Goal: Task Accomplishment & Management: Manage account settings

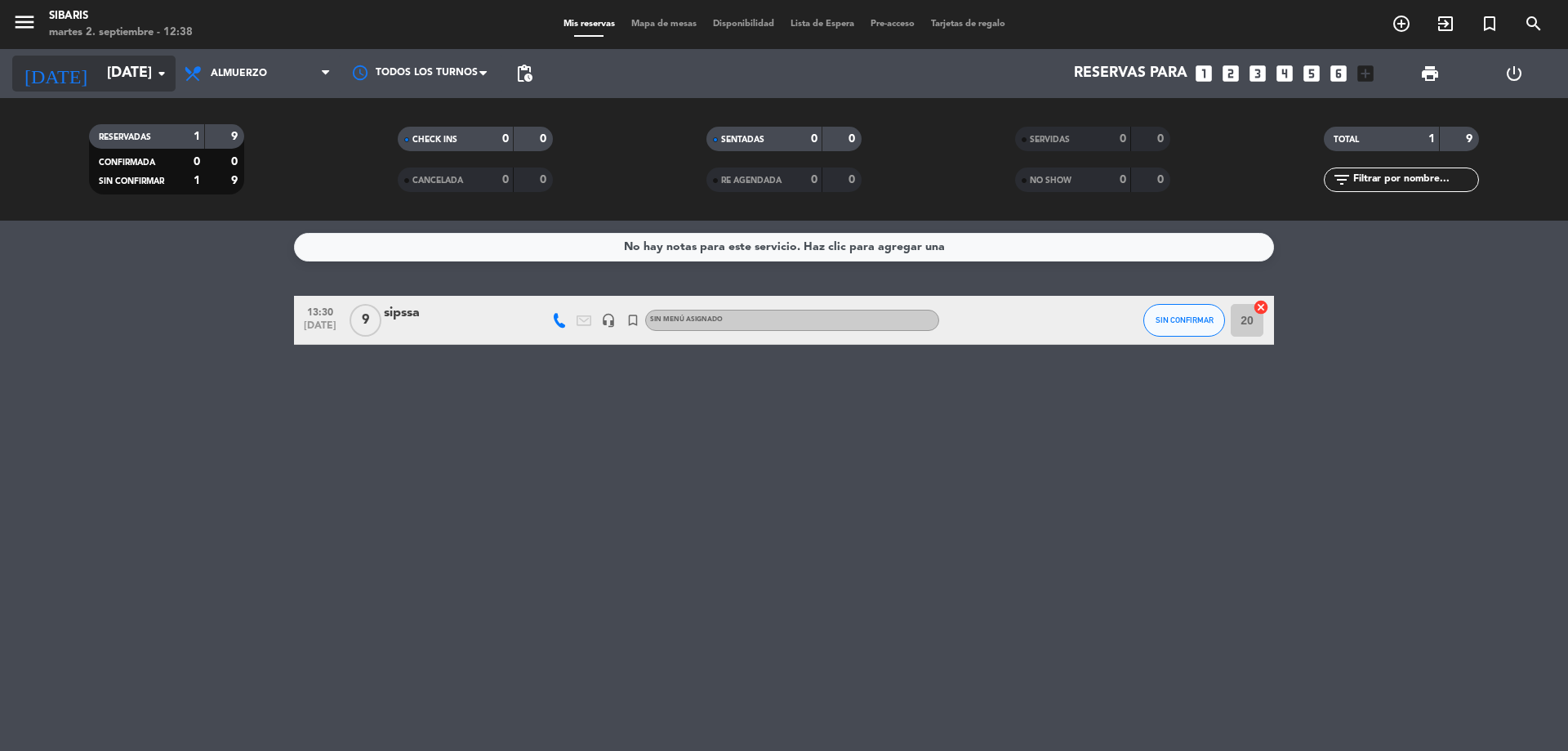
click at [154, 69] on icon "arrow_drop_down" at bounding box center [162, 73] width 19 height 19
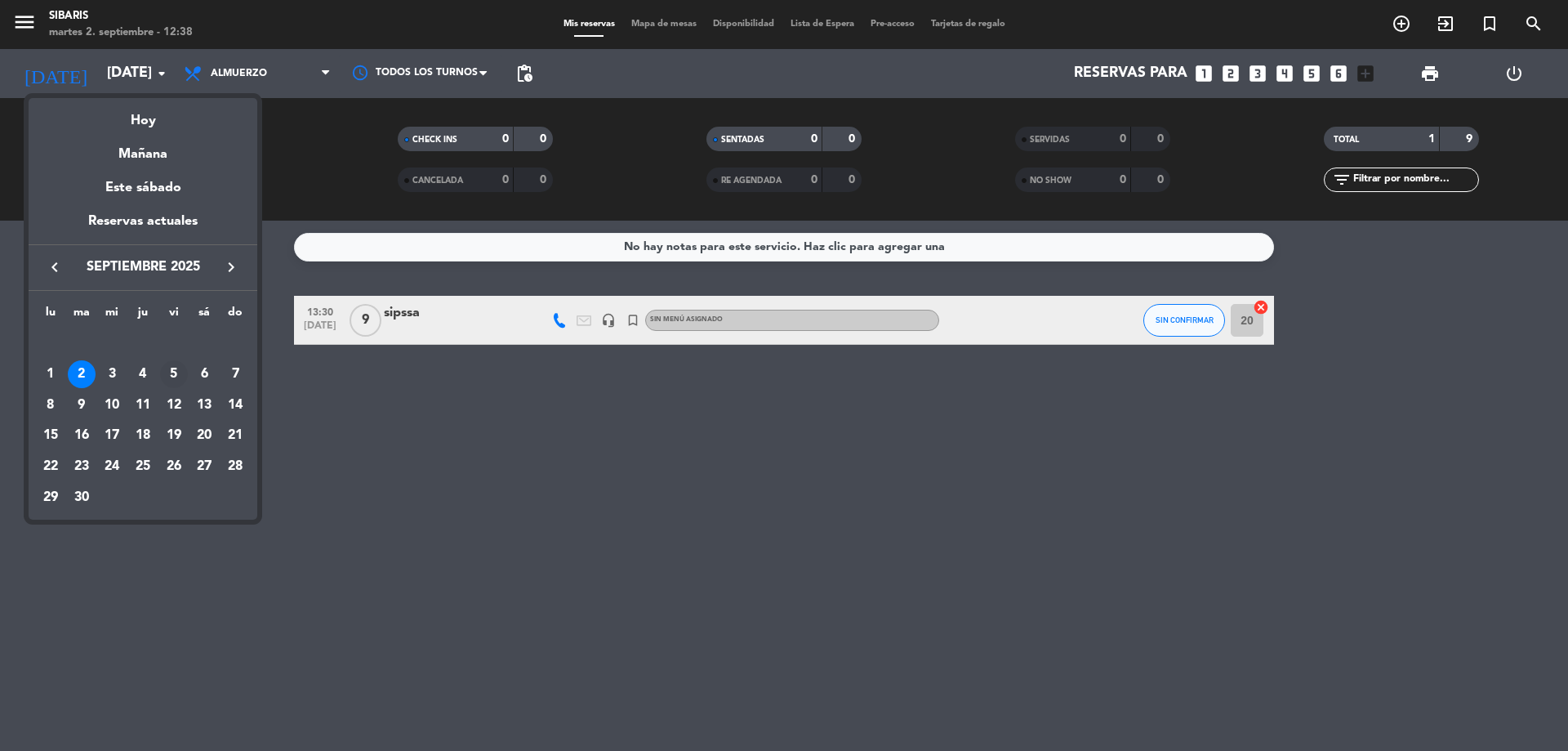
click at [177, 366] on div "5" at bounding box center [174, 374] width 28 height 28
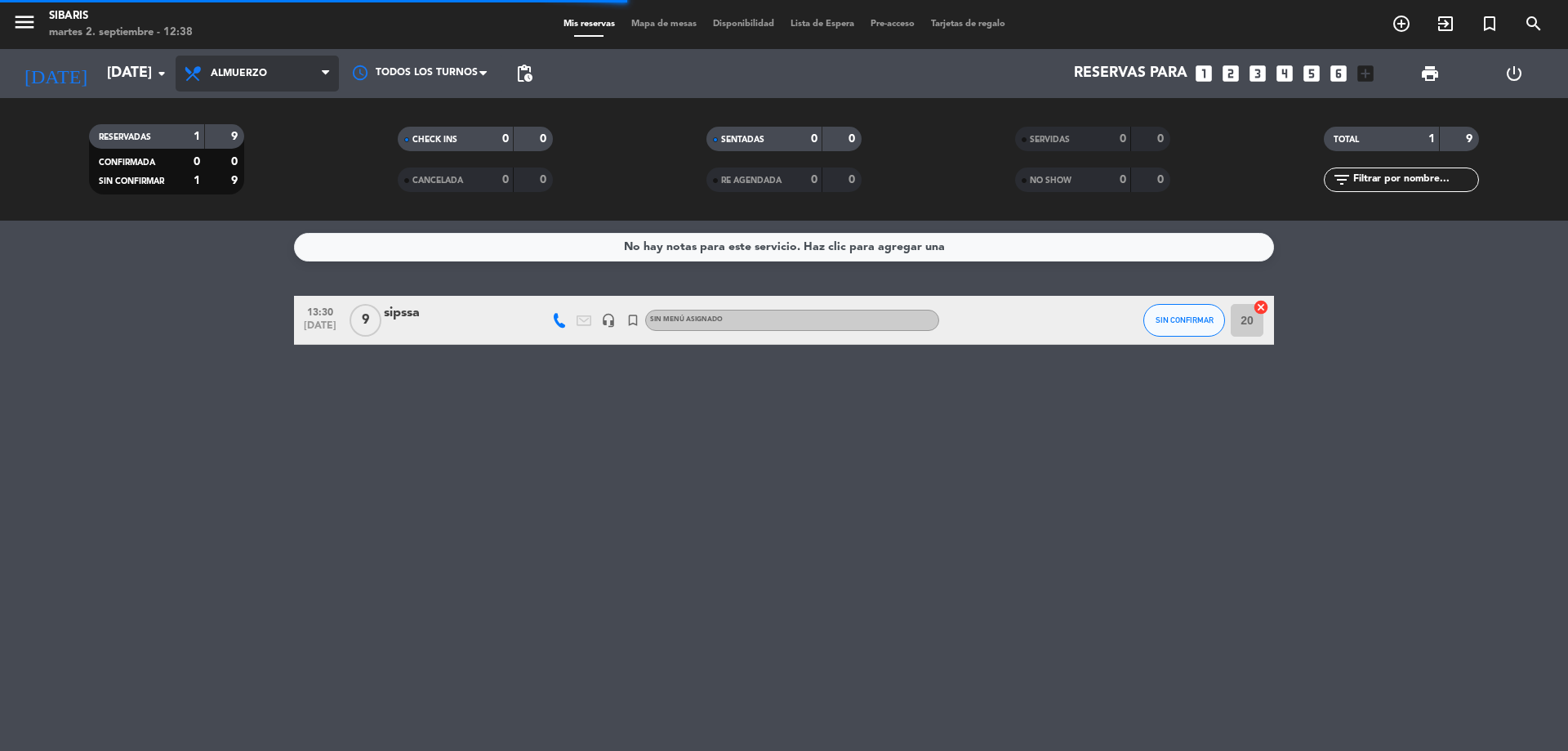
click at [260, 77] on span "Almuerzo" at bounding box center [239, 73] width 56 height 11
click at [270, 64] on span "Almuerzo" at bounding box center [257, 73] width 163 height 36
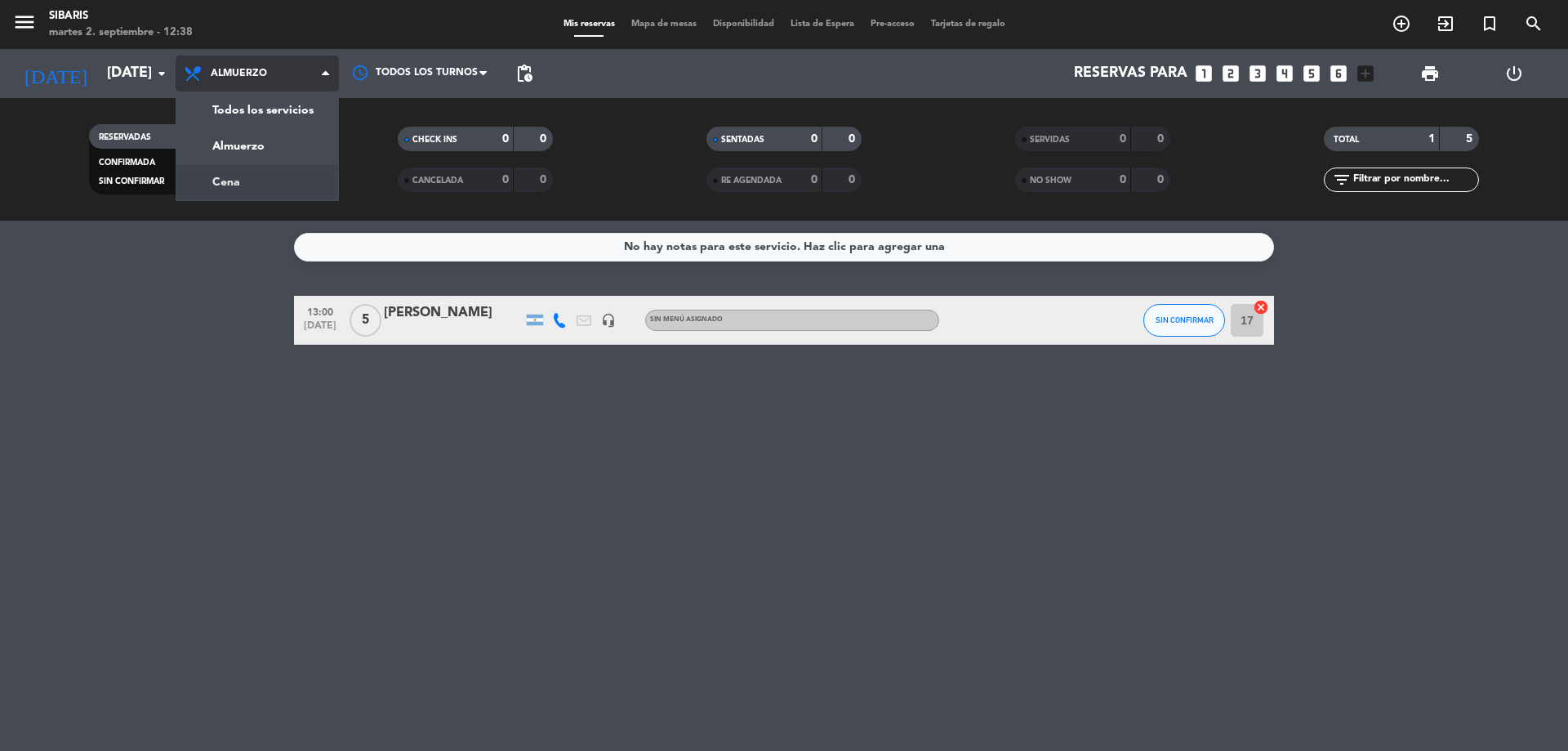
click at [255, 193] on div "menu sibaris [DATE] 2. septiembre - 12:38 Mis reservas Mapa de mesas Disponibil…" at bounding box center [784, 110] width 1568 height 220
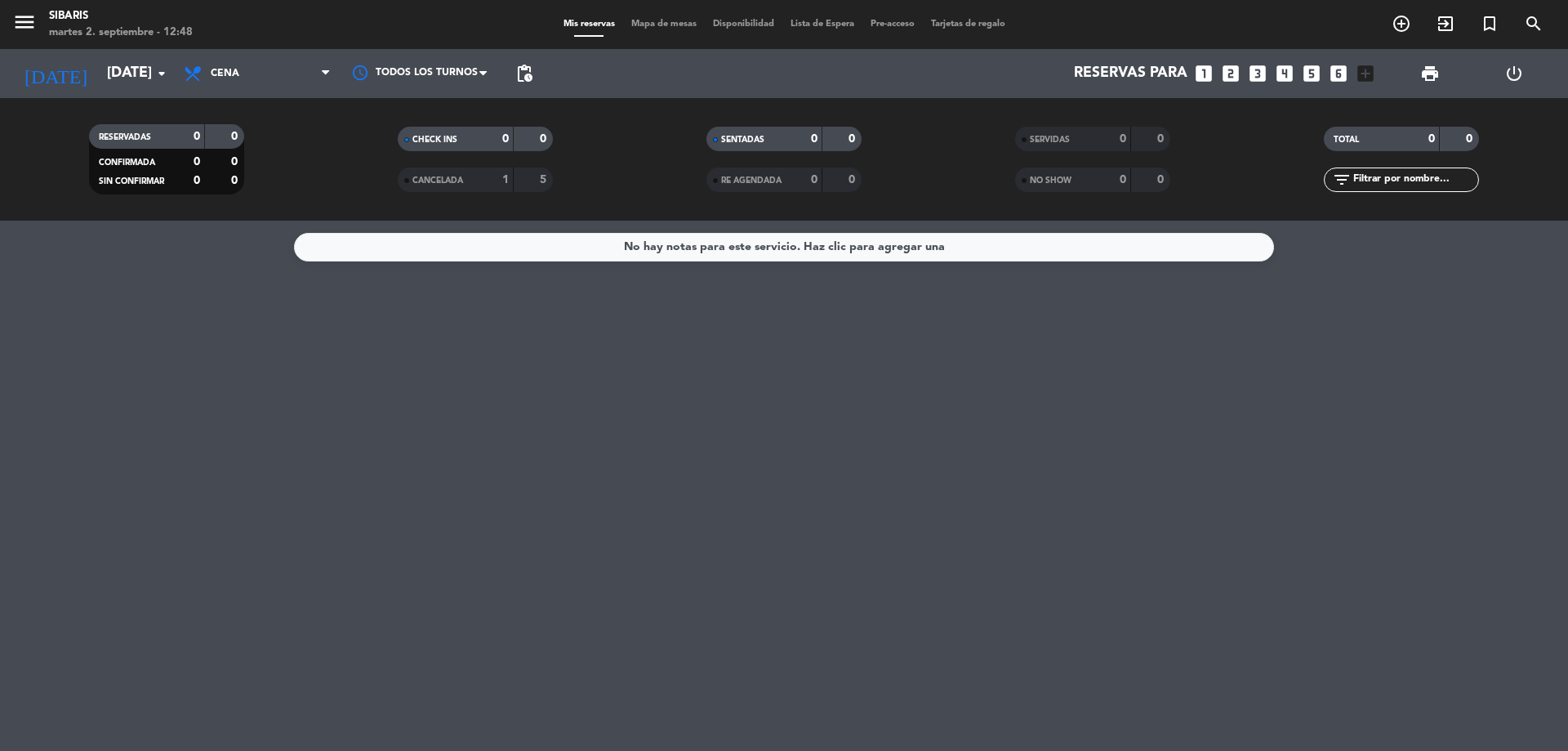
click at [222, 52] on div "Todos los servicios Almuerzo Cena Cena Todos los servicios Almuerzo Cena" at bounding box center [257, 73] width 163 height 49
click at [238, 63] on span "Cena" at bounding box center [257, 73] width 163 height 36
click at [137, 71] on input "[DATE]" at bounding box center [193, 73] width 190 height 32
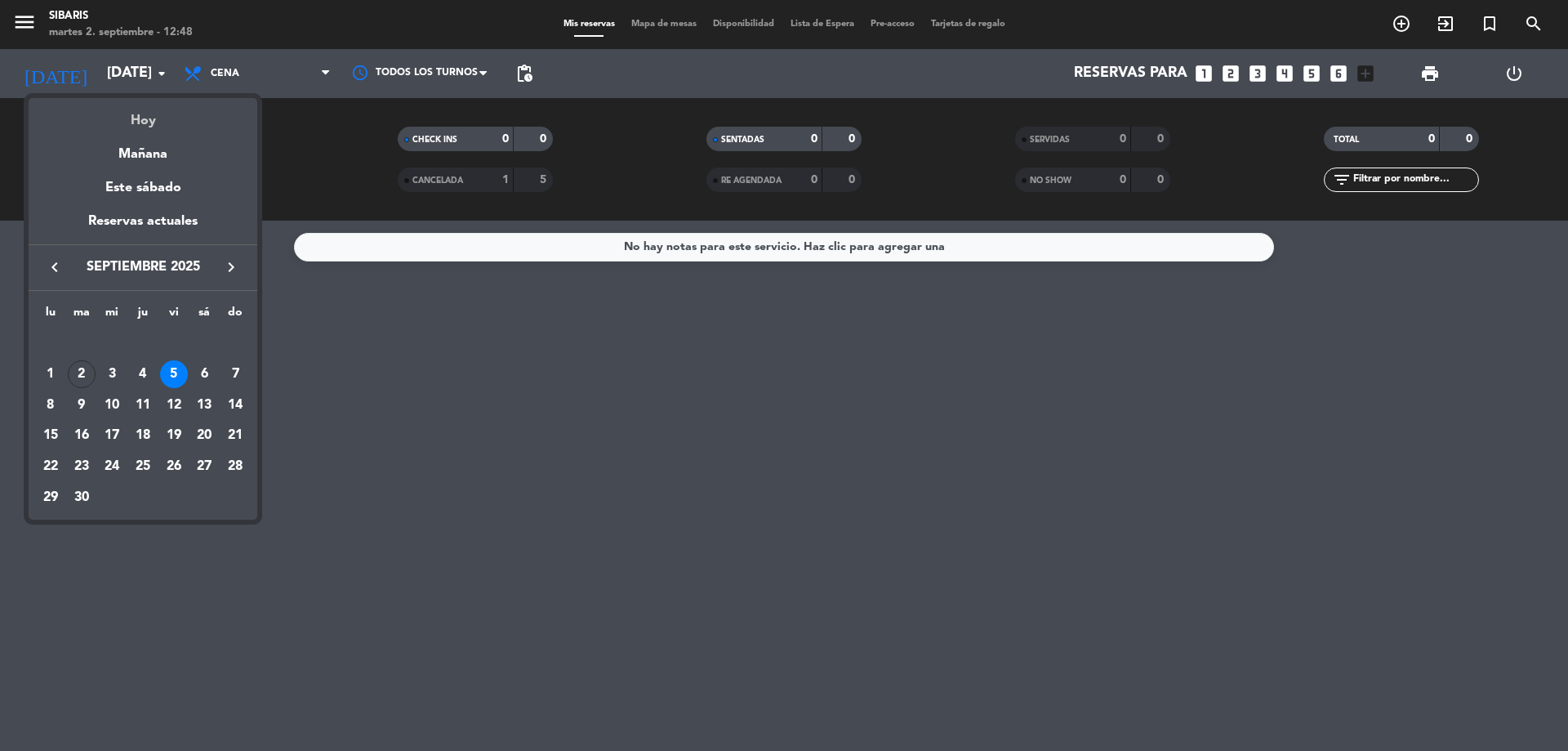
click at [137, 117] on div "Hoy" at bounding box center [143, 115] width 229 height 33
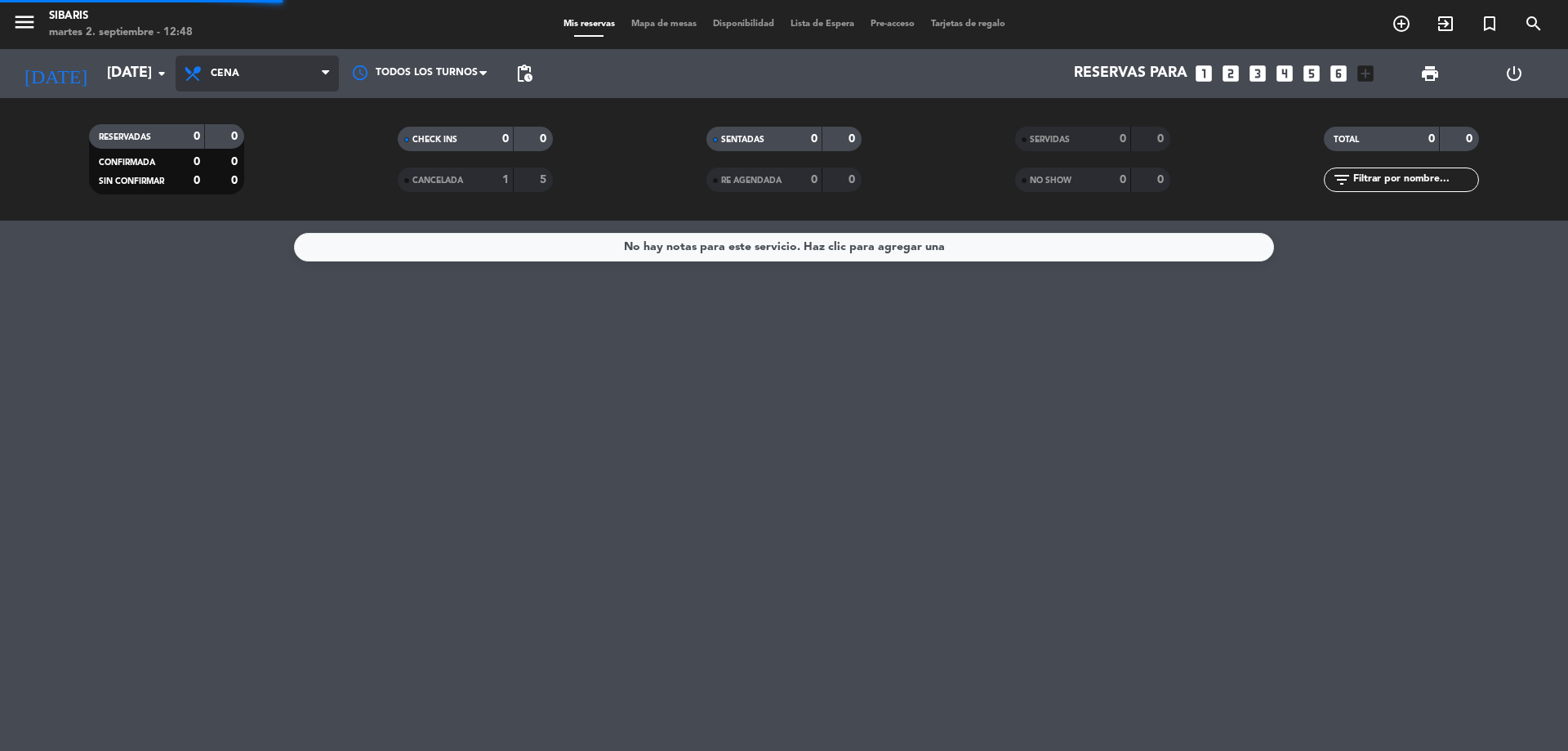
click at [241, 59] on span "Cena" at bounding box center [257, 73] width 163 height 36
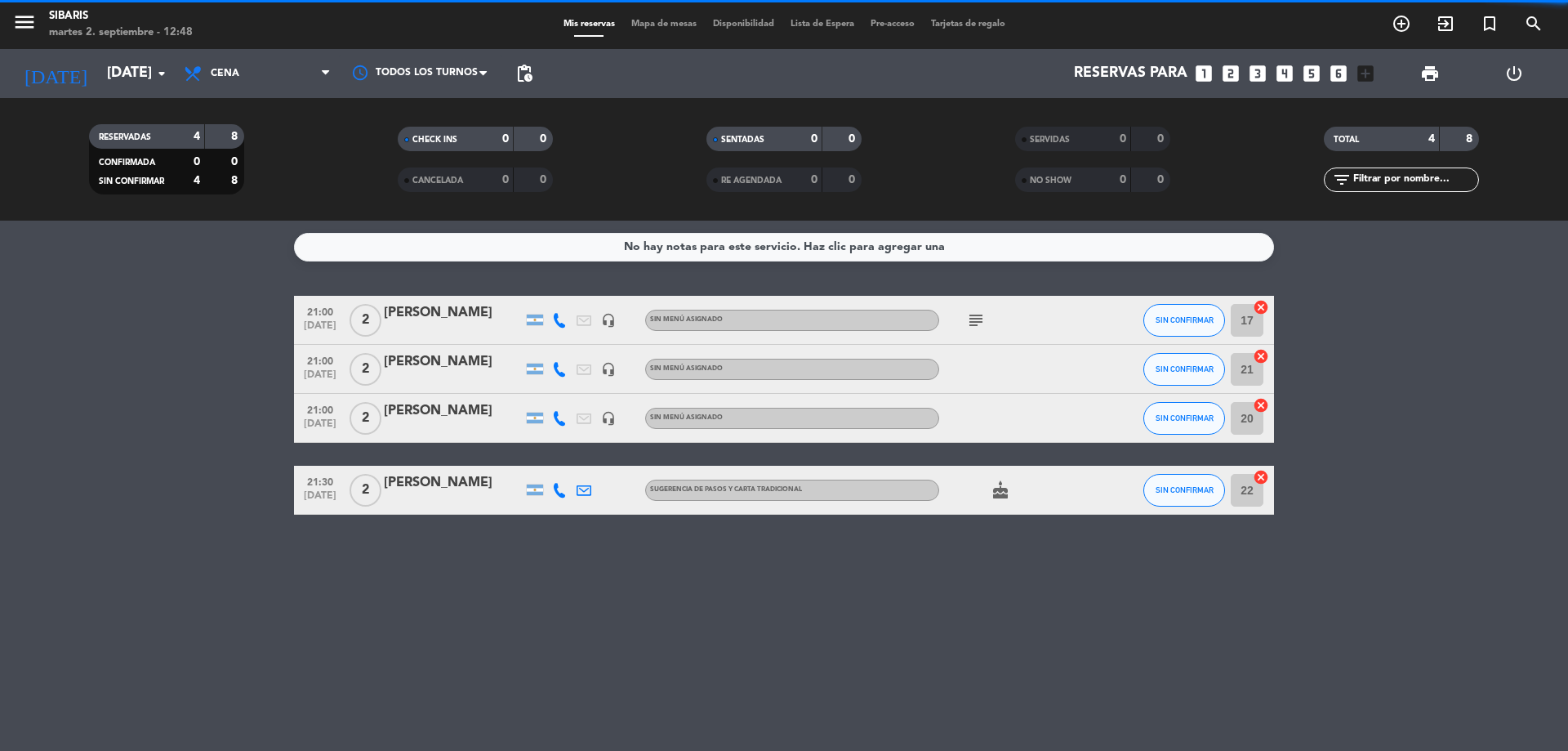
click at [286, 143] on filter-checkbox "RESERVADAS 4 8 CONFIRMADA 0 0 SIN CONFIRMAR 4 8" at bounding box center [166, 159] width 309 height 70
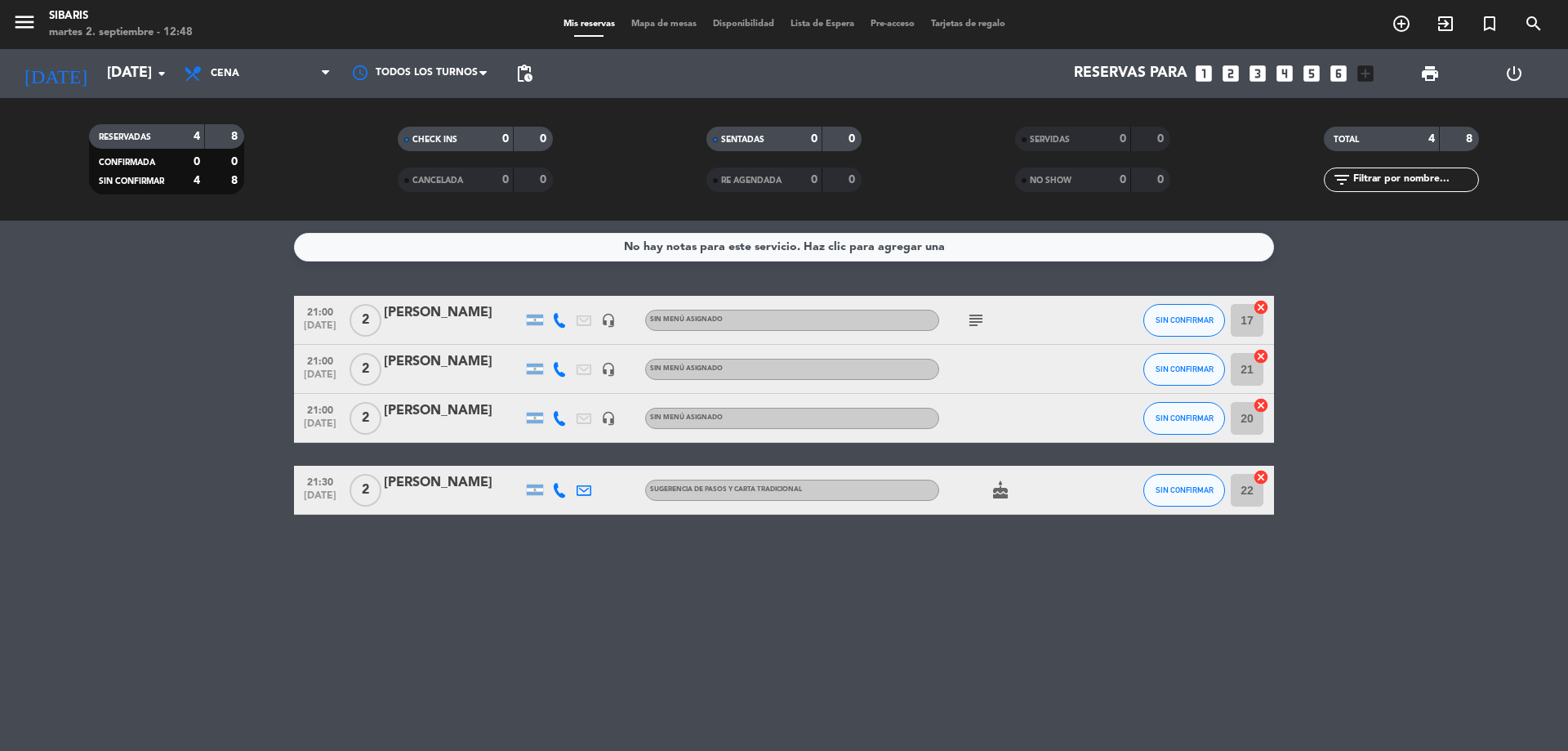
click at [276, 97] on div "Todos los servicios Almuerzo Cena Cena Todos los servicios Almuerzo Cena" at bounding box center [257, 73] width 163 height 49
click at [281, 87] on span "Cena" at bounding box center [257, 73] width 163 height 36
click at [281, 143] on div "menu sibaris [DATE] 2. septiembre - 12:48 Mis reservas Mapa de mesas Disponibil…" at bounding box center [784, 110] width 1568 height 220
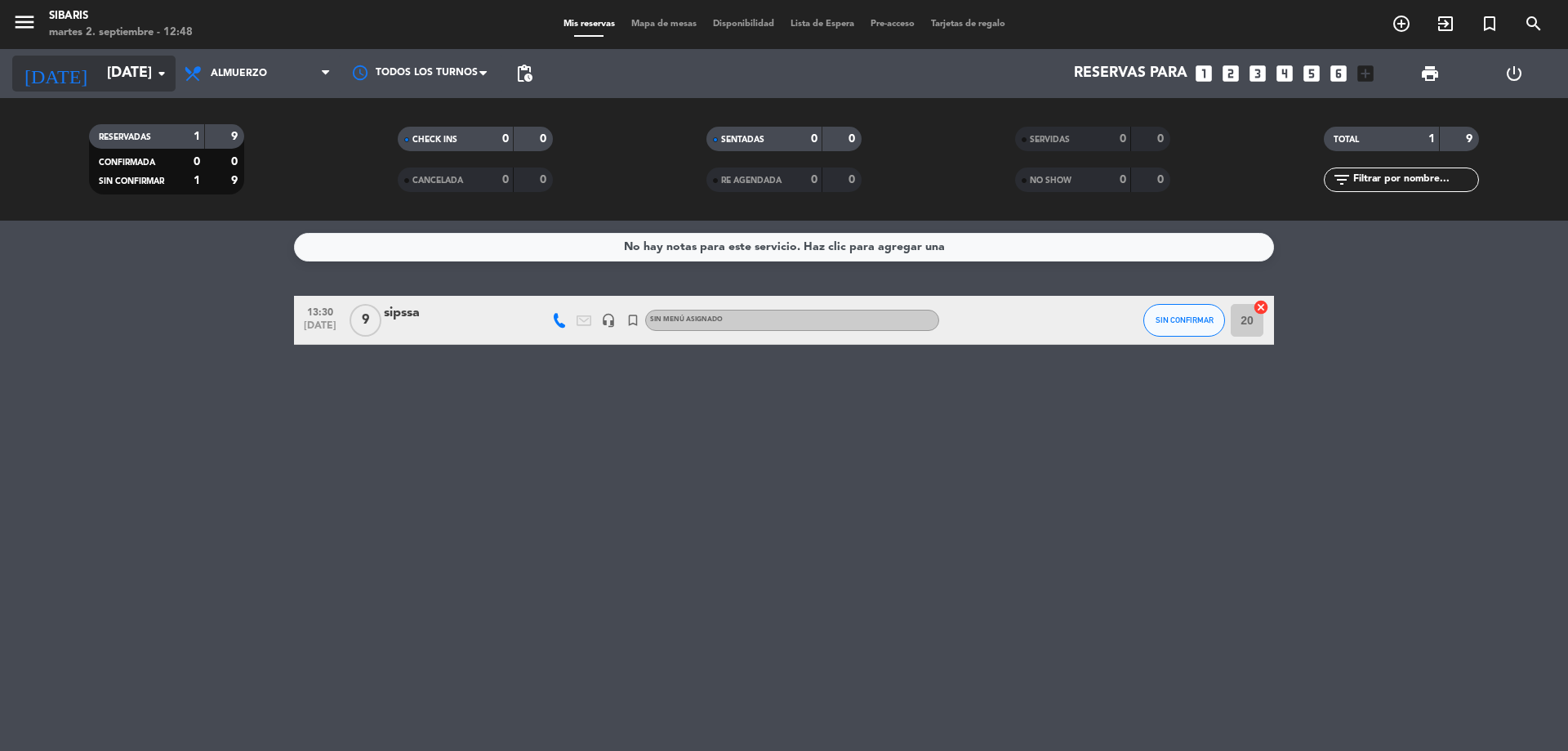
click at [138, 76] on input "[DATE]" at bounding box center [193, 73] width 190 height 32
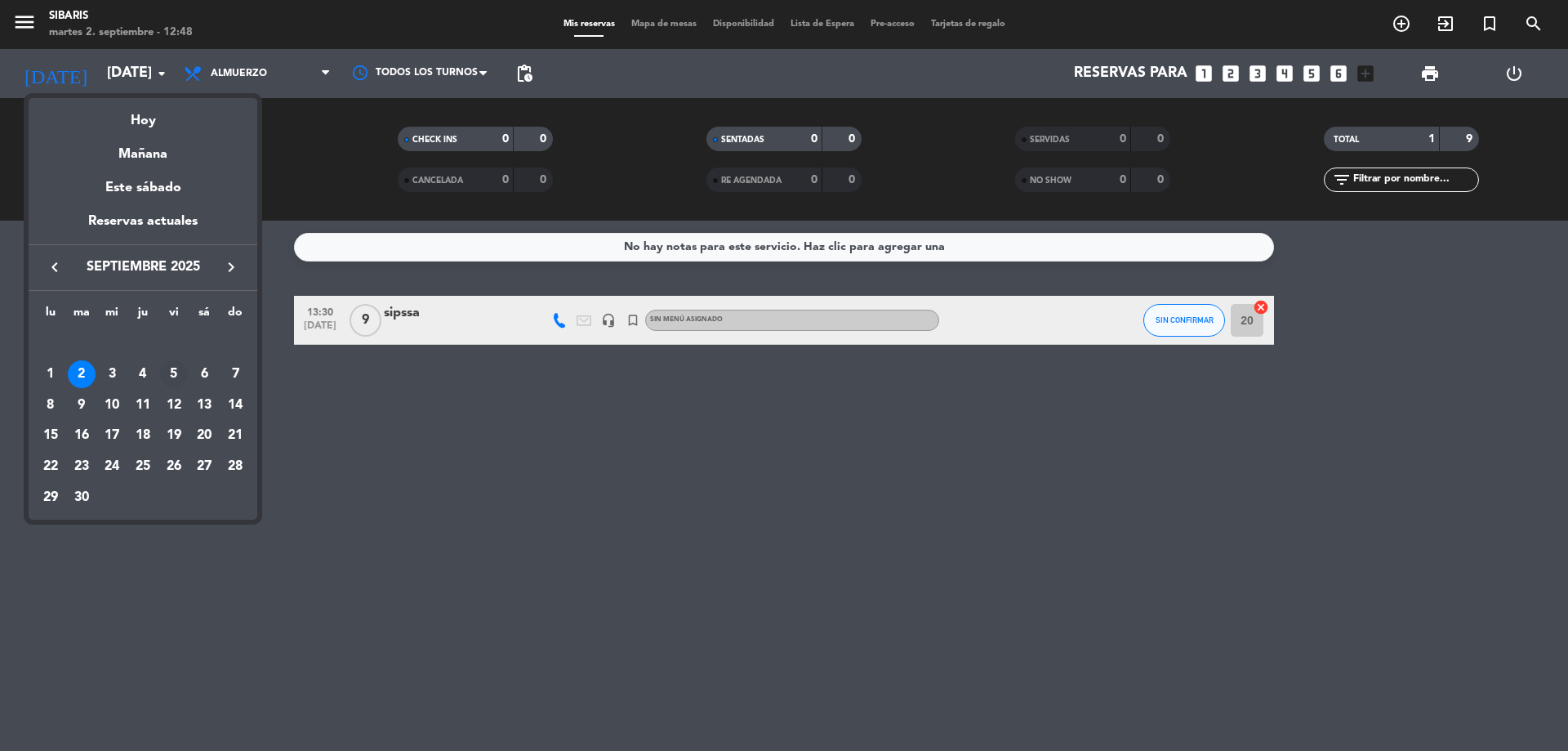
click at [165, 364] on div "5" at bounding box center [174, 374] width 28 height 28
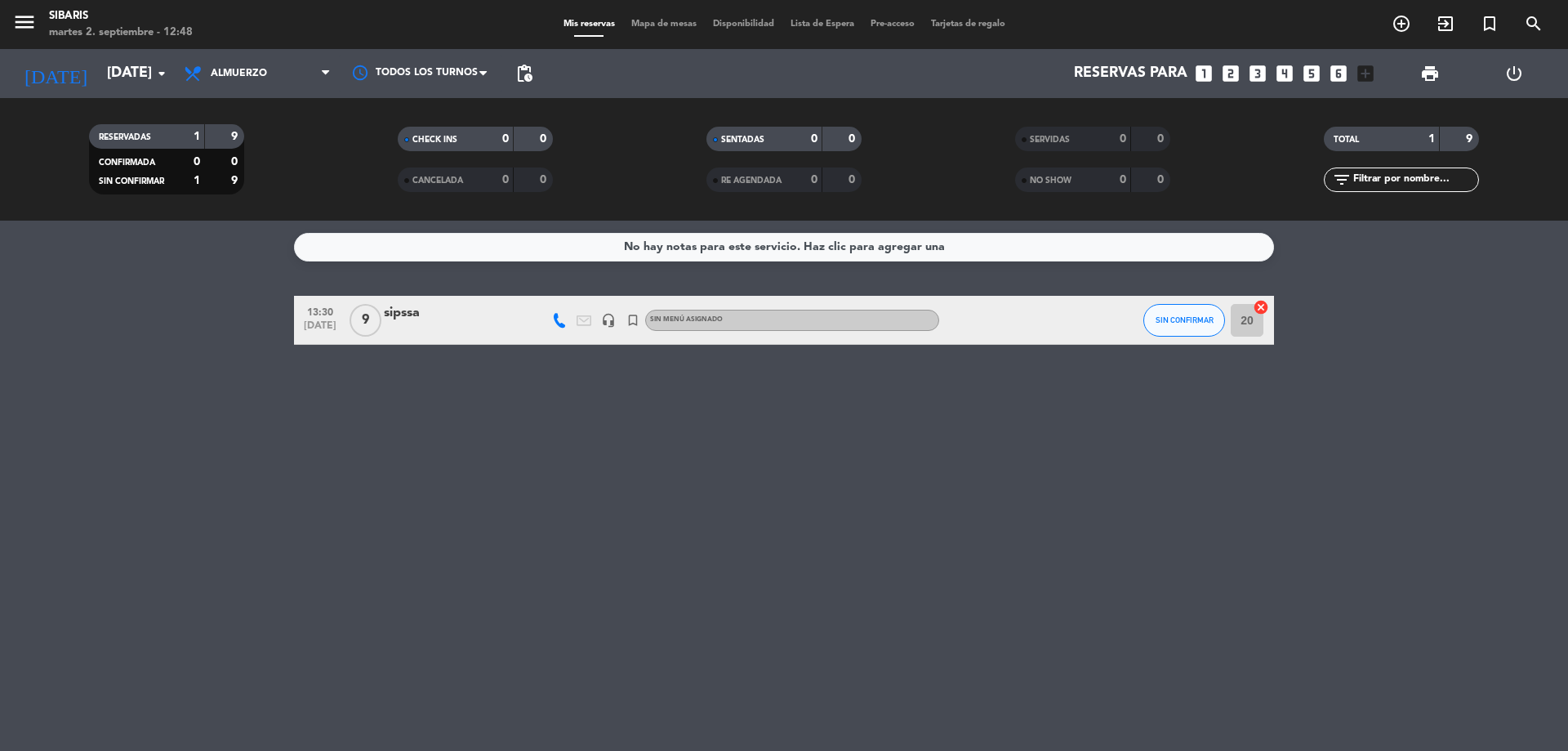
type input "[DATE]"
click at [268, 81] on span "Almuerzo" at bounding box center [257, 73] width 163 height 36
click at [267, 184] on div "menu sibaris [DATE] 2. septiembre - 12:48 Mis reservas Mapa de mesas Disponibil…" at bounding box center [784, 110] width 1568 height 220
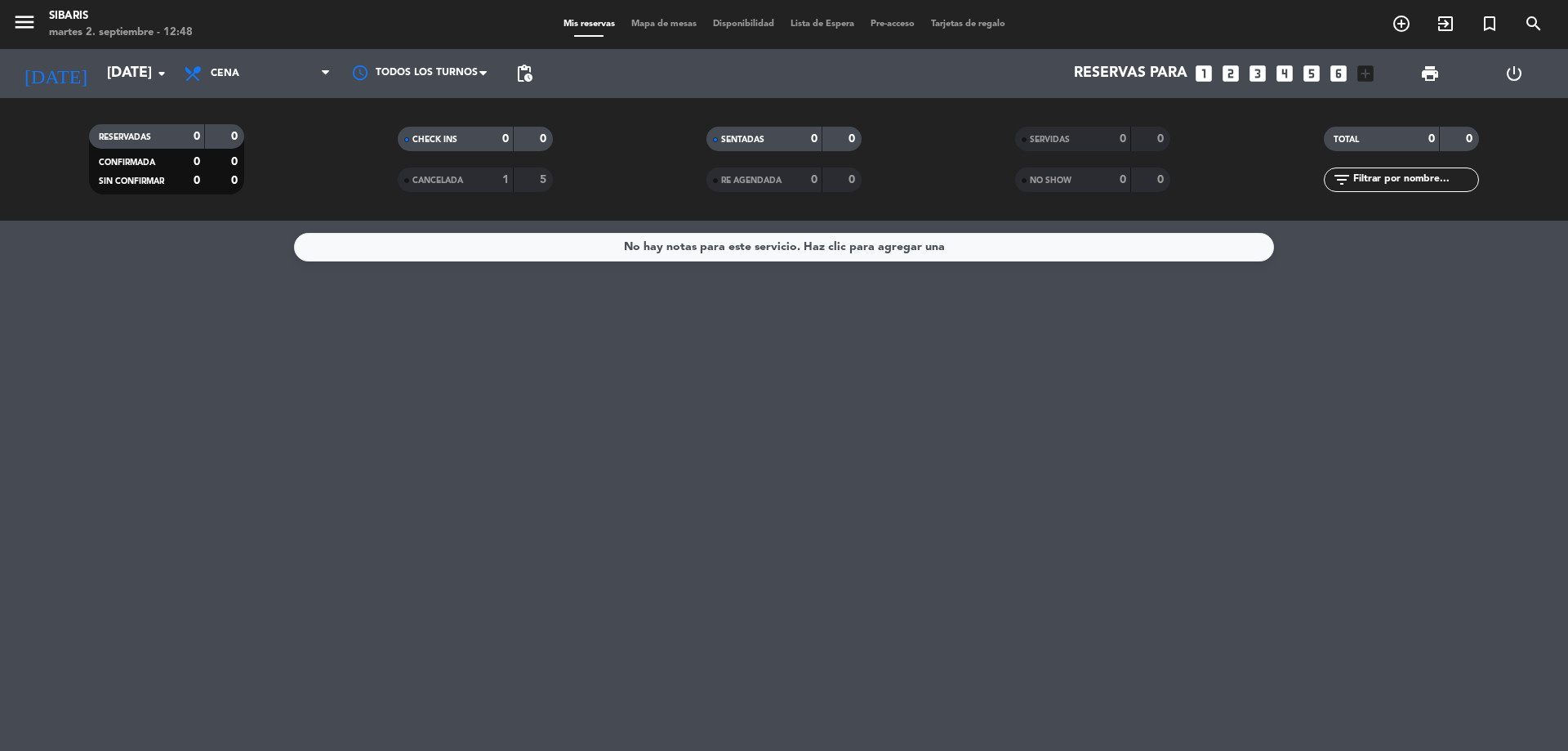
click at [1225, 69] on icon "looks_two" at bounding box center [1231, 73] width 21 height 21
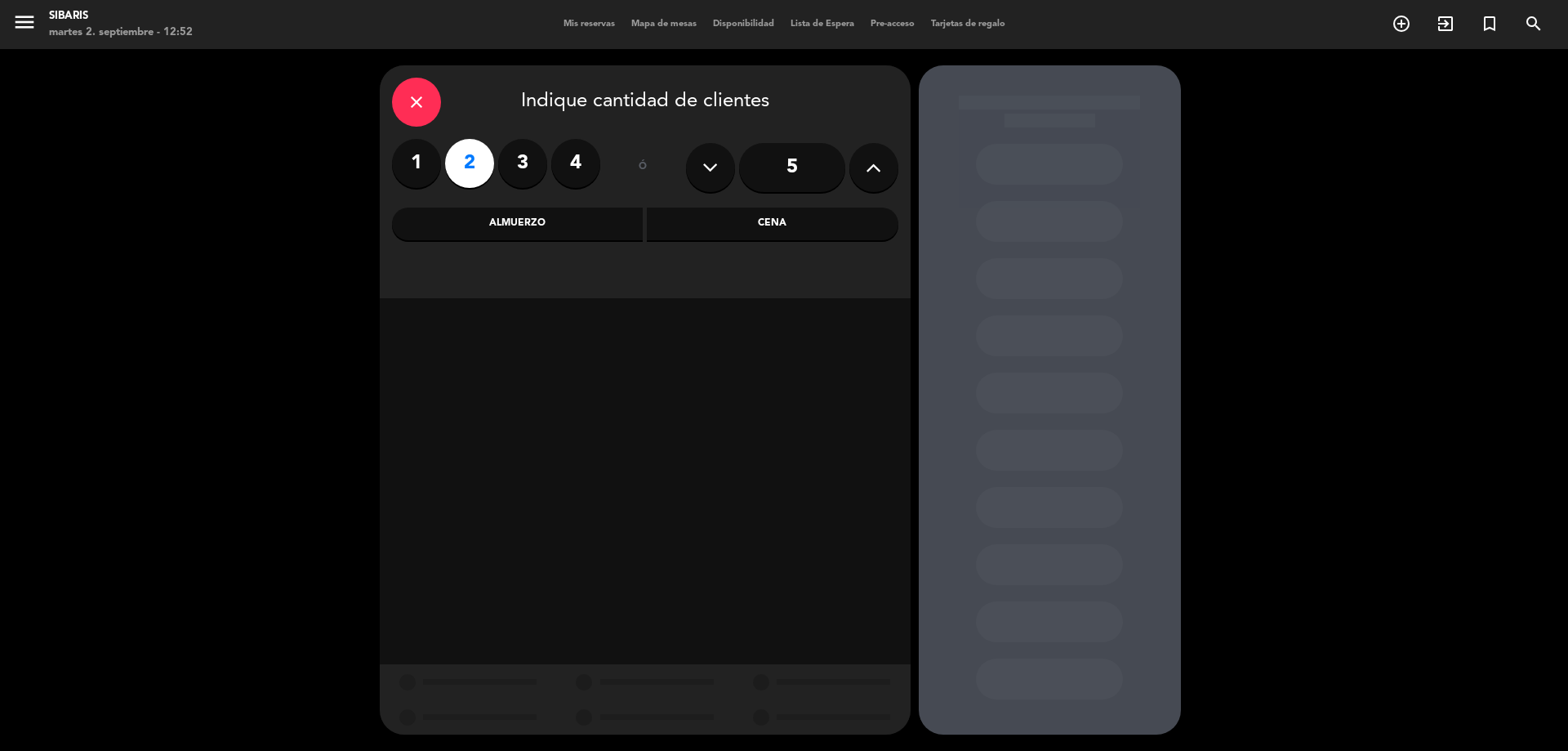
click at [660, 102] on div "close Indique cantidad de clientes" at bounding box center [645, 102] width 506 height 49
click at [482, 169] on label "2" at bounding box center [469, 163] width 49 height 49
click at [751, 220] on div "Cena" at bounding box center [773, 223] width 252 height 32
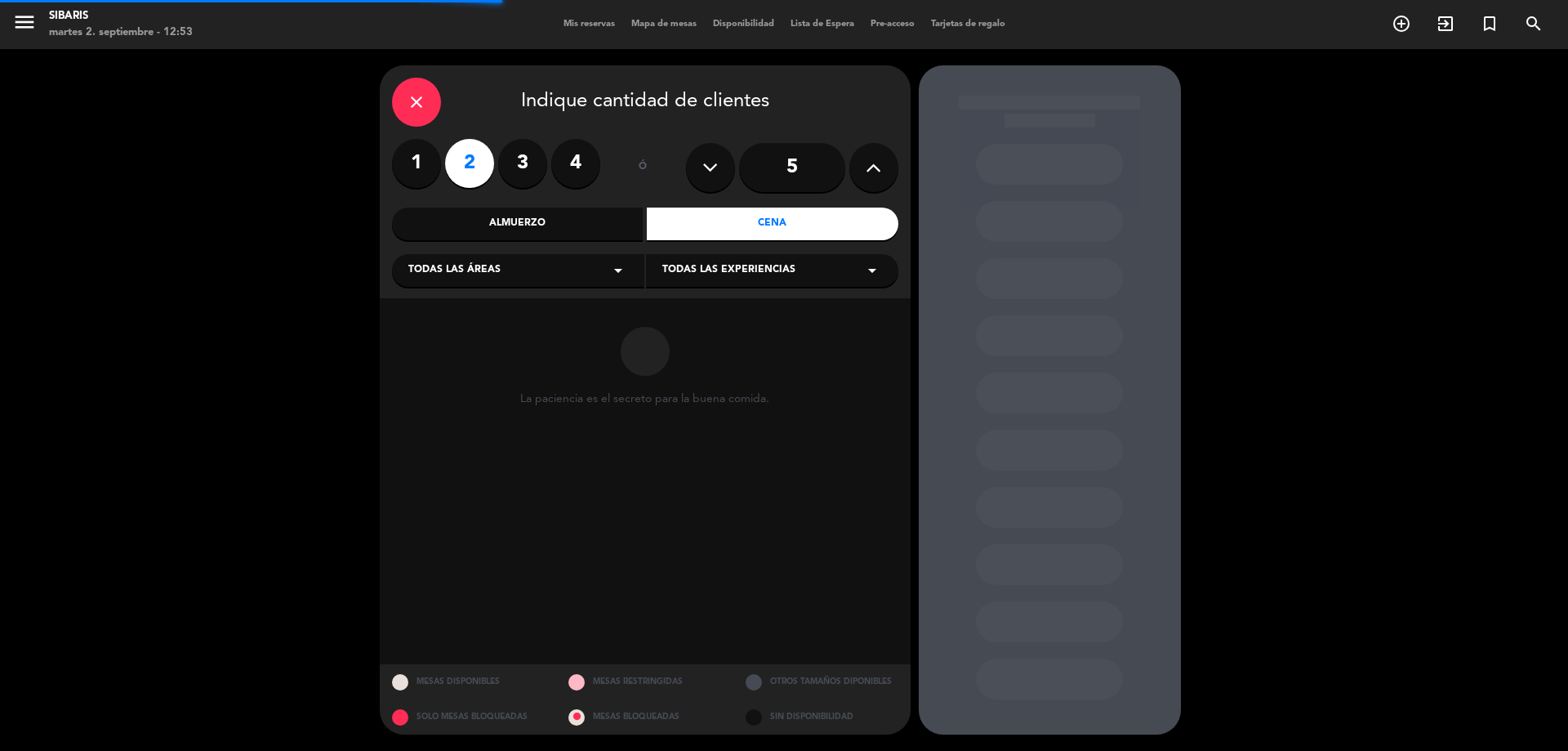
click at [583, 271] on div "Todas las áreas arrow_drop_down" at bounding box center [518, 270] width 253 height 32
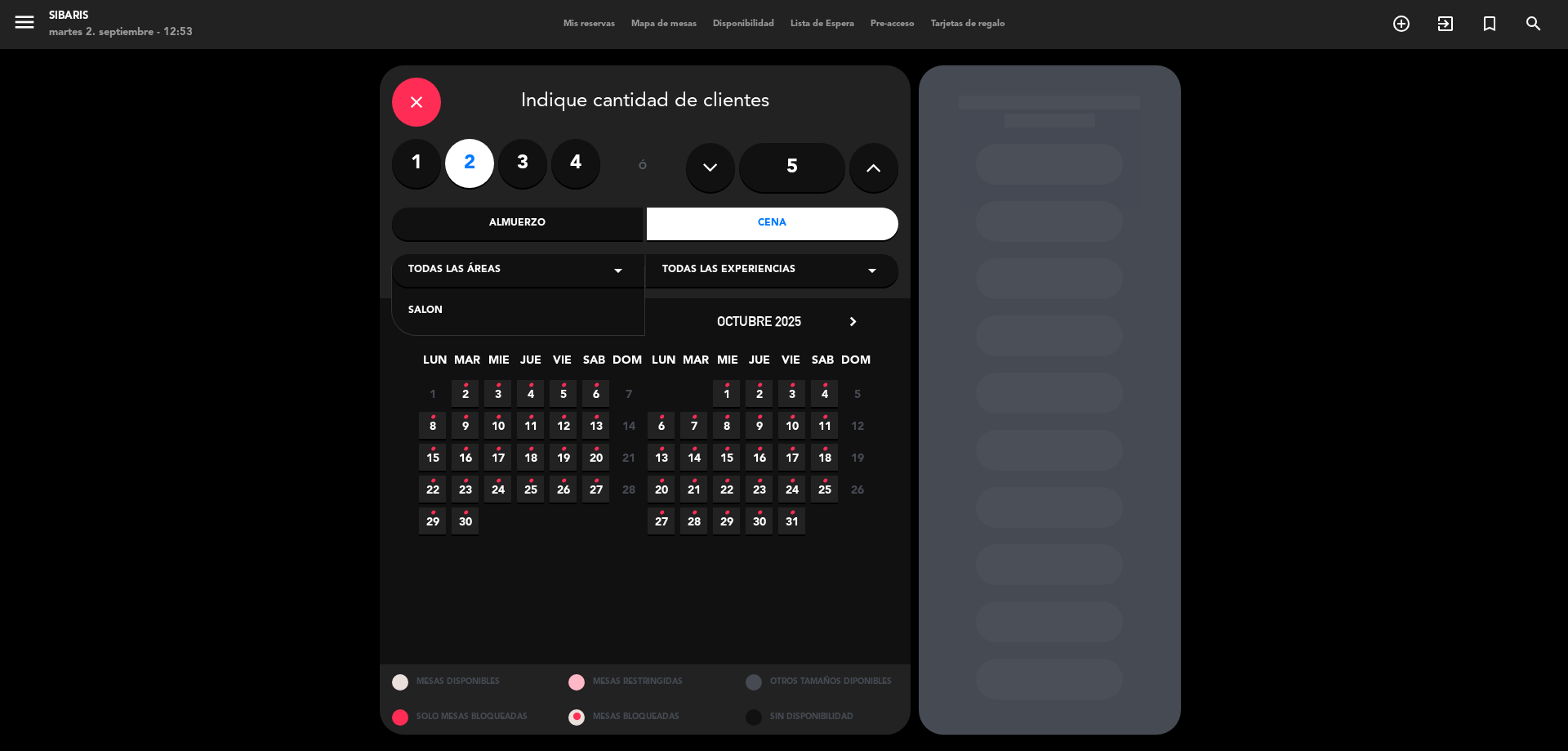
click at [467, 317] on div "SALON" at bounding box center [517, 311] width 219 height 17
click at [562, 393] on icon "•" at bounding box center [563, 386] width 6 height 26
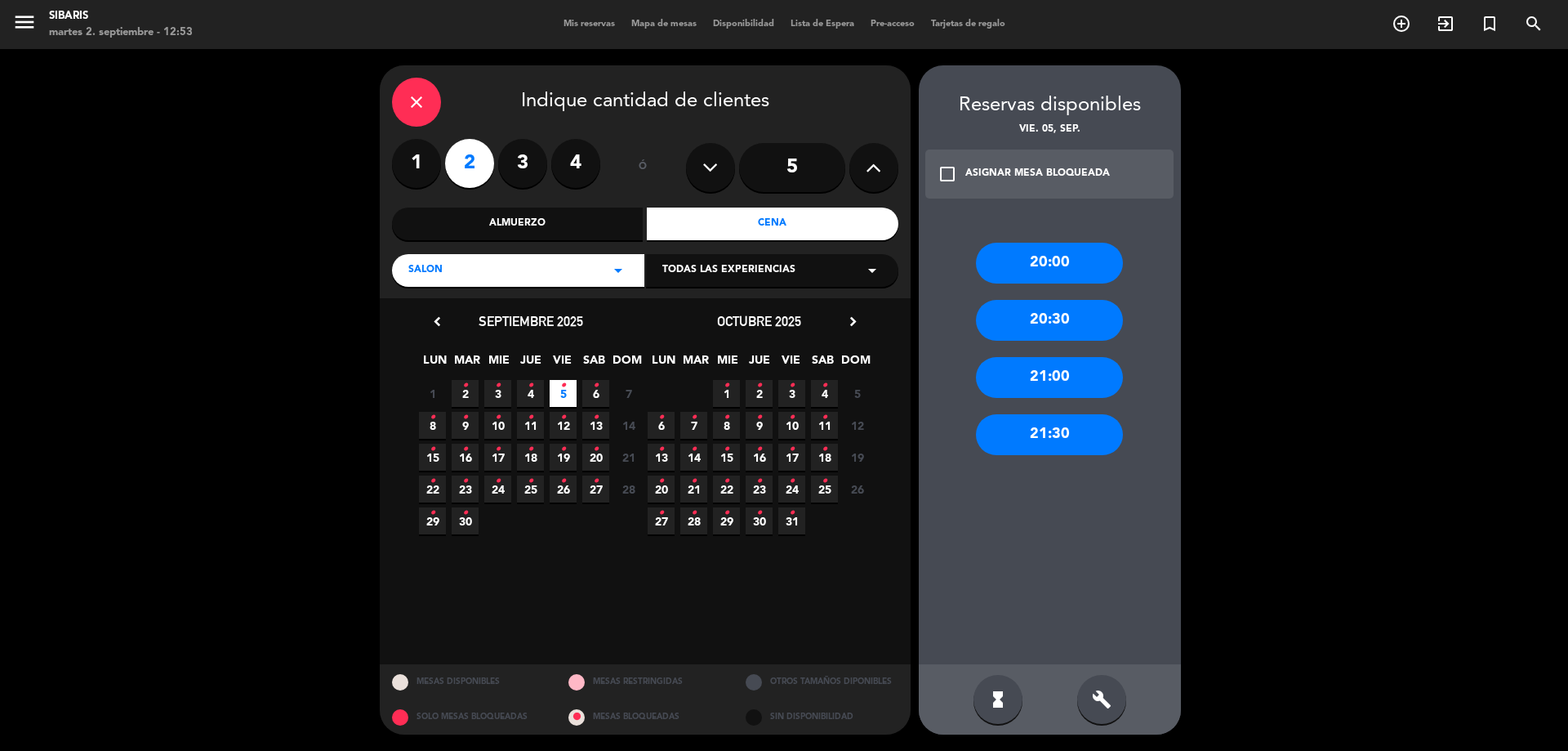
click at [1052, 427] on div "21:30" at bounding box center [1050, 435] width 147 height 41
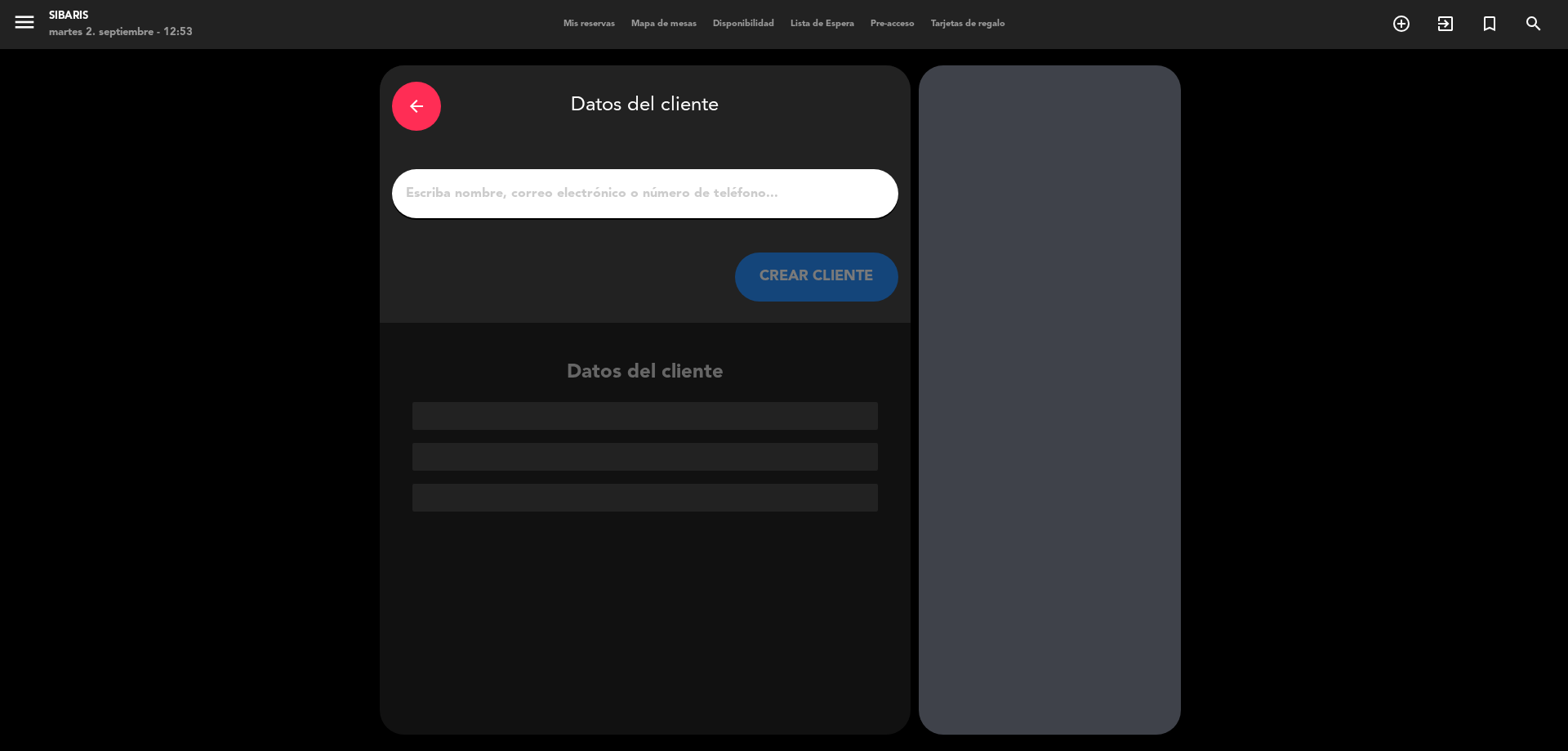
click at [706, 196] on input "1" at bounding box center [645, 193] width 482 height 23
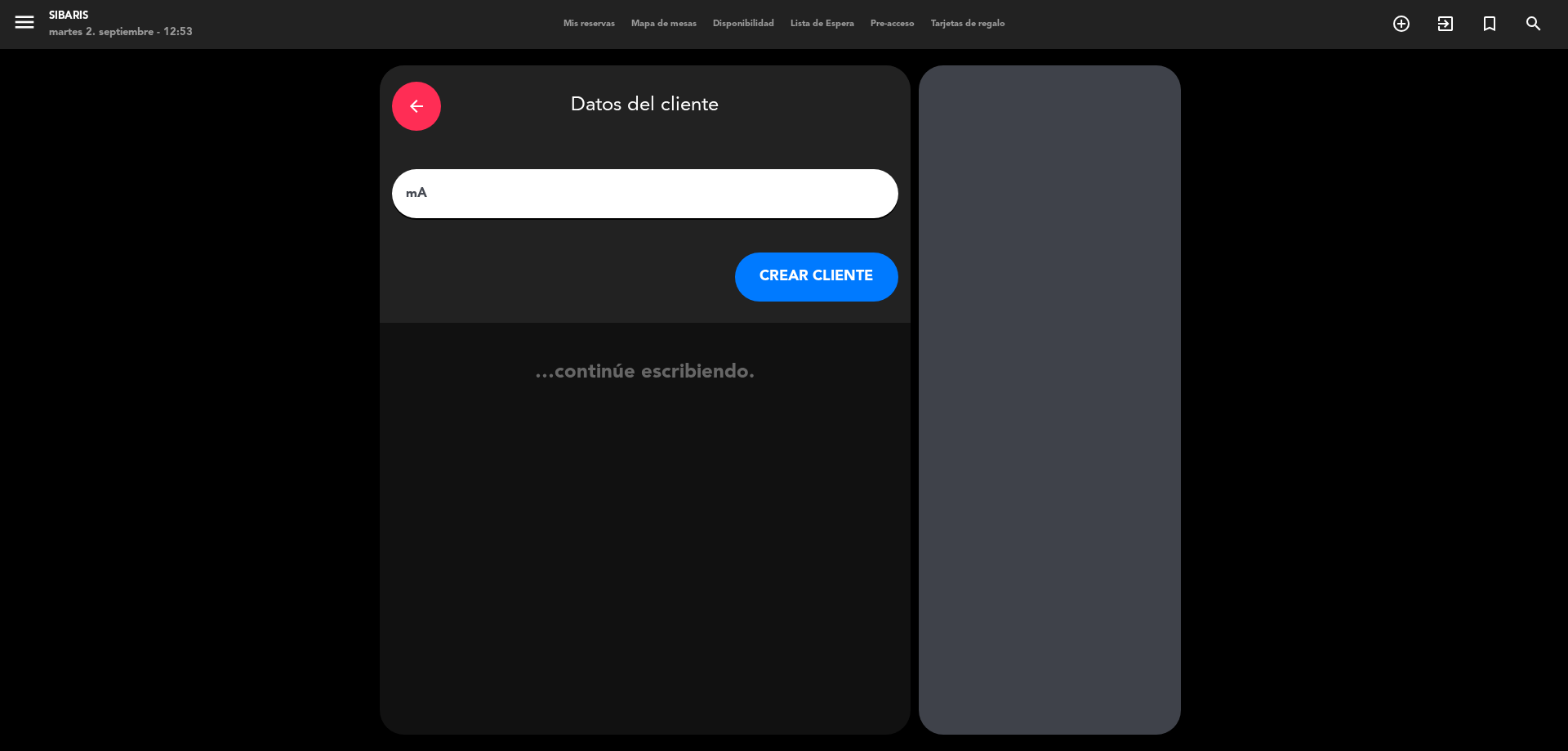
type input "m"
type input "[PERSON_NAME]"
click at [817, 268] on button "CREAR CLIENTE" at bounding box center [816, 277] width 163 height 49
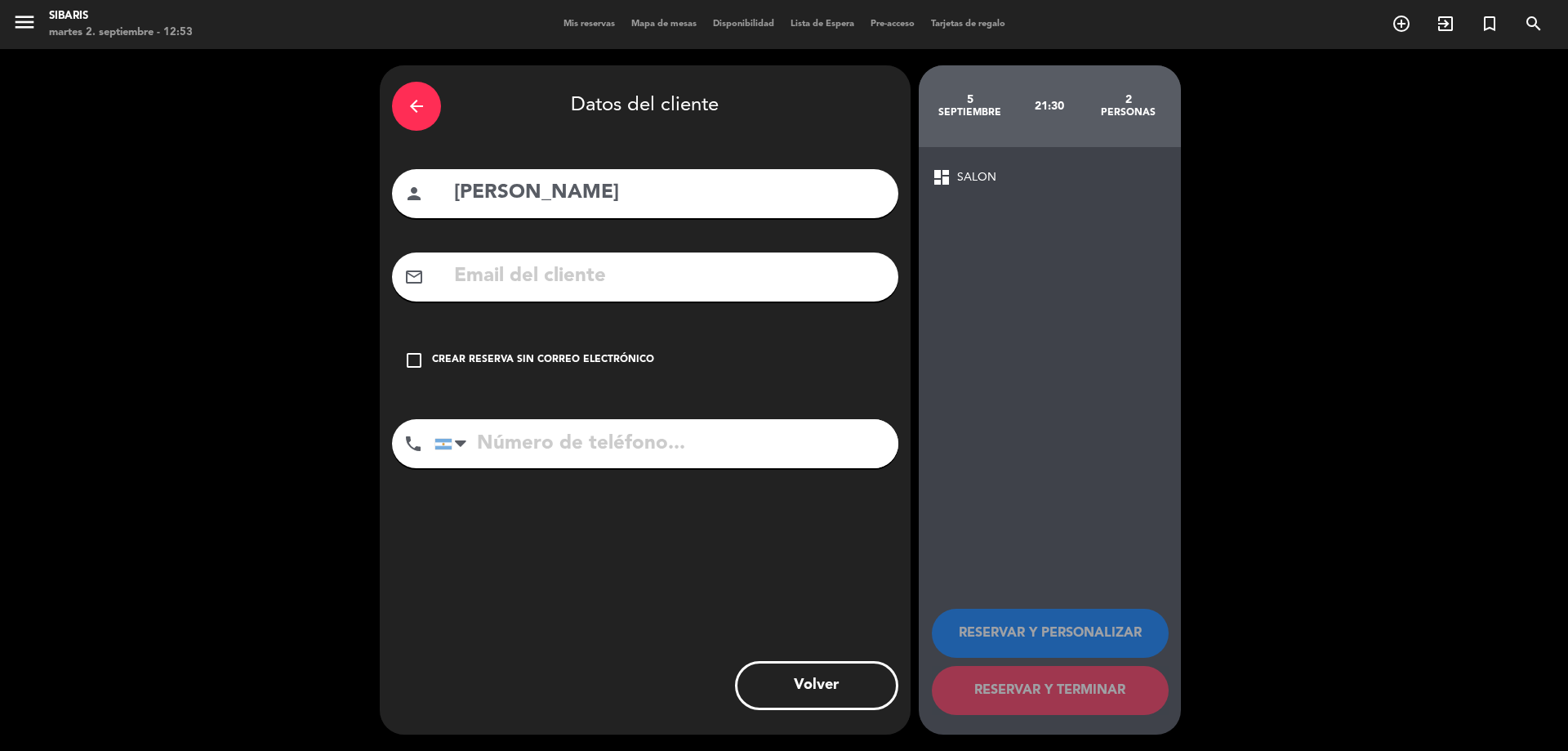
click at [686, 454] on input "tel" at bounding box center [666, 443] width 464 height 49
click at [409, 349] on div "check_box_outline_blank Crear reserva sin correo electrónico" at bounding box center [645, 360] width 506 height 49
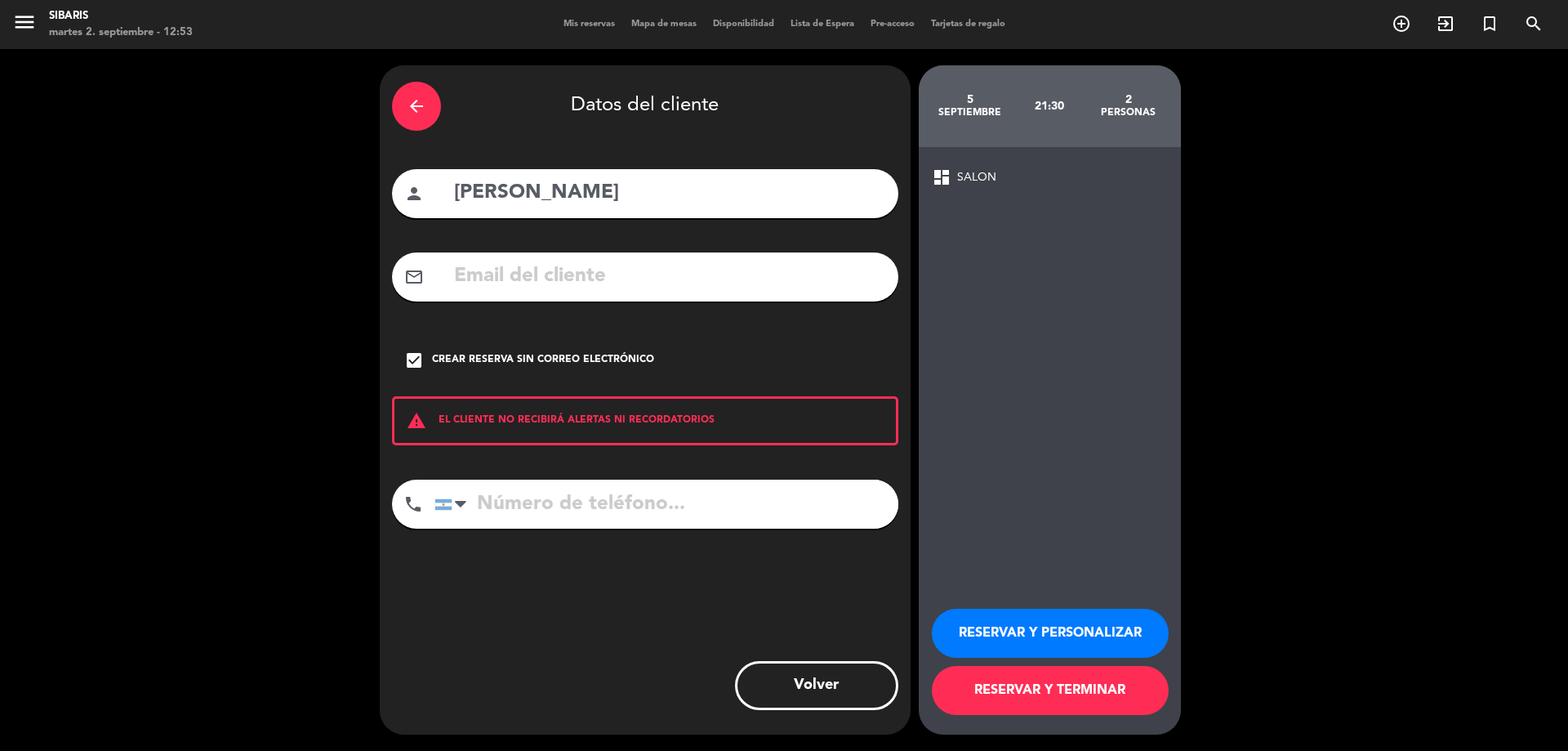
click at [586, 495] on input "tel" at bounding box center [666, 504] width 464 height 49
type input "3516181152"
click at [1085, 695] on button "RESERVAR Y TERMINAR" at bounding box center [1050, 691] width 237 height 49
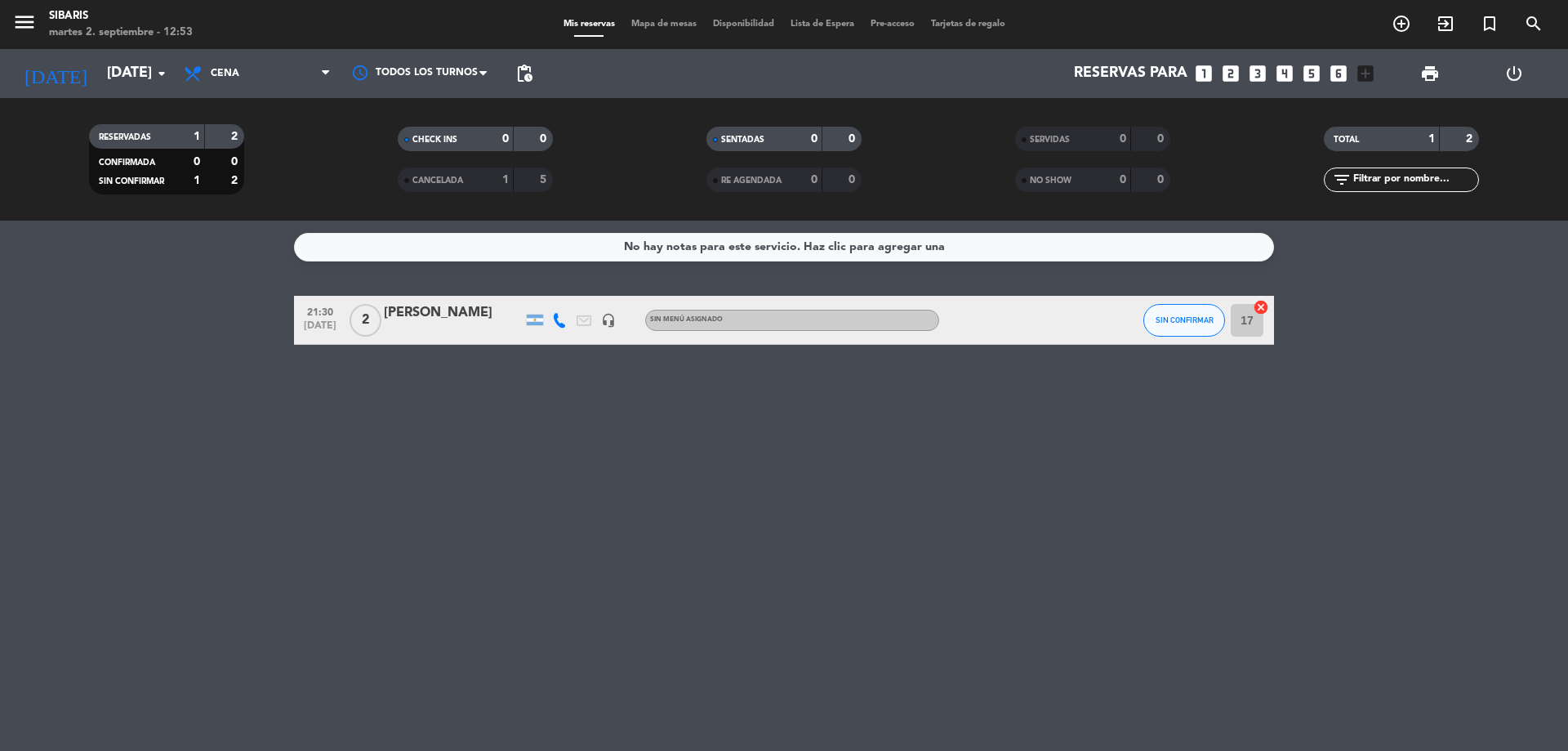
click at [935, 493] on div "No hay notas para este servicio. Haz clic para agregar una 21:30 [DATE] 2 [PERS…" at bounding box center [784, 485] width 1568 height 531
click at [99, 72] on input "[DATE]" at bounding box center [193, 73] width 190 height 32
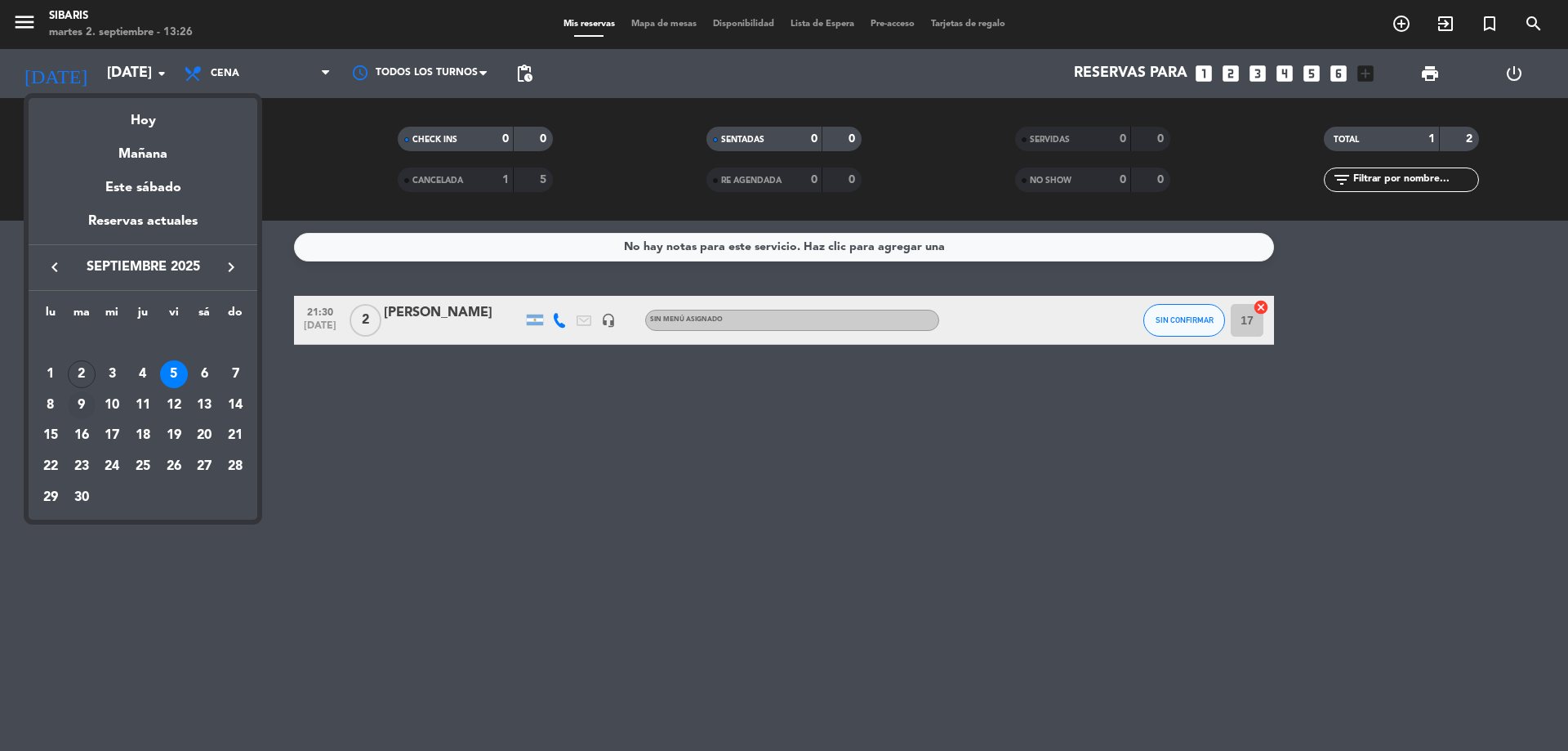
click at [87, 407] on div "9" at bounding box center [82, 406] width 28 height 28
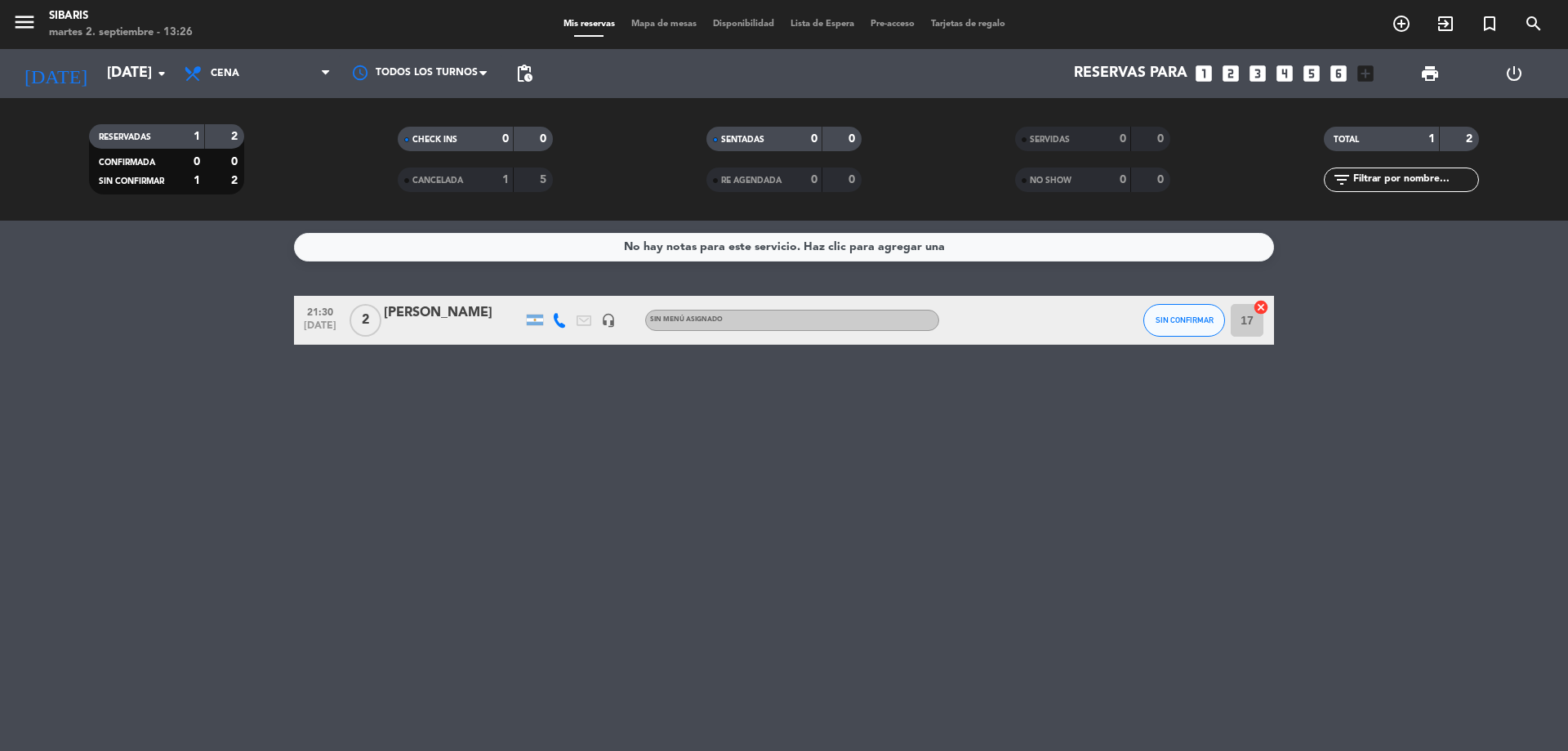
type input "[DATE]"
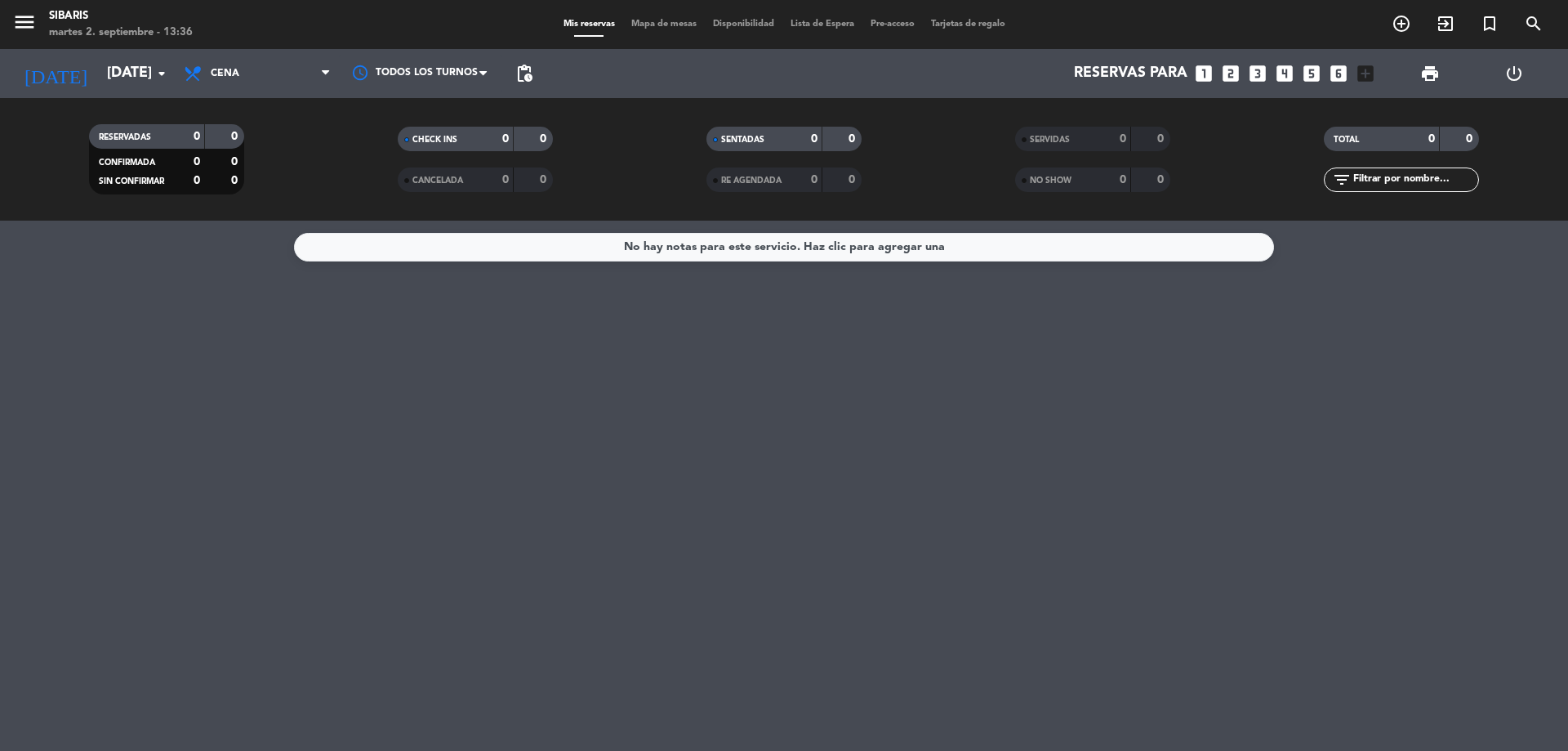
click at [1235, 73] on icon "looks_two" at bounding box center [1231, 73] width 21 height 21
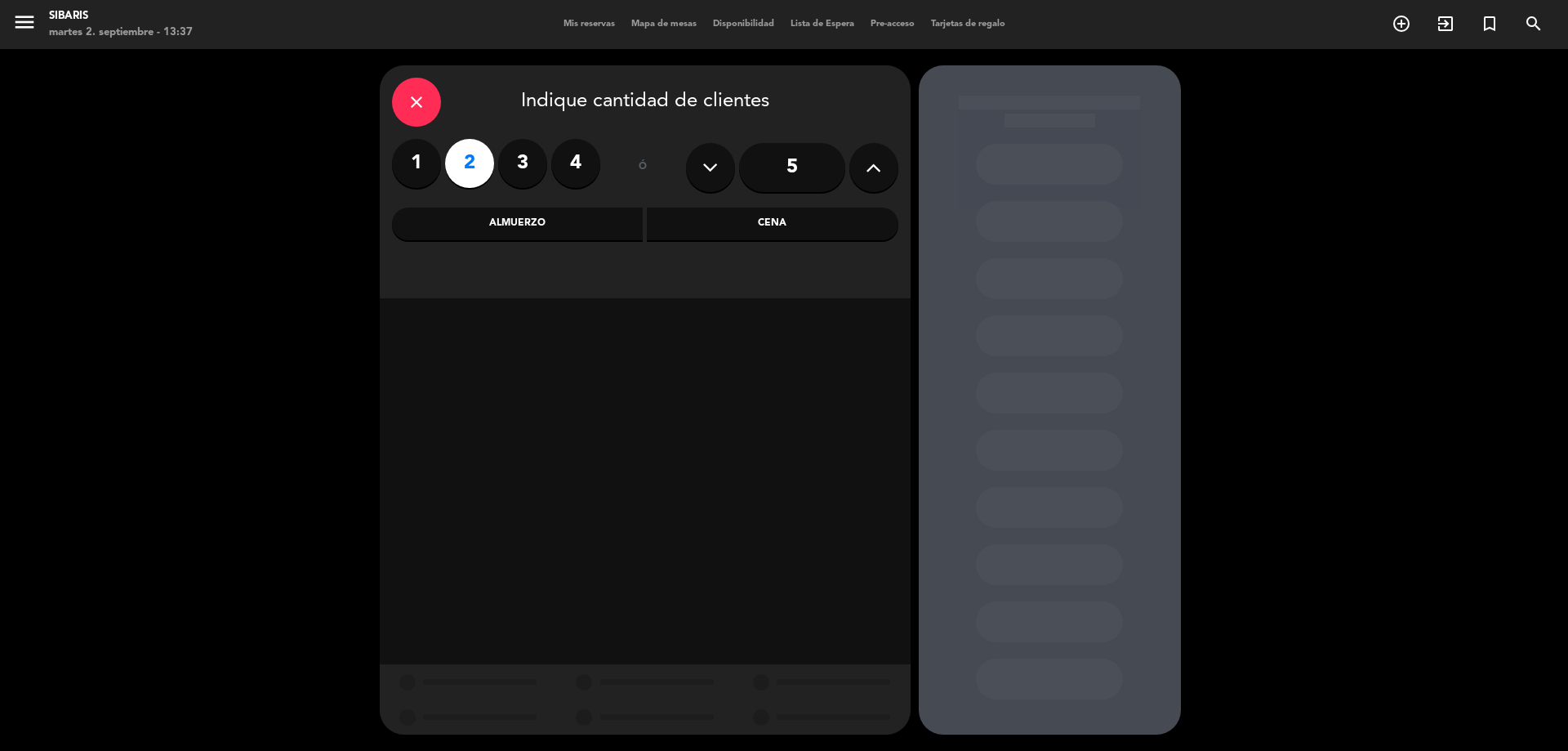
click at [419, 95] on icon "close" at bounding box center [416, 102] width 19 height 19
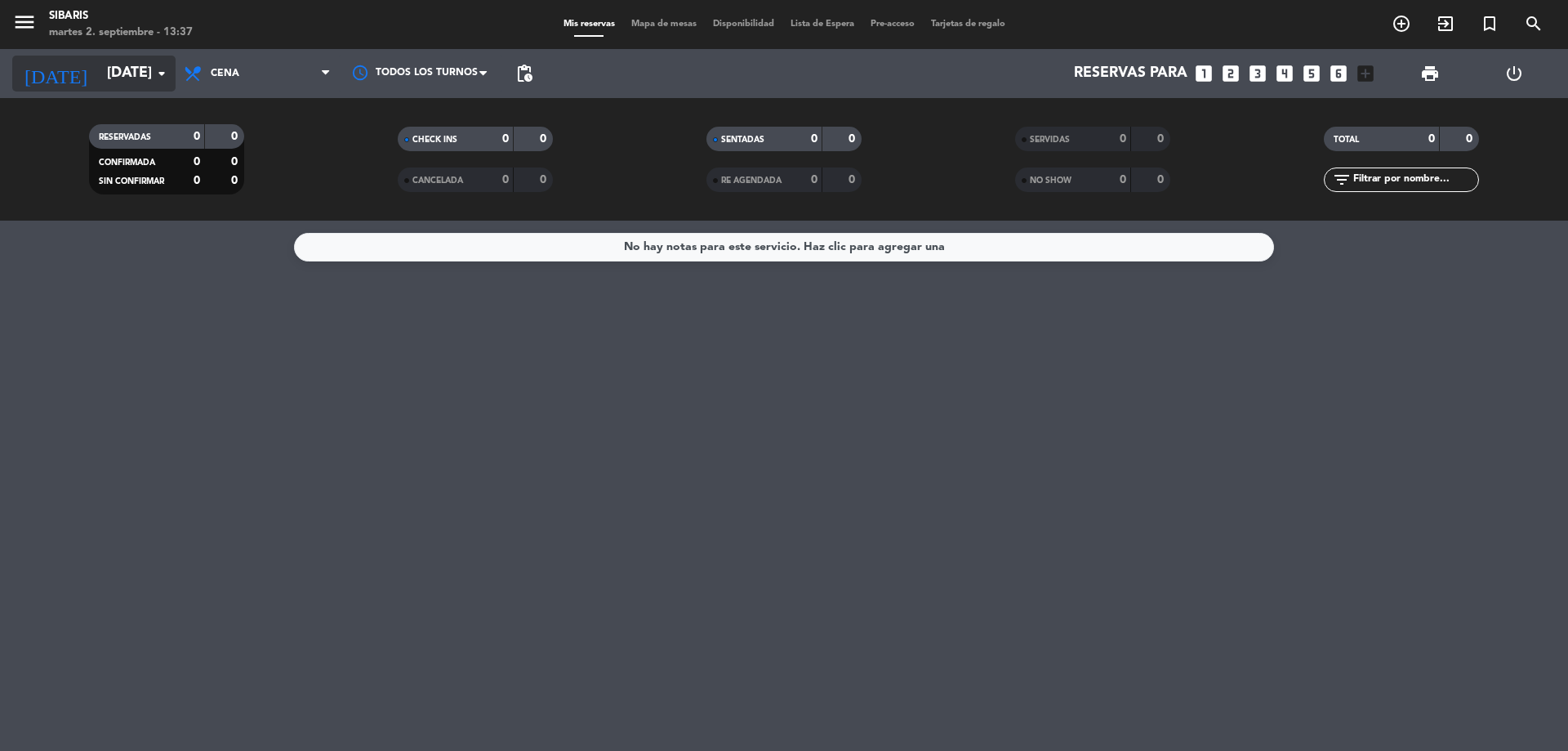
click at [152, 68] on icon "arrow_drop_down" at bounding box center [162, 73] width 19 height 19
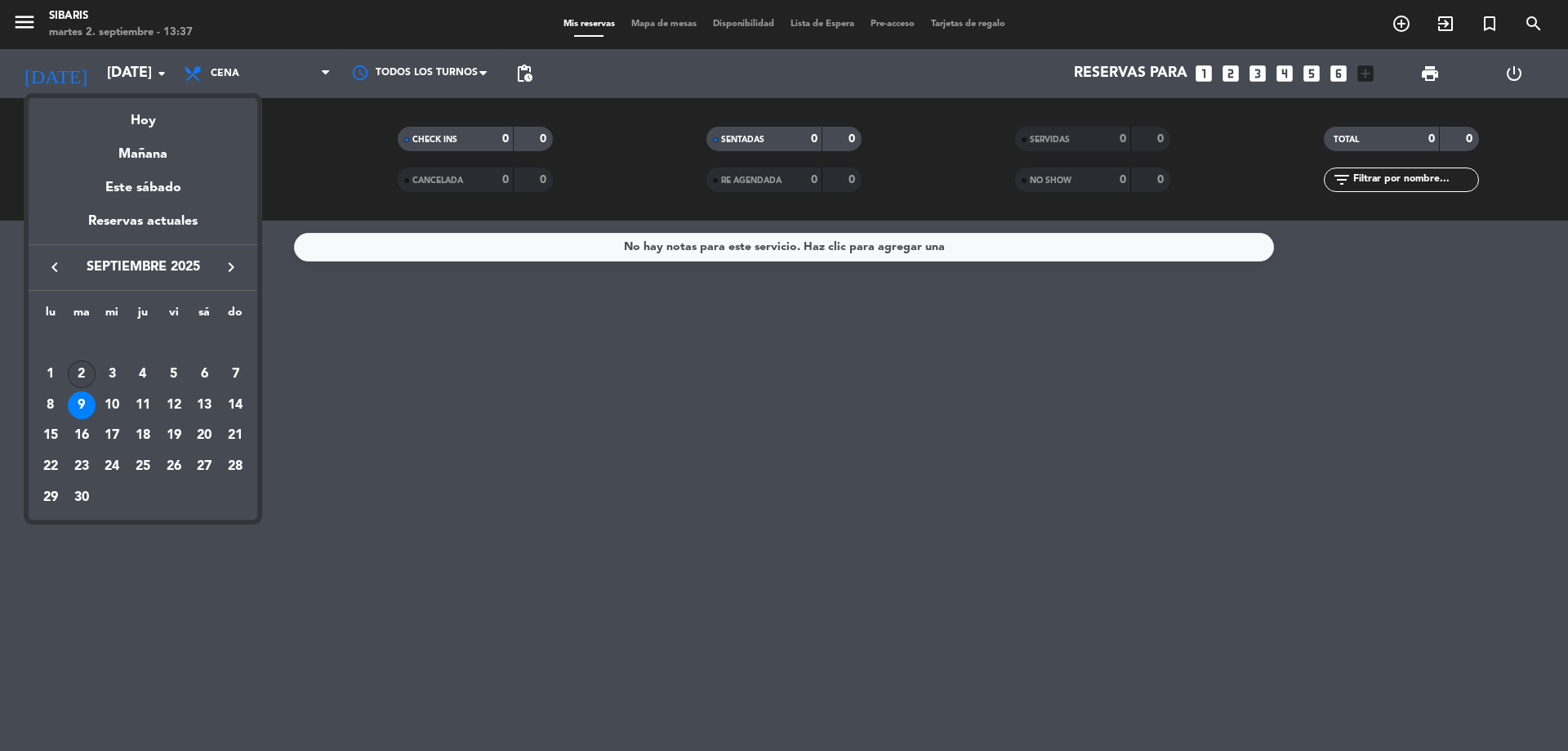
click at [82, 380] on div "2" at bounding box center [82, 374] width 28 height 28
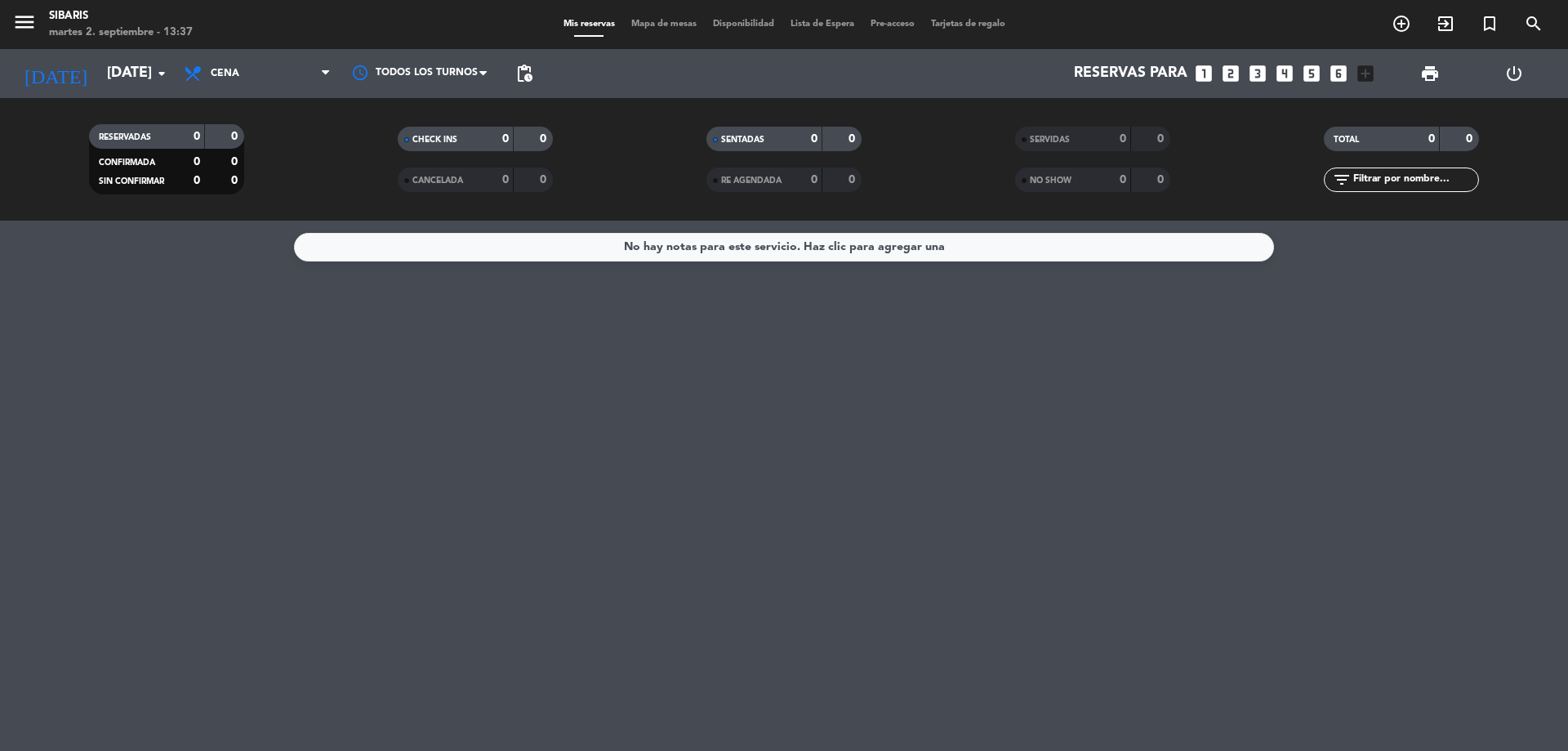
type input "[DATE]"
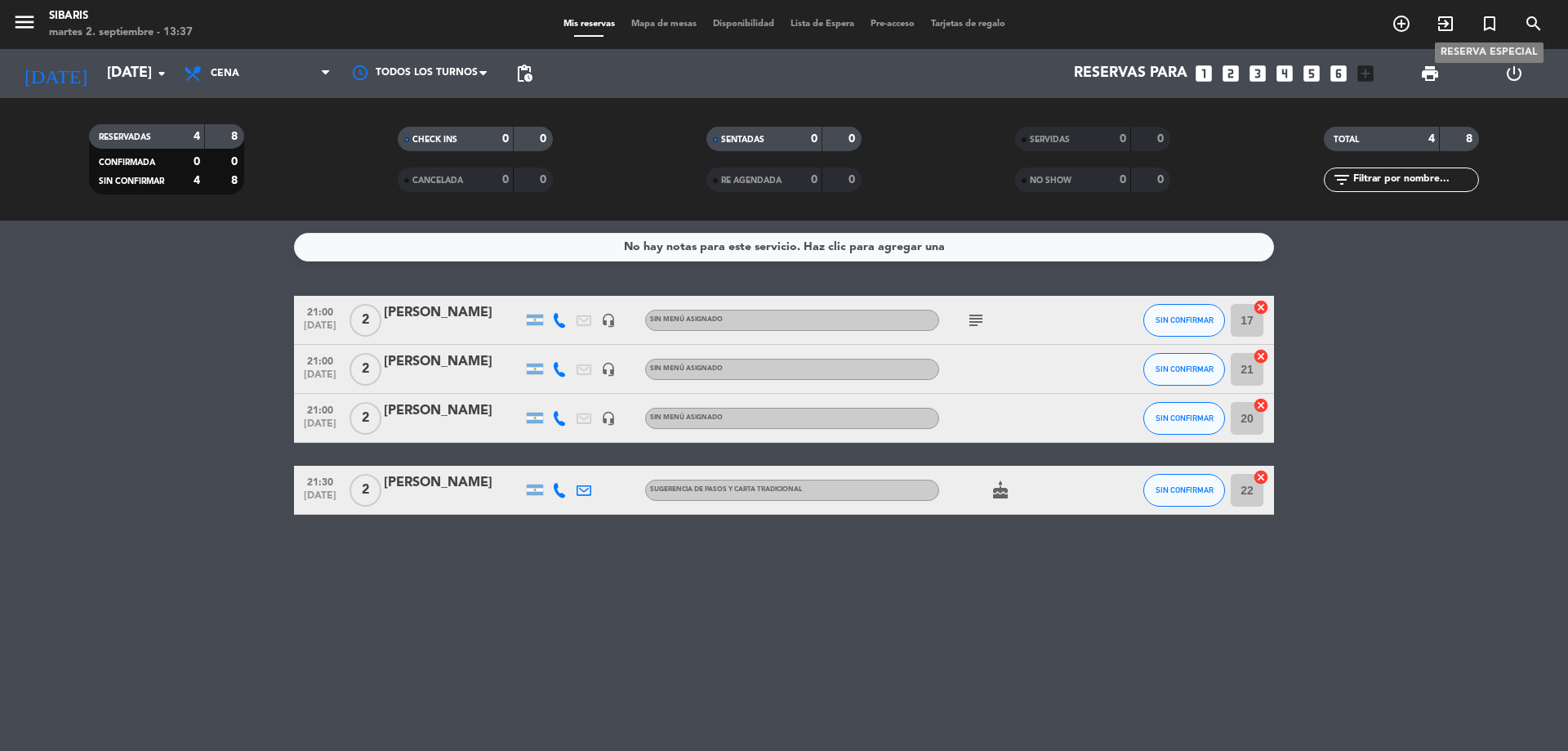
click at [1492, 24] on icon "turned_in_not" at bounding box center [1489, 24] width 19 height 19
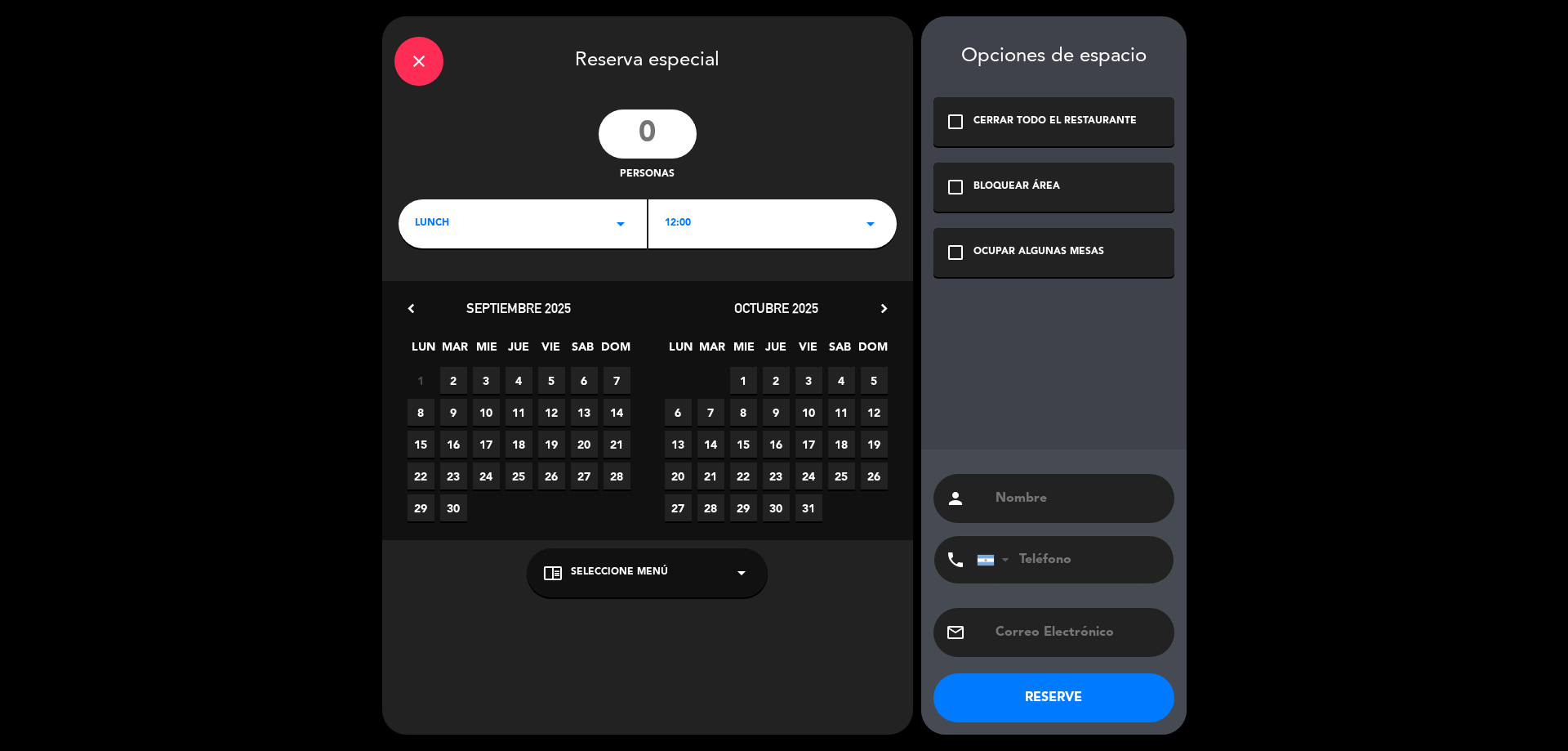
click at [661, 136] on input "number" at bounding box center [648, 134] width 98 height 49
type input "12"
click at [459, 375] on span "2" at bounding box center [454, 380] width 27 height 27
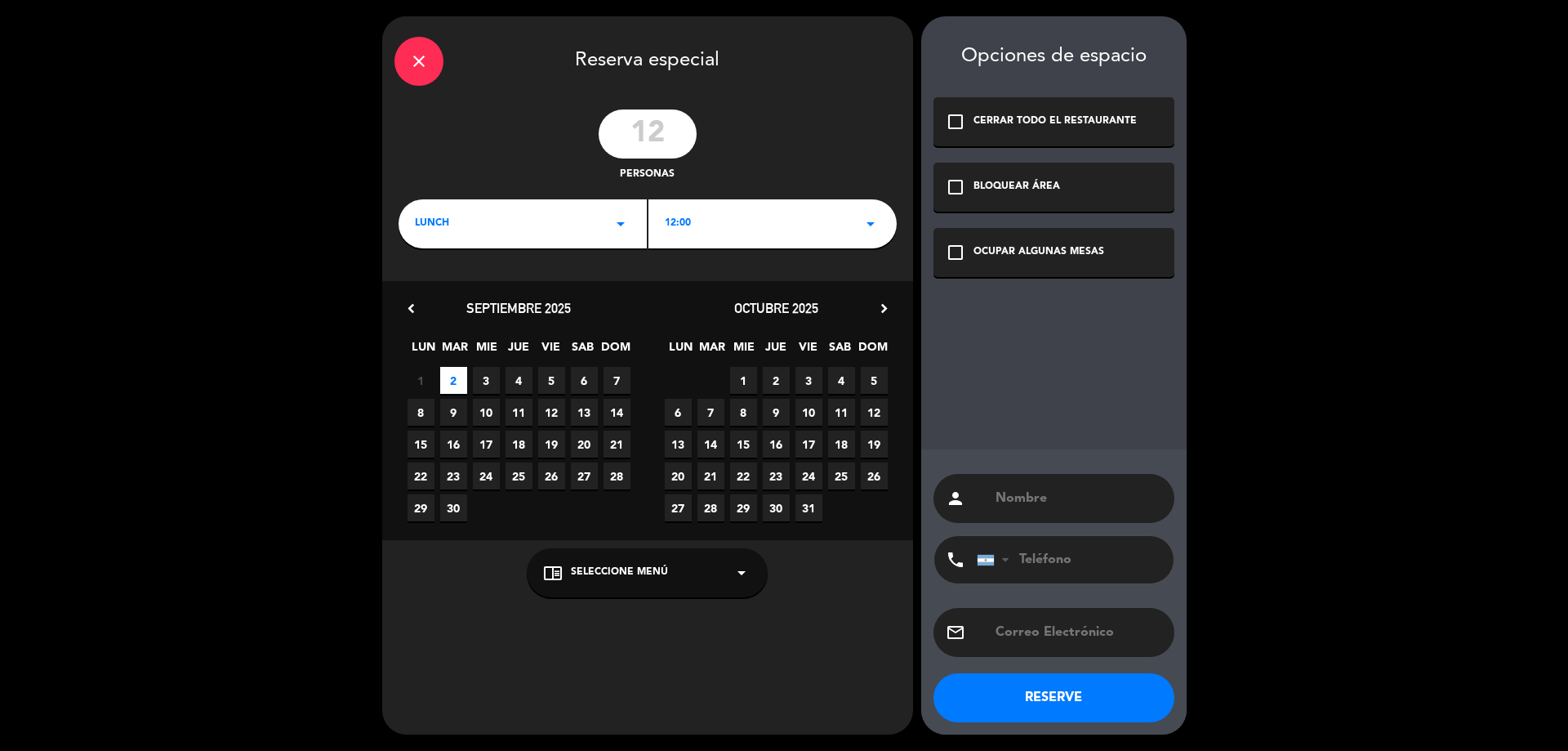
click at [583, 237] on div "LUNCH arrow_drop_down" at bounding box center [523, 224] width 248 height 49
click at [507, 296] on div "Cena" at bounding box center [523, 292] width 216 height 17
click at [744, 227] on div "20:00 arrow_drop_down" at bounding box center [773, 224] width 248 height 49
click at [681, 289] on div "20:30" at bounding box center [773, 292] width 216 height 17
click at [1044, 500] on input "text" at bounding box center [1078, 498] width 169 height 23
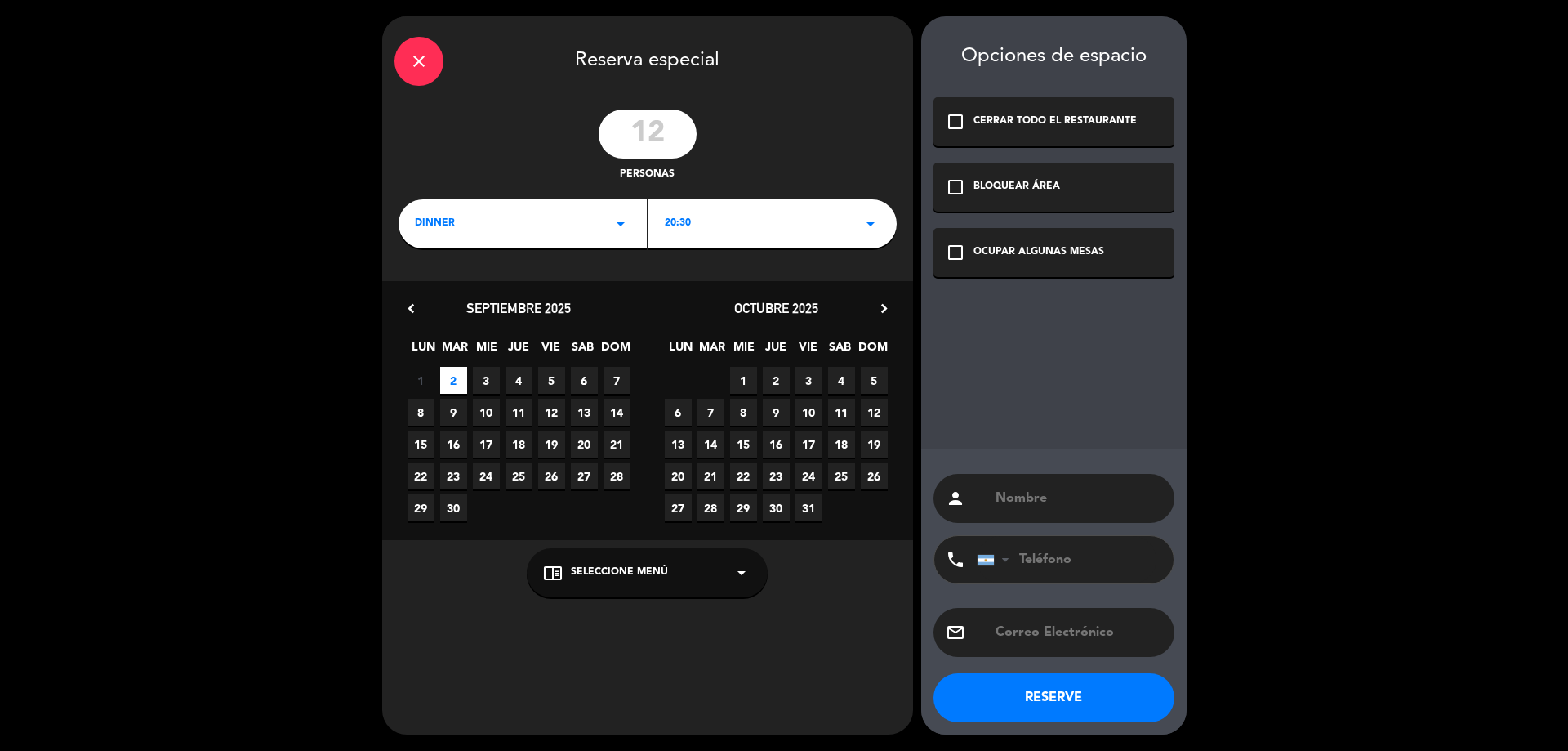
click at [1060, 498] on input "text" at bounding box center [1078, 498] width 169 height 23
click at [770, 232] on div "20:30 arrow_drop_down" at bounding box center [773, 224] width 248 height 49
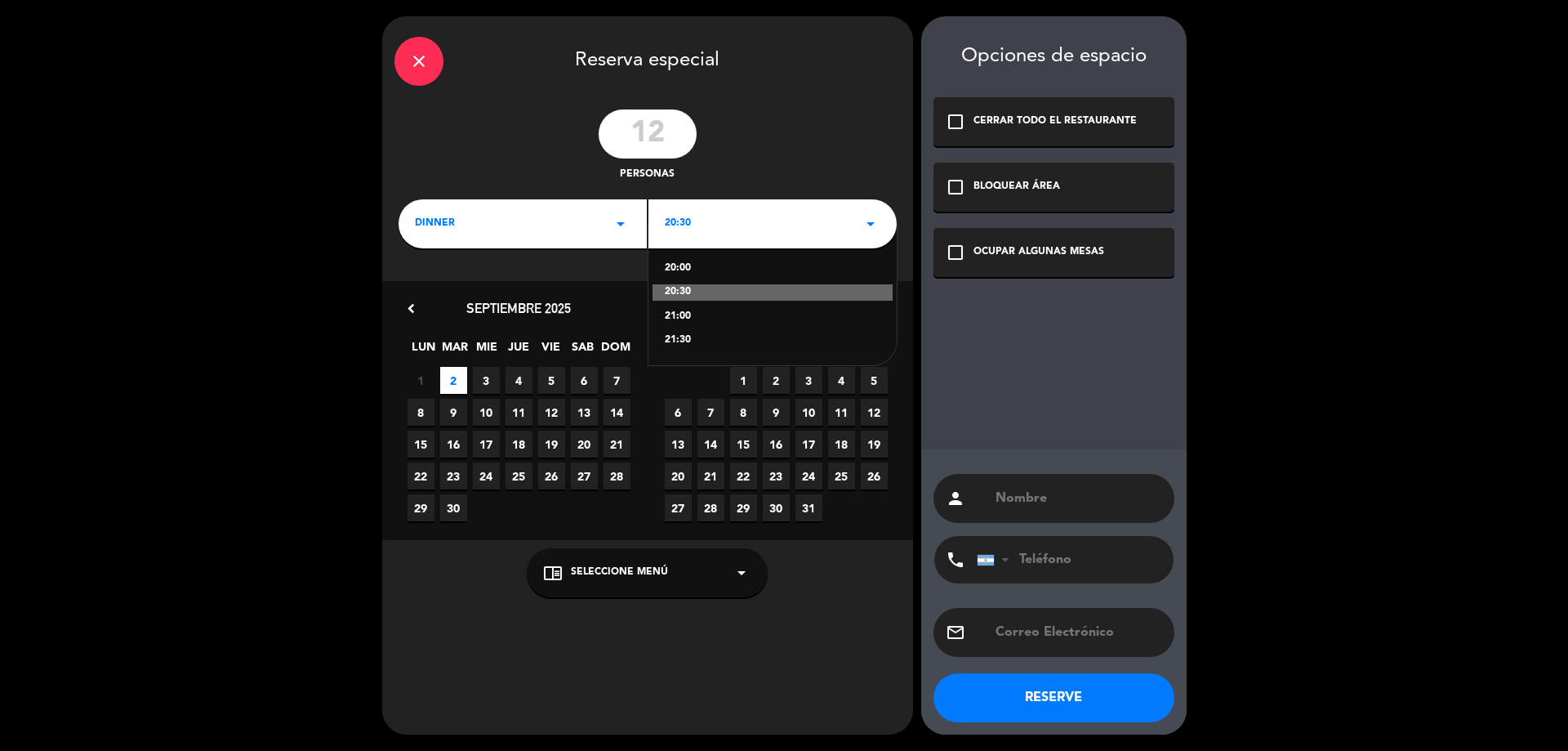
click at [713, 309] on div "21:00" at bounding box center [773, 316] width 216 height 17
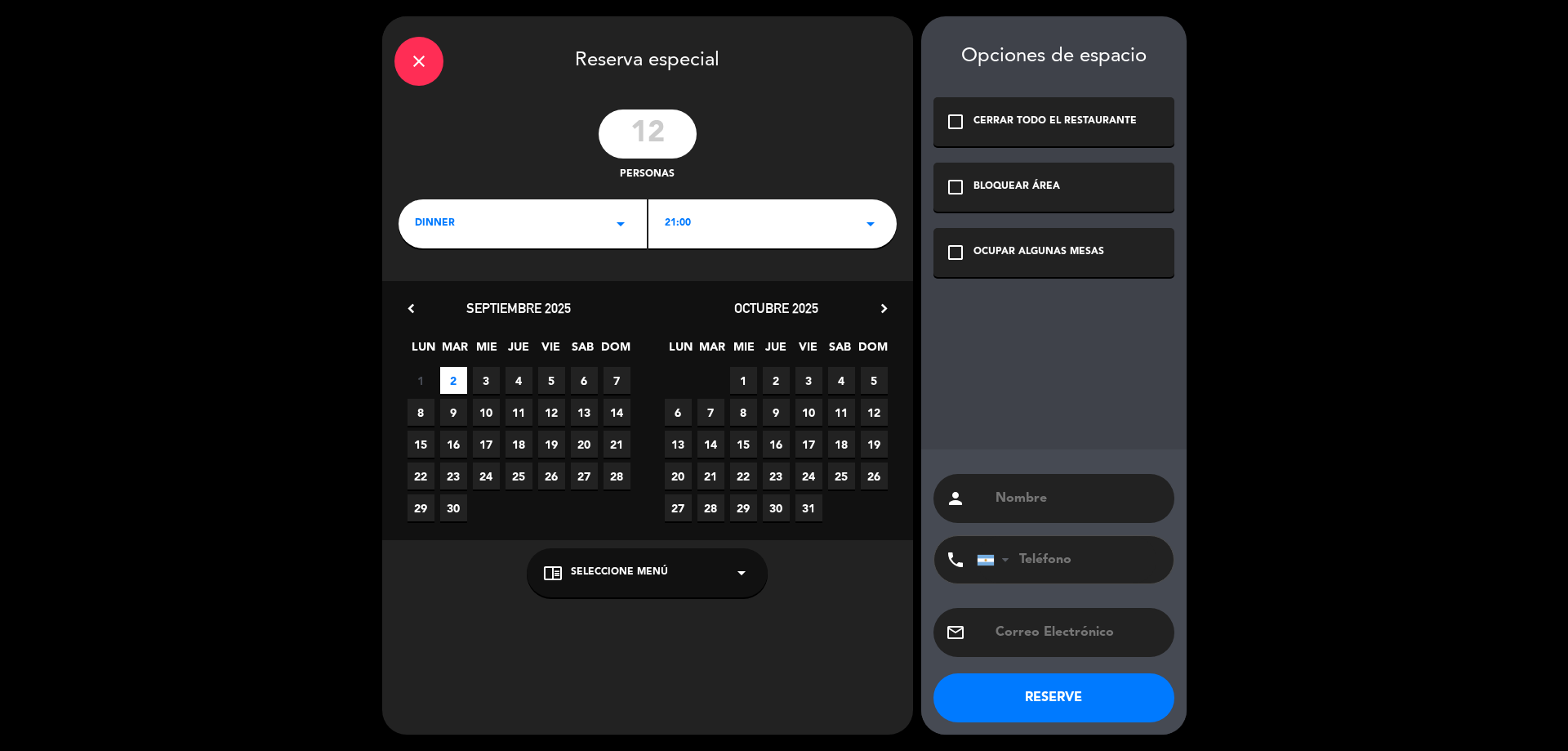
click at [1103, 493] on input "text" at bounding box center [1078, 498] width 169 height 23
click at [1054, 565] on input "tel" at bounding box center [1067, 560] width 180 height 47
click at [1059, 504] on input "text" at bounding box center [1078, 498] width 169 height 23
type input "[PERSON_NAME]"
click at [1068, 561] on input "tel" at bounding box center [1067, 560] width 180 height 47
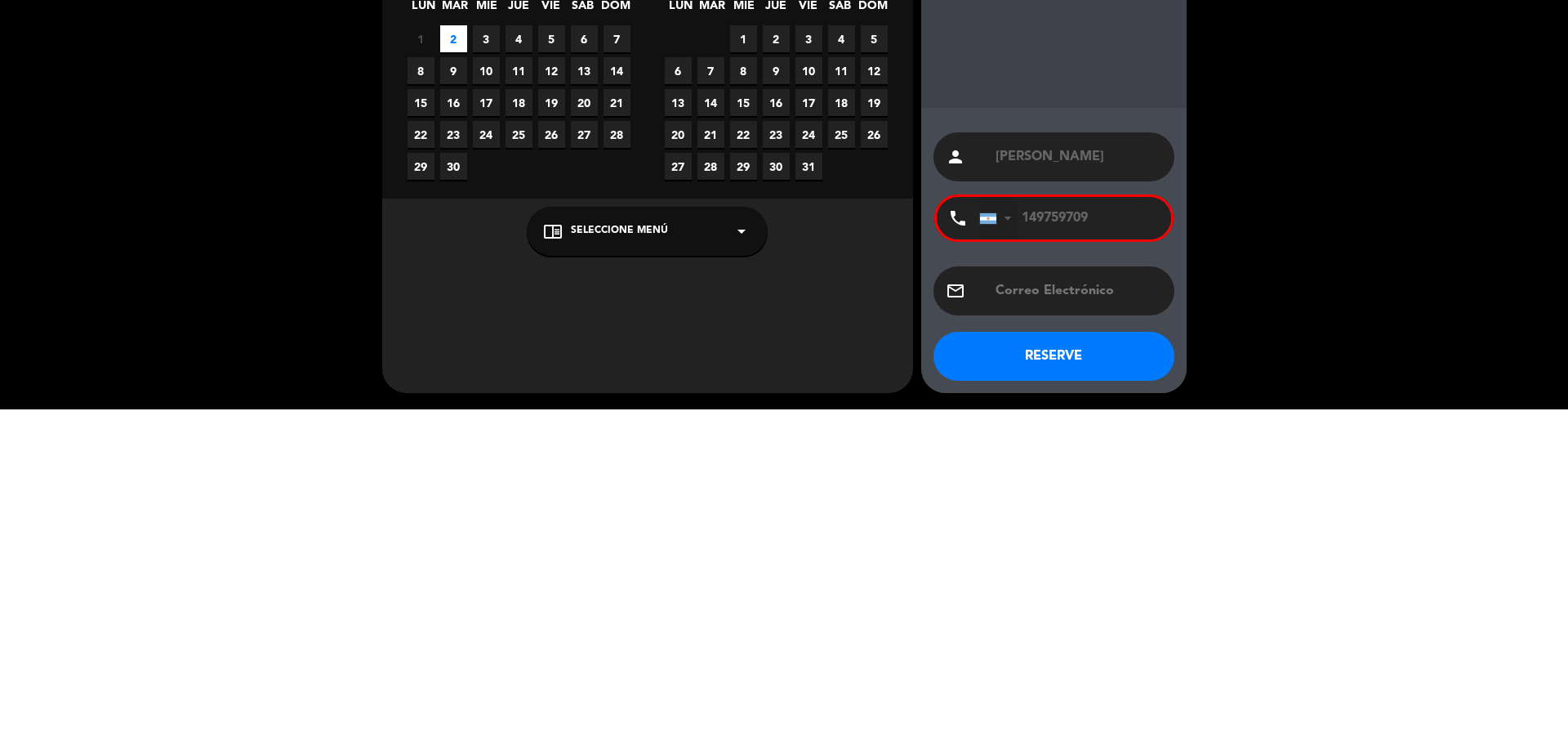
click at [1013, 550] on div at bounding box center [998, 560] width 38 height 41
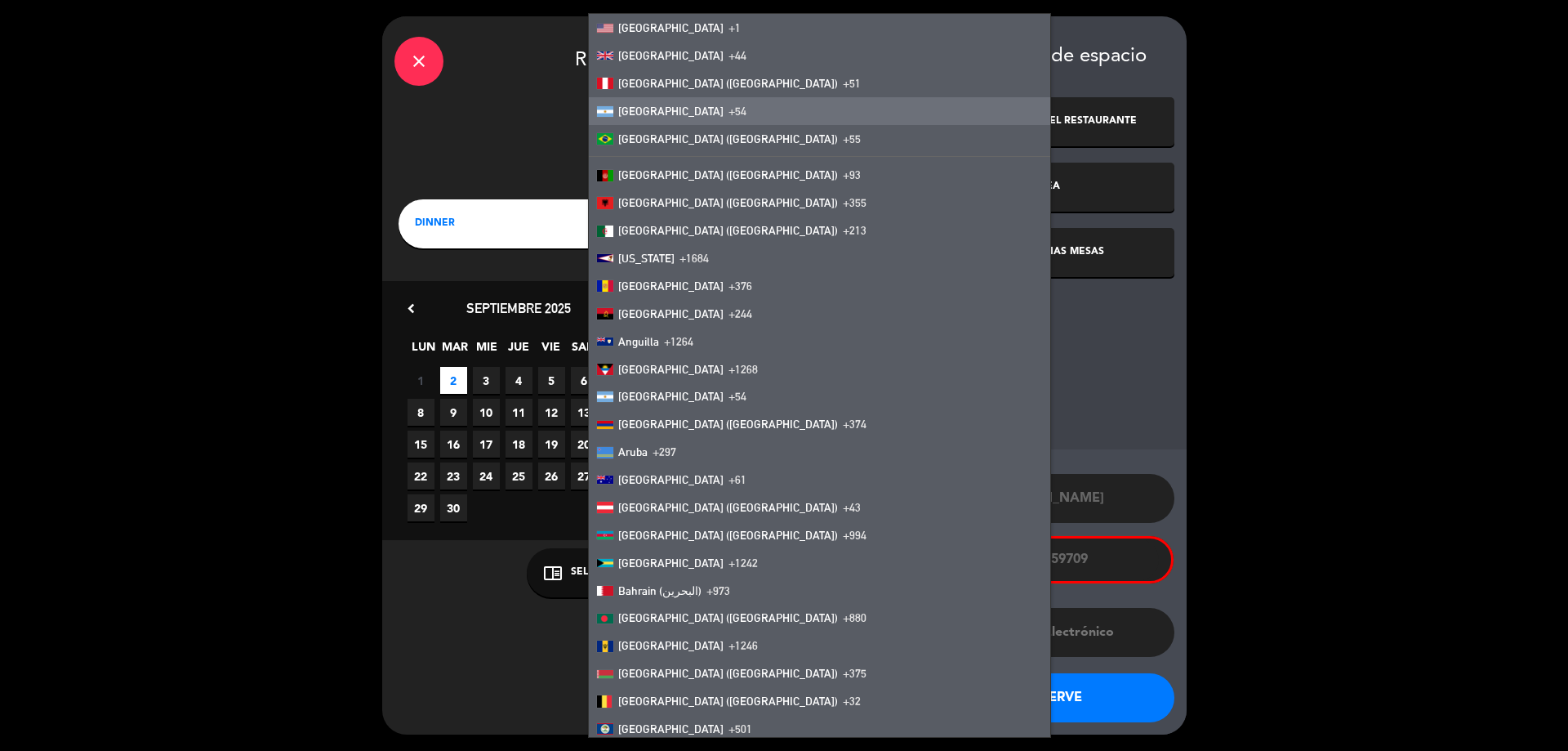
click at [1043, 563] on input "149759709" at bounding box center [1070, 560] width 180 height 43
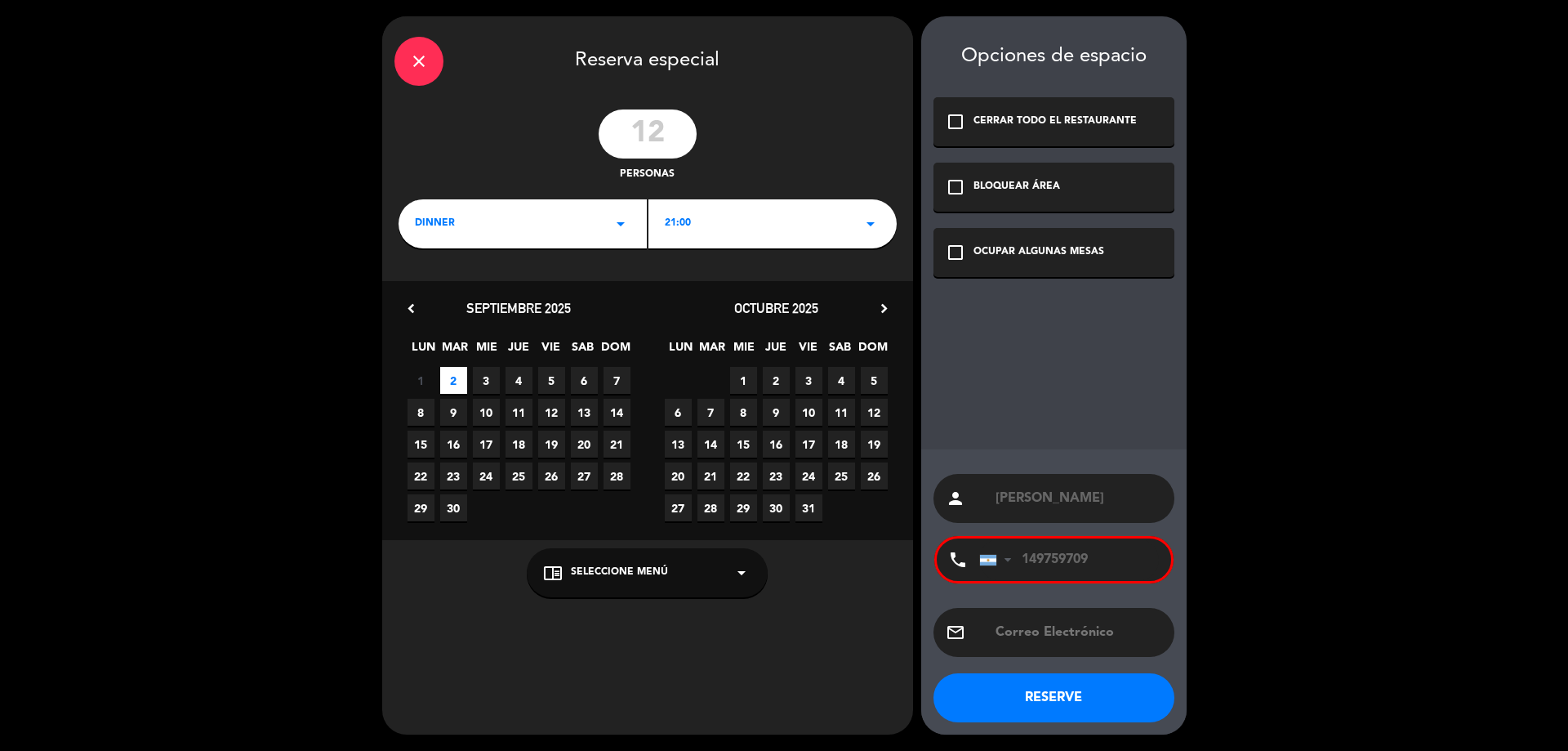
click at [1023, 563] on input "149759709" at bounding box center [1070, 560] width 180 height 43
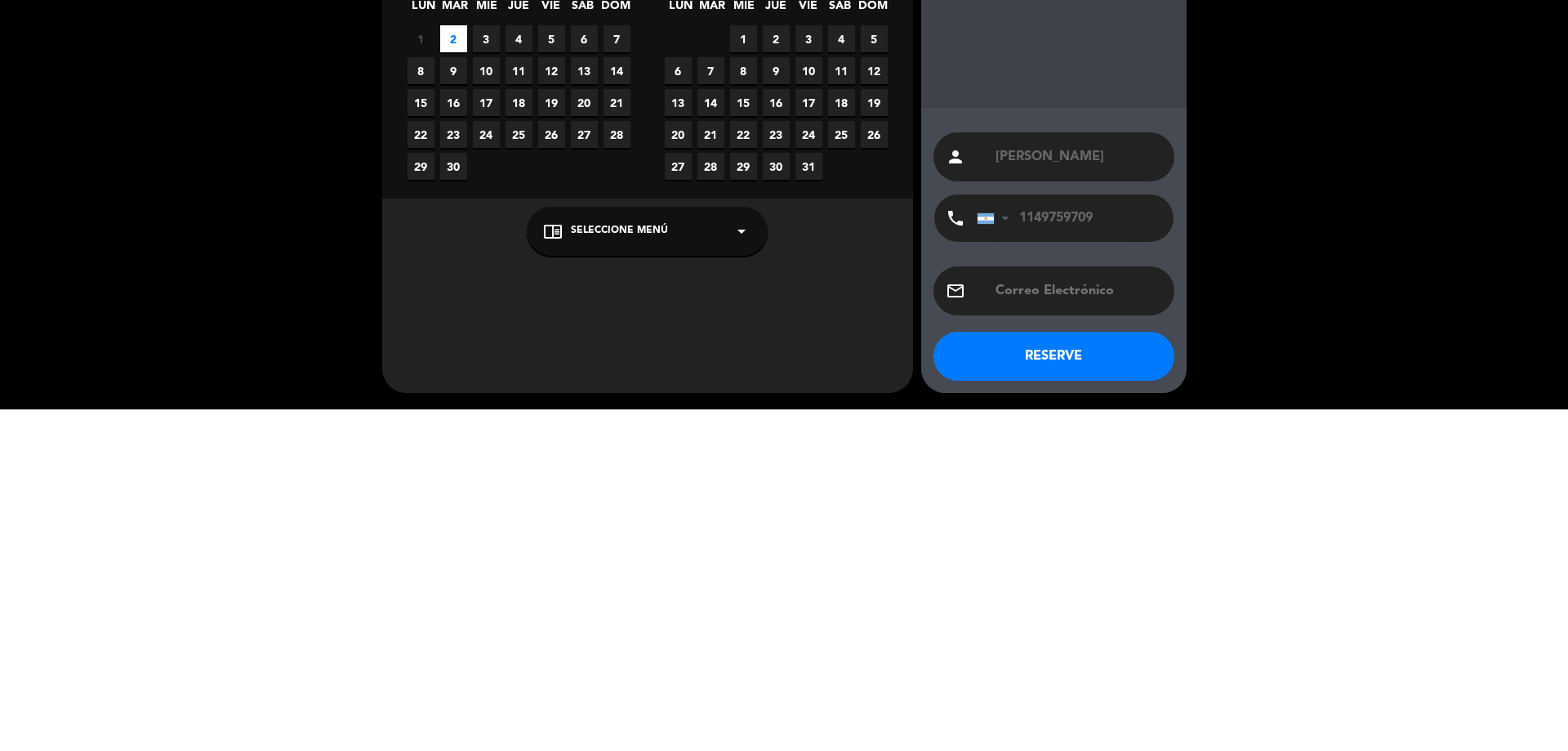
type input "1149759709"
click at [1079, 679] on button "RESERVE" at bounding box center [1054, 698] width 241 height 49
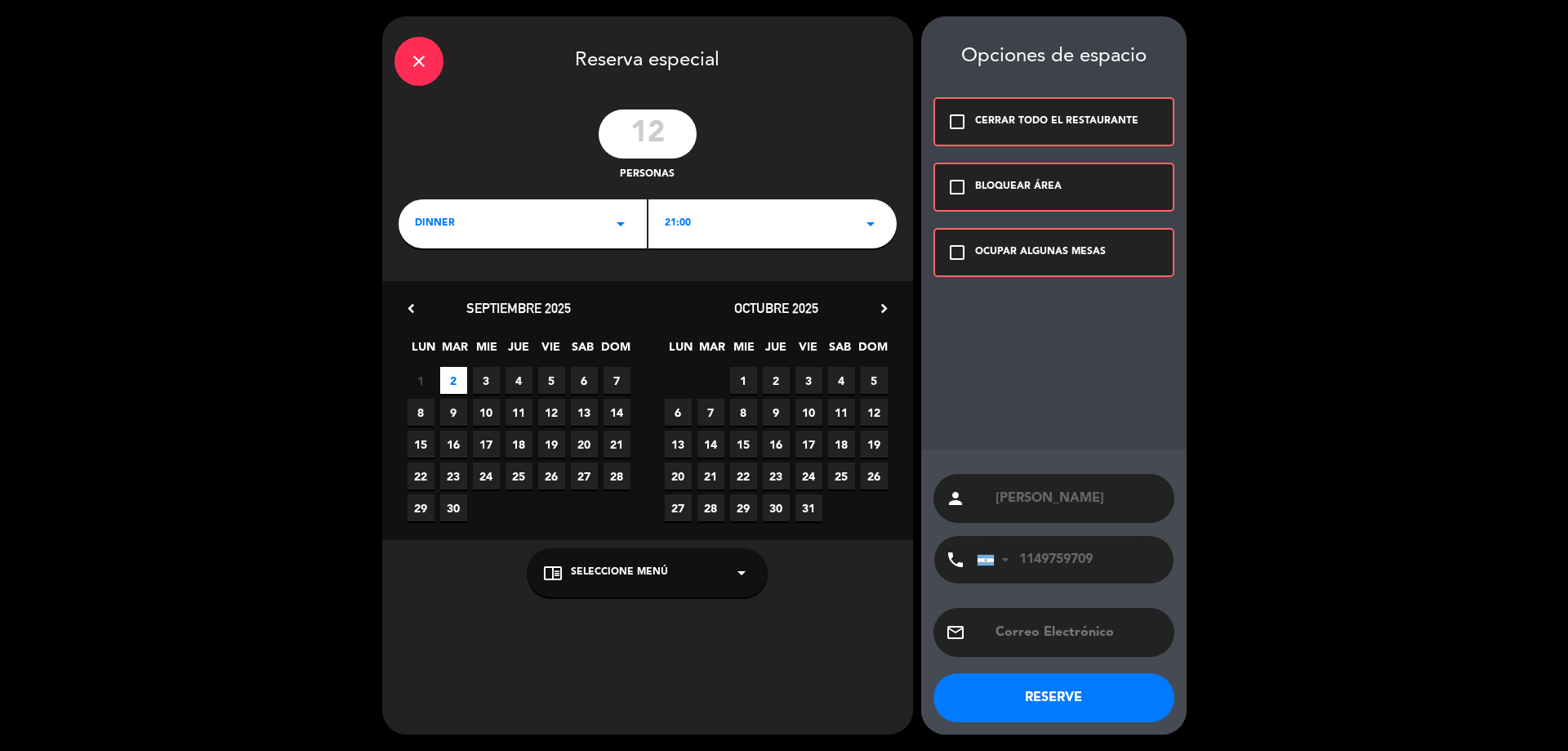
click at [963, 251] on icon "check_box_outline_blank" at bounding box center [957, 253] width 19 height 19
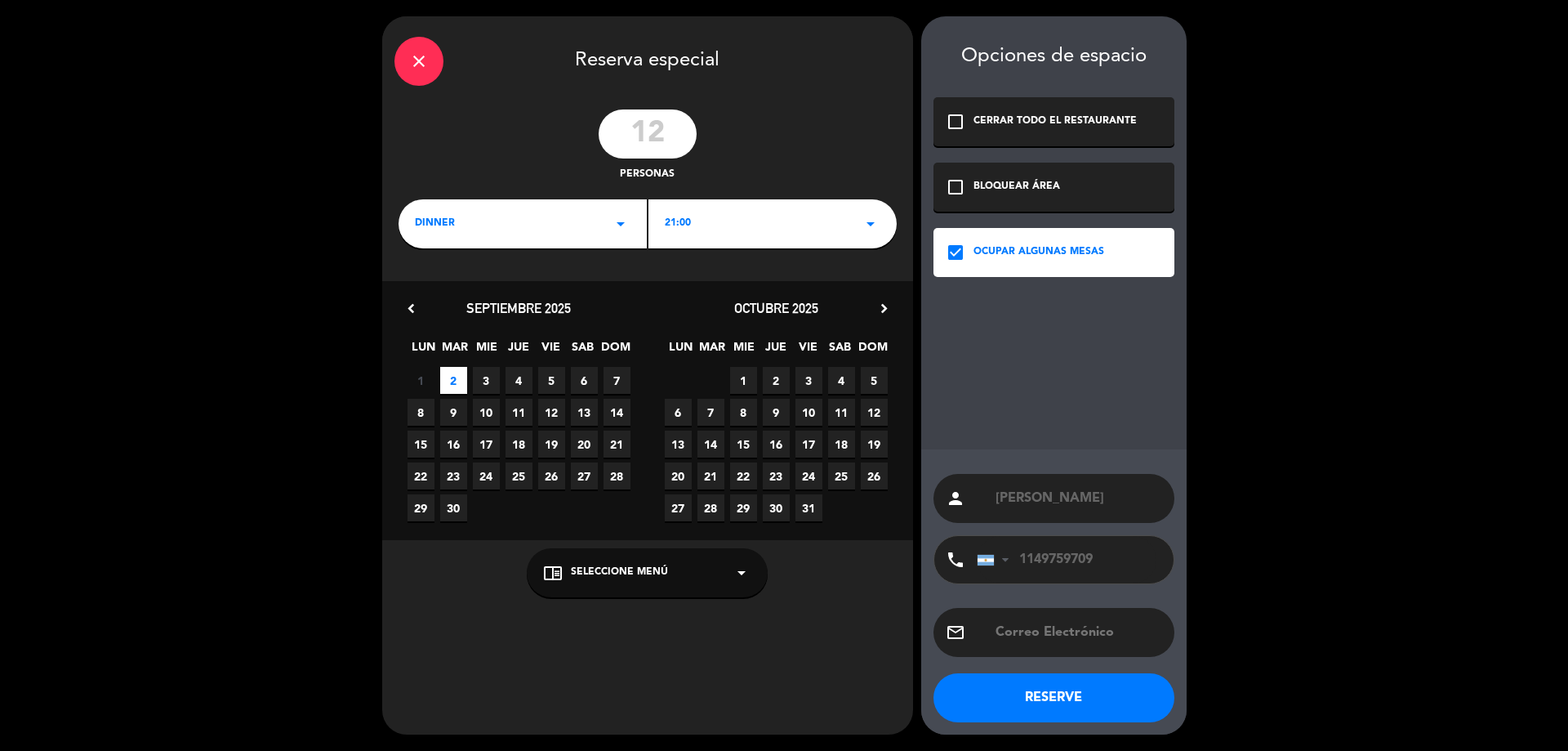
click at [1058, 687] on button "RESERVE" at bounding box center [1054, 698] width 241 height 49
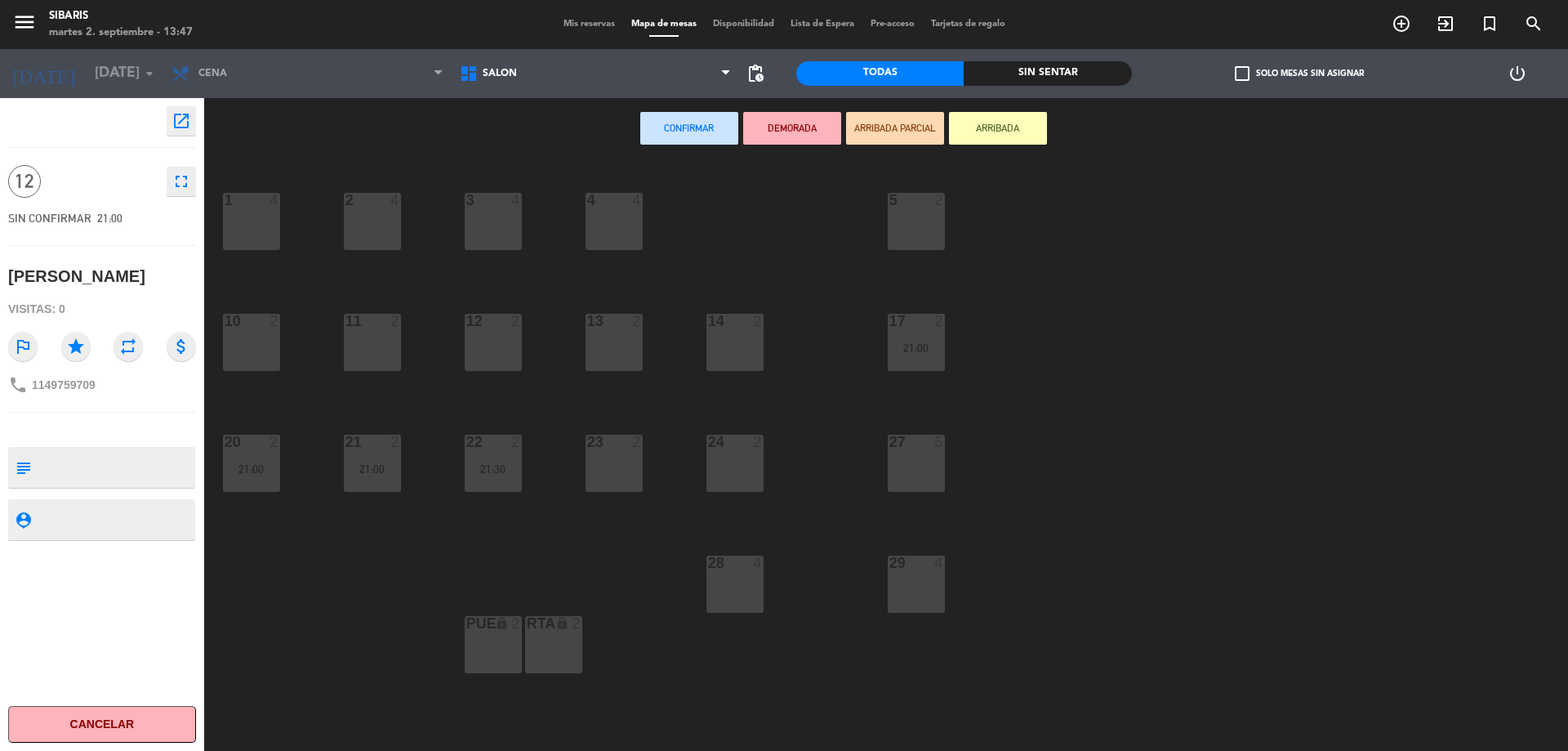
click at [256, 338] on div "10 2" at bounding box center [251, 342] width 57 height 57
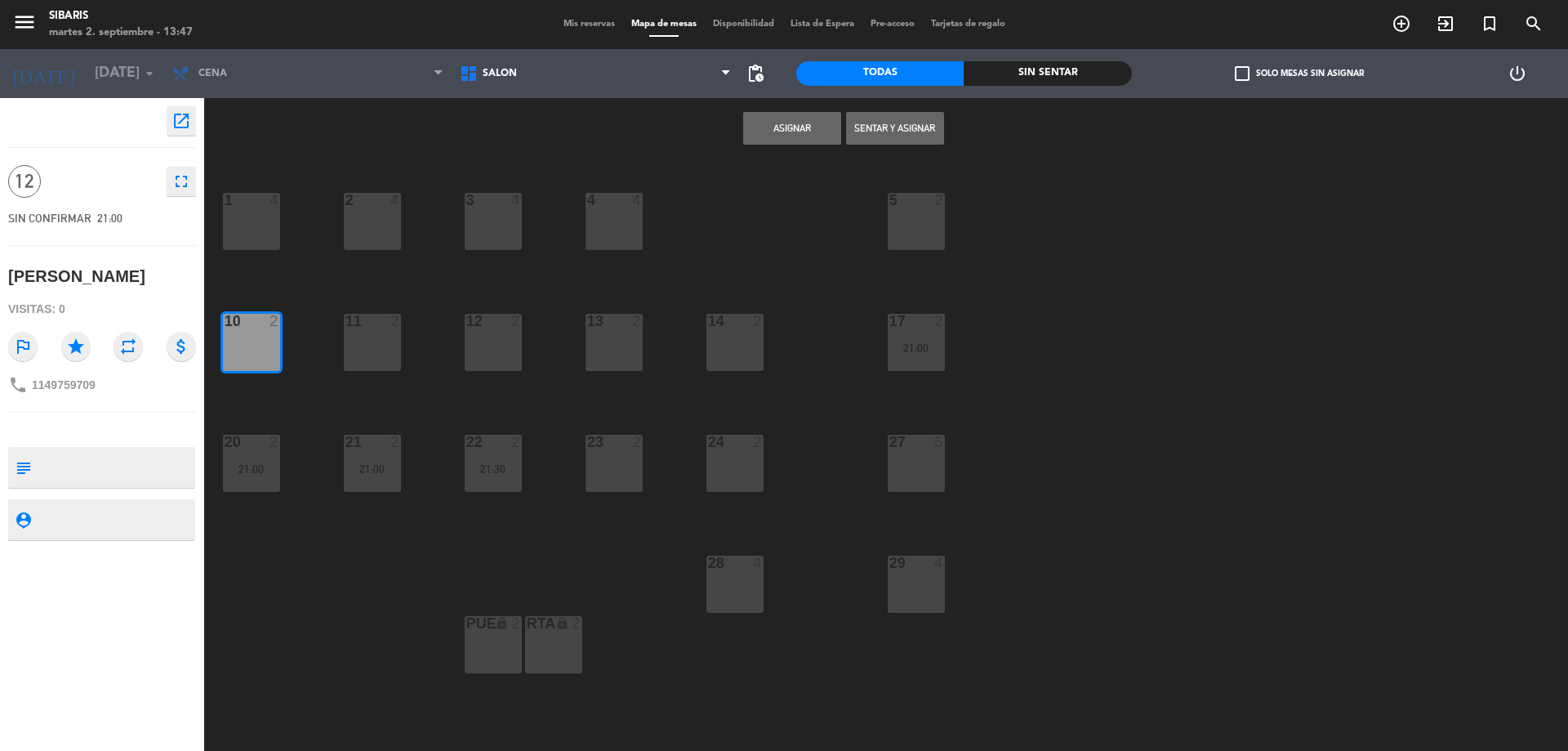
click at [392, 365] on div "11 2" at bounding box center [371, 342] width 57 height 57
click at [499, 351] on div "12 2" at bounding box center [493, 342] width 57 height 57
click at [620, 335] on div "13 2" at bounding box center [614, 342] width 57 height 57
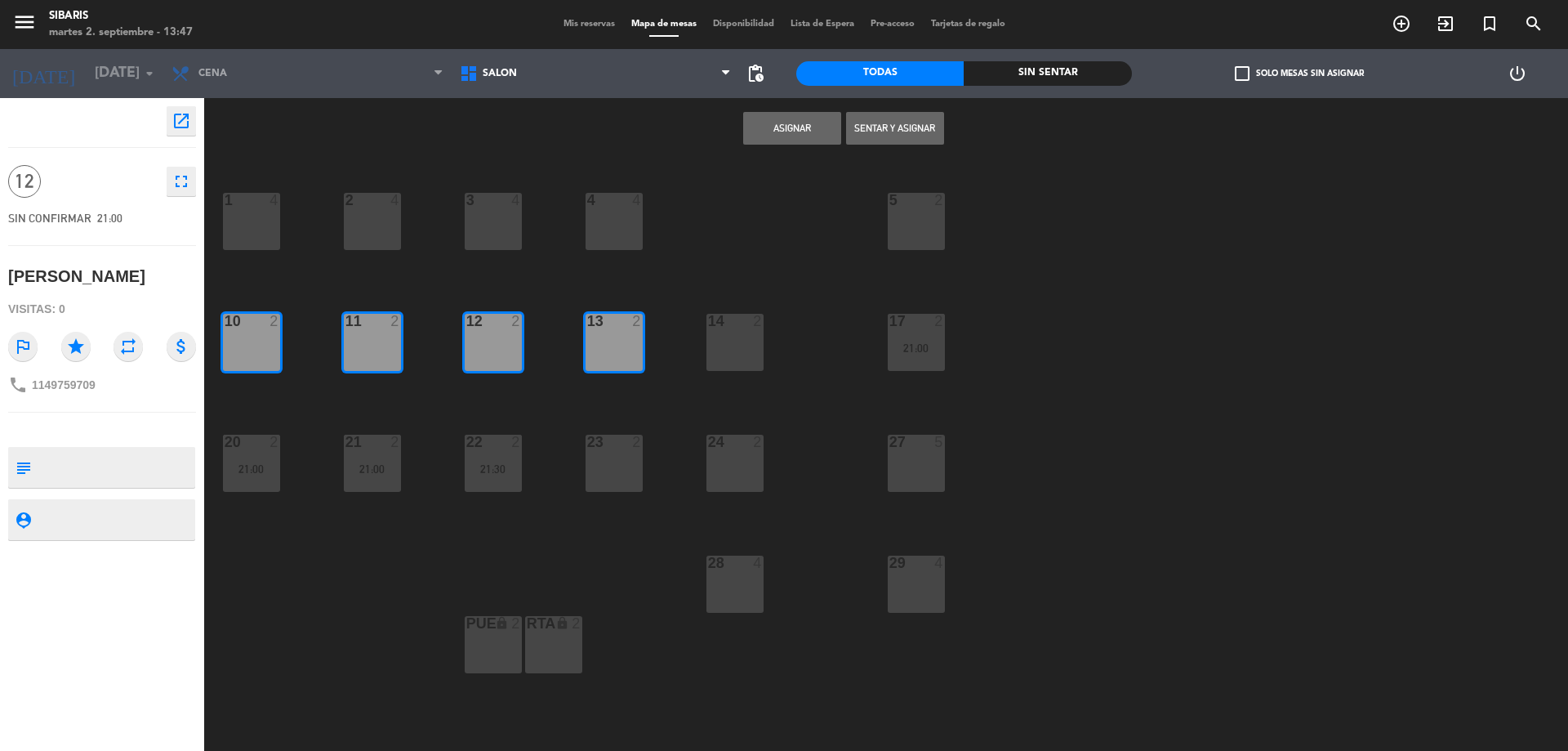
click at [732, 336] on div "14 2" at bounding box center [734, 342] width 57 height 57
click at [797, 138] on button "Asignar" at bounding box center [792, 128] width 98 height 32
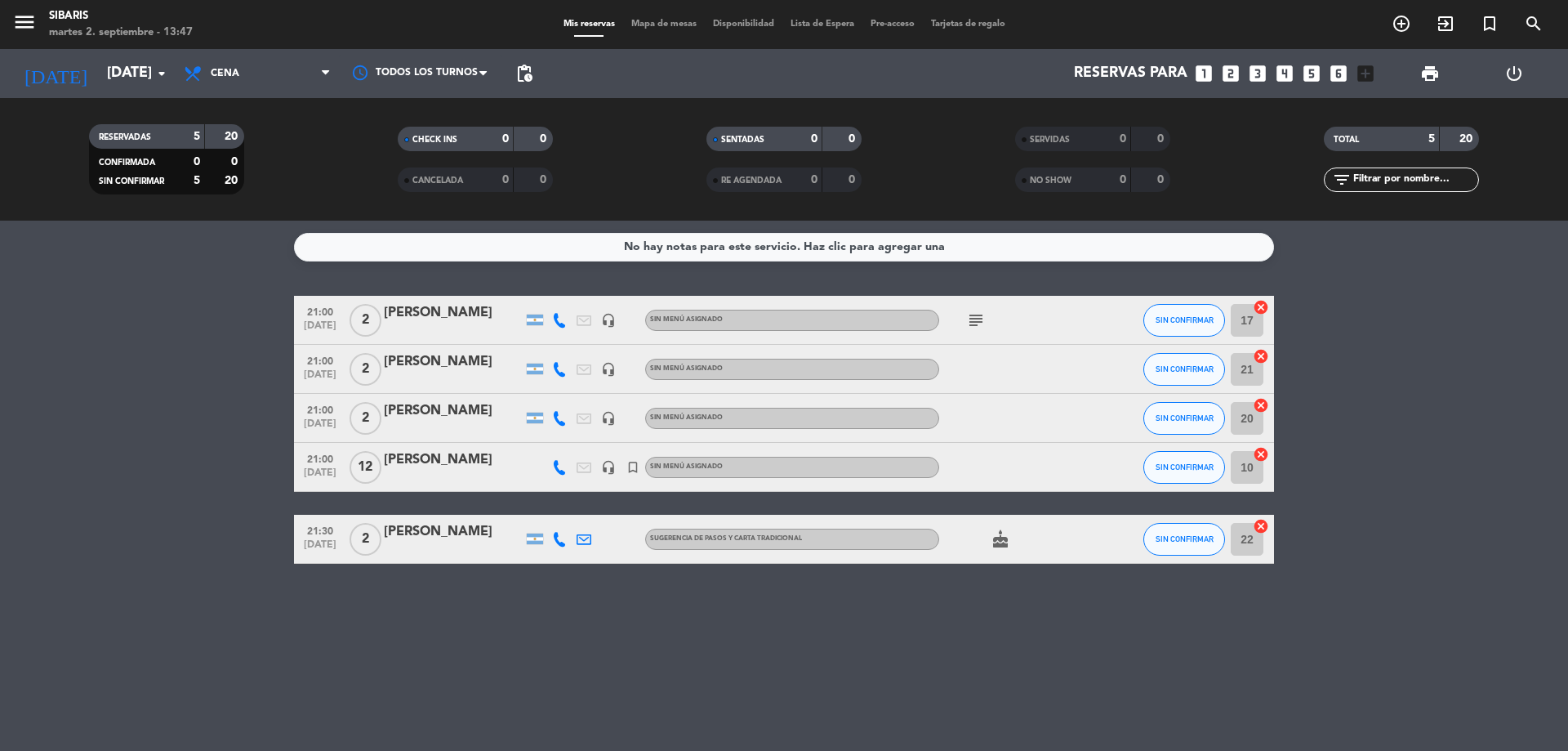
click at [443, 467] on div "[PERSON_NAME]" at bounding box center [453, 460] width 139 height 21
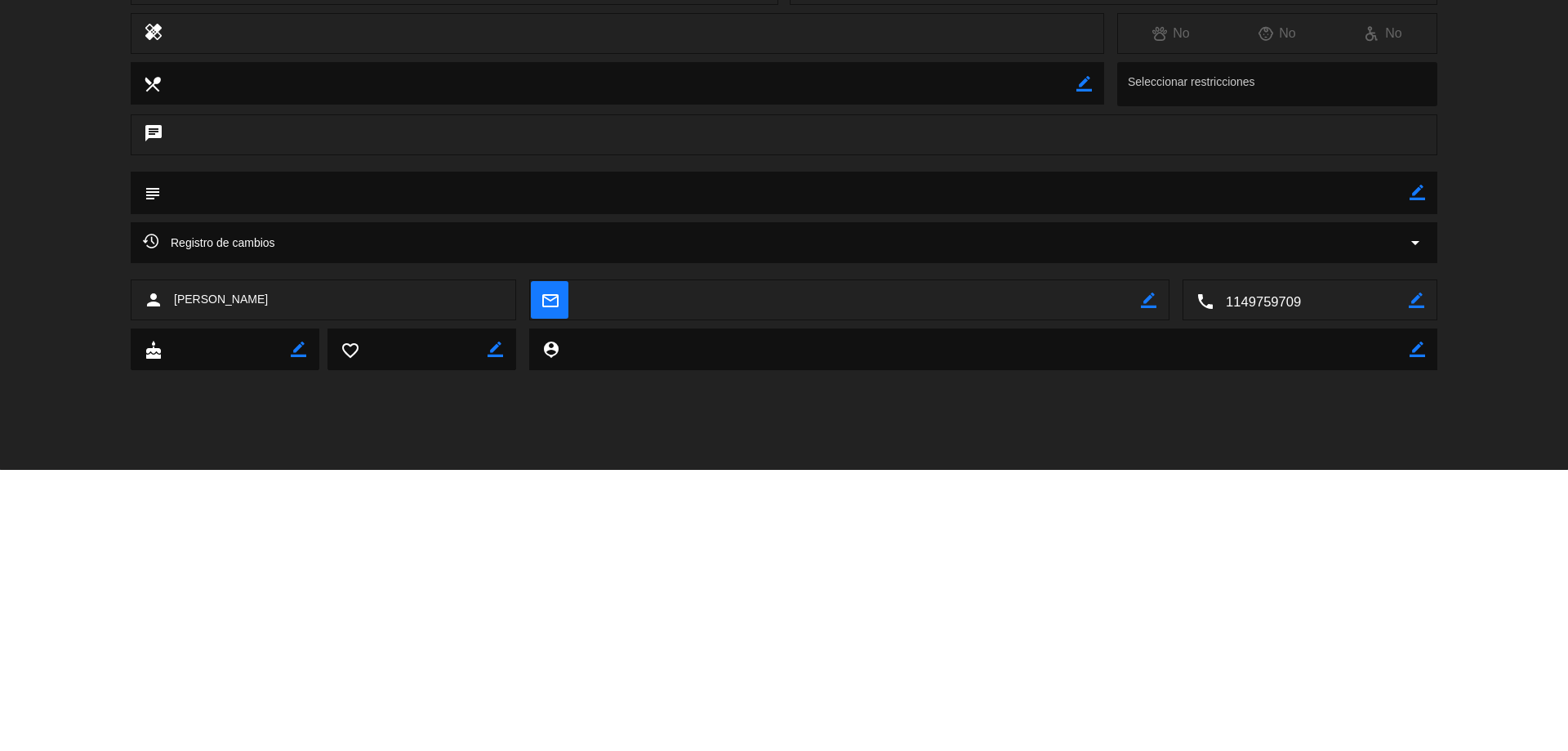
click at [1420, 481] on icon "border_color" at bounding box center [1418, 474] width 16 height 16
click at [1133, 469] on textarea at bounding box center [785, 474] width 1249 height 42
type textarea "Union Industrial [GEOGRAPHIC_DATA]"
click at [1412, 504] on div "Registro de cambios arrow_drop_down" at bounding box center [784, 524] width 1307 height 41
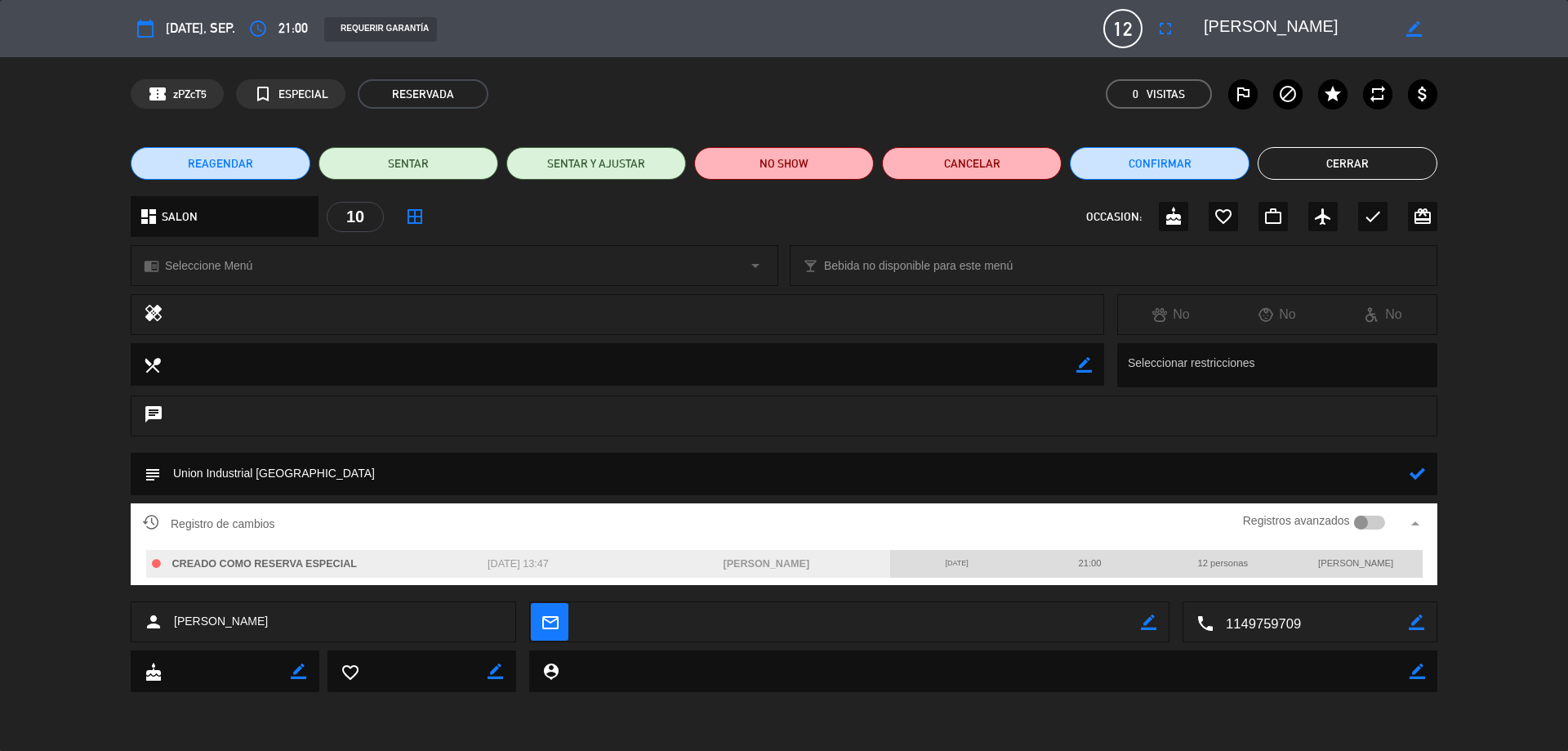
click at [1417, 469] on icon at bounding box center [1418, 474] width 16 height 16
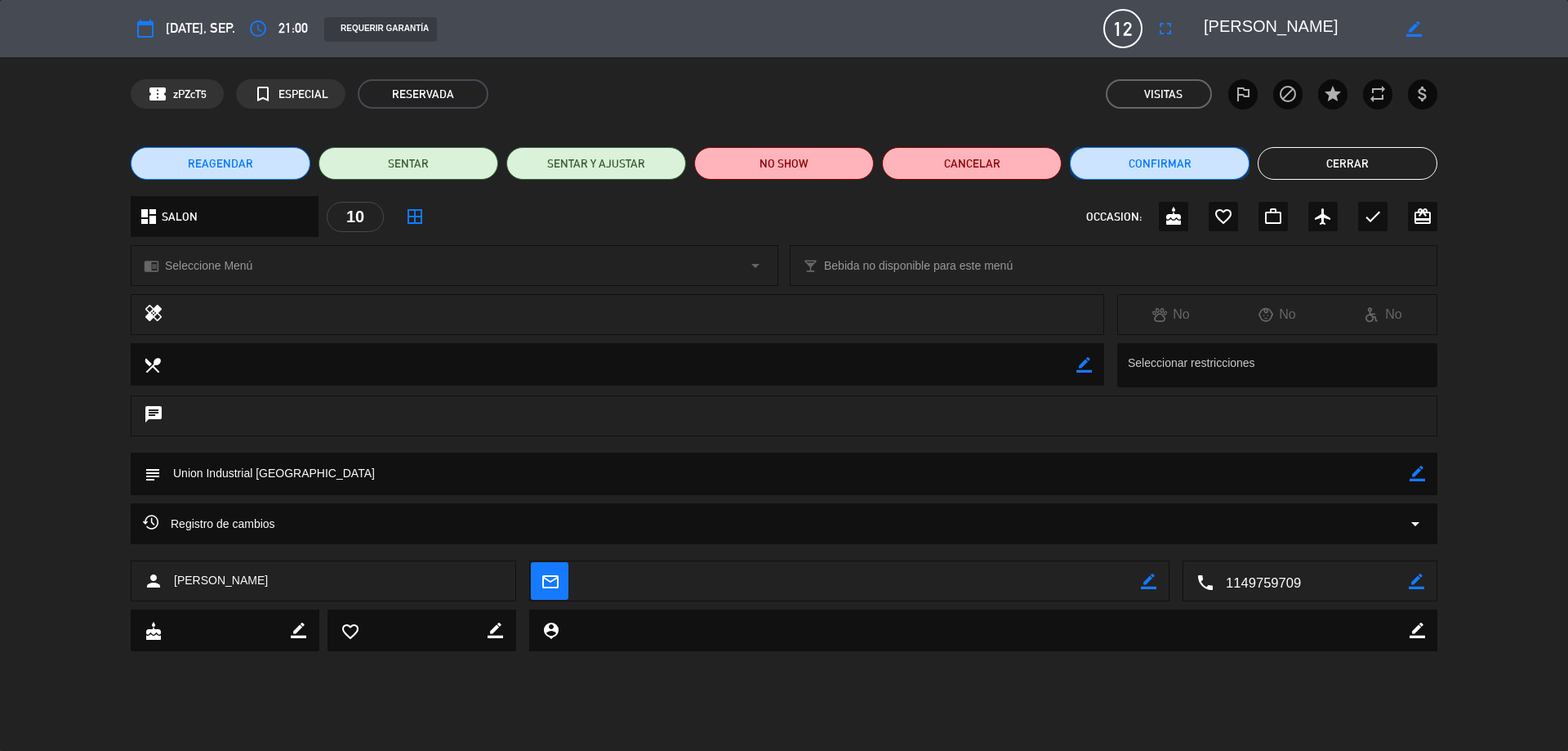
click at [1183, 173] on button "Confirmar" at bounding box center [1160, 163] width 180 height 32
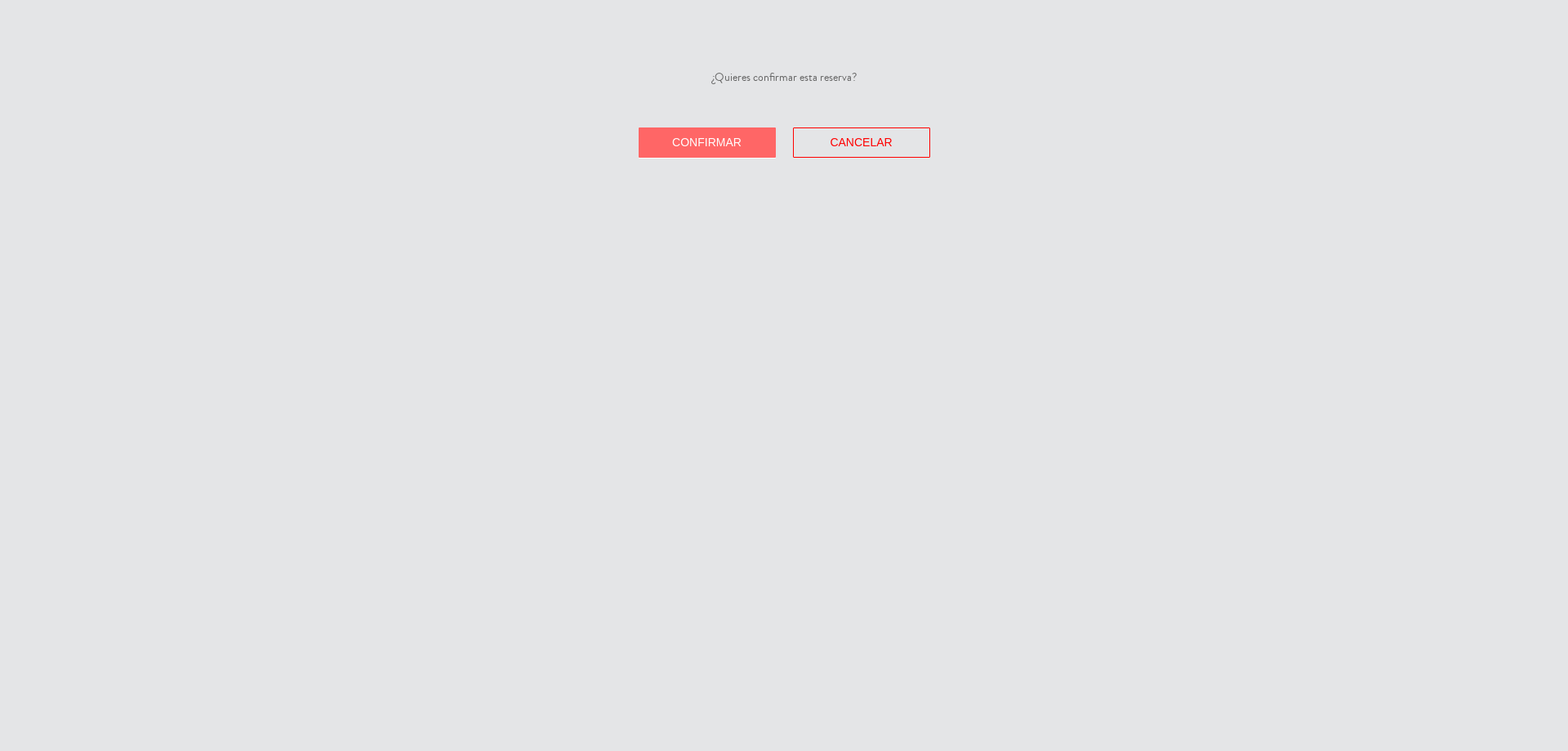
click at [723, 140] on span "Confirmar" at bounding box center [706, 142] width 69 height 13
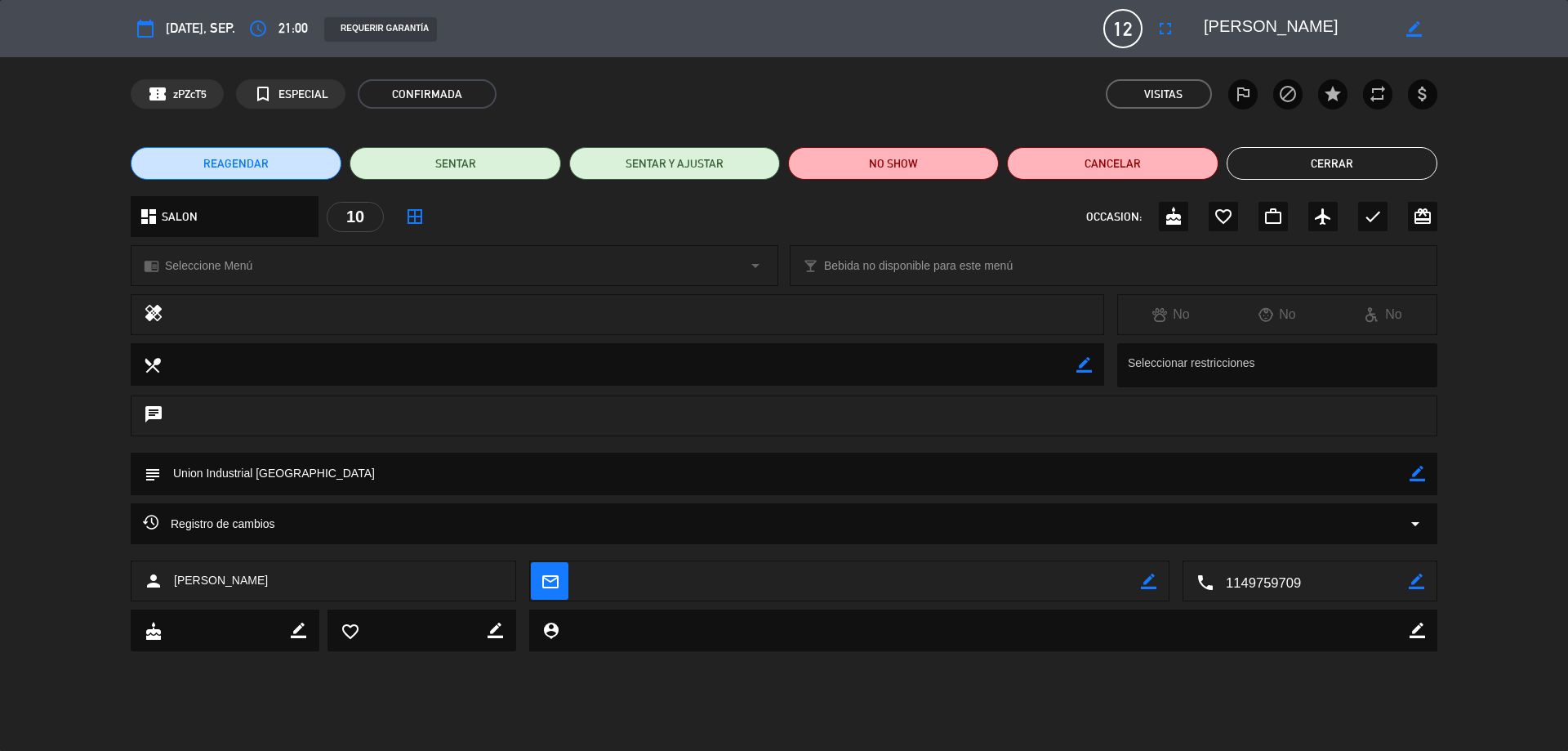
click at [1322, 153] on button "Cerrar" at bounding box center [1332, 163] width 211 height 32
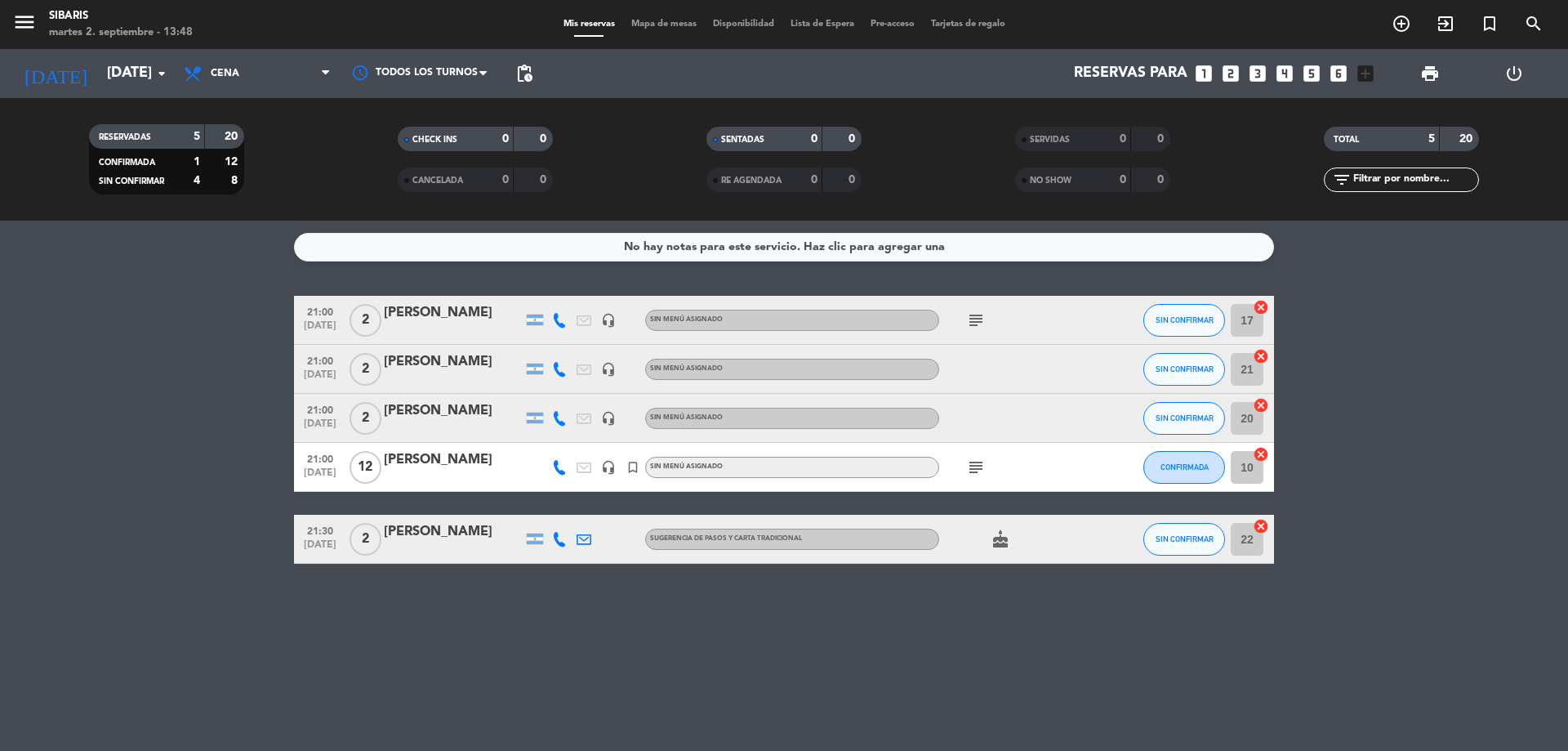
click at [975, 469] on icon "subject" at bounding box center [976, 467] width 19 height 19
click at [1271, 577] on div "No hay notas para este servicio. Haz clic para agregar una 21:00 [DATE] 2 [PERS…" at bounding box center [784, 485] width 1568 height 531
click at [253, 74] on span "Cena" at bounding box center [257, 73] width 163 height 36
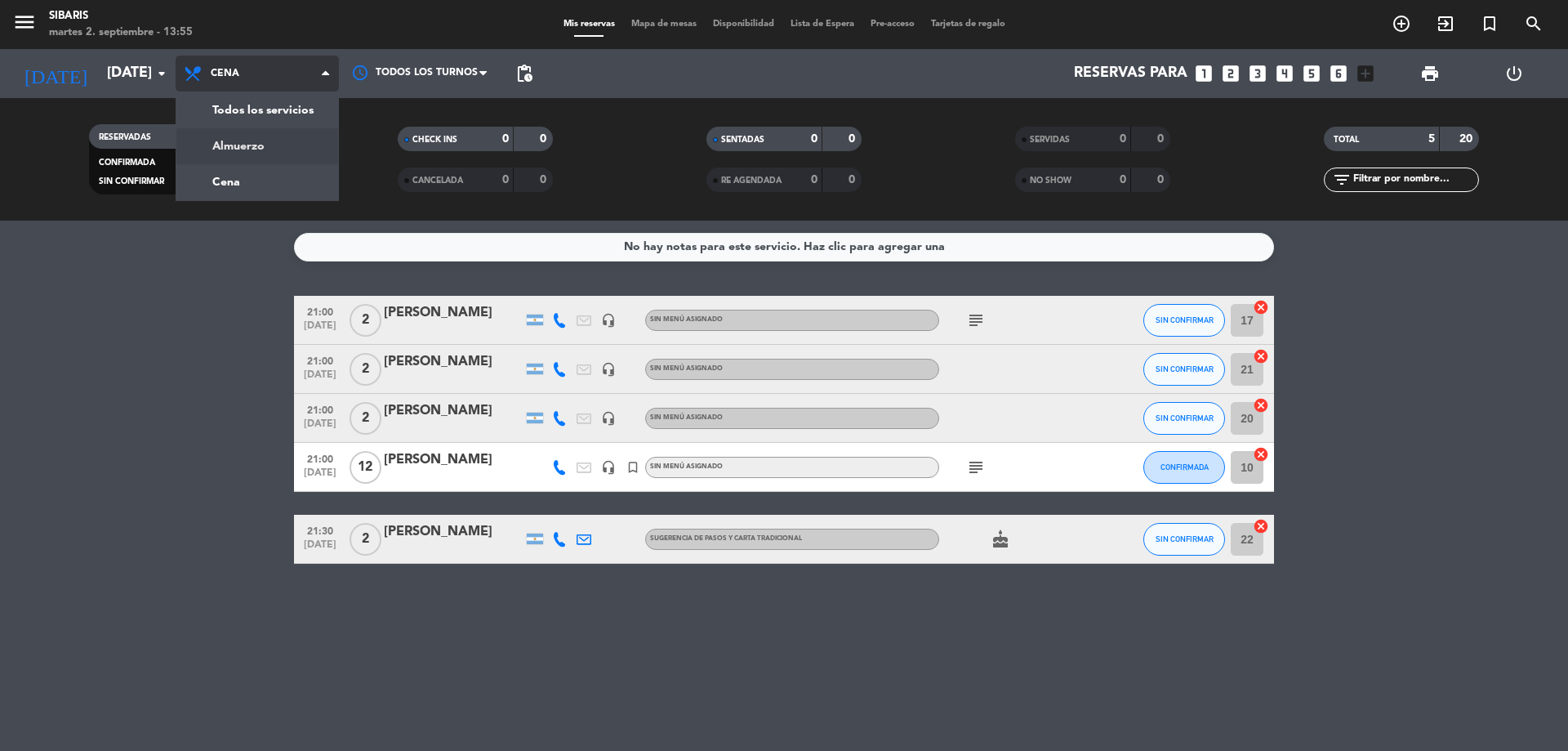
click at [270, 139] on div "menu sibaris [DATE] 2. septiembre - 13:55 Mis reservas Mapa de mesas Disponibil…" at bounding box center [784, 110] width 1568 height 220
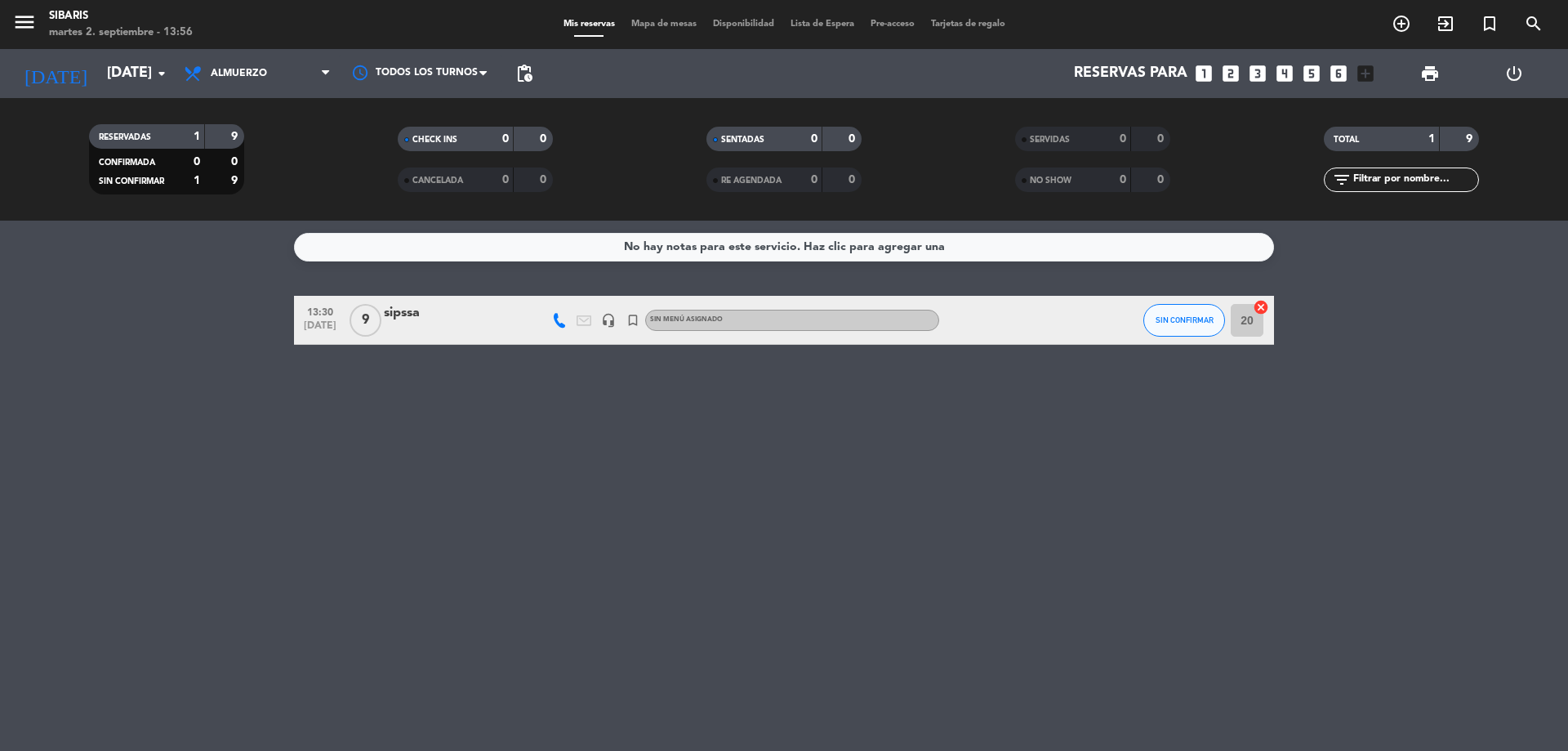
click at [561, 322] on icon at bounding box center [559, 320] width 15 height 15
click at [566, 510] on div "No hay notas para este servicio. Haz clic para agregar una 13:30 [DATE] 9 sipss…" at bounding box center [784, 485] width 1568 height 531
click at [132, 81] on input "[DATE]" at bounding box center [193, 73] width 190 height 32
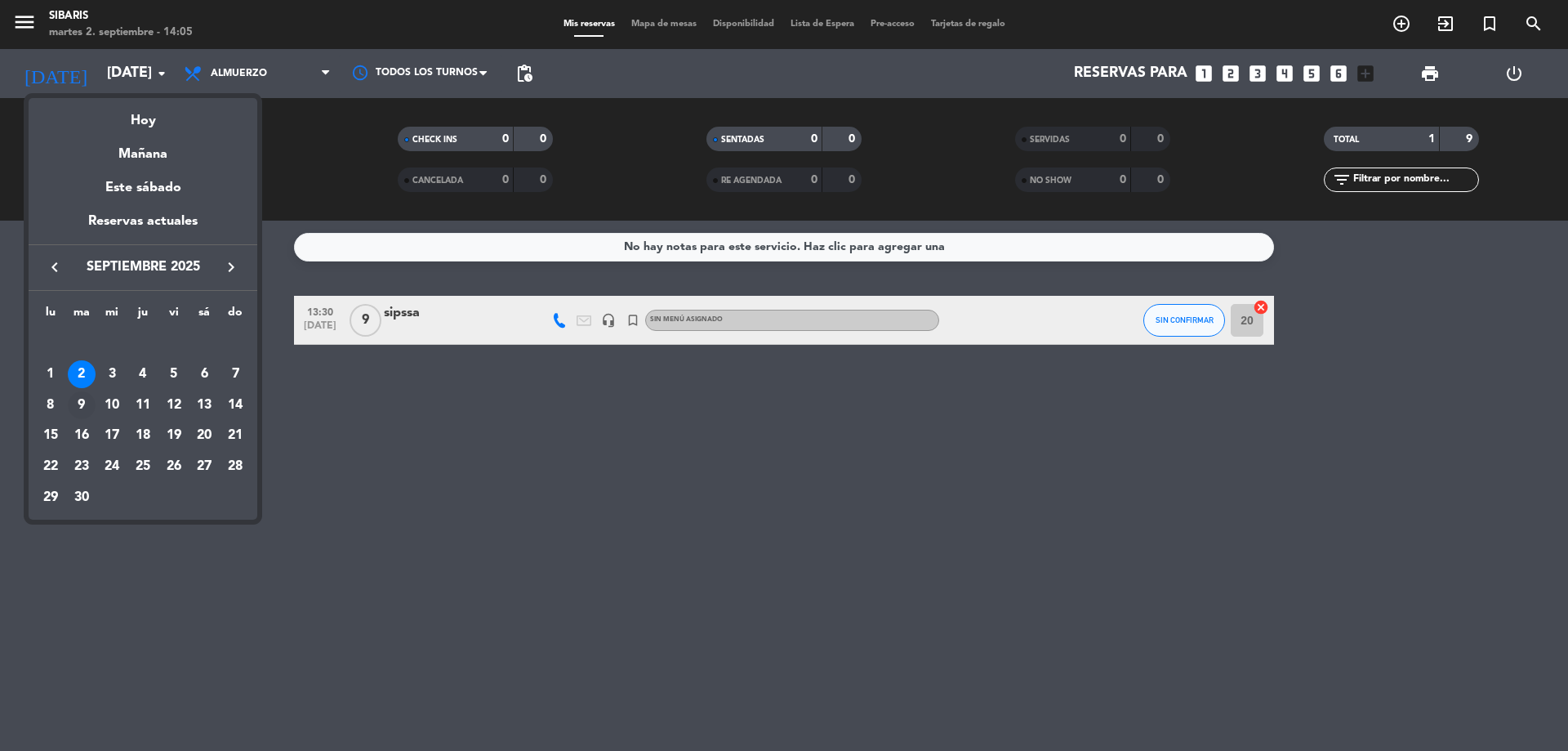
click at [79, 406] on div "9" at bounding box center [82, 406] width 28 height 28
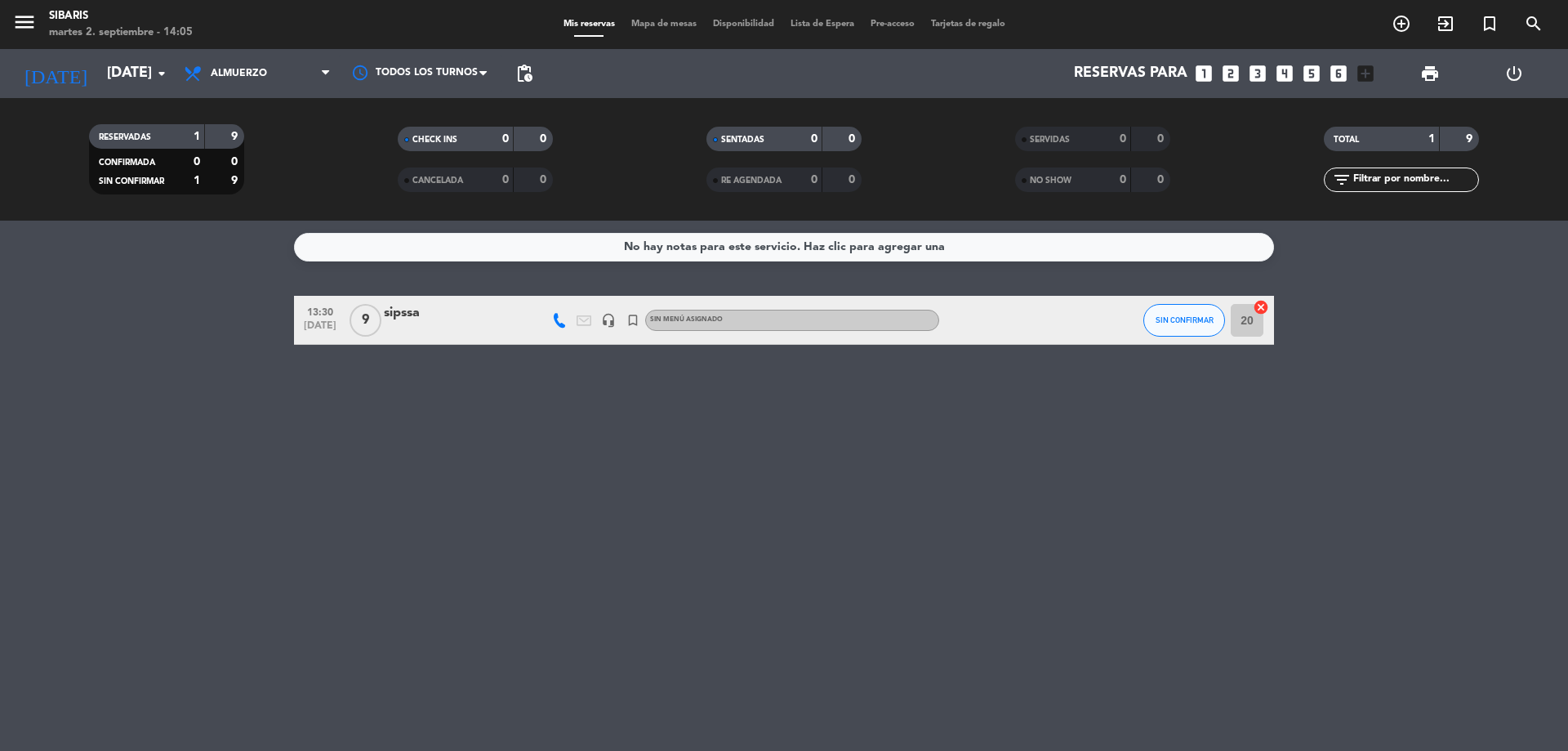
type input "[DATE]"
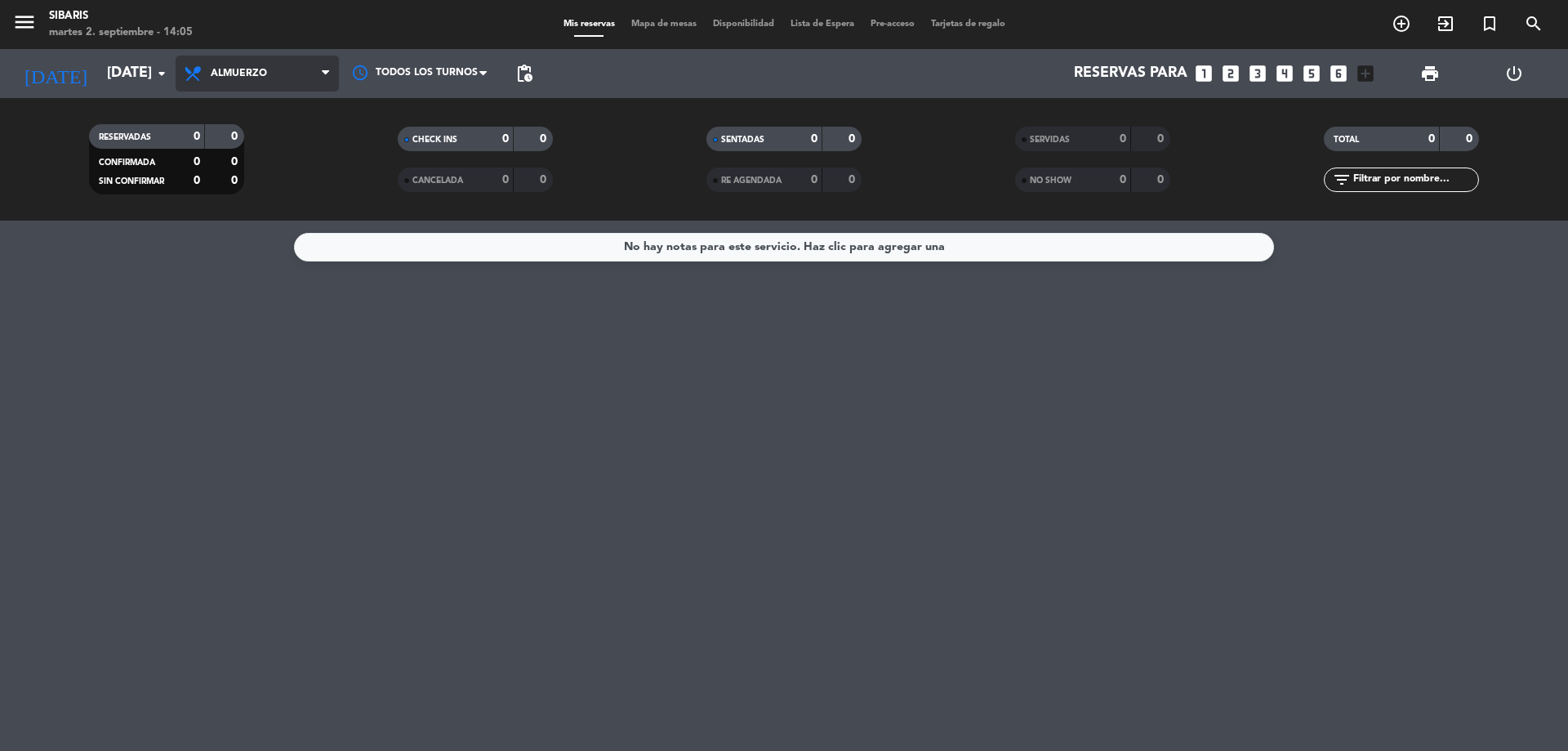
click at [259, 87] on span "Almuerzo" at bounding box center [257, 73] width 163 height 36
click at [298, 170] on div "menu sibaris [DATE] 2. septiembre - 14:05 Mis reservas Mapa de mesas Disponibil…" at bounding box center [784, 110] width 1568 height 220
click at [1373, 80] on icon "add_box" at bounding box center [1365, 73] width 21 height 21
click at [1359, 73] on icon "add_box" at bounding box center [1365, 73] width 21 height 21
click at [1370, 70] on icon "add_box" at bounding box center [1365, 73] width 21 height 21
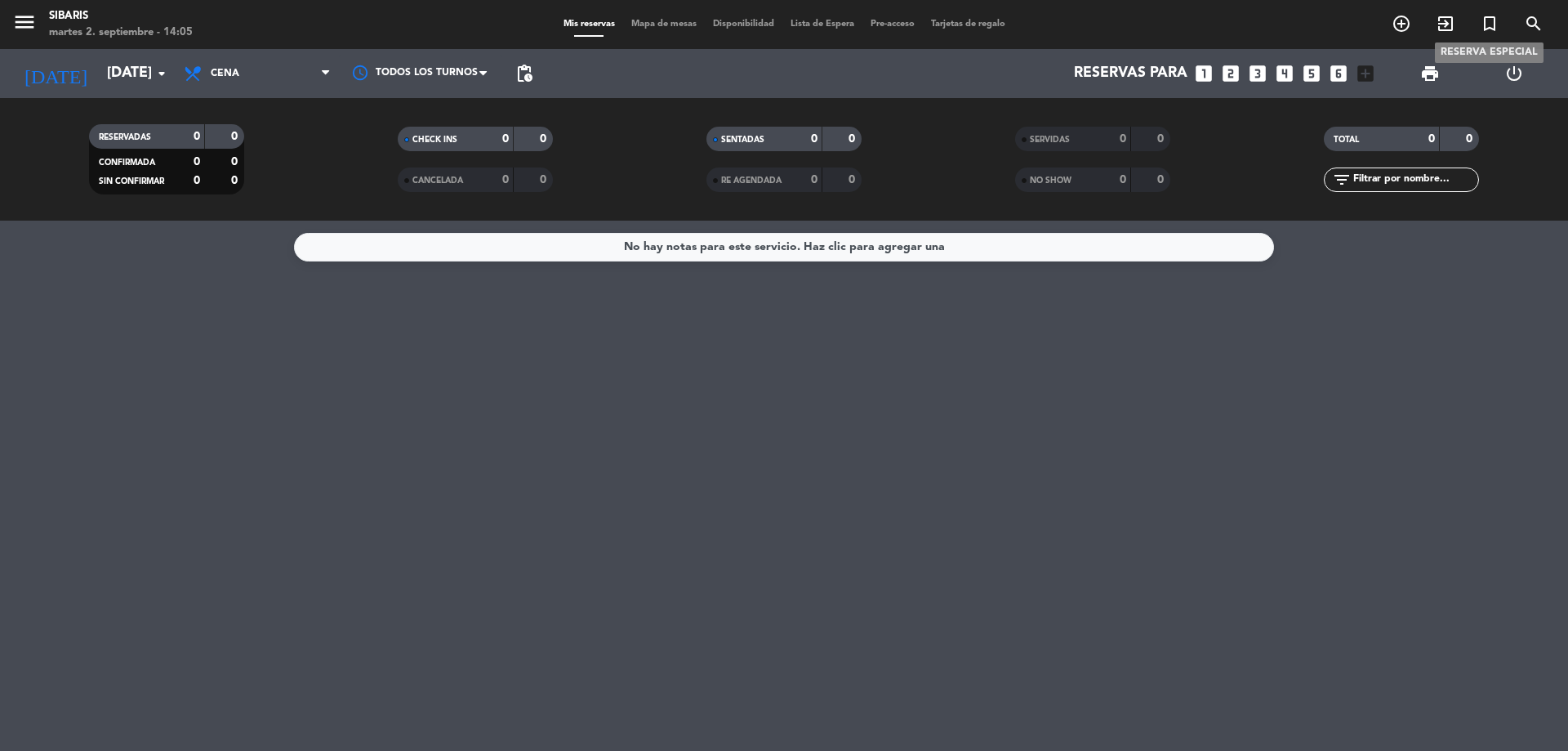
click at [1489, 20] on icon "turned_in_not" at bounding box center [1489, 24] width 19 height 19
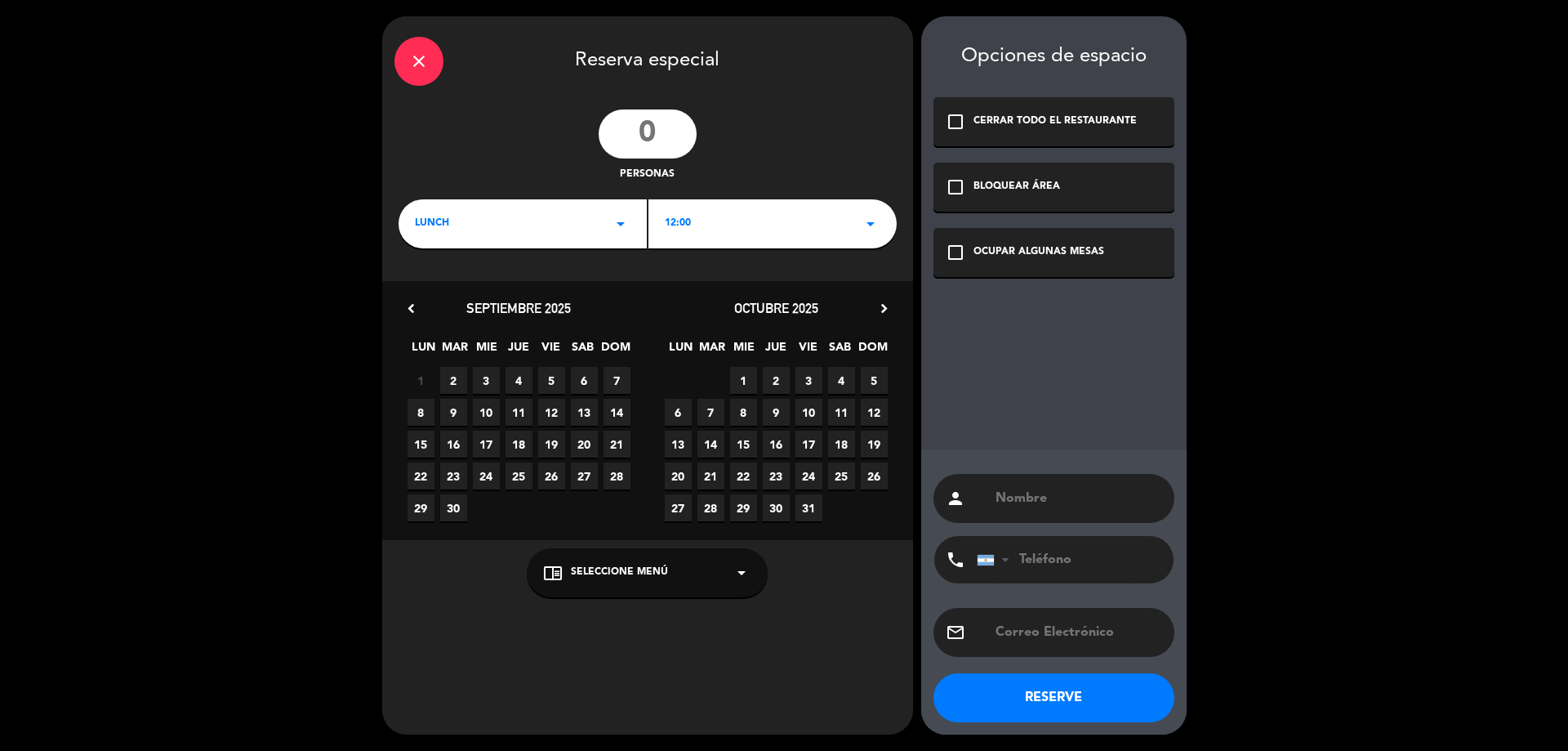
click at [459, 416] on span "9" at bounding box center [454, 412] width 27 height 27
click at [723, 221] on div "12:00 arrow_drop_down" at bounding box center [773, 224] width 248 height 49
click at [568, 223] on div "LUNCH arrow_drop_down" at bounding box center [523, 224] width 248 height 49
click at [561, 296] on div "Cena" at bounding box center [523, 292] width 216 height 17
click at [852, 217] on div "20:00 arrow_drop_down" at bounding box center [773, 224] width 248 height 49
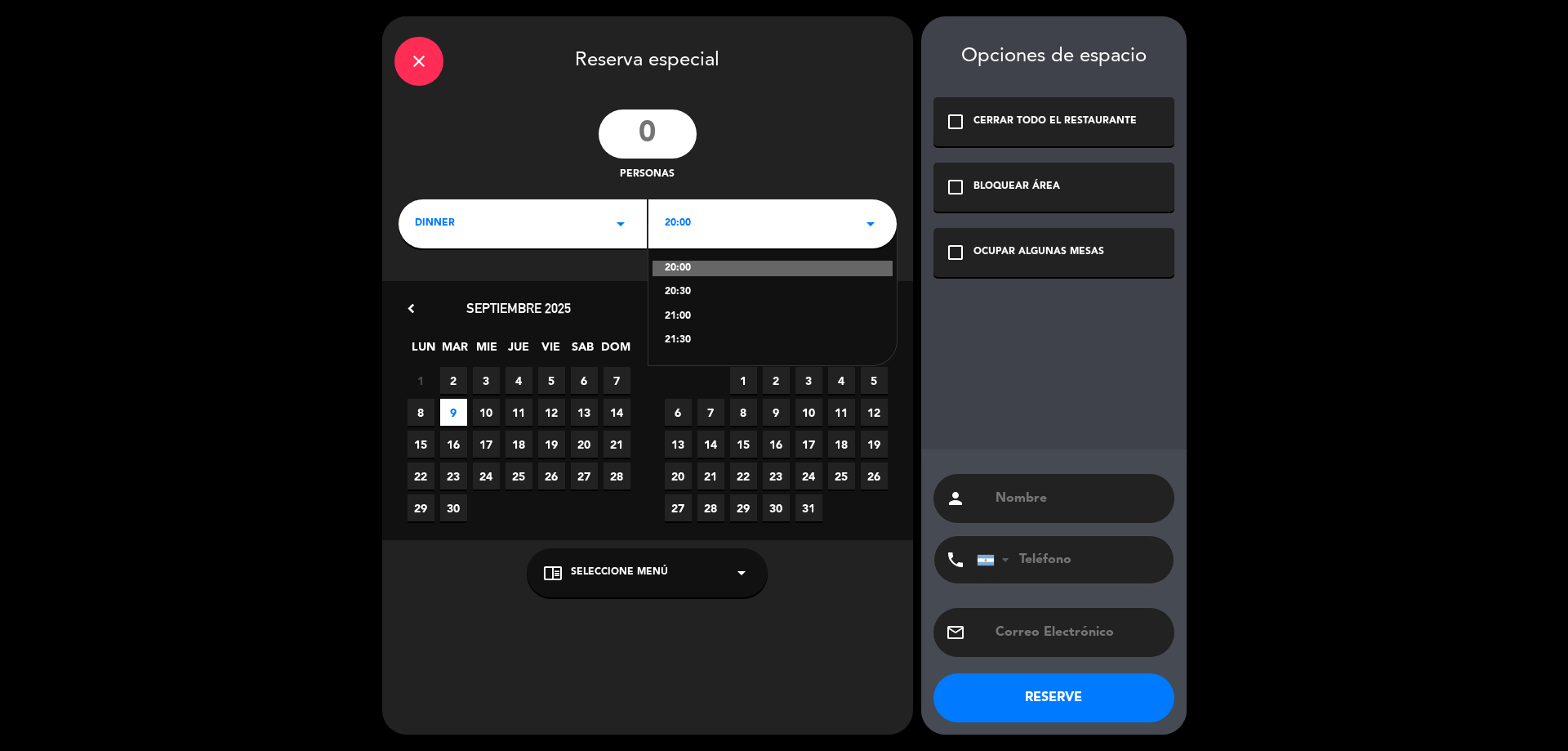
click at [791, 320] on div "21:00" at bounding box center [773, 316] width 216 height 17
click at [947, 247] on icon "check_box_outline_blank" at bounding box center [955, 253] width 19 height 19
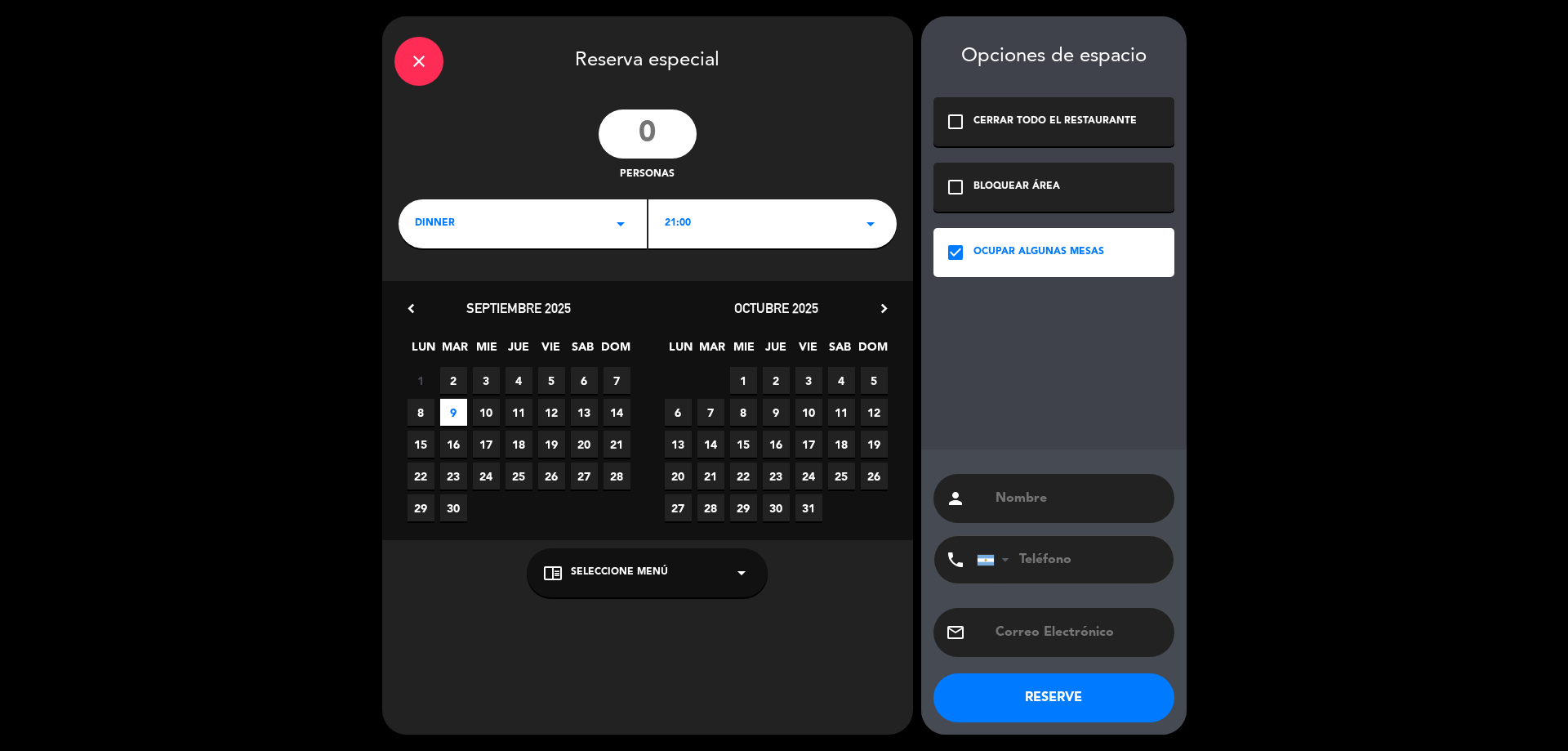
click at [670, 130] on input "number" at bounding box center [648, 134] width 98 height 49
click at [654, 131] on input "number" at bounding box center [648, 134] width 98 height 49
type input "7"
click at [1006, 367] on div "Opciones de espacio check_box_outline_blank CERRAR TODO EL RESTAURANTE check_bo…" at bounding box center [1054, 375] width 266 height 718
click at [1055, 492] on input "text" at bounding box center [1078, 498] width 169 height 23
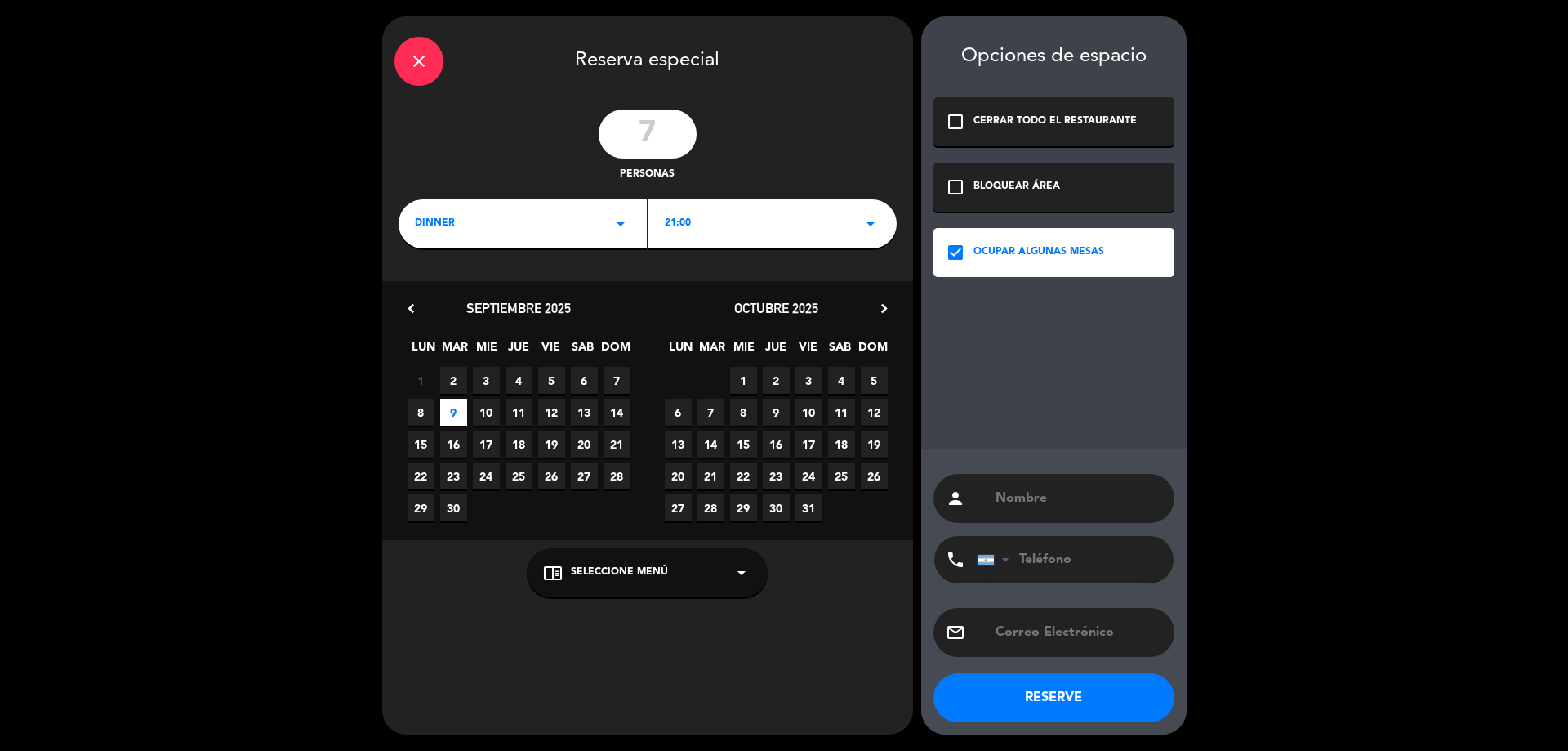
click at [1059, 500] on input "text" at bounding box center [1078, 498] width 169 height 23
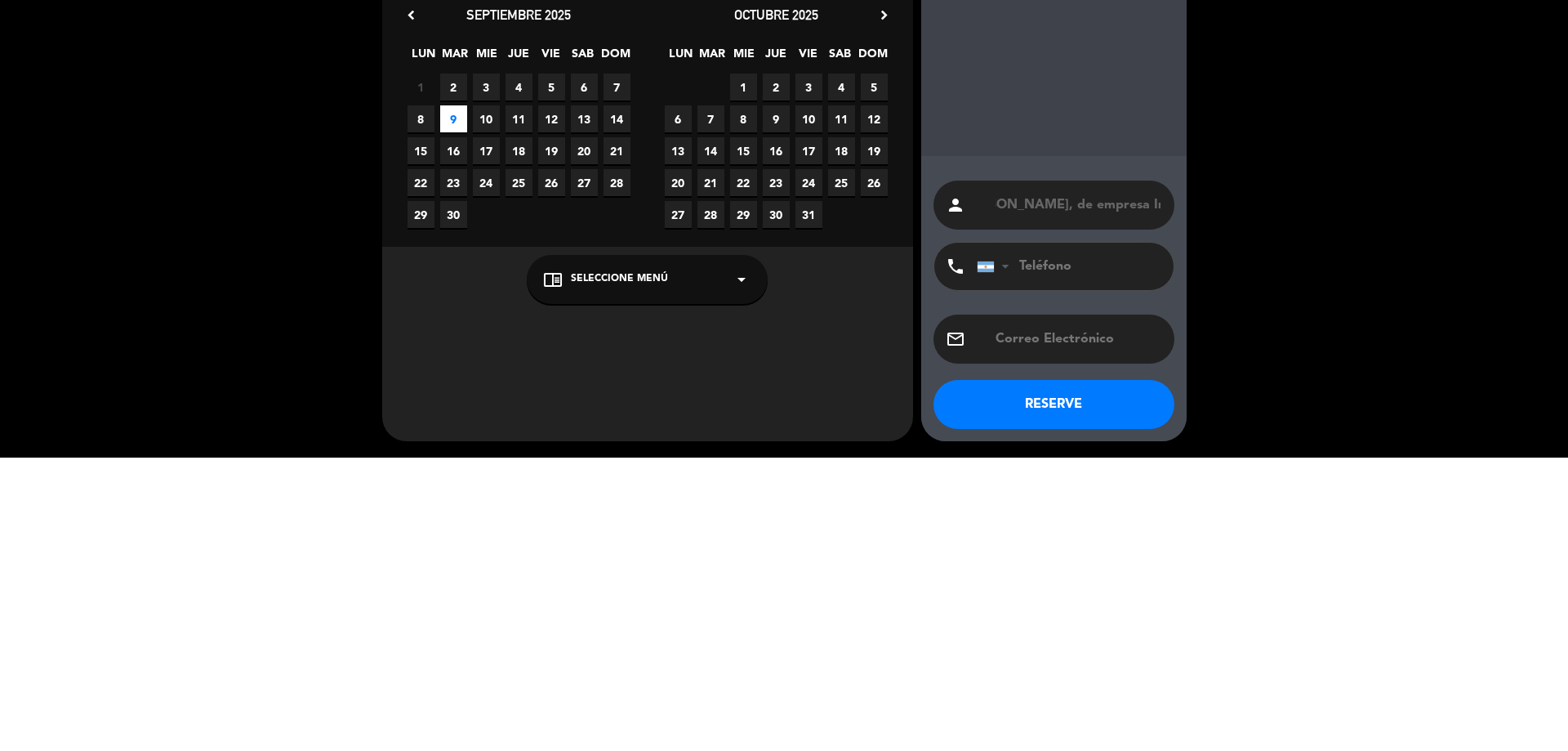
scroll to position [0, 157]
type input "[PERSON_NAME]/[PERSON_NAME], de empresa Indigo"
drag, startPoint x: 1262, startPoint y: 522, endPoint x: 1262, endPoint y: 229, distance: 293.0
click at [1262, 229] on div "close Reserva especial 7 personas dinner arrow_drop_down 21:00 arrow_drop_down …" at bounding box center [784, 375] width 1568 height 751
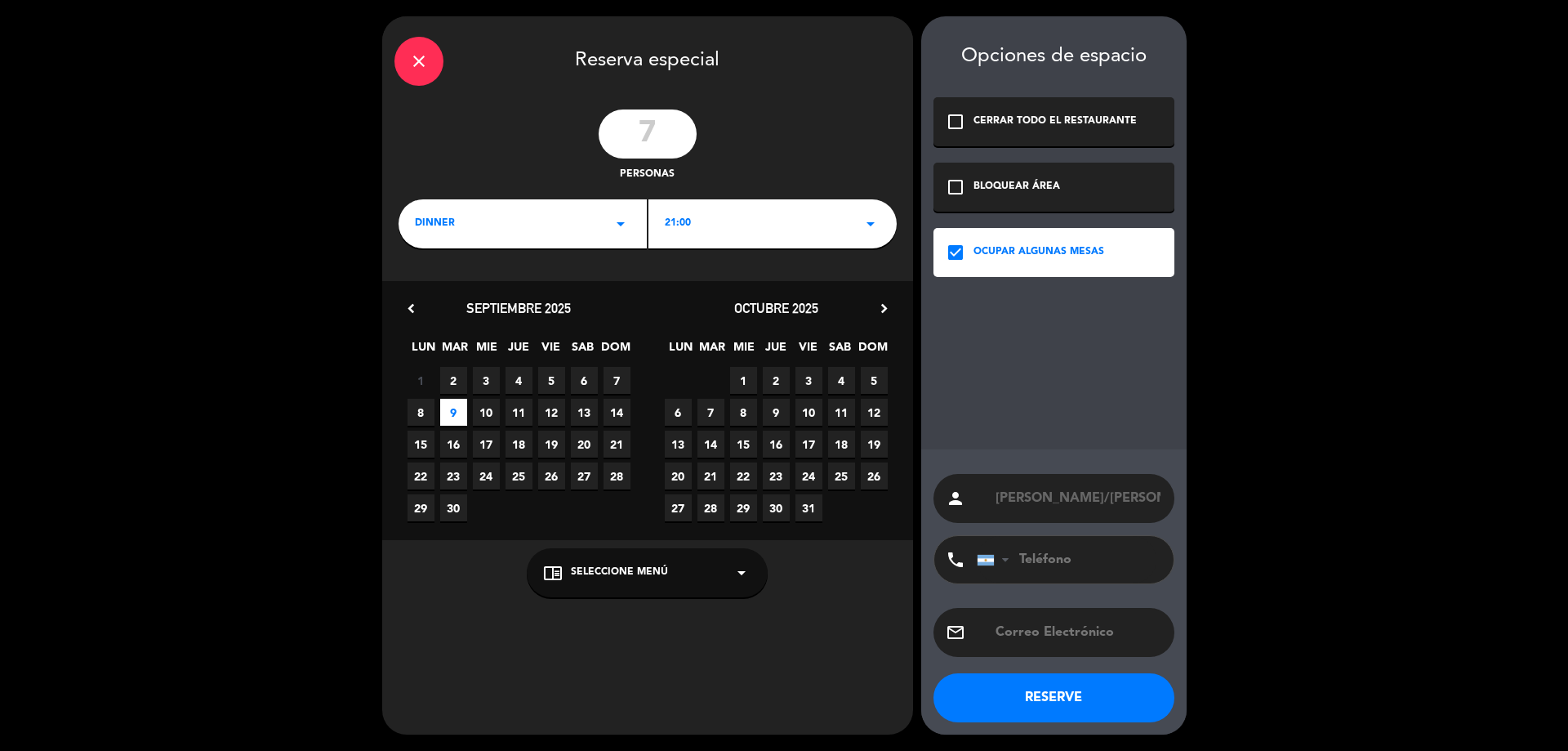
click at [1091, 563] on input "tel" at bounding box center [1067, 560] width 180 height 47
click at [1073, 563] on input "tel" at bounding box center [1067, 560] width 180 height 47
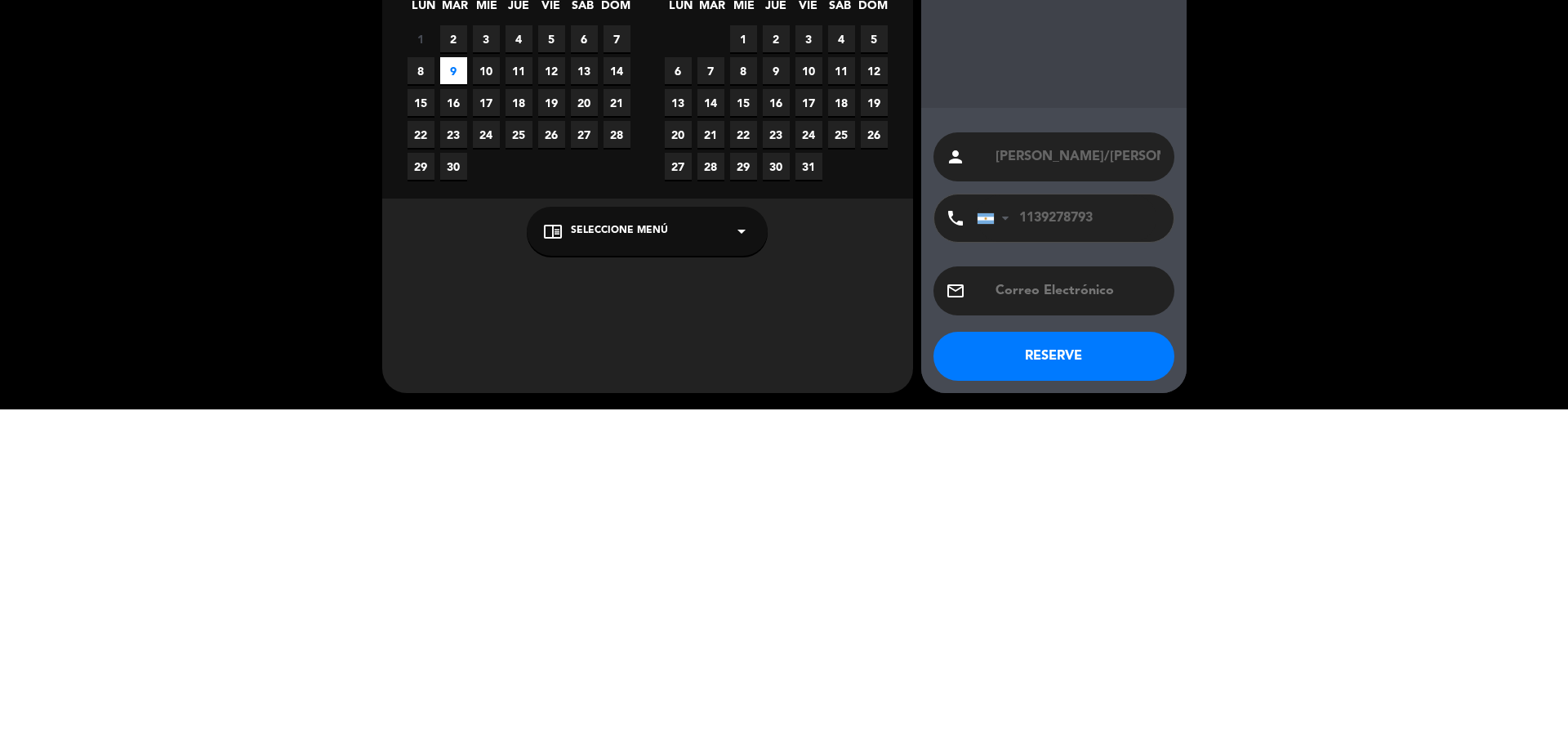
type input "1139278793"
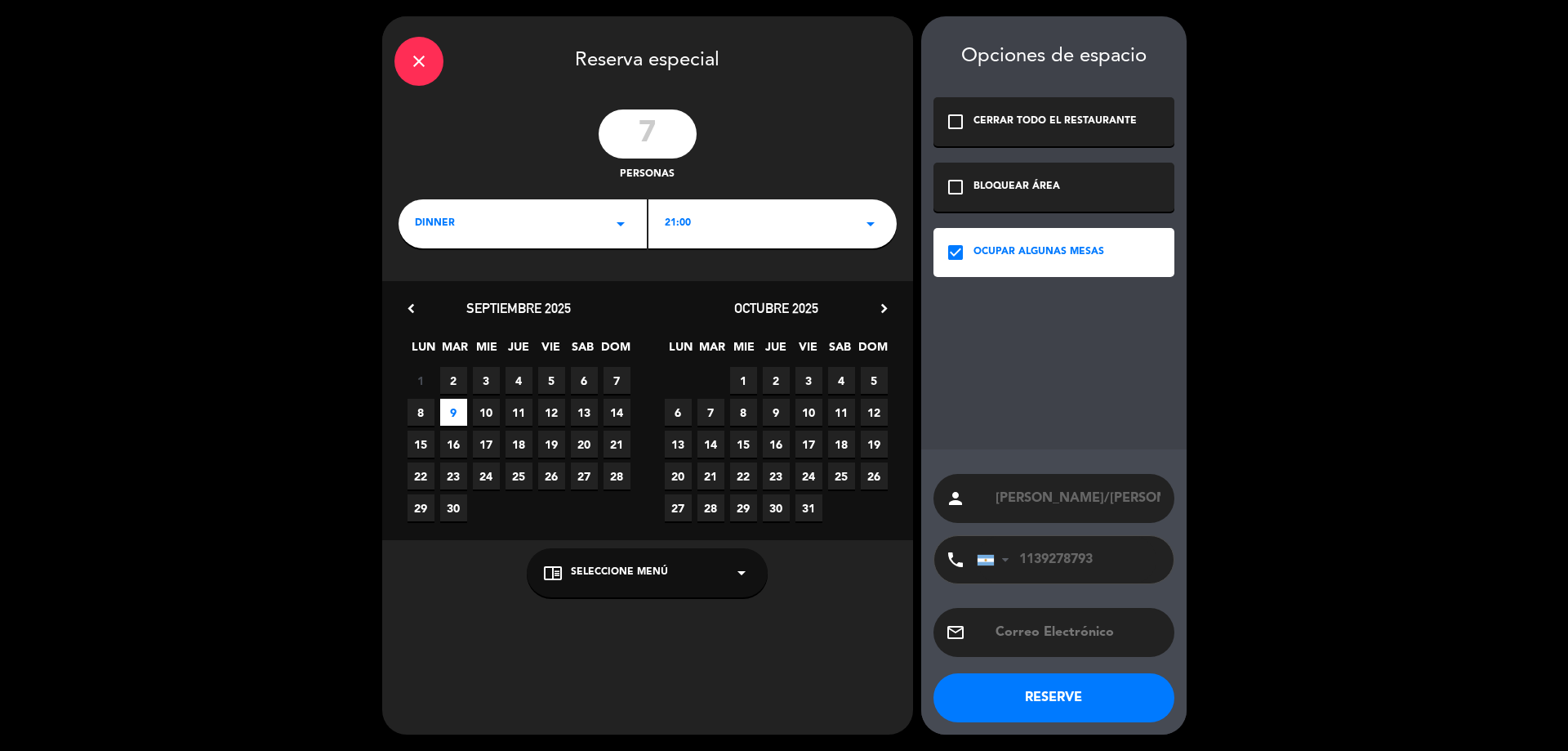
drag, startPoint x: 1052, startPoint y: 686, endPoint x: 1052, endPoint y: 344, distance: 342.0
click at [1052, 344] on div "Opciones de espacio check_box_outline_blank CERRAR TODO EL RESTAURANTE check_bo…" at bounding box center [1054, 375] width 266 height 718
click at [1036, 710] on button "RESERVE" at bounding box center [1054, 698] width 241 height 49
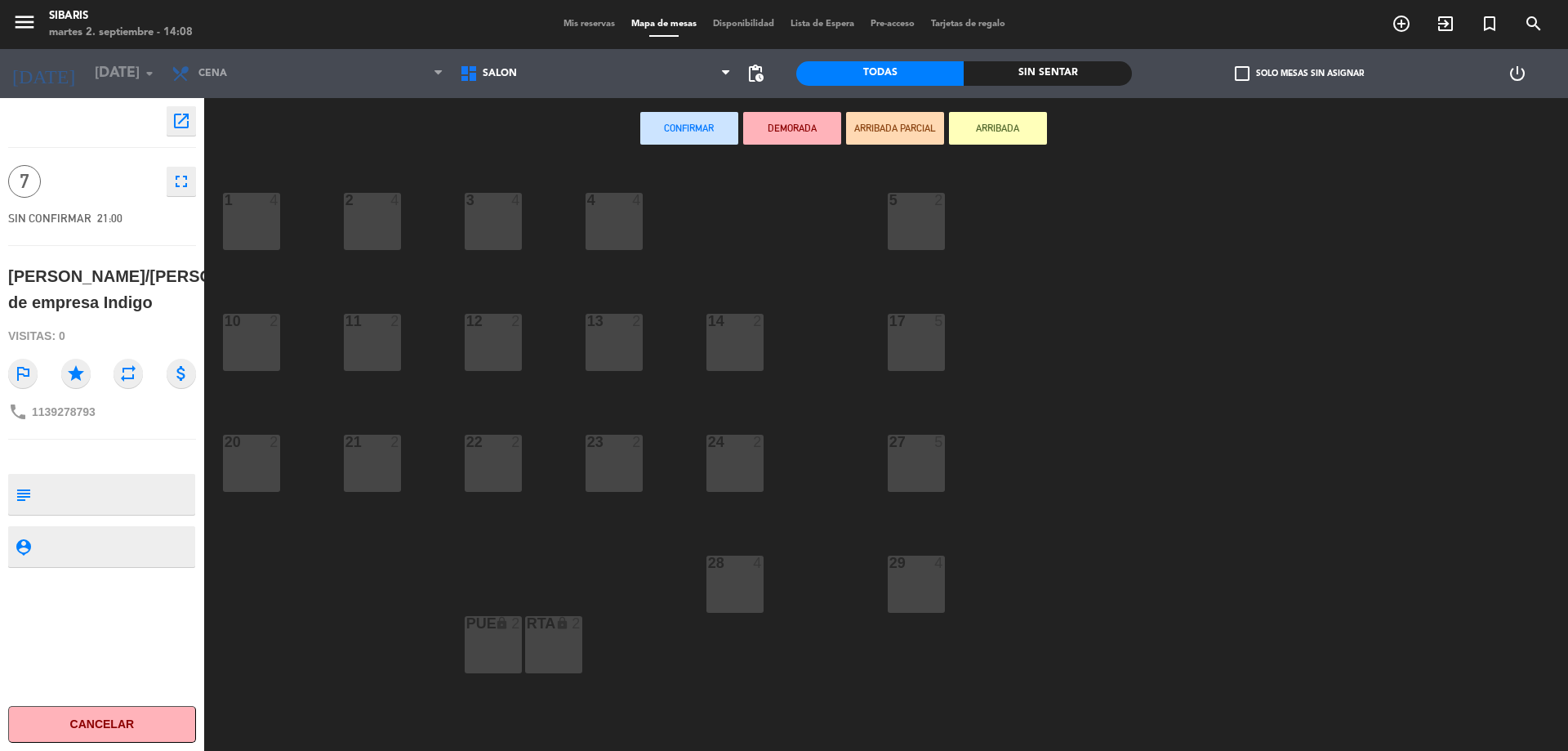
click at [256, 476] on div "20 2" at bounding box center [251, 462] width 57 height 57
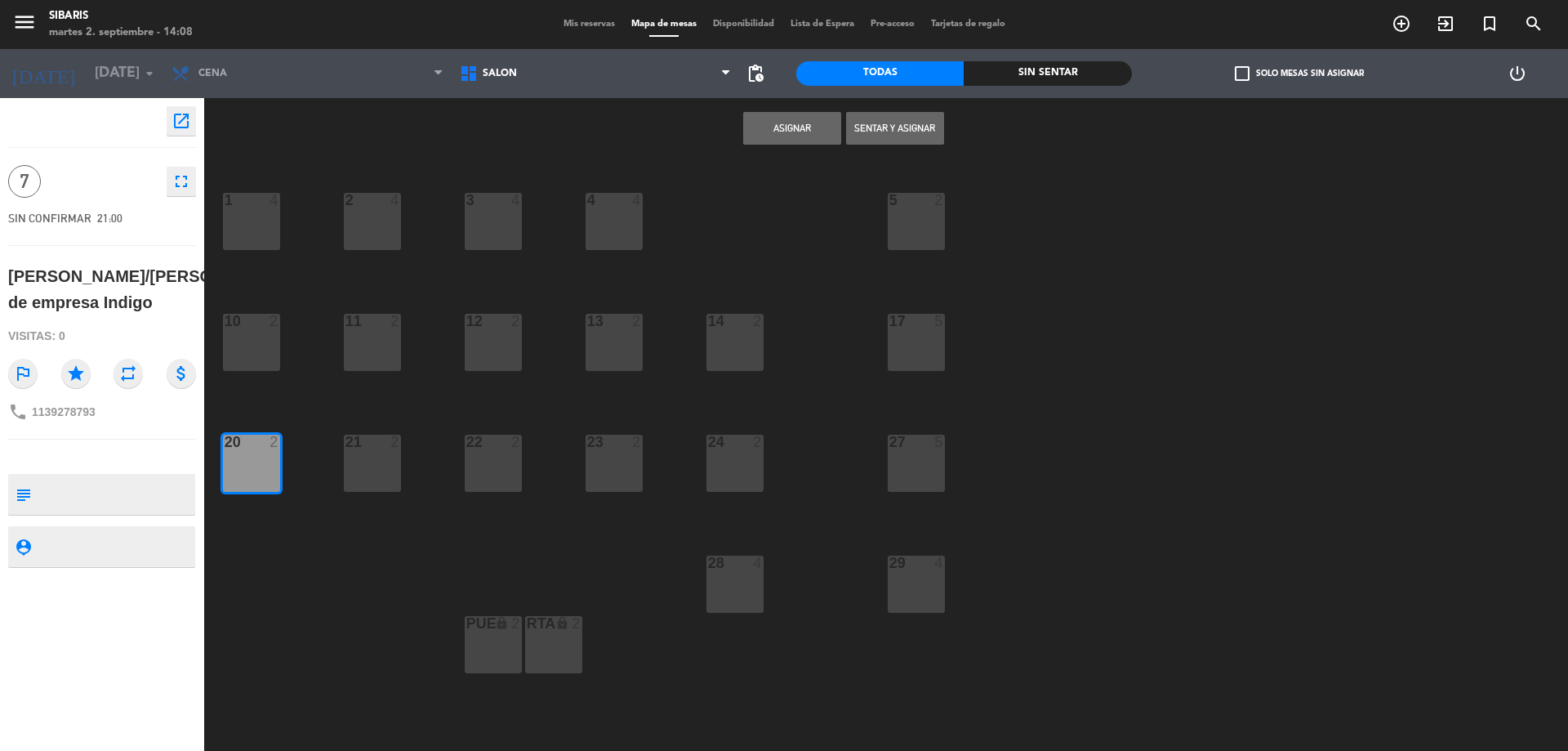
click at [376, 476] on div "21 2" at bounding box center [371, 462] width 57 height 57
click at [509, 469] on div "22 2" at bounding box center [493, 462] width 57 height 57
click at [813, 139] on button "Asignar" at bounding box center [792, 128] width 98 height 32
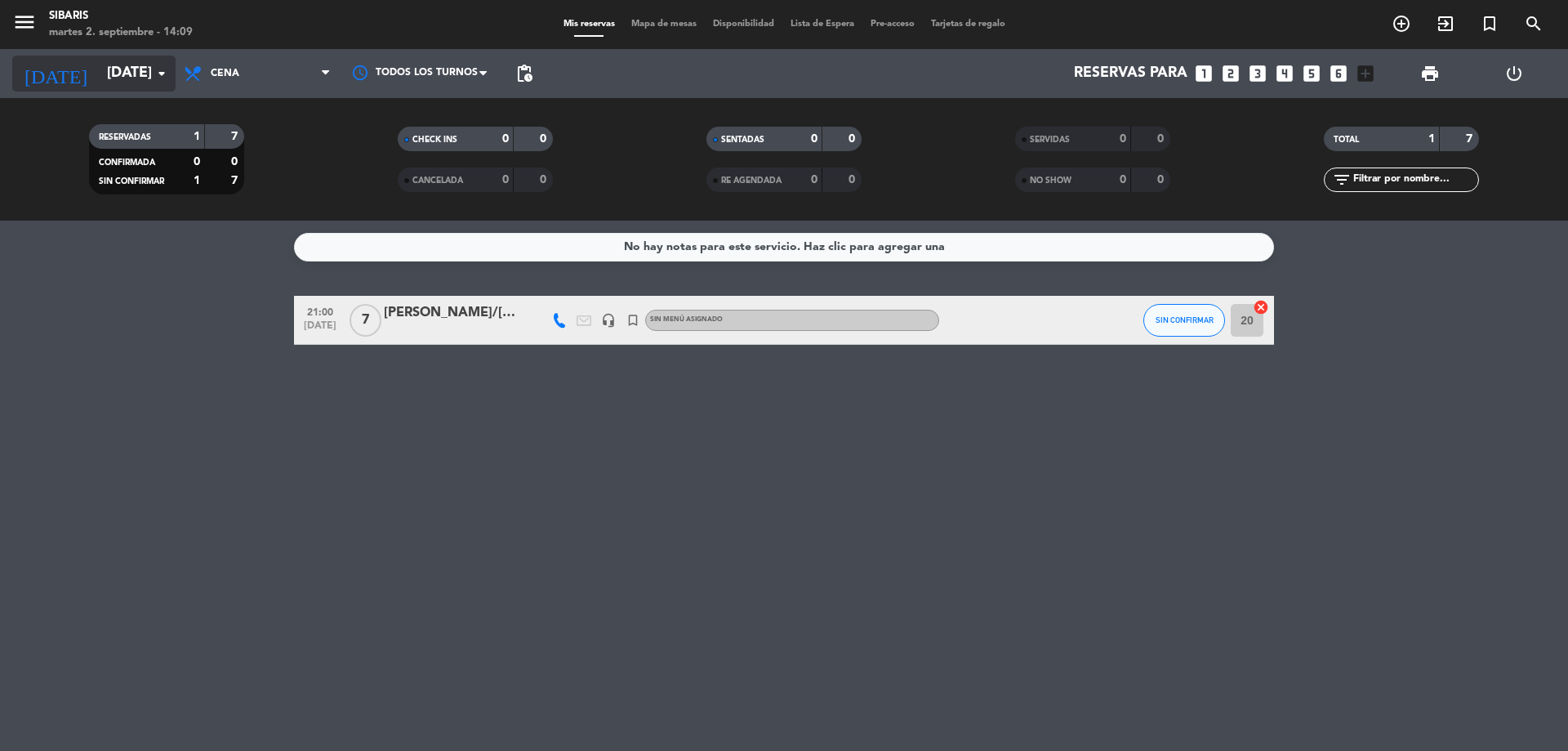
click at [135, 79] on input "[DATE]" at bounding box center [193, 73] width 190 height 32
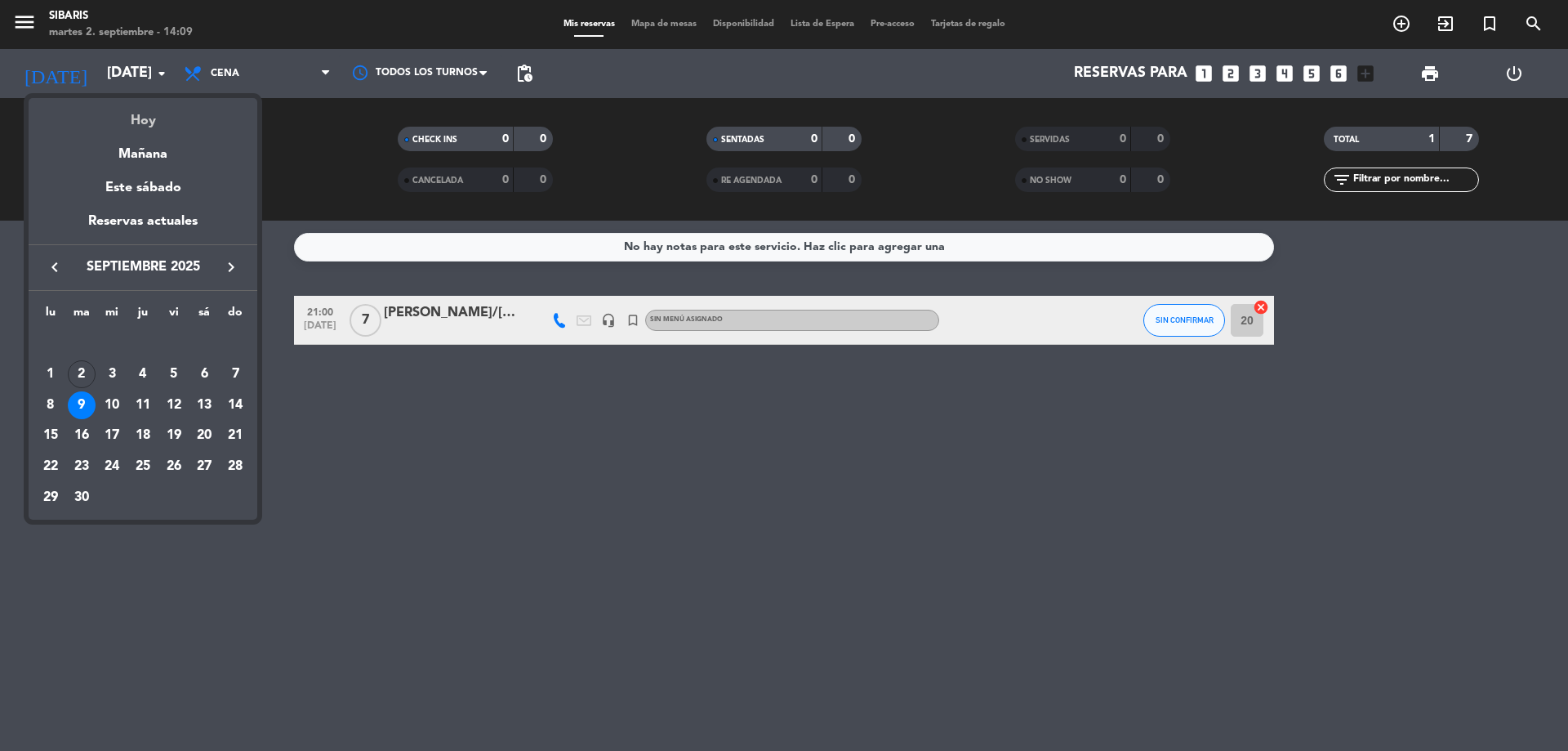
click at [139, 125] on div "Hoy" at bounding box center [143, 115] width 229 height 33
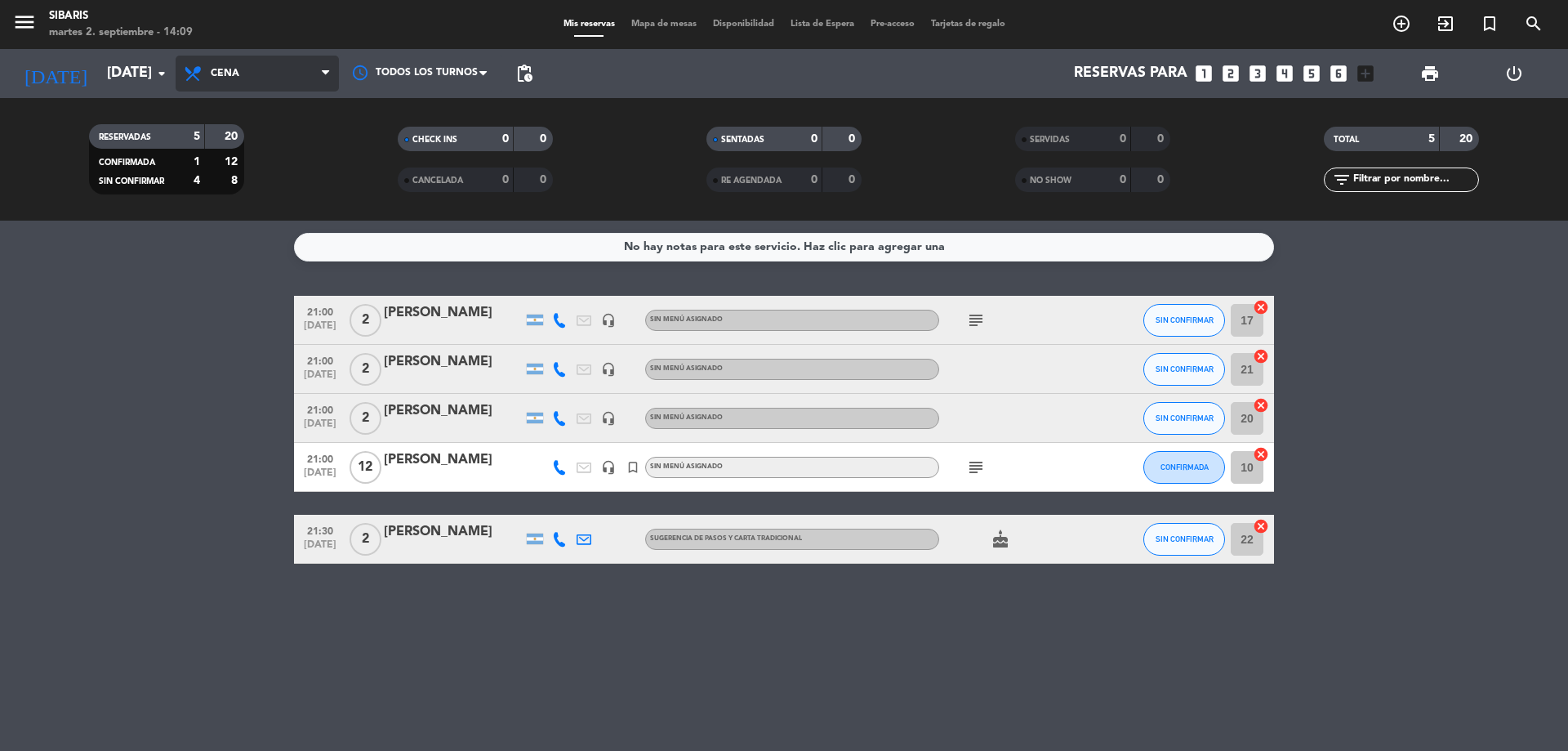
click at [266, 88] on span "Cena" at bounding box center [257, 73] width 163 height 36
click at [290, 146] on div "menu sibaris [DATE] 2. septiembre - 14:09 Mis reservas Mapa de mesas Disponibil…" at bounding box center [784, 110] width 1568 height 220
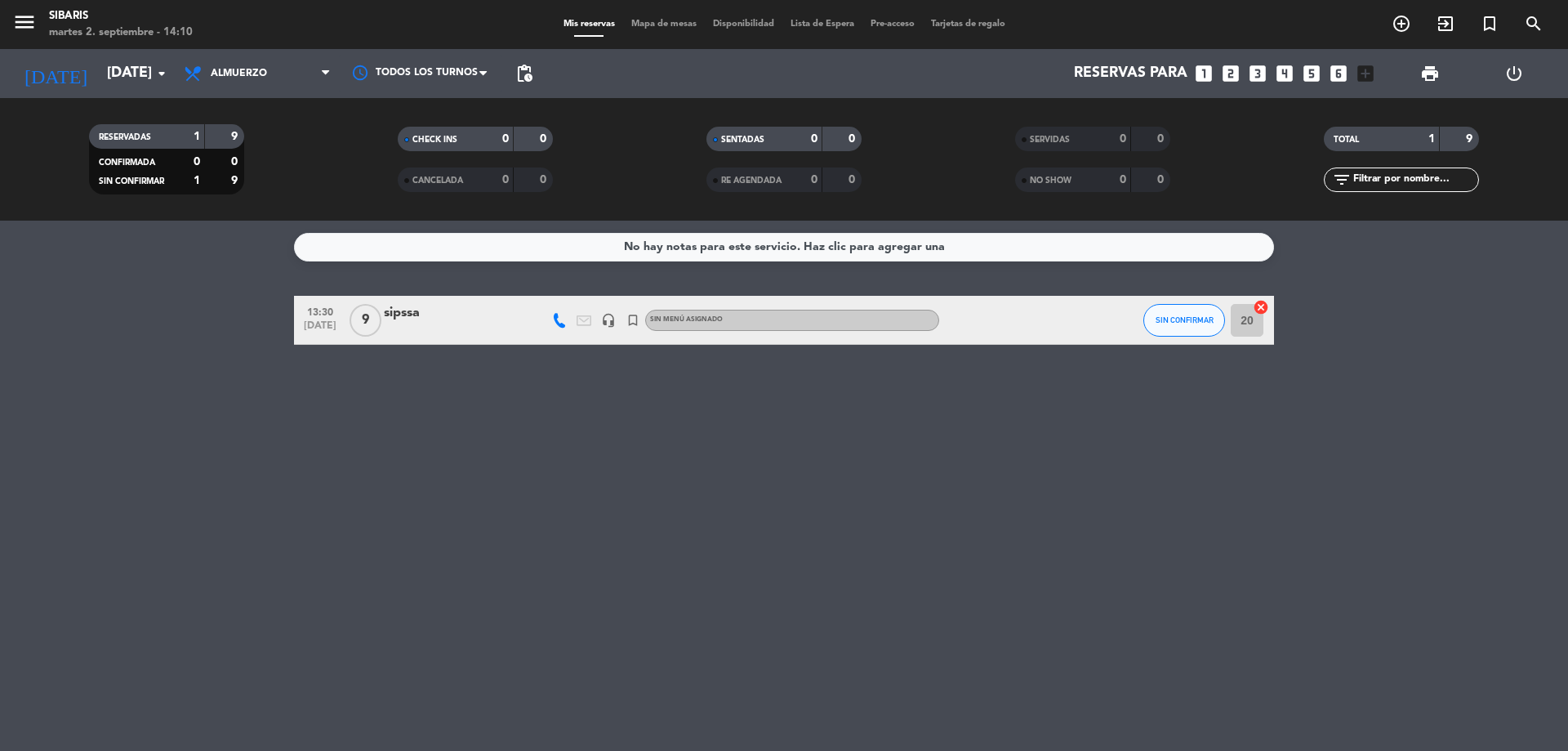
click at [559, 318] on icon at bounding box center [559, 320] width 15 height 15
click at [1006, 326] on div at bounding box center [1013, 319] width 147 height 48
click at [405, 308] on div "sipssa" at bounding box center [453, 313] width 139 height 21
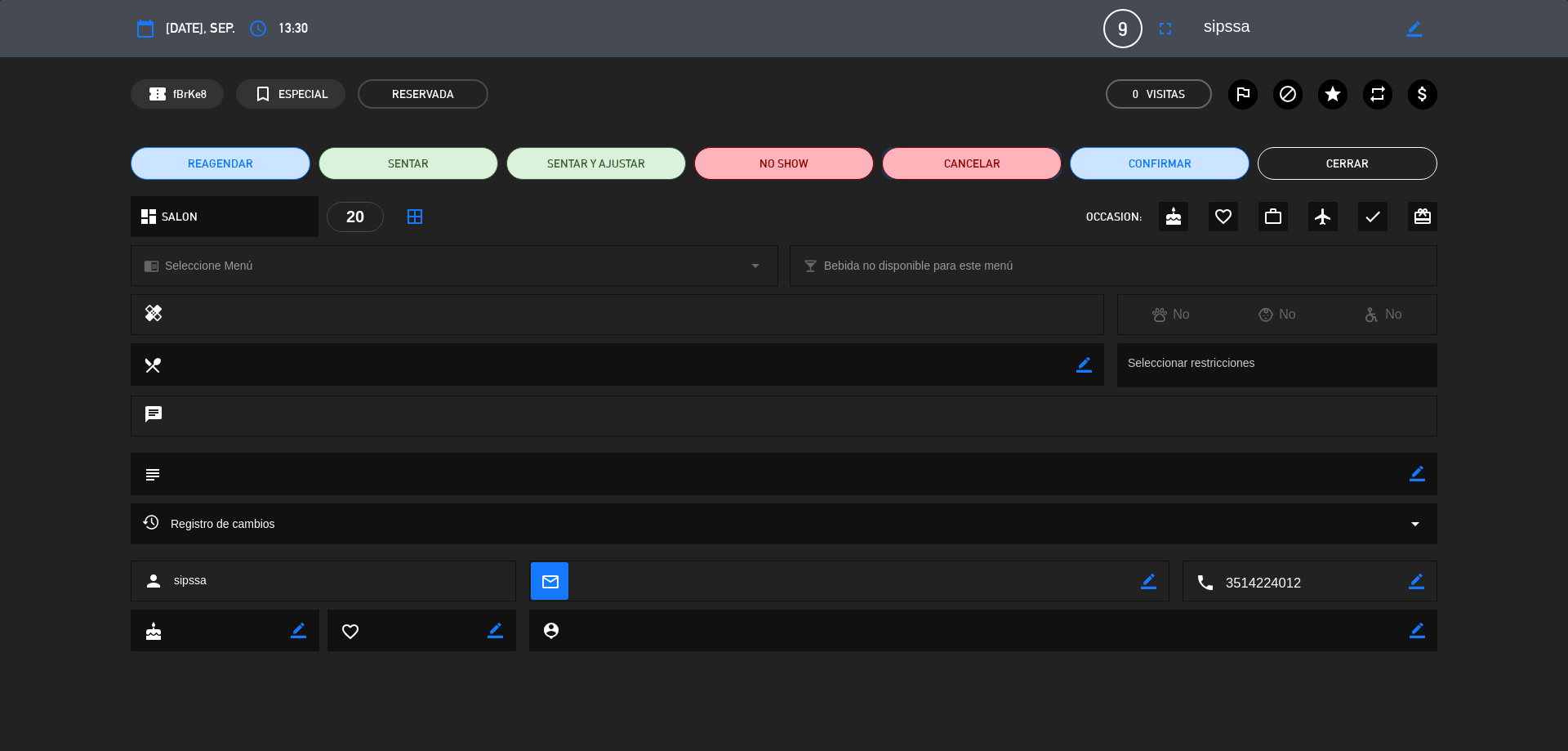
click at [992, 166] on button "Cancelar" at bounding box center [972, 163] width 180 height 32
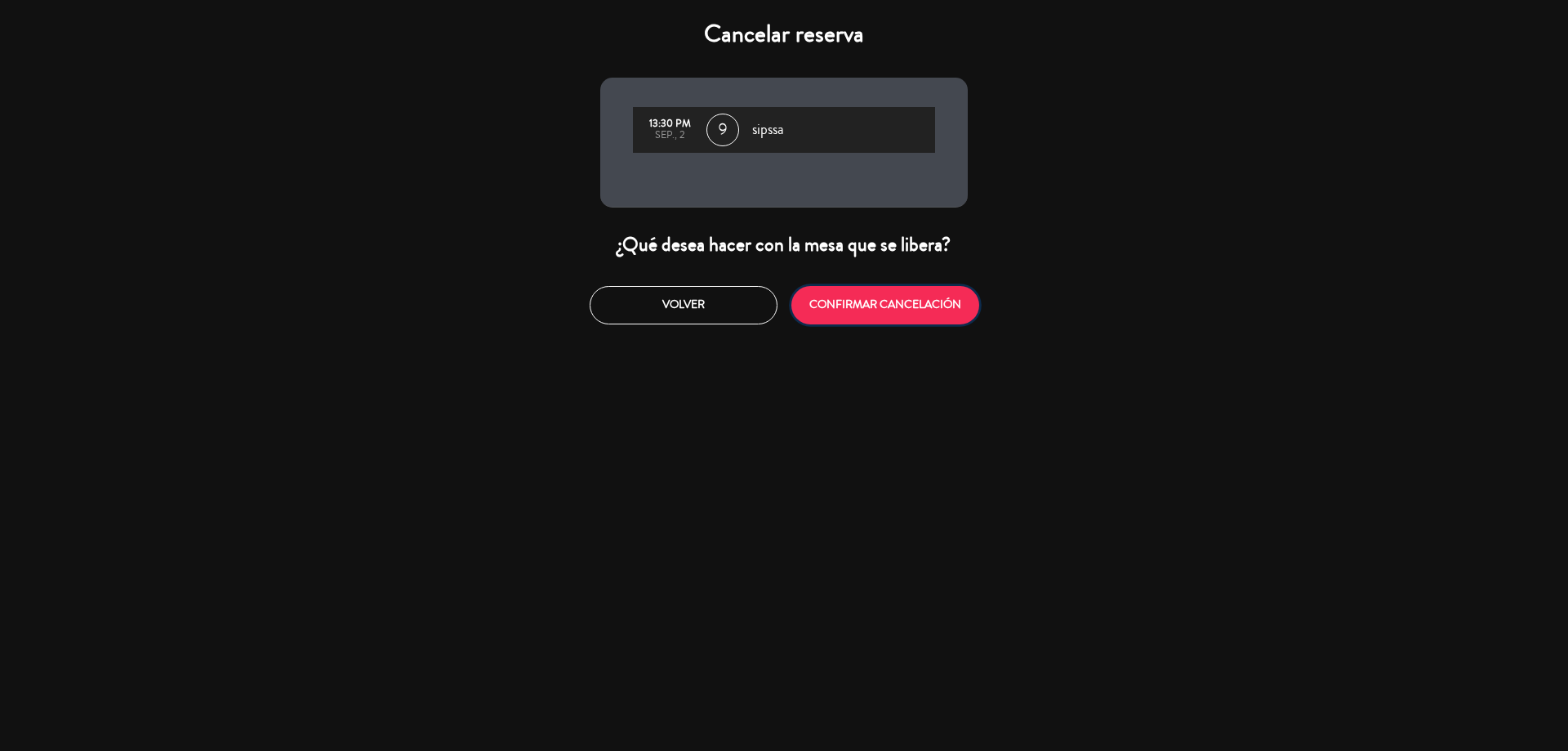
click at [937, 289] on button "CONFIRMAR CANCELACIÓN" at bounding box center [885, 305] width 188 height 38
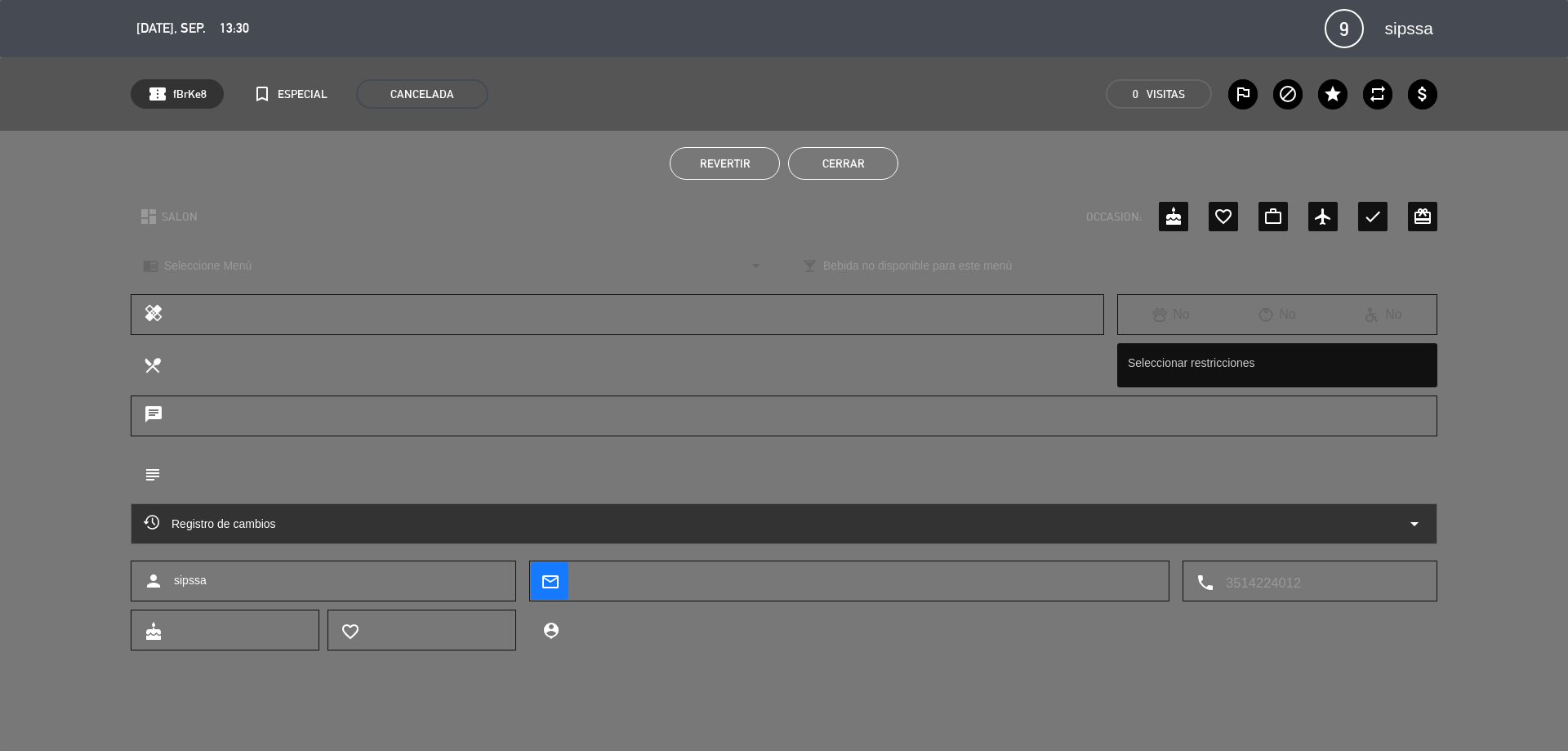
click at [878, 150] on button "Cerrar" at bounding box center [843, 163] width 110 height 32
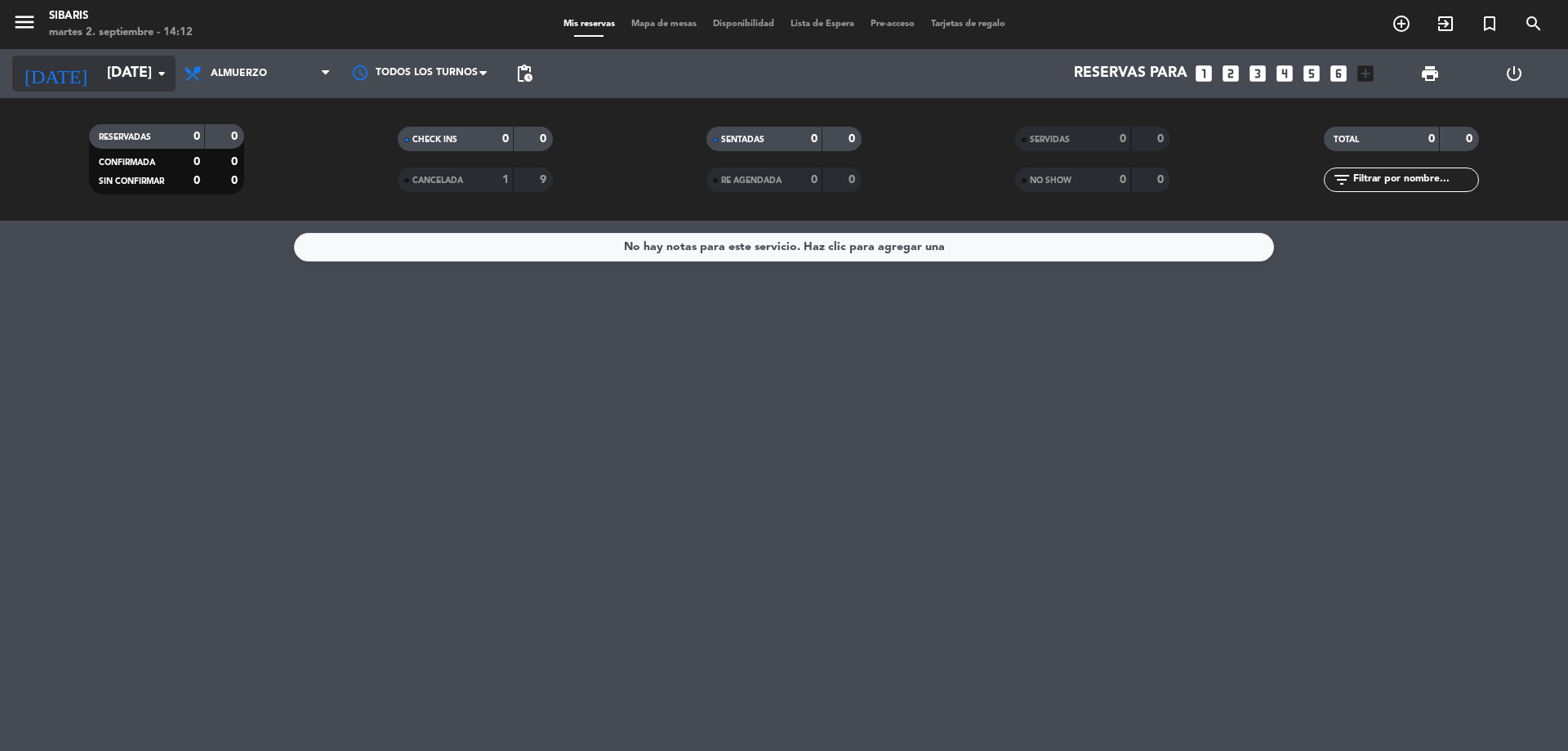
click at [136, 68] on input "[DATE]" at bounding box center [193, 73] width 190 height 32
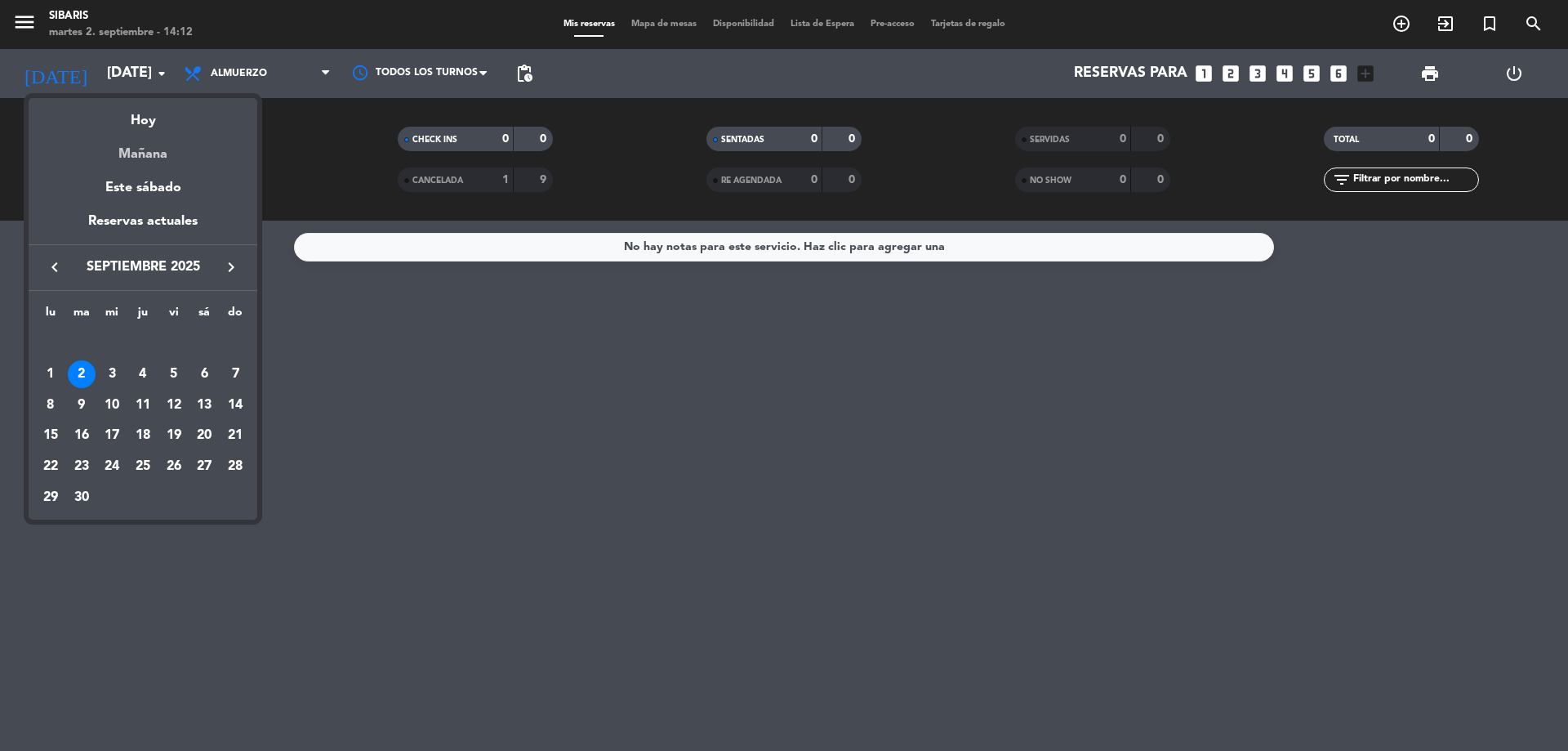
click at [149, 154] on div "Mañana" at bounding box center [143, 148] width 229 height 33
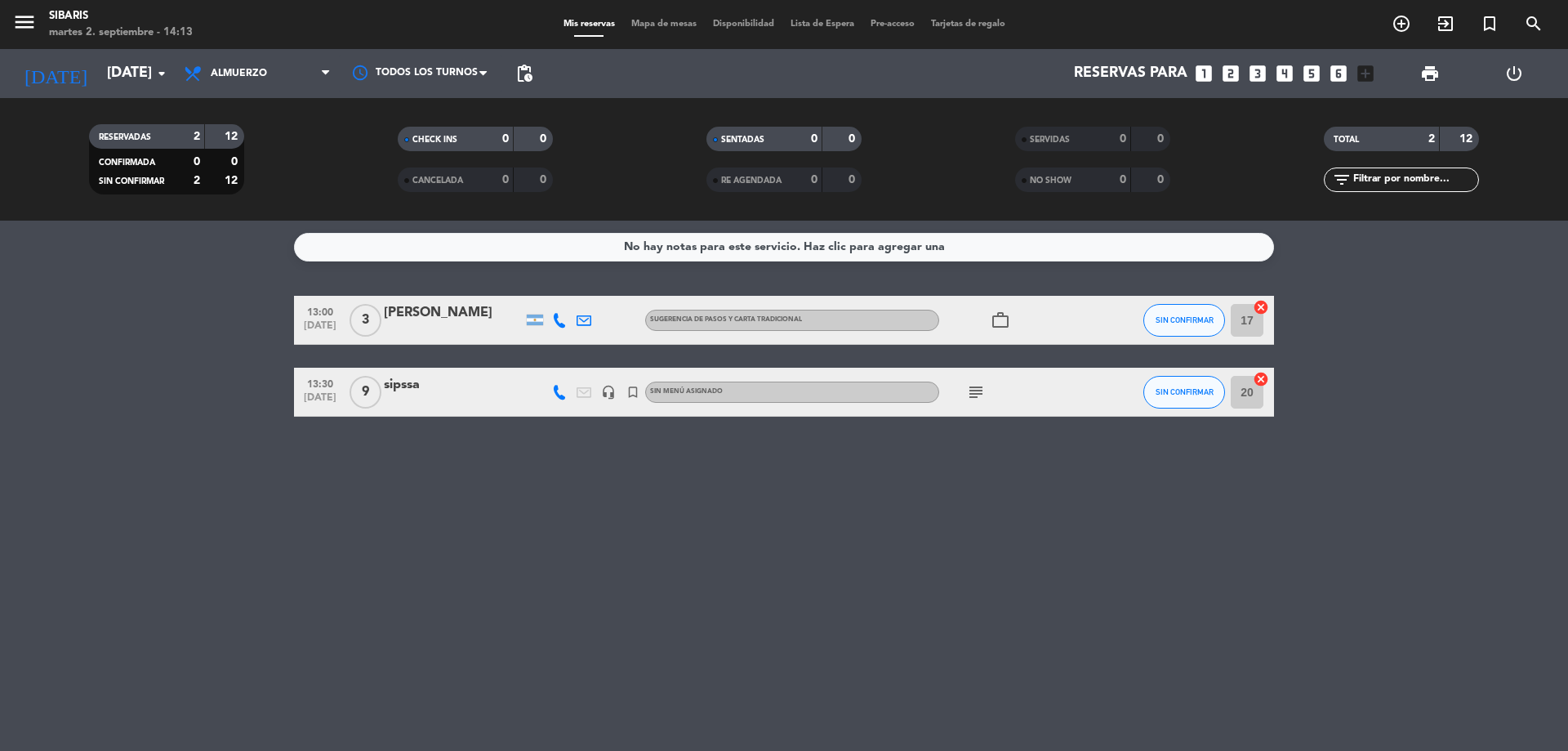
click at [976, 399] on icon "subject" at bounding box center [976, 392] width 19 height 19
click at [603, 402] on div "headset_mic" at bounding box center [608, 392] width 24 height 48
click at [614, 398] on icon "headset_mic" at bounding box center [608, 392] width 15 height 15
click at [561, 396] on icon at bounding box center [559, 392] width 15 height 15
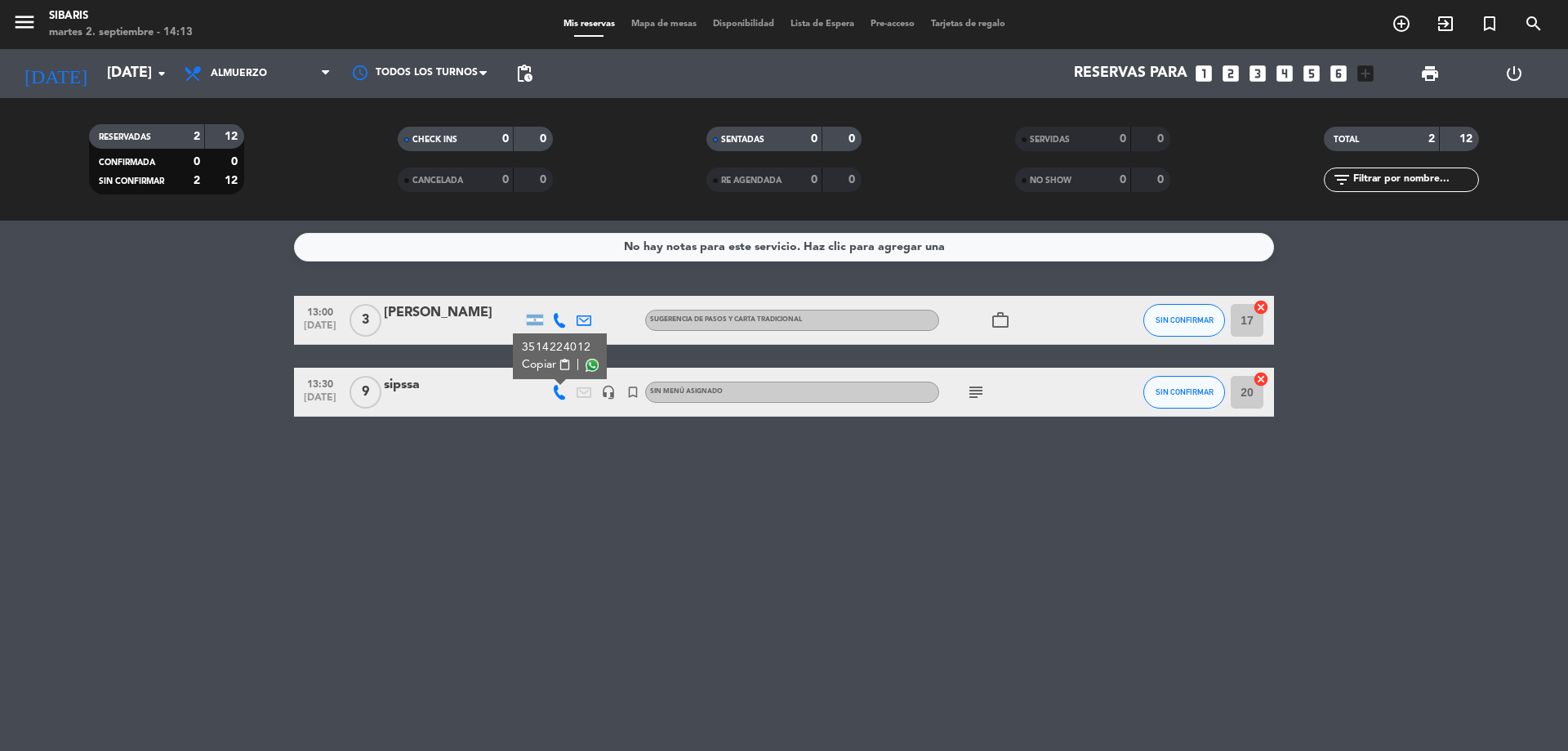
click at [561, 396] on icon at bounding box center [559, 392] width 15 height 15
click at [411, 388] on div "sipssa" at bounding box center [453, 385] width 139 height 21
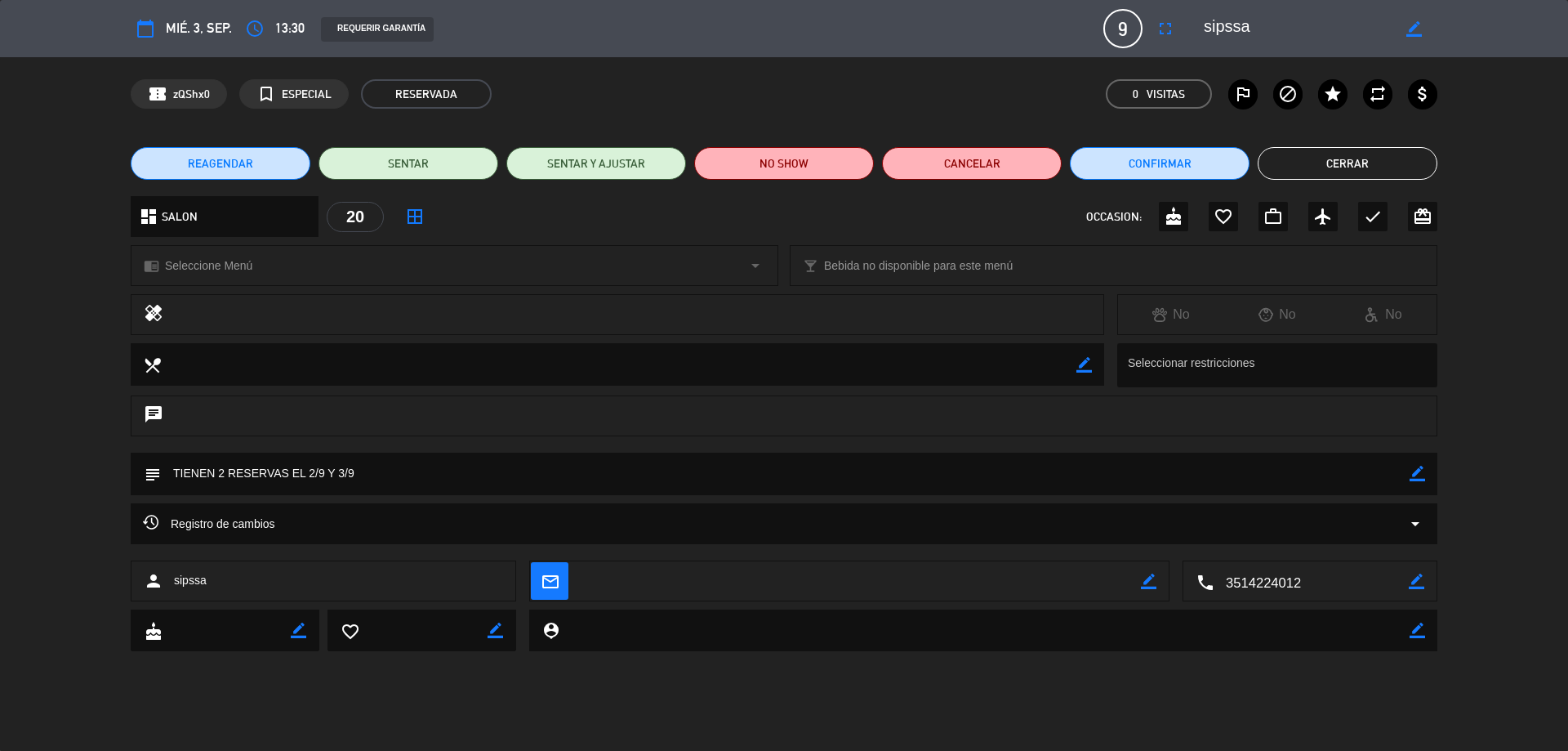
click at [1021, 474] on textarea at bounding box center [785, 474] width 1249 height 42
click at [226, 23] on span "mié. 3, sep." at bounding box center [199, 28] width 66 height 22
click at [184, 27] on span "mié. 3, sep." at bounding box center [199, 28] width 66 height 22
click at [1358, 154] on button "Cerrar" at bounding box center [1348, 163] width 180 height 32
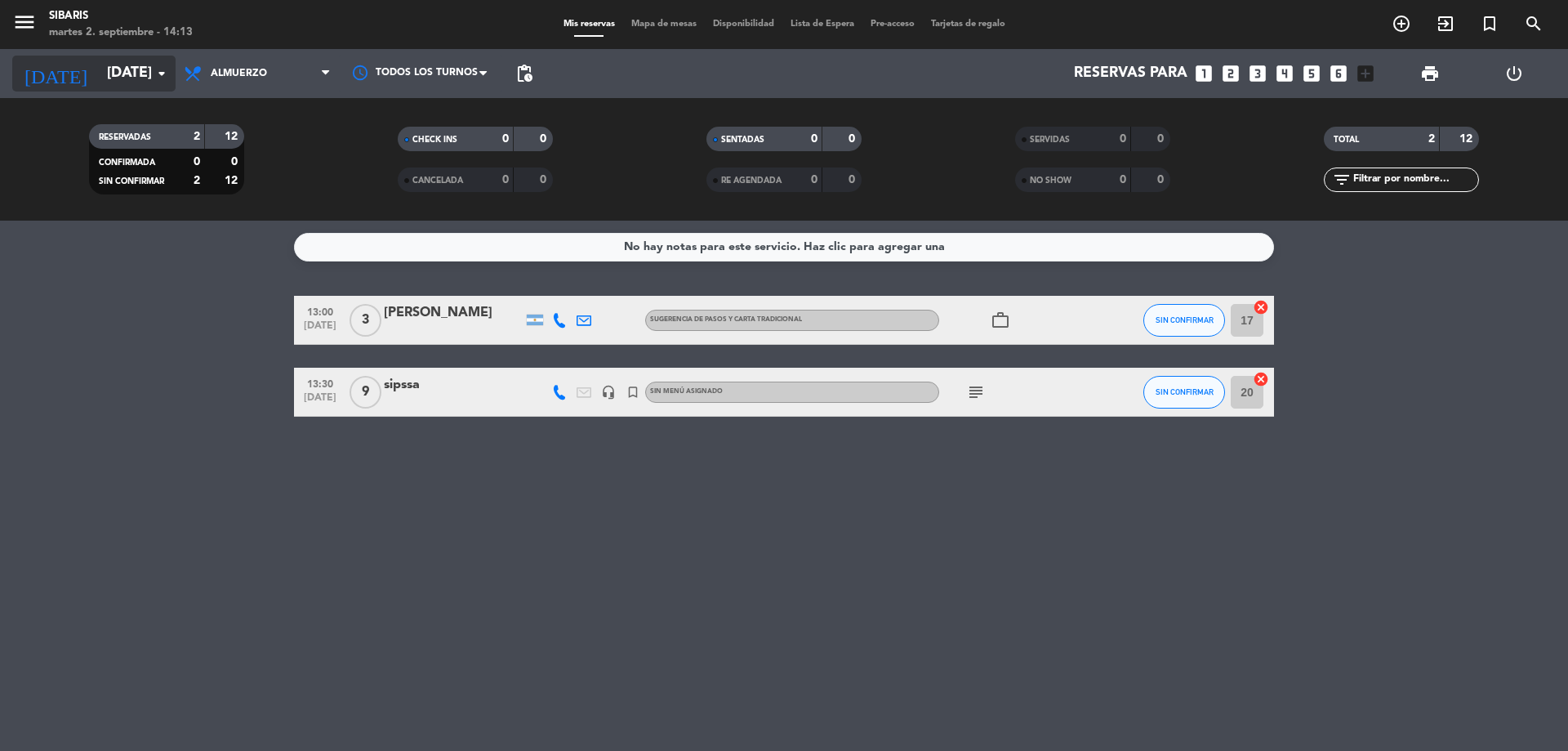
click at [164, 66] on icon "arrow_drop_down" at bounding box center [162, 73] width 19 height 19
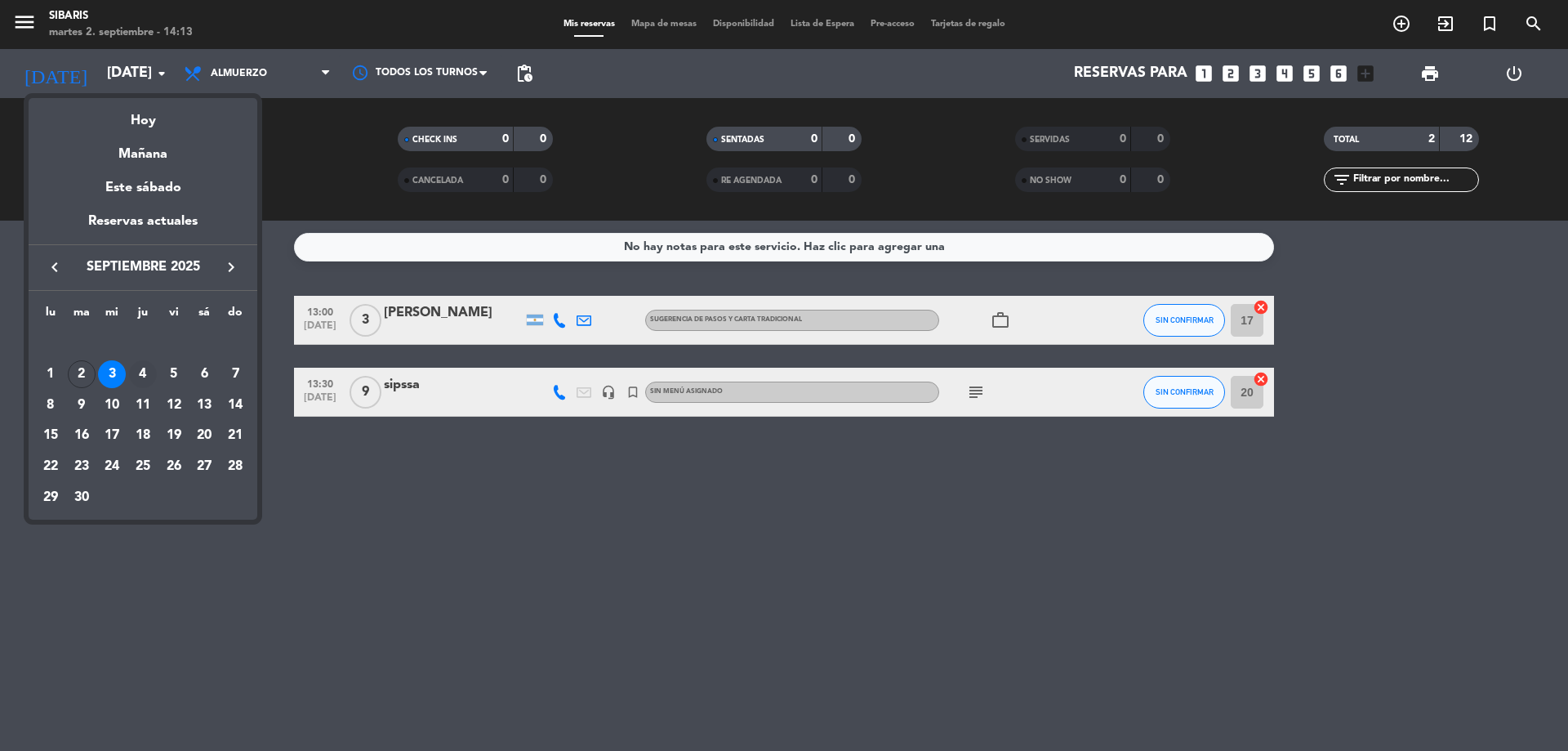
click at [146, 377] on div "4" at bounding box center [143, 374] width 28 height 28
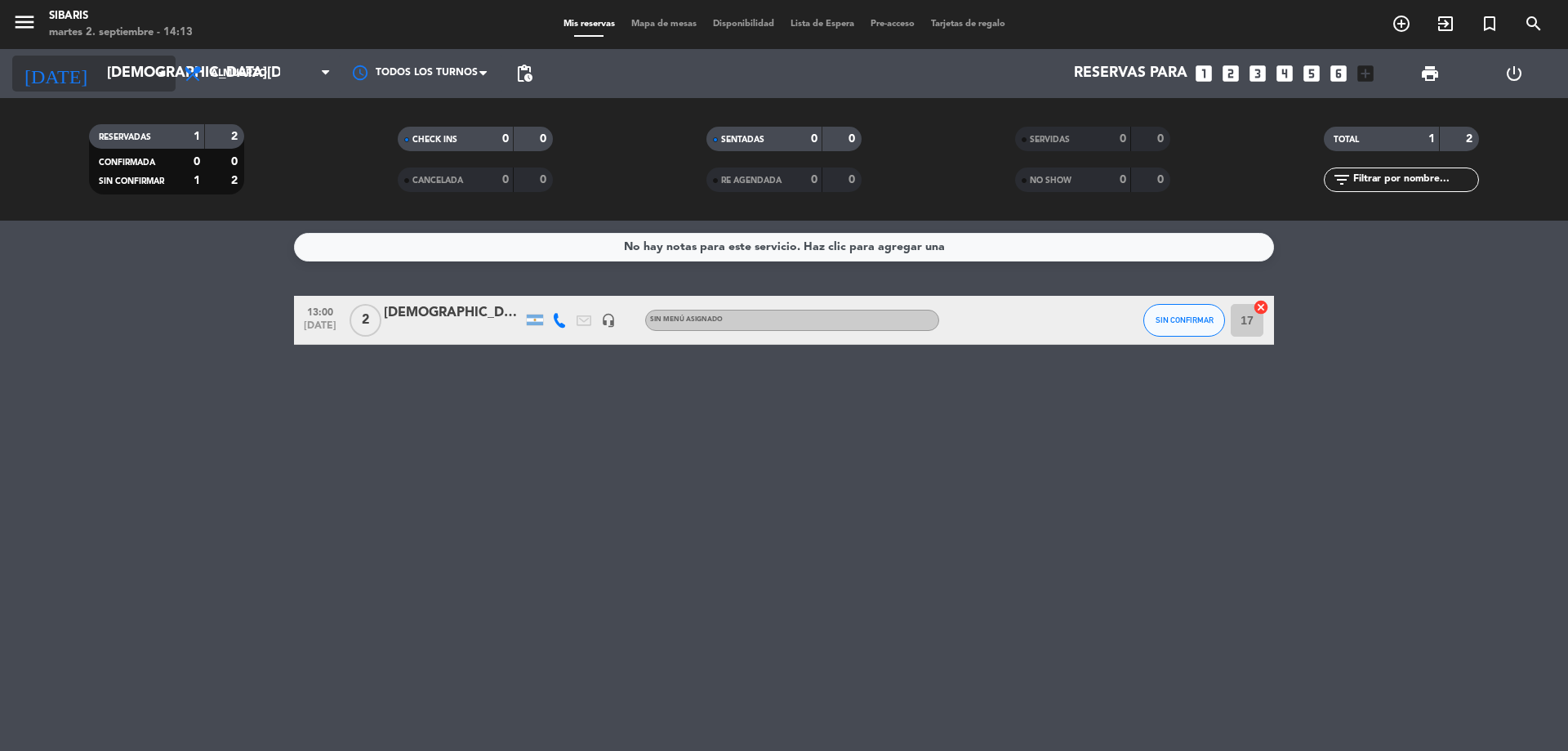
click at [111, 56] on div "[DATE] [DATE] arrow_drop_down" at bounding box center [94, 73] width 163 height 36
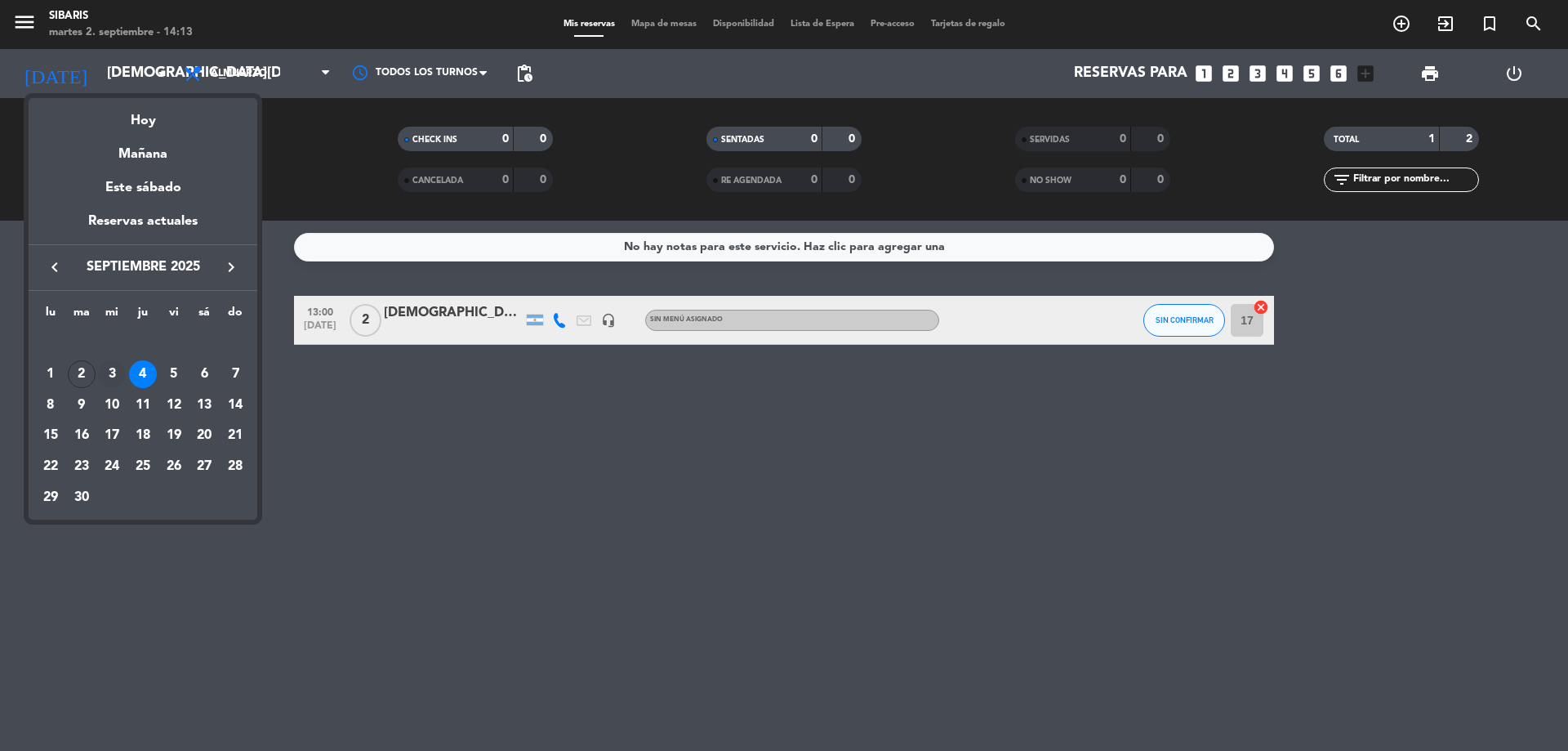
click at [114, 371] on div "3" at bounding box center [112, 374] width 28 height 28
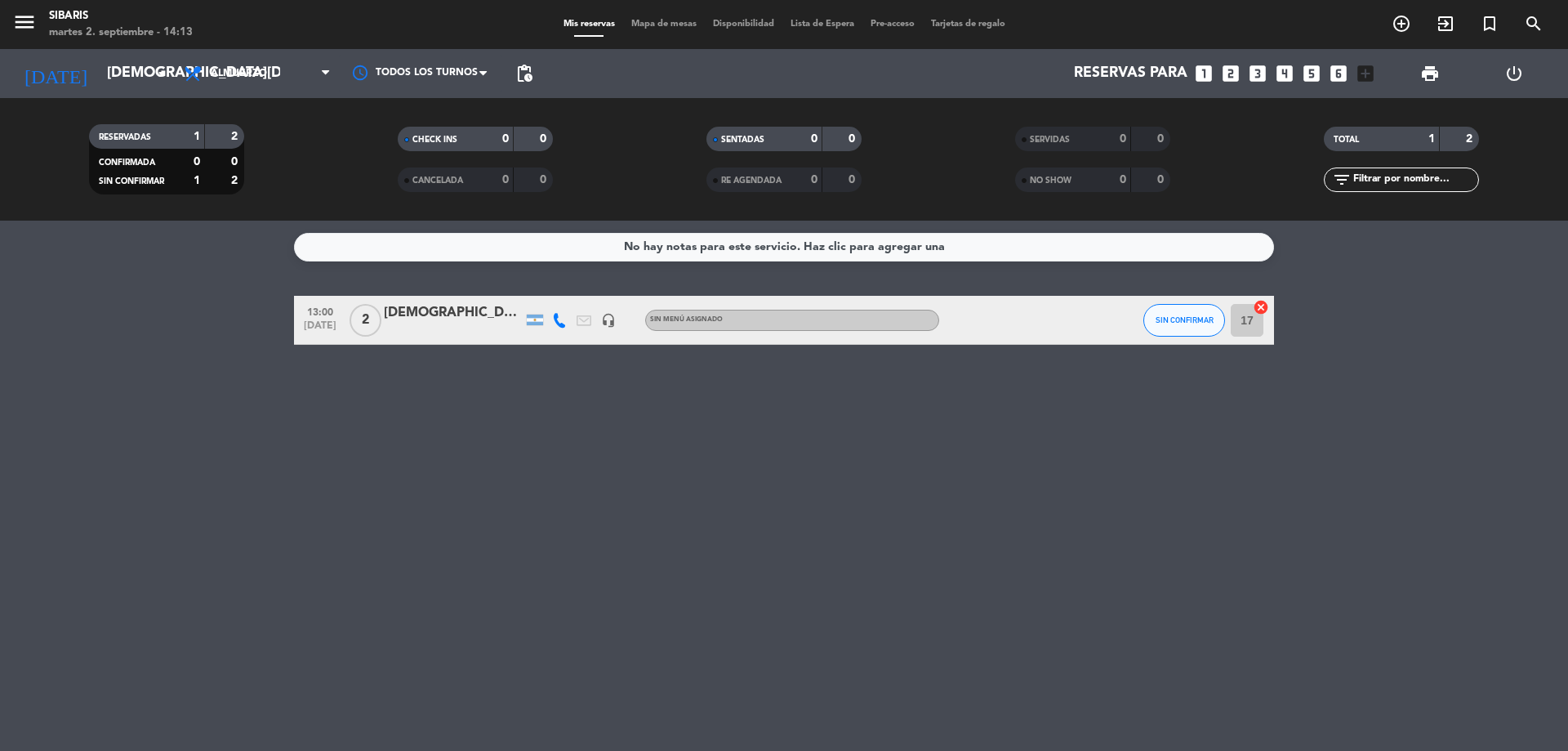
type input "[DATE]"
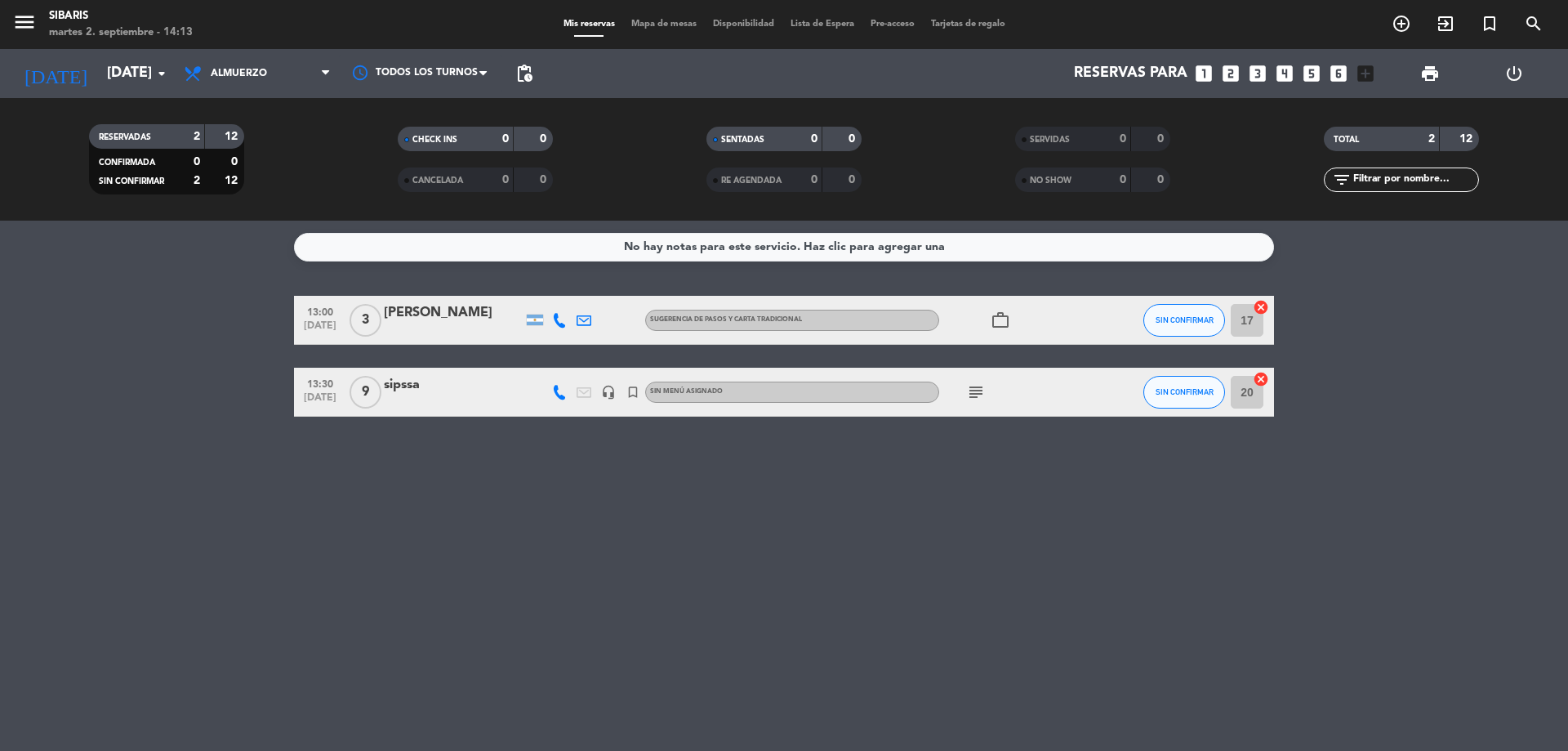
click at [975, 394] on icon "subject" at bounding box center [976, 392] width 19 height 19
click at [402, 381] on div "sipssa" at bounding box center [453, 385] width 139 height 21
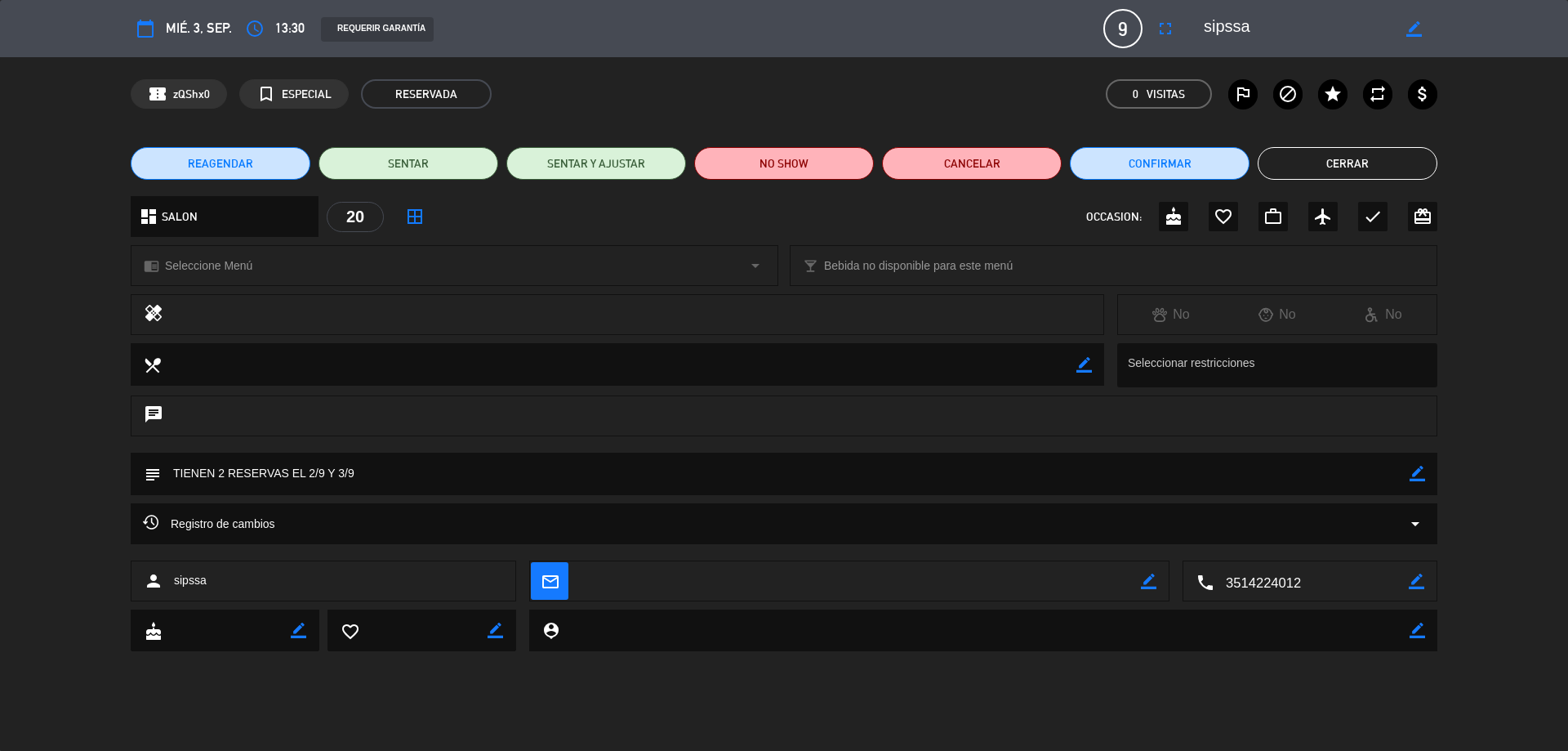
click at [407, 470] on textarea at bounding box center [785, 474] width 1249 height 42
click at [1419, 467] on icon "border_color" at bounding box center [1418, 474] width 16 height 16
drag, startPoint x: 371, startPoint y: 476, endPoint x: 0, endPoint y: 421, distance: 375.1
click at [0, 421] on div "calendar_today mié. 3, sep. access_time 13:30 REQUERIR GARANTÍA 9 sipssa fullsc…" at bounding box center [784, 375] width 1568 height 751
drag, startPoint x: 454, startPoint y: 487, endPoint x: 119, endPoint y: 490, distance: 335.0
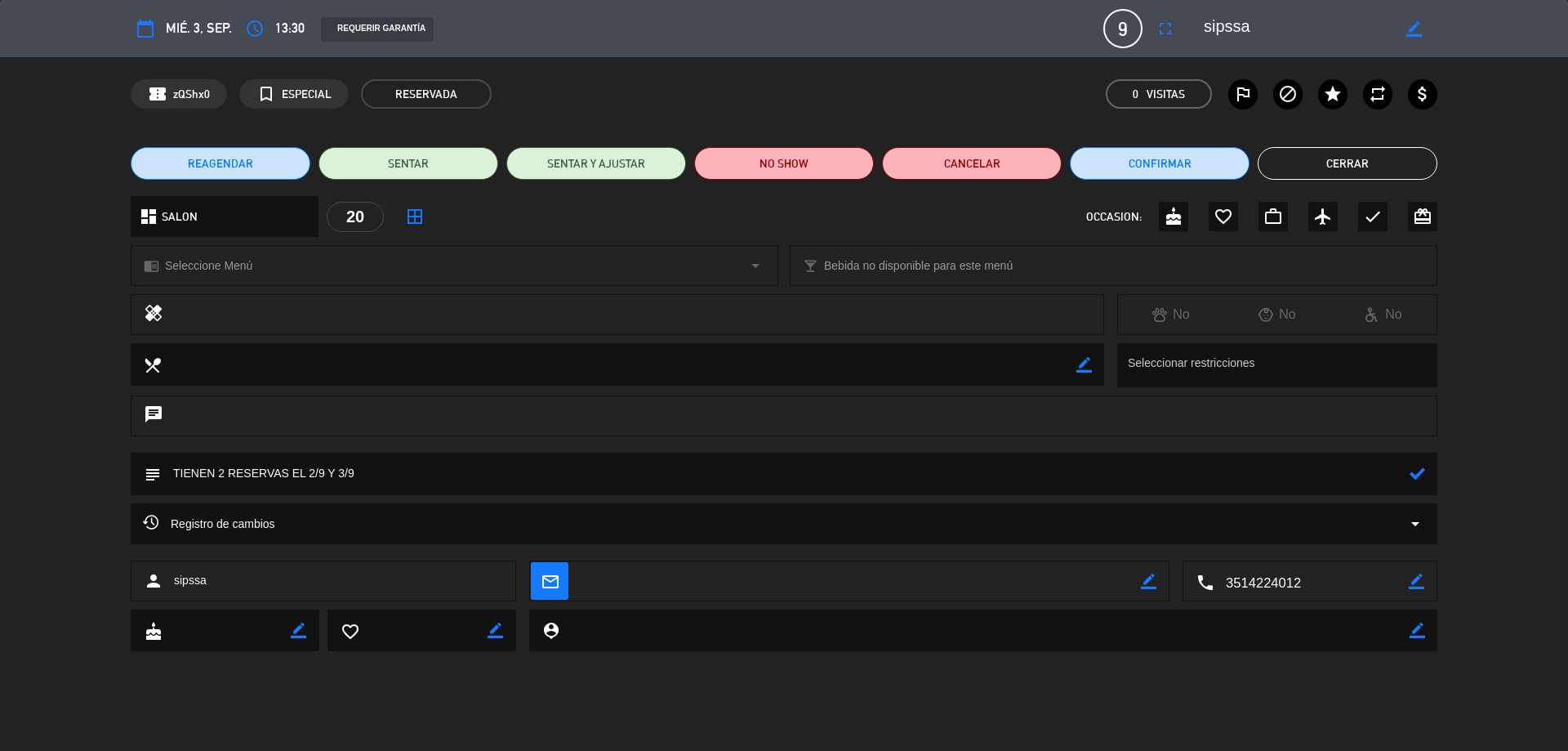
click at [119, 490] on div "subject" at bounding box center [784, 478] width 1568 height 51
click at [1349, 583] on textarea at bounding box center [1311, 581] width 195 height 41
click at [1415, 586] on icon "border_color" at bounding box center [1417, 581] width 16 height 16
drag, startPoint x: 1327, startPoint y: 585, endPoint x: 930, endPoint y: 586, distance: 397.0
click at [930, 586] on div "person sipssa mail_outline border_color local_phone" at bounding box center [784, 581] width 1307 height 41
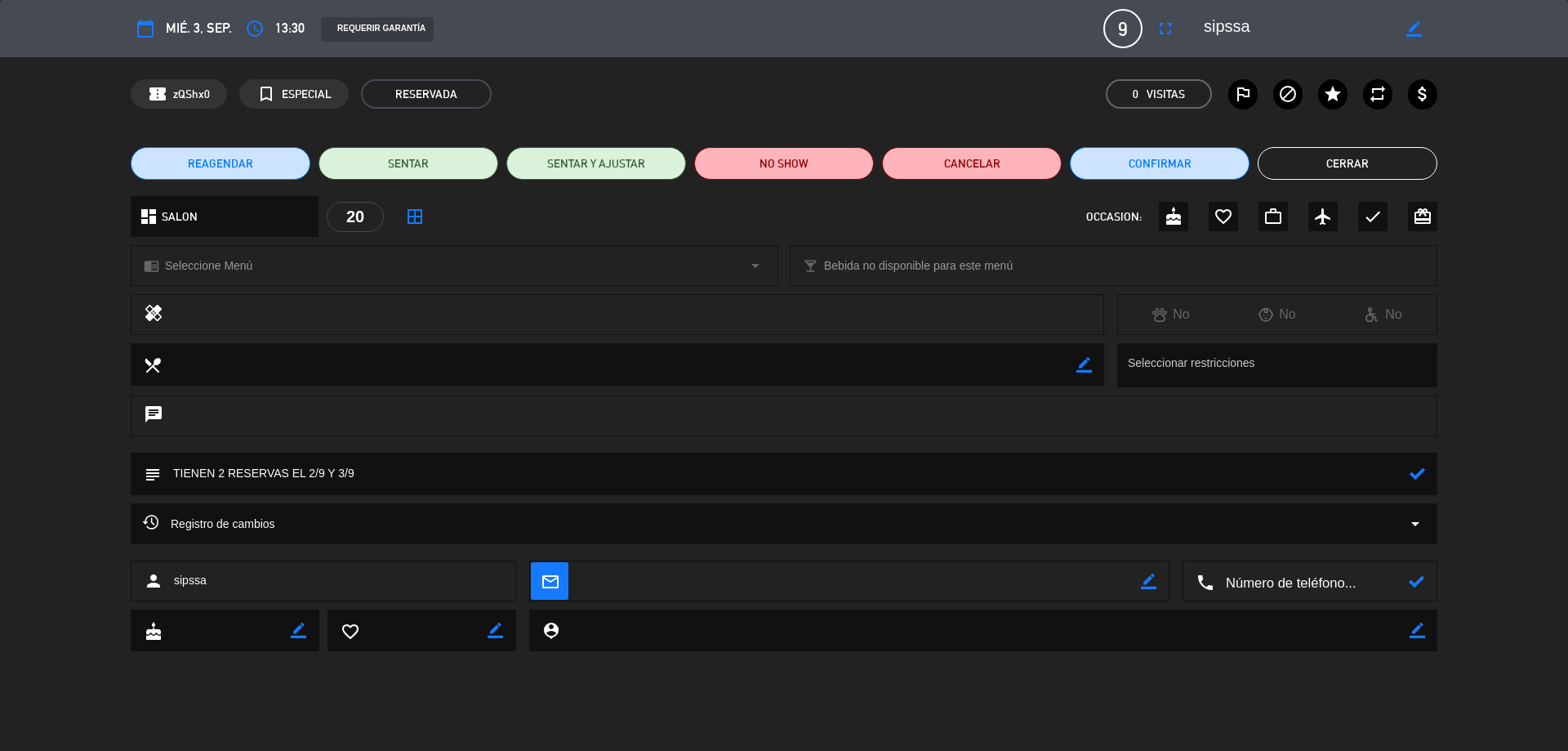
click at [480, 483] on textarea at bounding box center [785, 474] width 1249 height 42
type textarea "TIENEN 2 RESERVAS EL 2/9 Y 3/9, reserva de parte [PERSON_NAME][GEOGRAPHIC_DATA]…"
click at [1144, 159] on button "Confirmar" at bounding box center [1160, 163] width 180 height 32
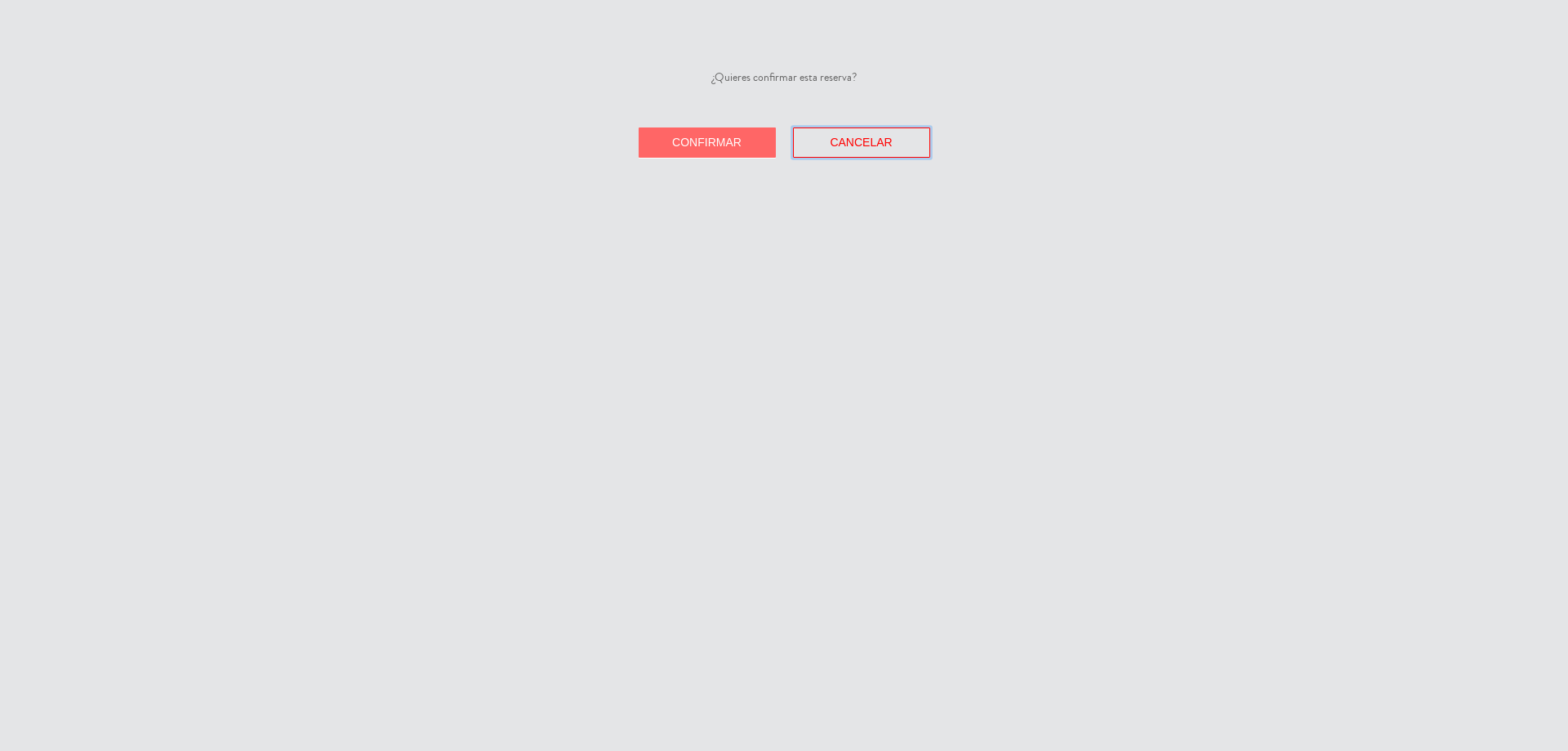
click at [863, 147] on span "Cancelar" at bounding box center [861, 142] width 62 height 13
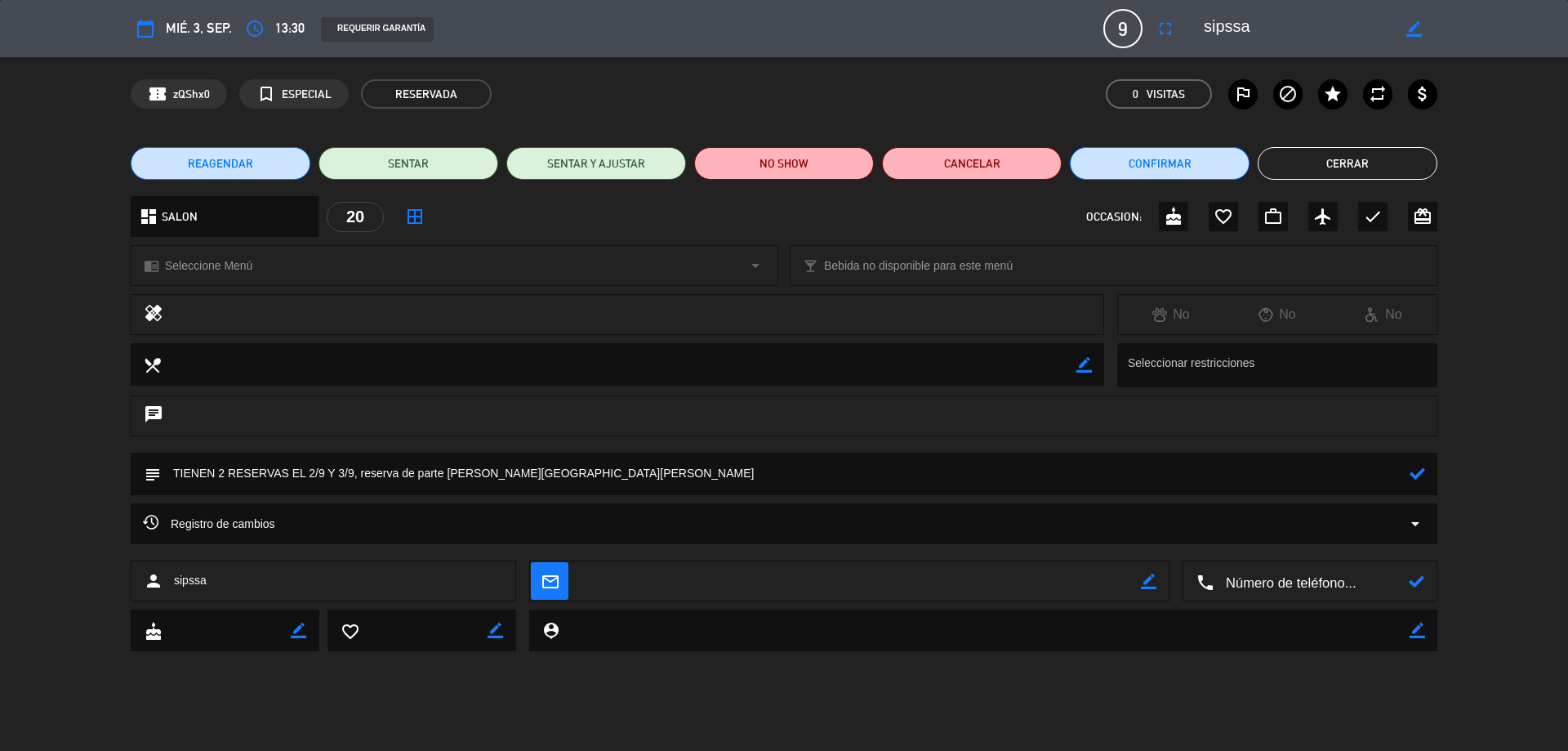
click at [1393, 168] on button "Cerrar" at bounding box center [1348, 163] width 180 height 32
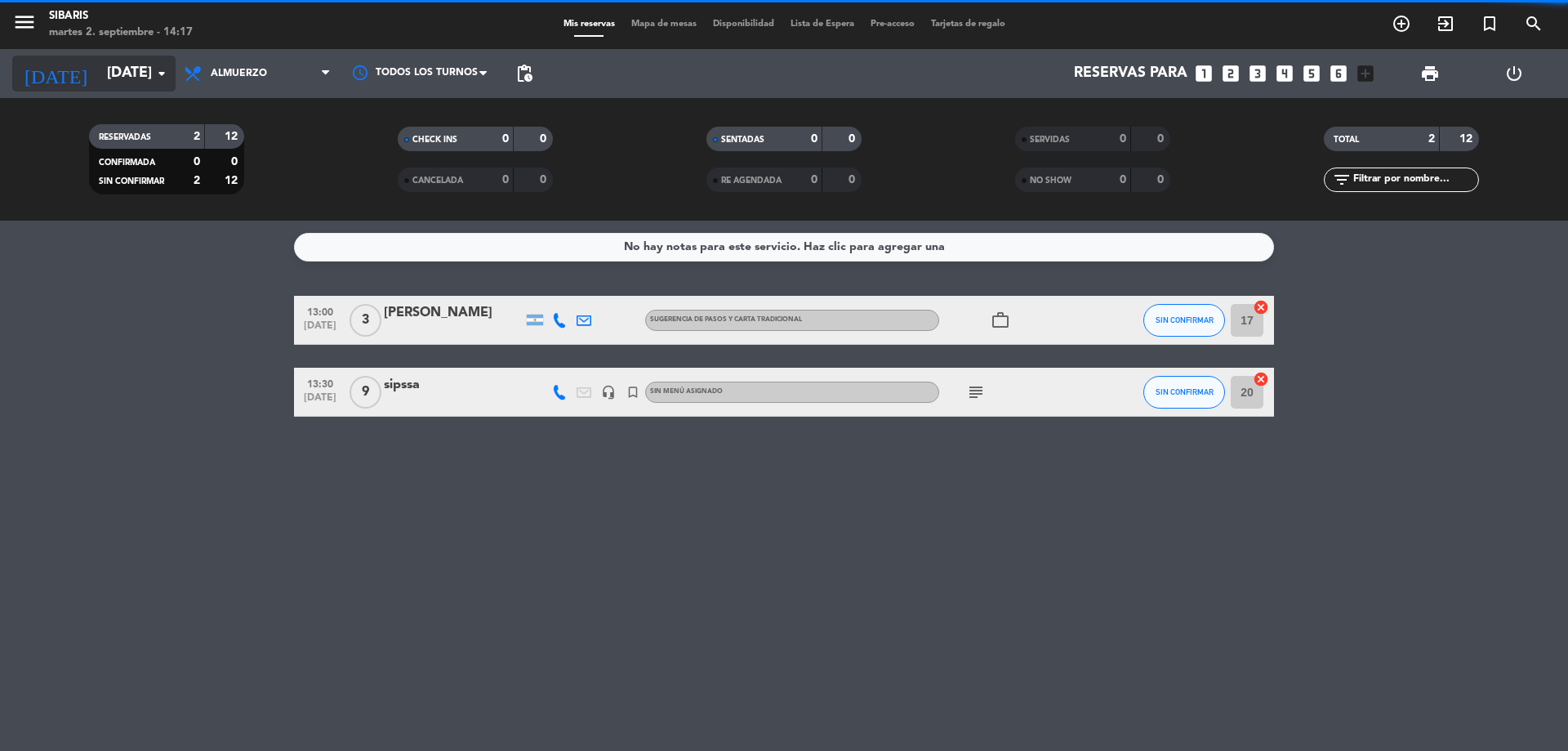
click at [149, 79] on input "[DATE]" at bounding box center [193, 73] width 190 height 32
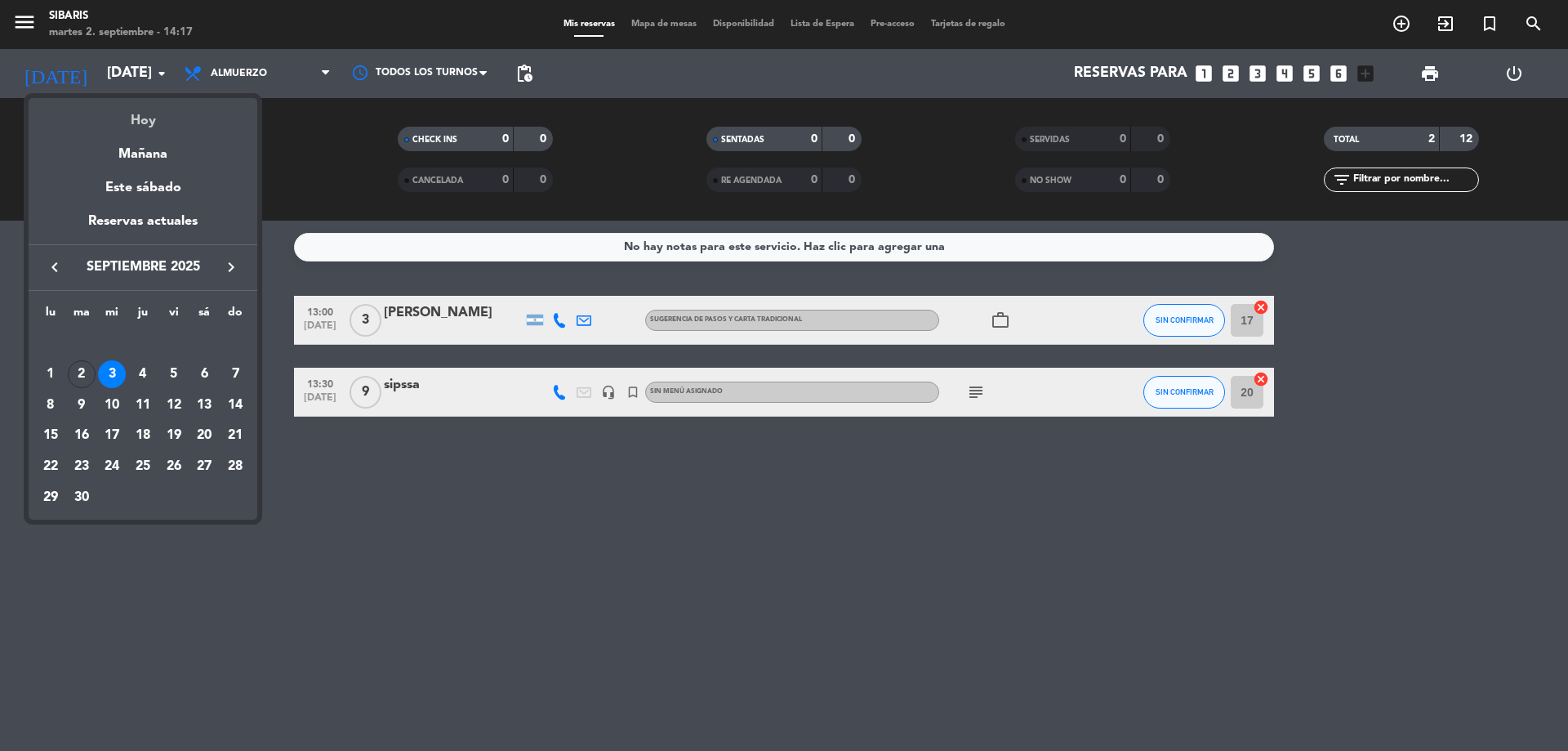
click at [156, 112] on div "Hoy" at bounding box center [143, 115] width 229 height 33
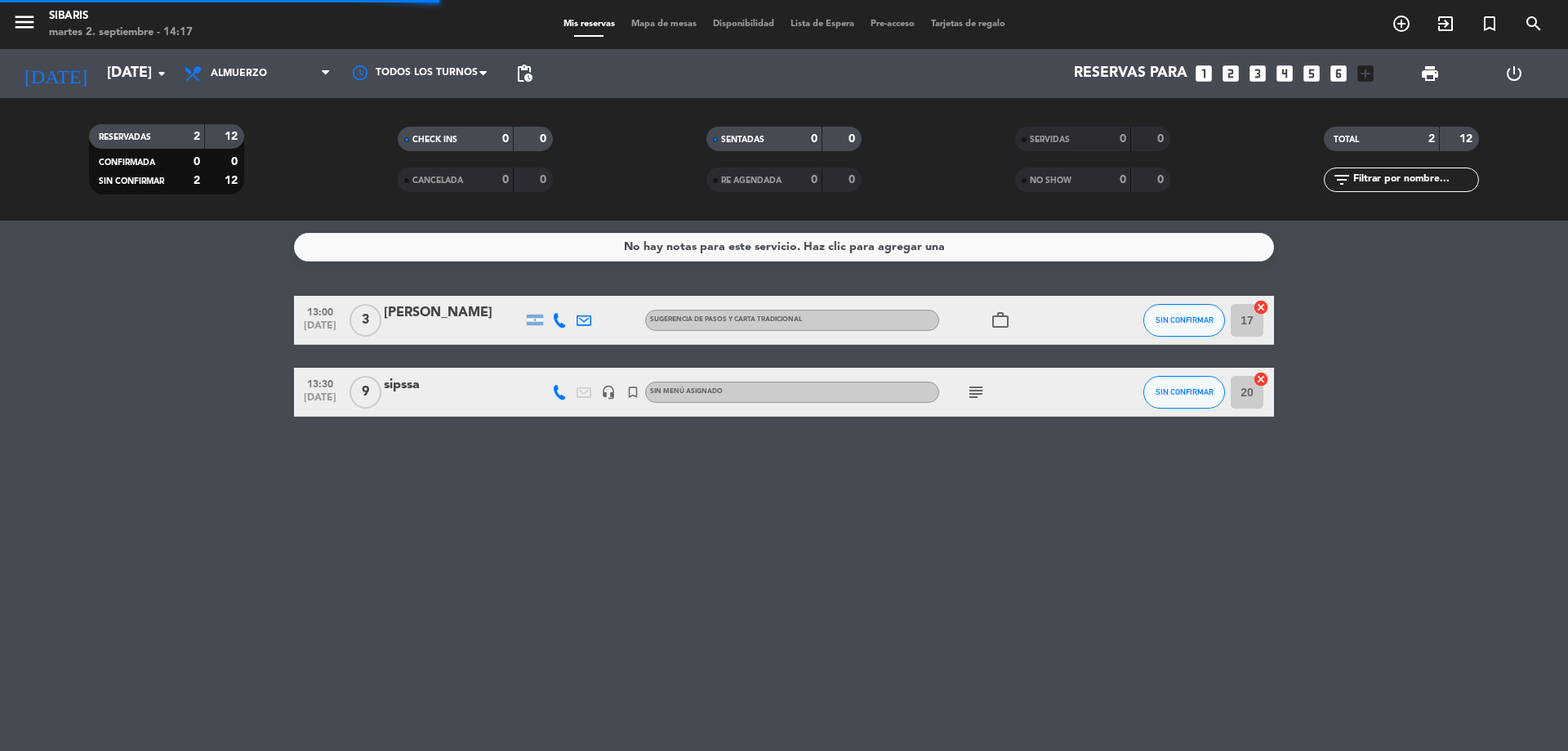
click at [241, 51] on div "Todos los servicios Almuerzo Cena Almuerzo Todos los servicios Almuerzo Cena" at bounding box center [257, 73] width 163 height 49
click at [269, 67] on span "Almuerzo" at bounding box center [257, 73] width 163 height 36
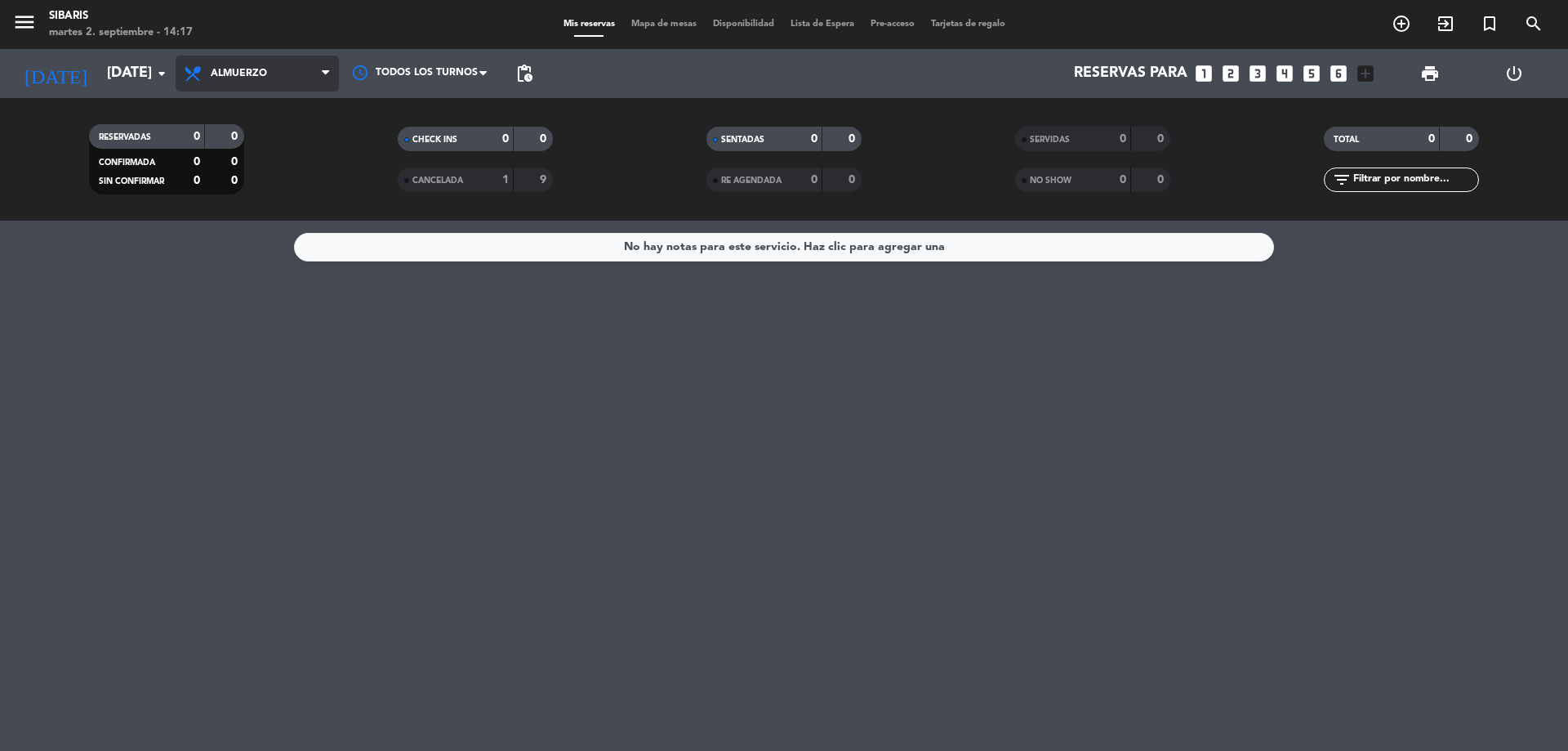
click at [299, 90] on span "Almuerzo" at bounding box center [257, 73] width 163 height 36
click at [287, 186] on div "menu sibaris [DATE] 2. septiembre - 14:17 Mis reservas Mapa de mesas Disponibil…" at bounding box center [784, 110] width 1568 height 220
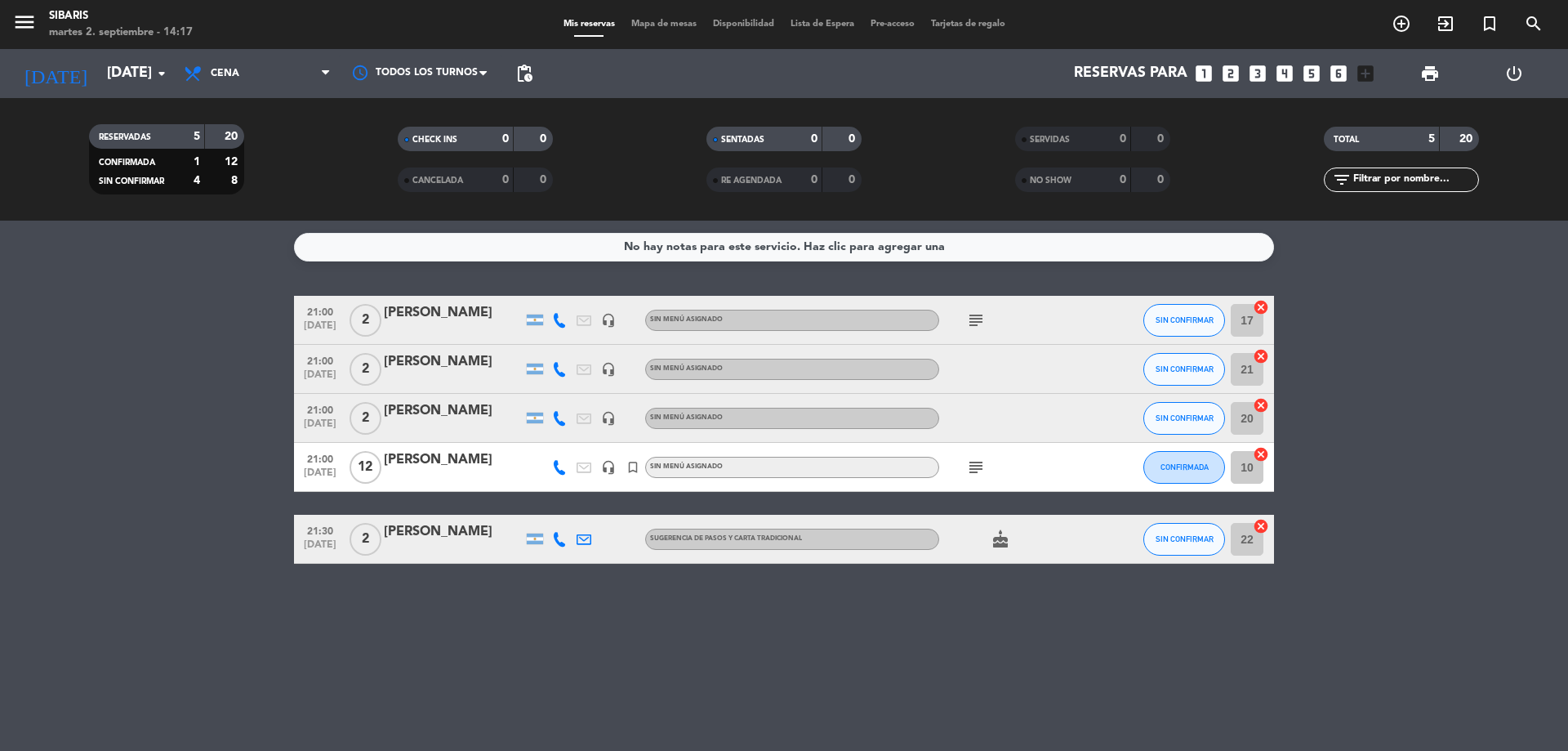
click at [983, 469] on icon "subject" at bounding box center [976, 467] width 19 height 19
click at [528, 75] on span "pending_actions" at bounding box center [524, 73] width 19 height 19
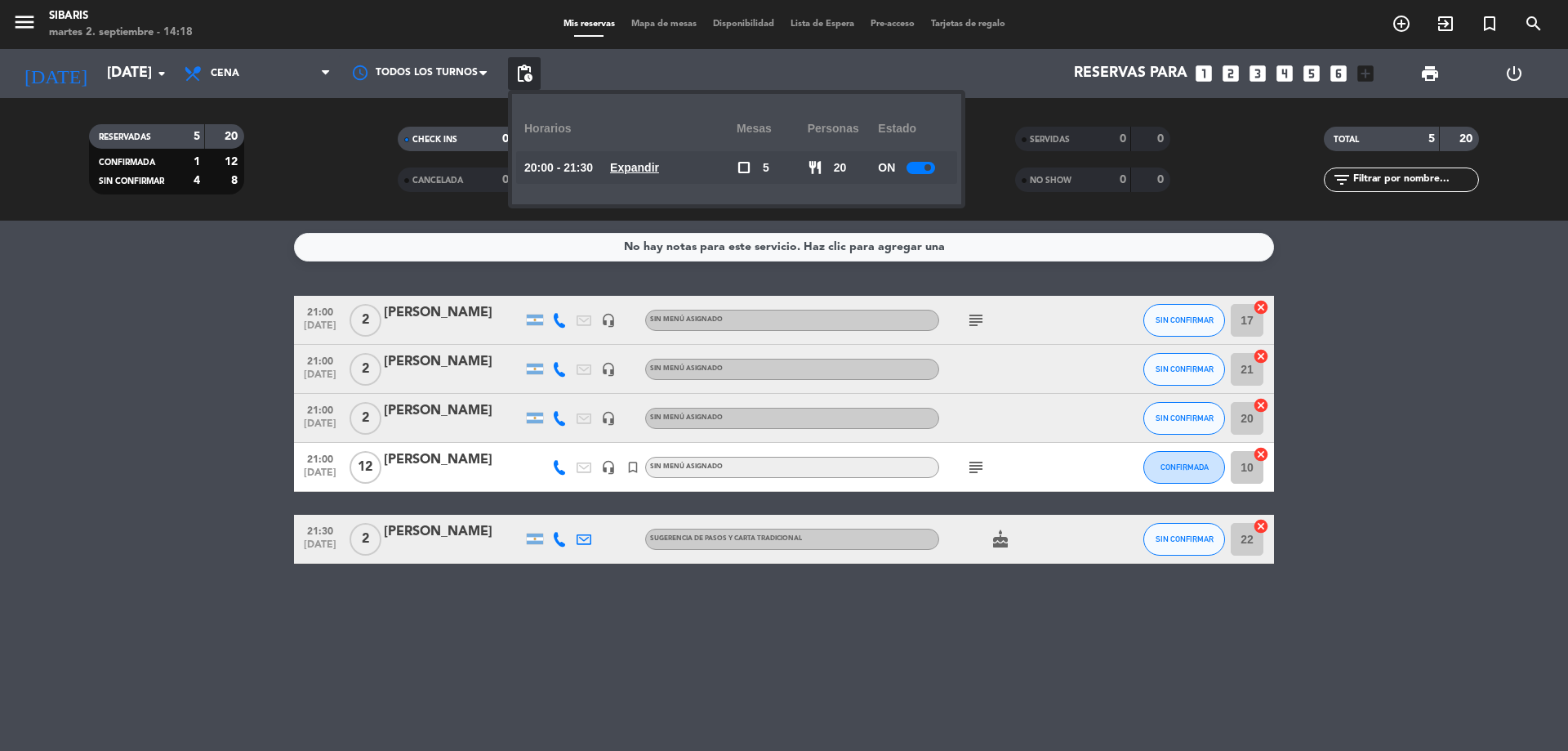
click at [645, 173] on u "Expandir" at bounding box center [635, 167] width 49 height 13
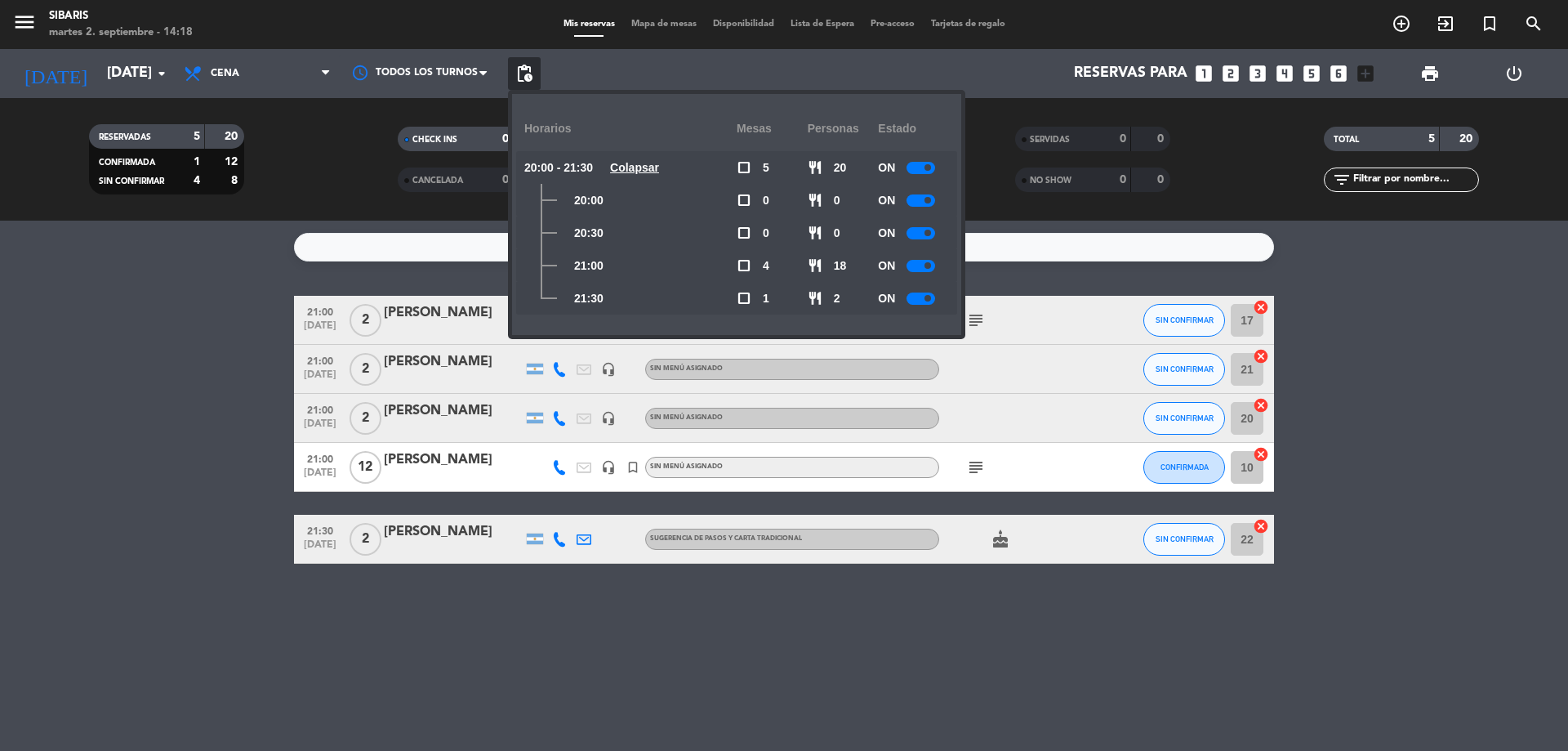
click at [924, 266] on div at bounding box center [920, 266] width 29 height 12
click at [135, 532] on bookings-row "21:00 [DATE] 2 [PERSON_NAME] headset_mic Sin menú asignado subject SIN CONFIRMA…" at bounding box center [784, 429] width 1568 height 268
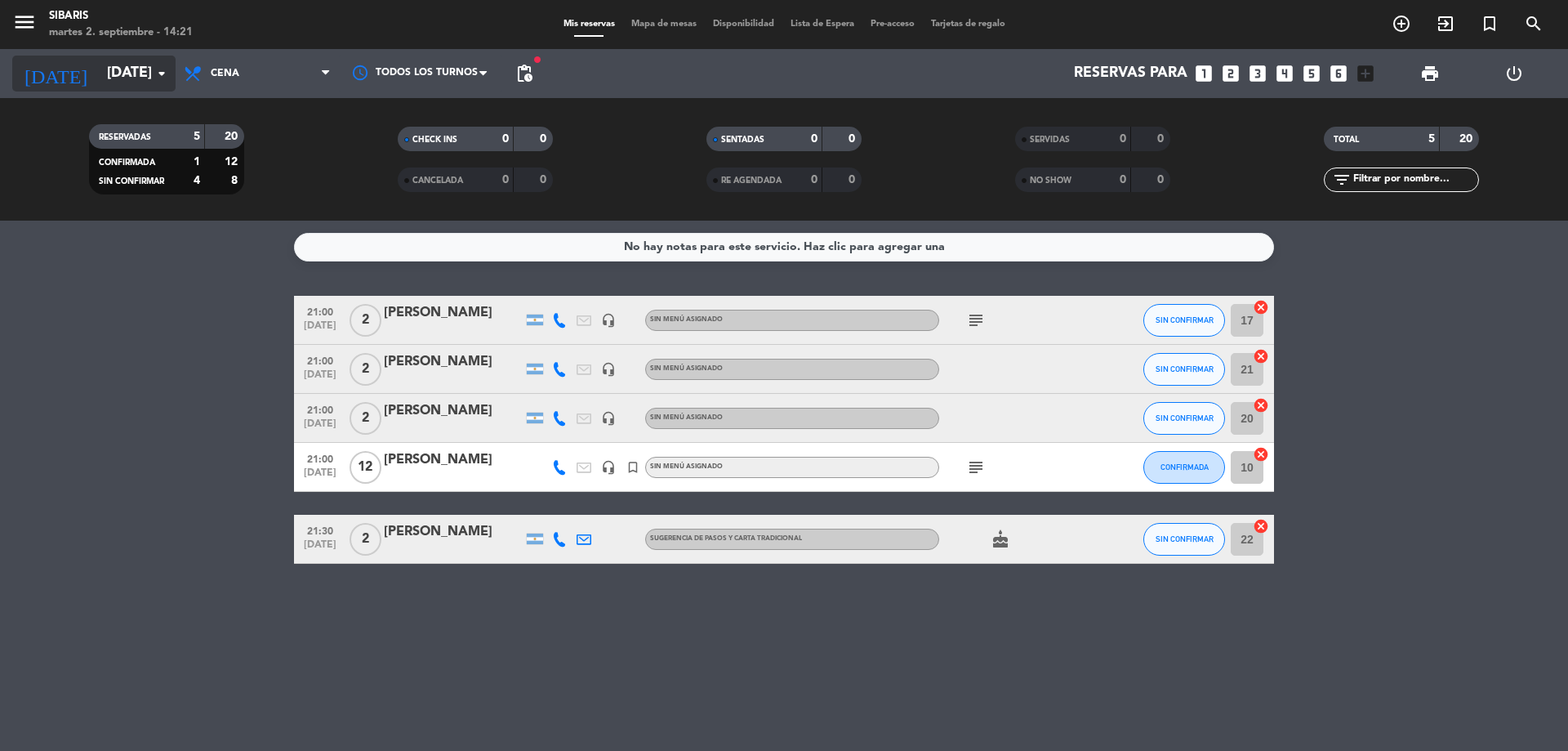
click at [138, 66] on input "[DATE]" at bounding box center [193, 73] width 190 height 32
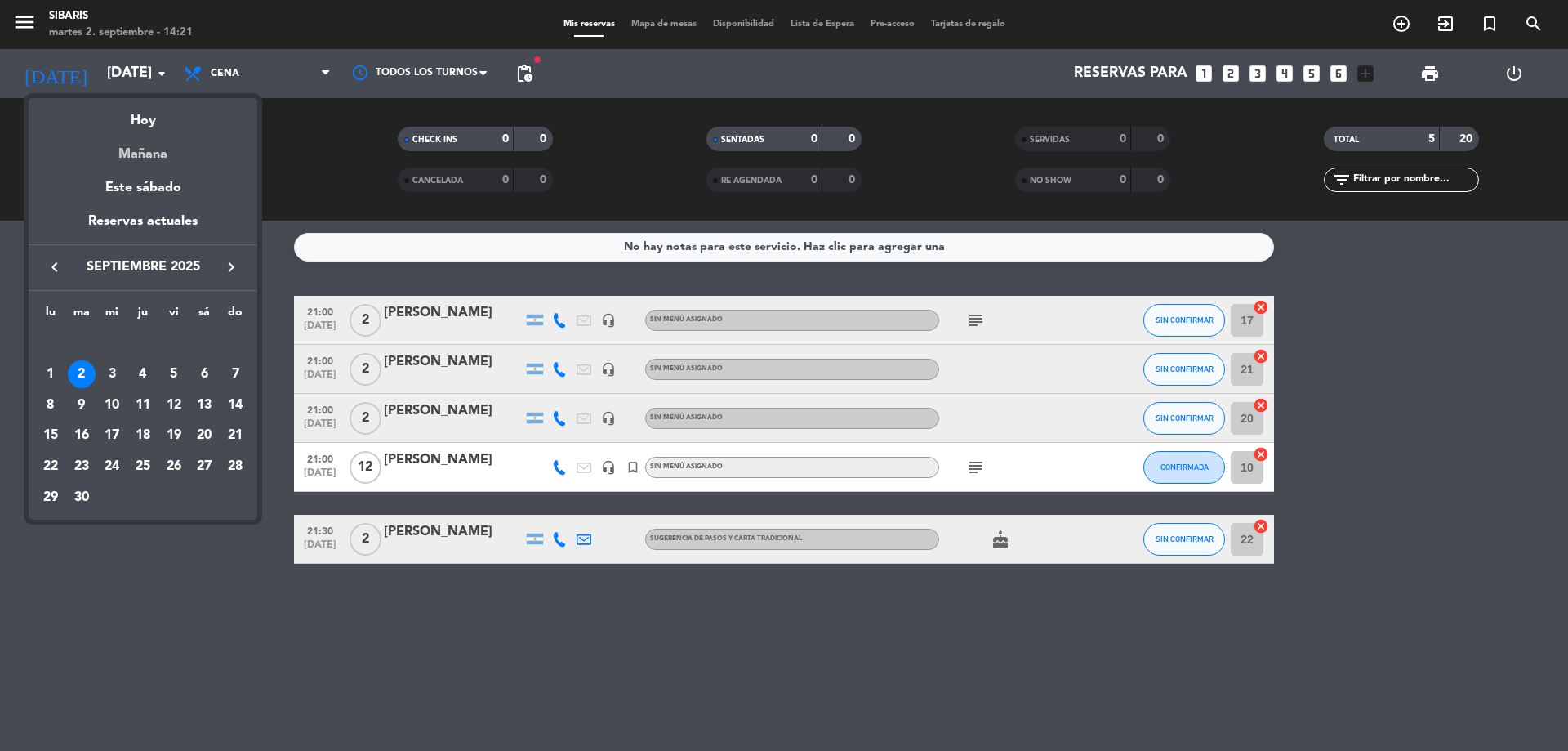
click at [156, 153] on div "Mañana" at bounding box center [143, 148] width 229 height 33
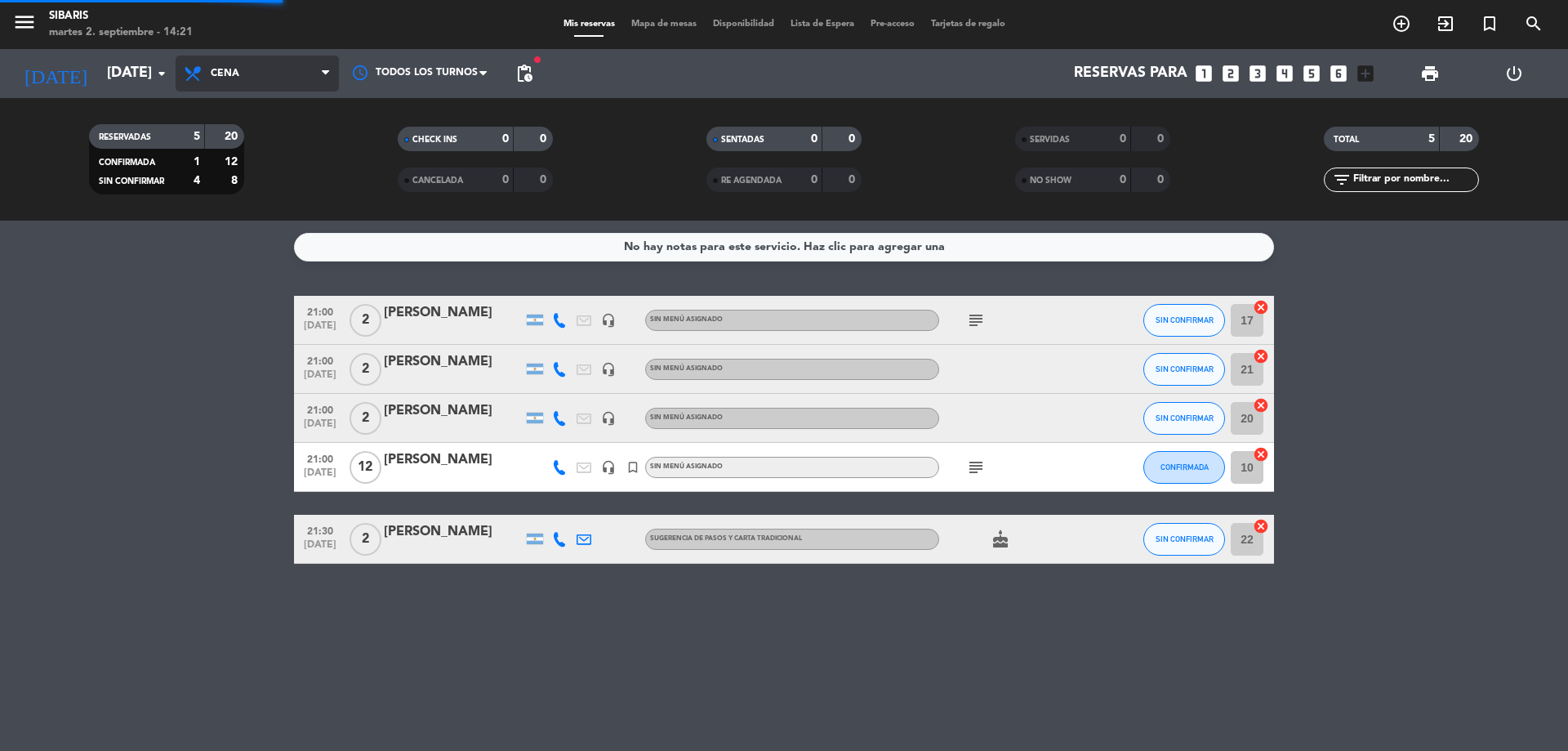
click at [219, 74] on span "Cena" at bounding box center [225, 73] width 29 height 11
click at [236, 137] on div "menu sibaris [DATE] 2. septiembre - 14:21 Mis reservas Mapa de mesas Disponibil…" at bounding box center [784, 110] width 1568 height 220
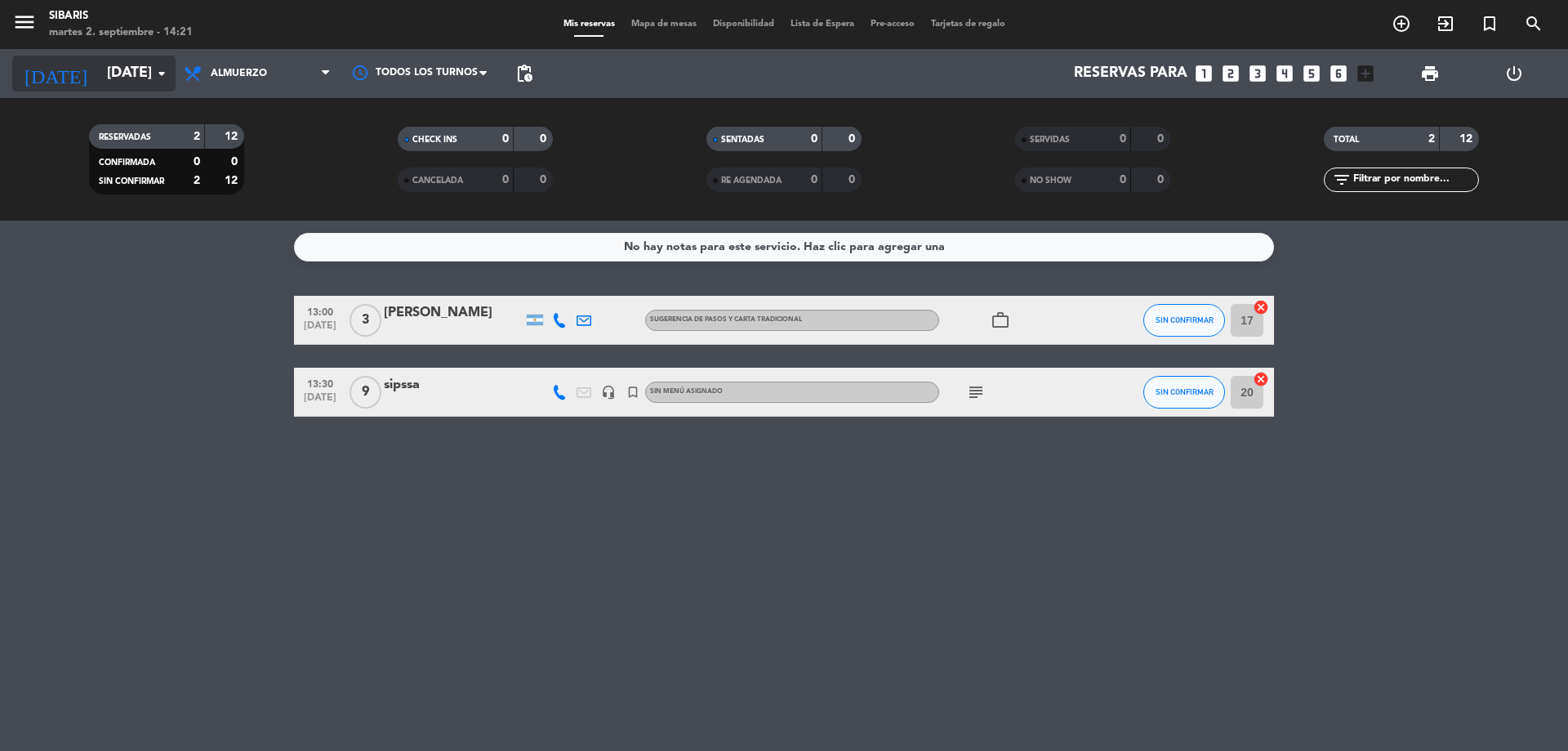
click at [155, 77] on icon "arrow_drop_down" at bounding box center [162, 73] width 19 height 19
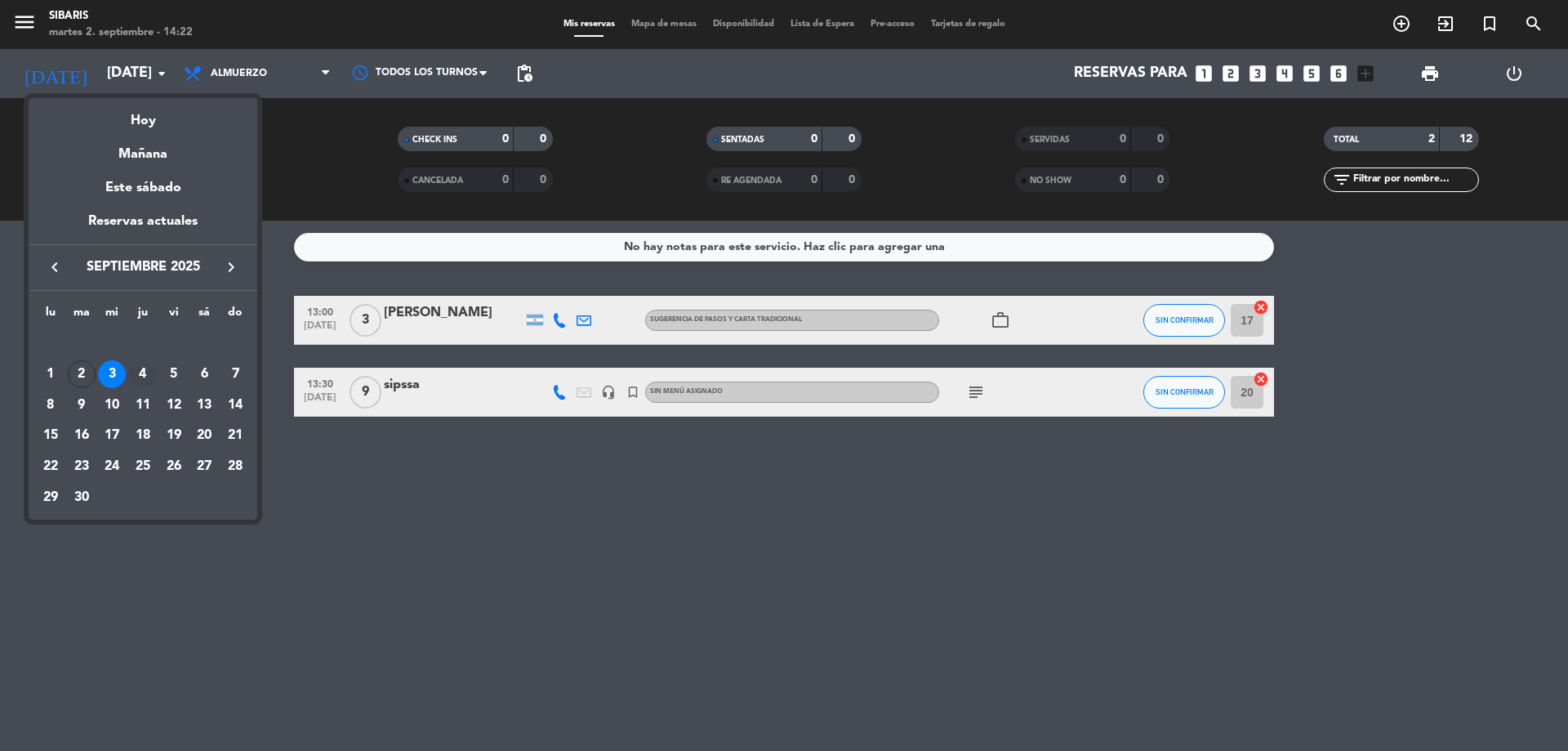
click at [135, 377] on div "4" at bounding box center [143, 374] width 28 height 28
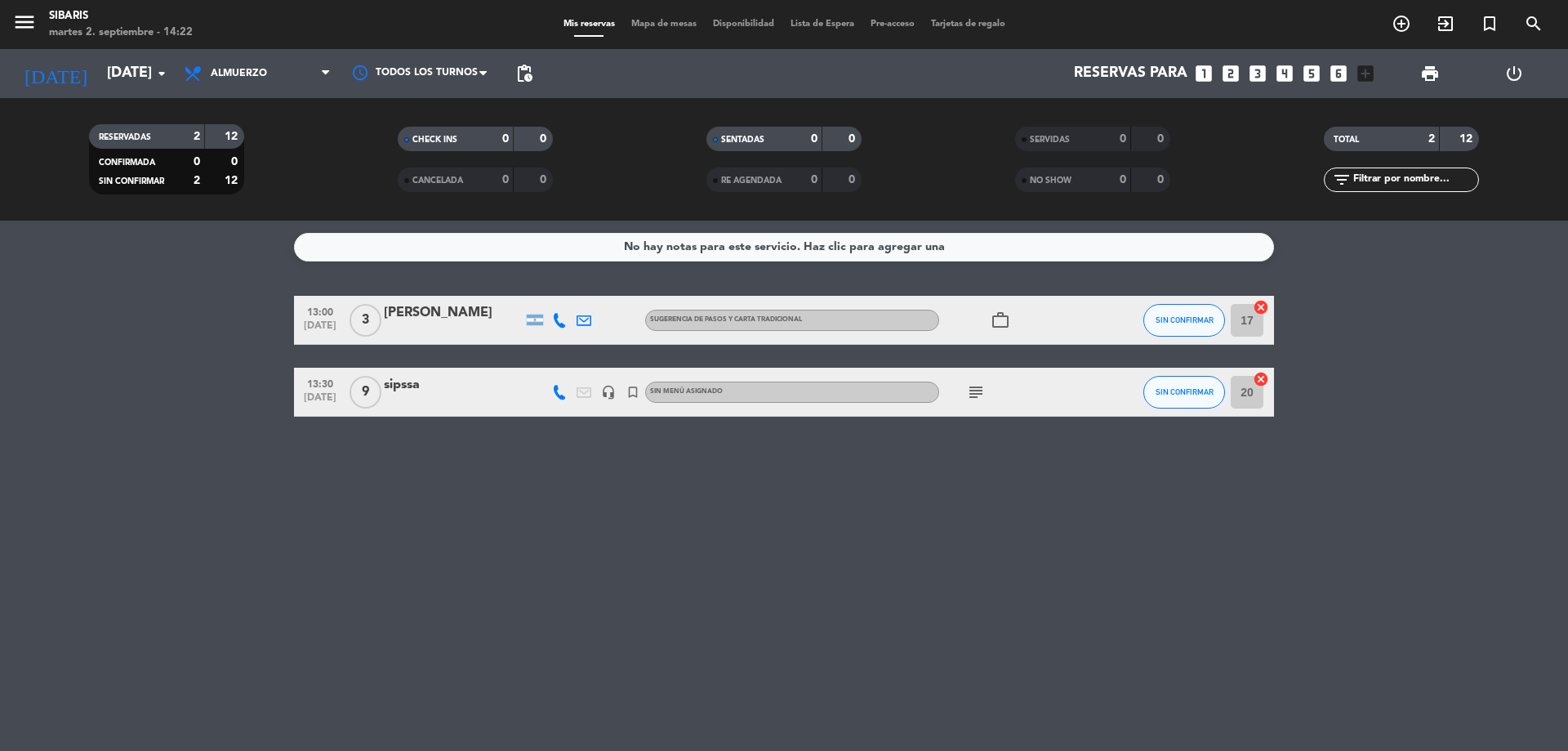
type input "[DEMOGRAPHIC_DATA][DATE]"
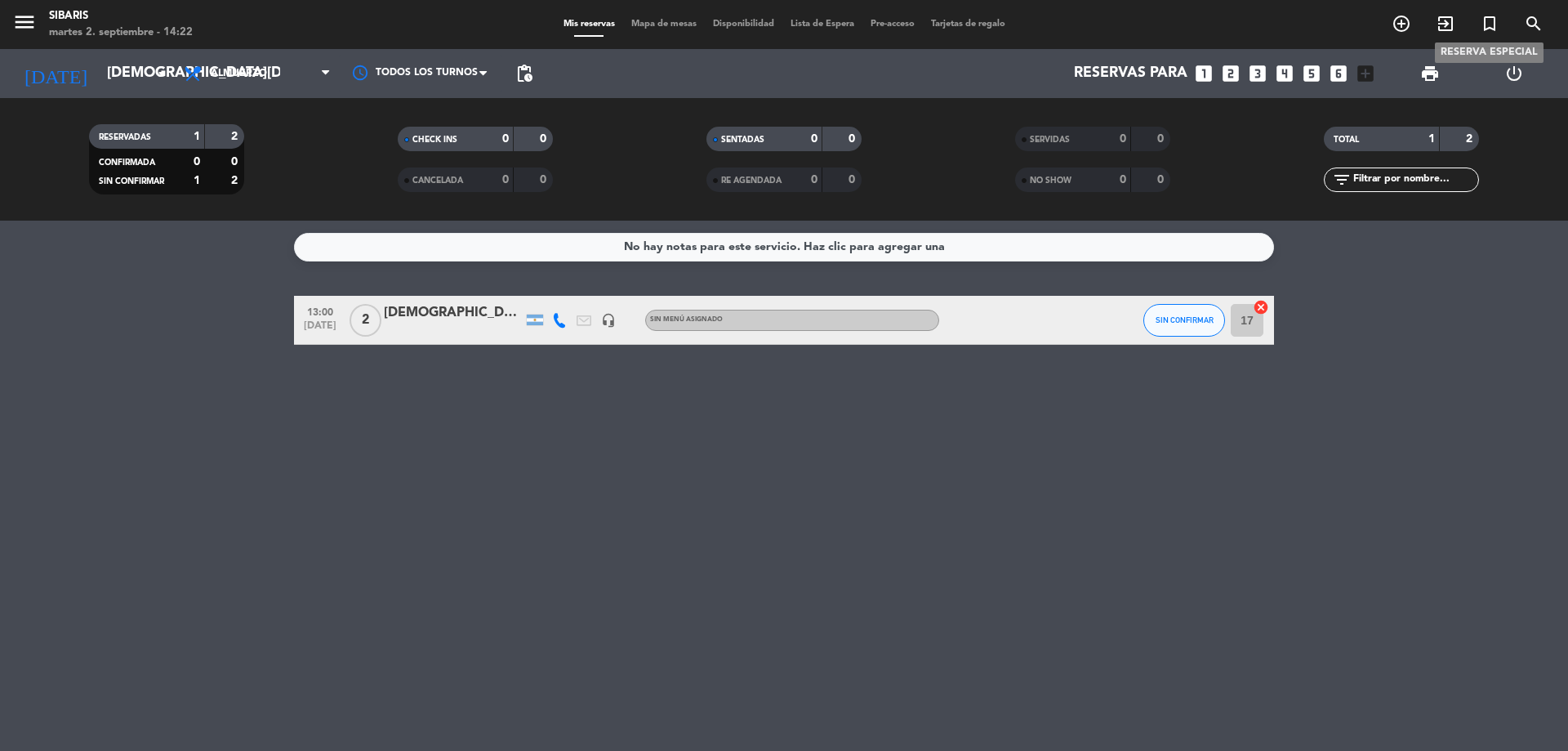
click at [1481, 19] on icon "turned_in_not" at bounding box center [1489, 24] width 19 height 19
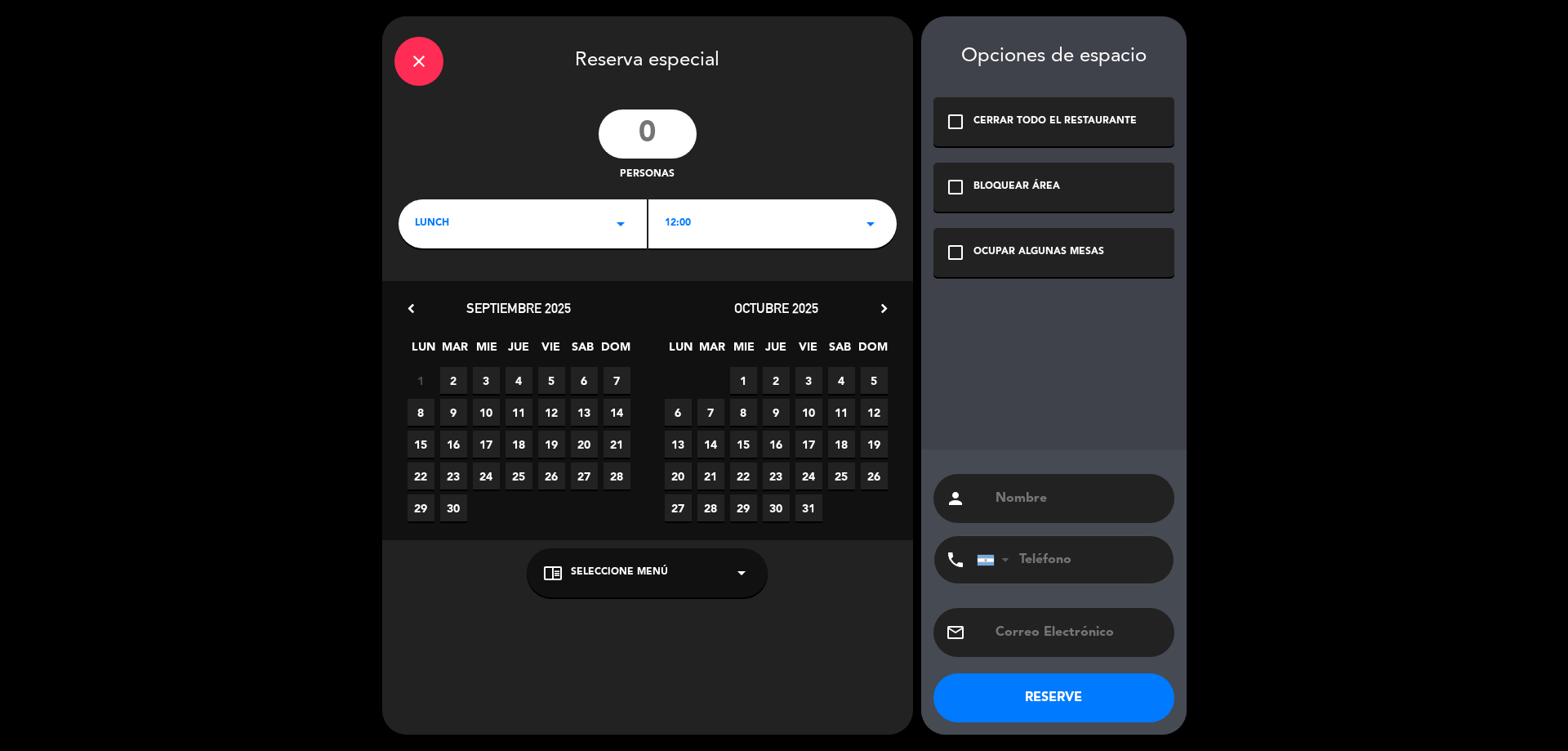
click at [704, 133] on div "personas" at bounding box center [647, 146] width 531 height 73
click at [686, 133] on input "number" at bounding box center [648, 134] width 98 height 49
type input "9"
click at [868, 226] on icon "arrow_drop_down" at bounding box center [871, 224] width 19 height 19
click at [740, 340] on div "13:30" at bounding box center [773, 340] width 216 height 17
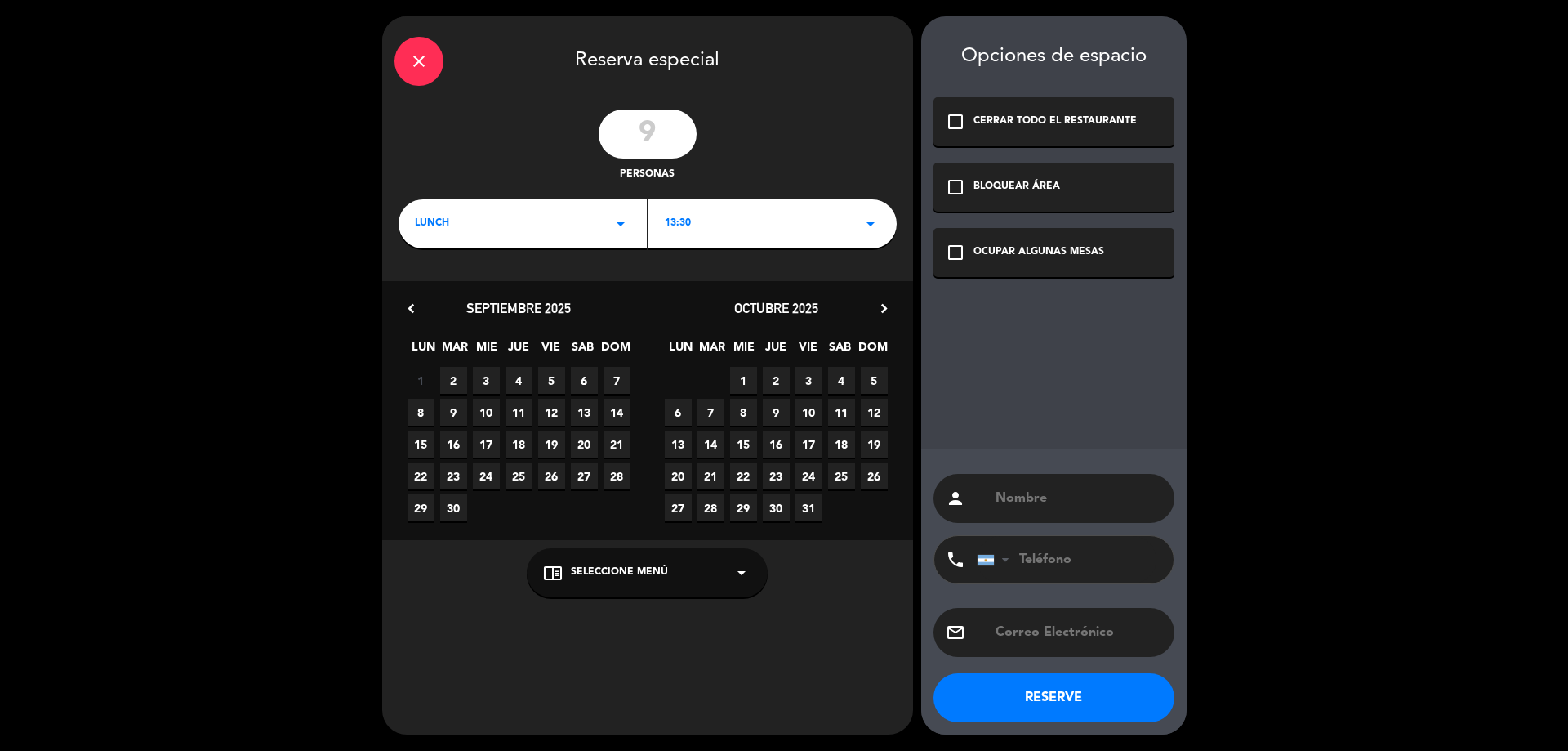
click at [493, 372] on span "3" at bounding box center [486, 380] width 27 height 27
click at [523, 374] on span "4" at bounding box center [519, 380] width 27 height 27
click at [1052, 259] on div "OCUPAR ALGUNAS MESAS" at bounding box center [1039, 252] width 131 height 17
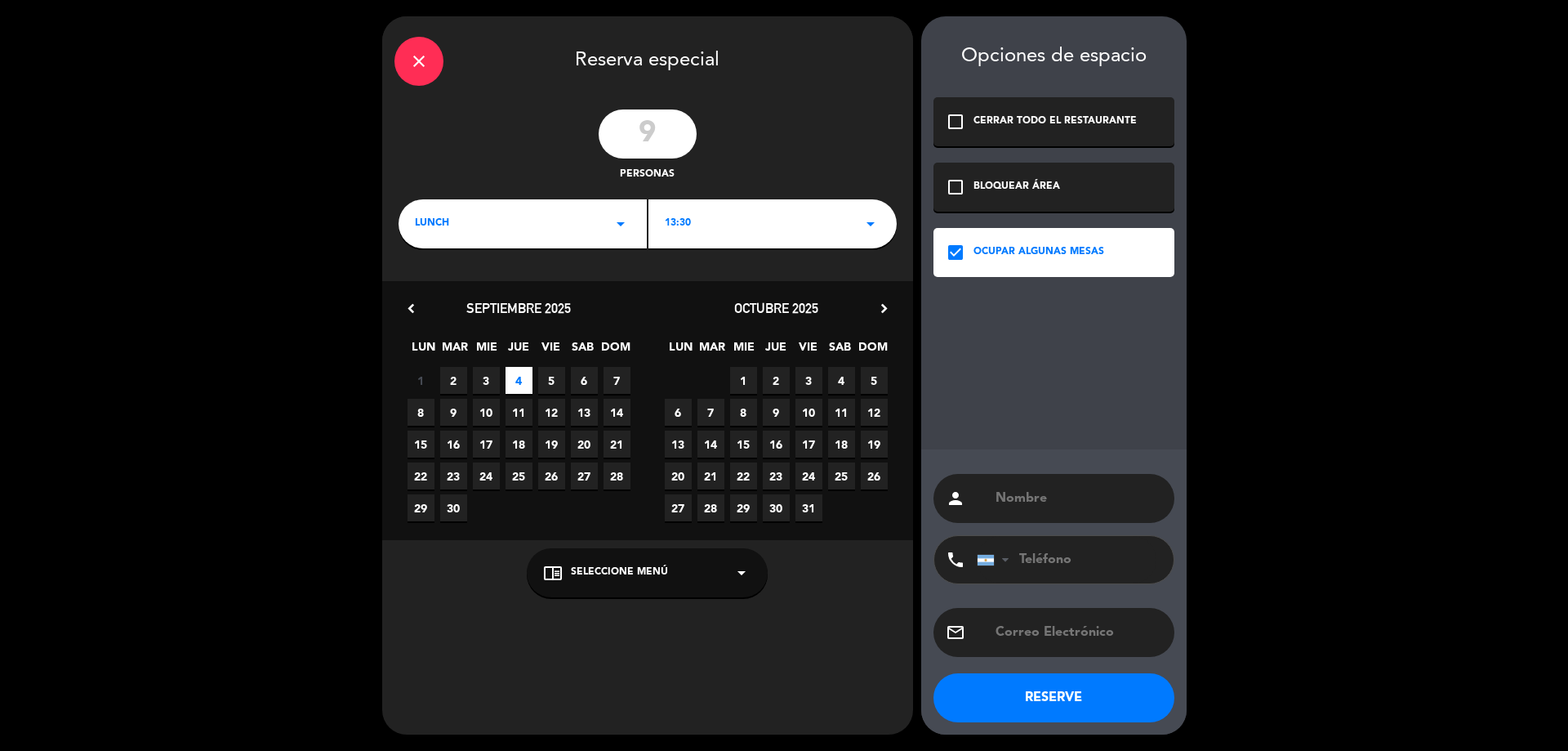
click at [1053, 499] on input "text" at bounding box center [1078, 498] width 169 height 23
click at [1075, 495] on input "text" at bounding box center [1078, 498] width 169 height 23
type input "s"
type input "SIPSSA"
click at [1055, 687] on button "RESERVE" at bounding box center [1054, 698] width 241 height 49
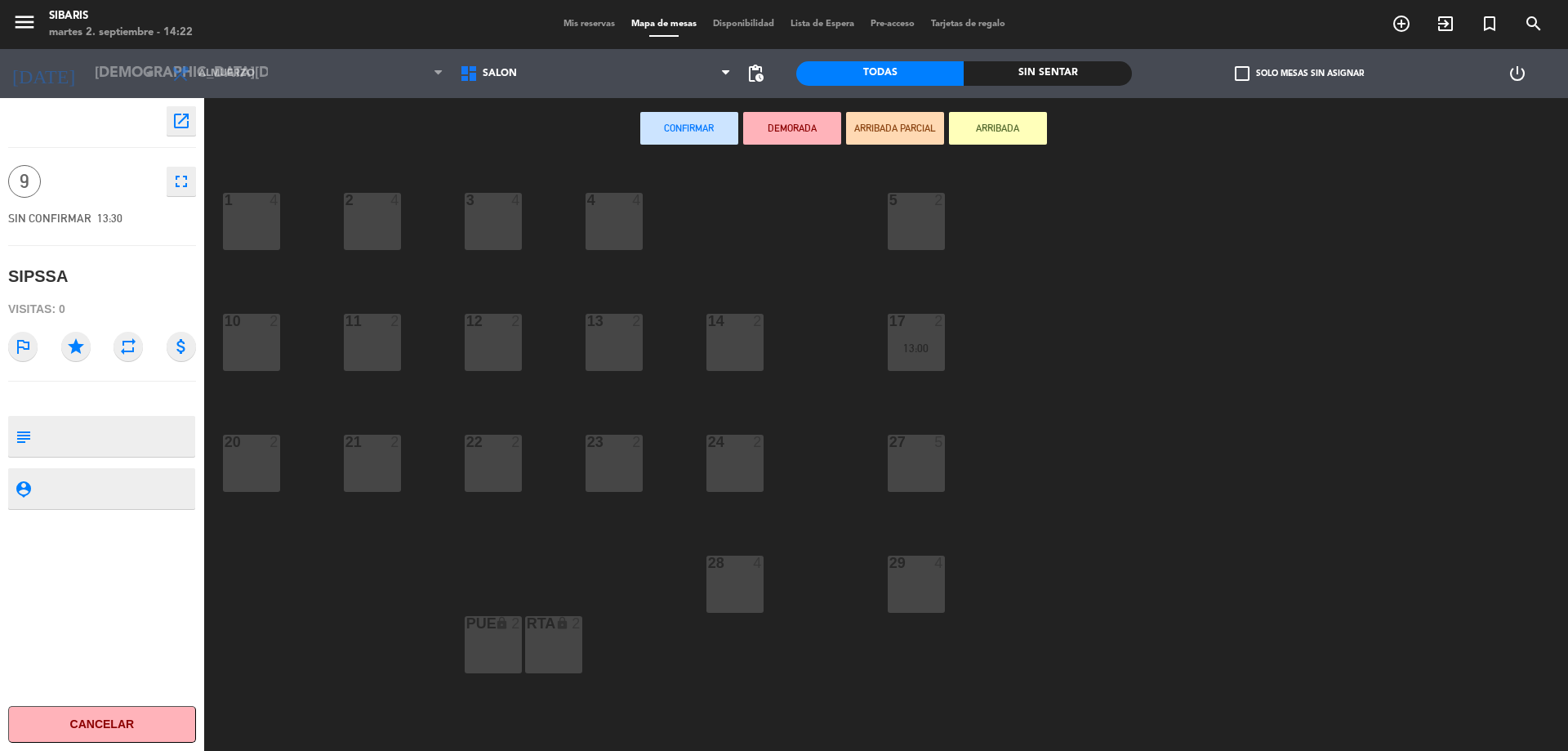
click at [246, 462] on div "20 2" at bounding box center [251, 462] width 57 height 57
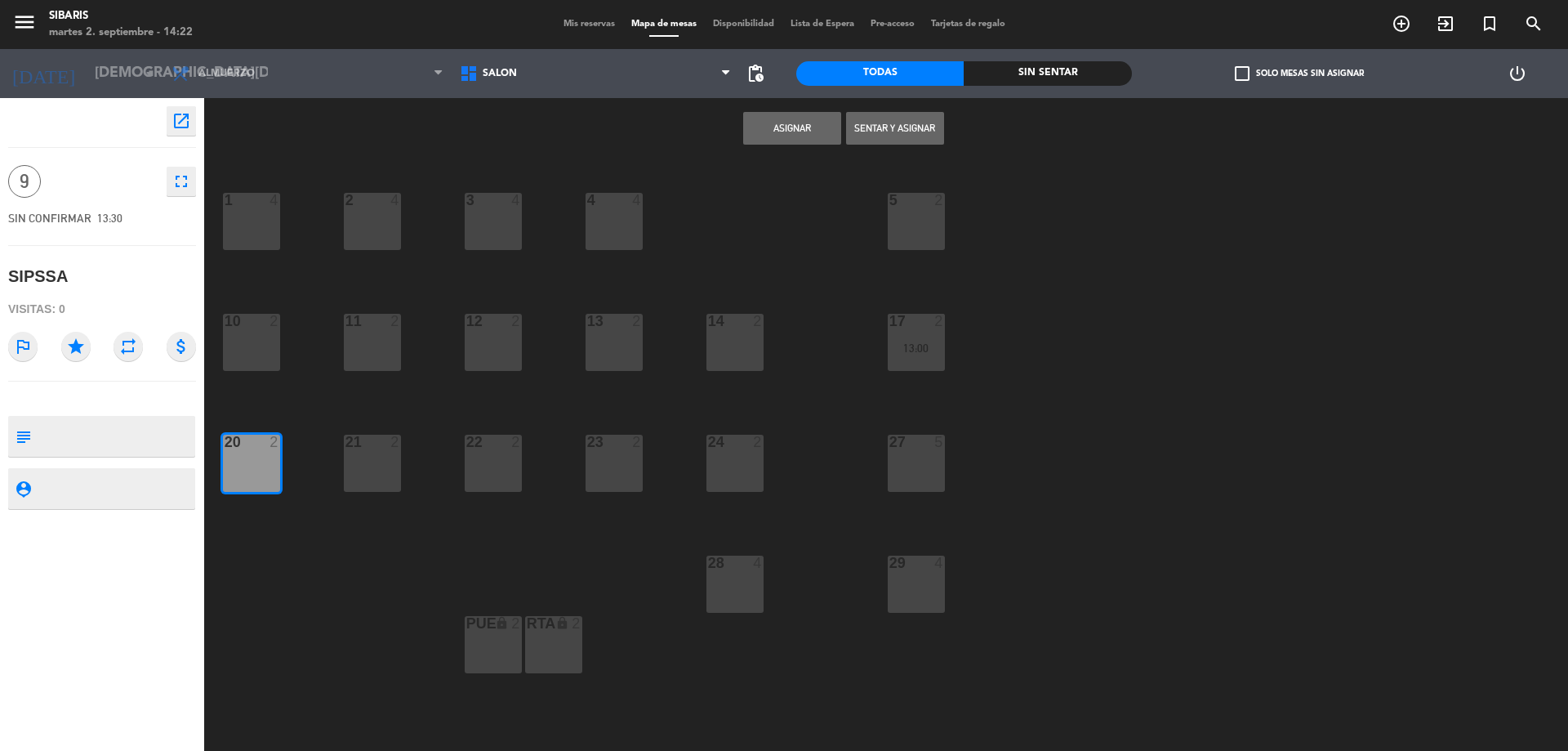
click at [267, 462] on div "20 2" at bounding box center [251, 462] width 57 height 57
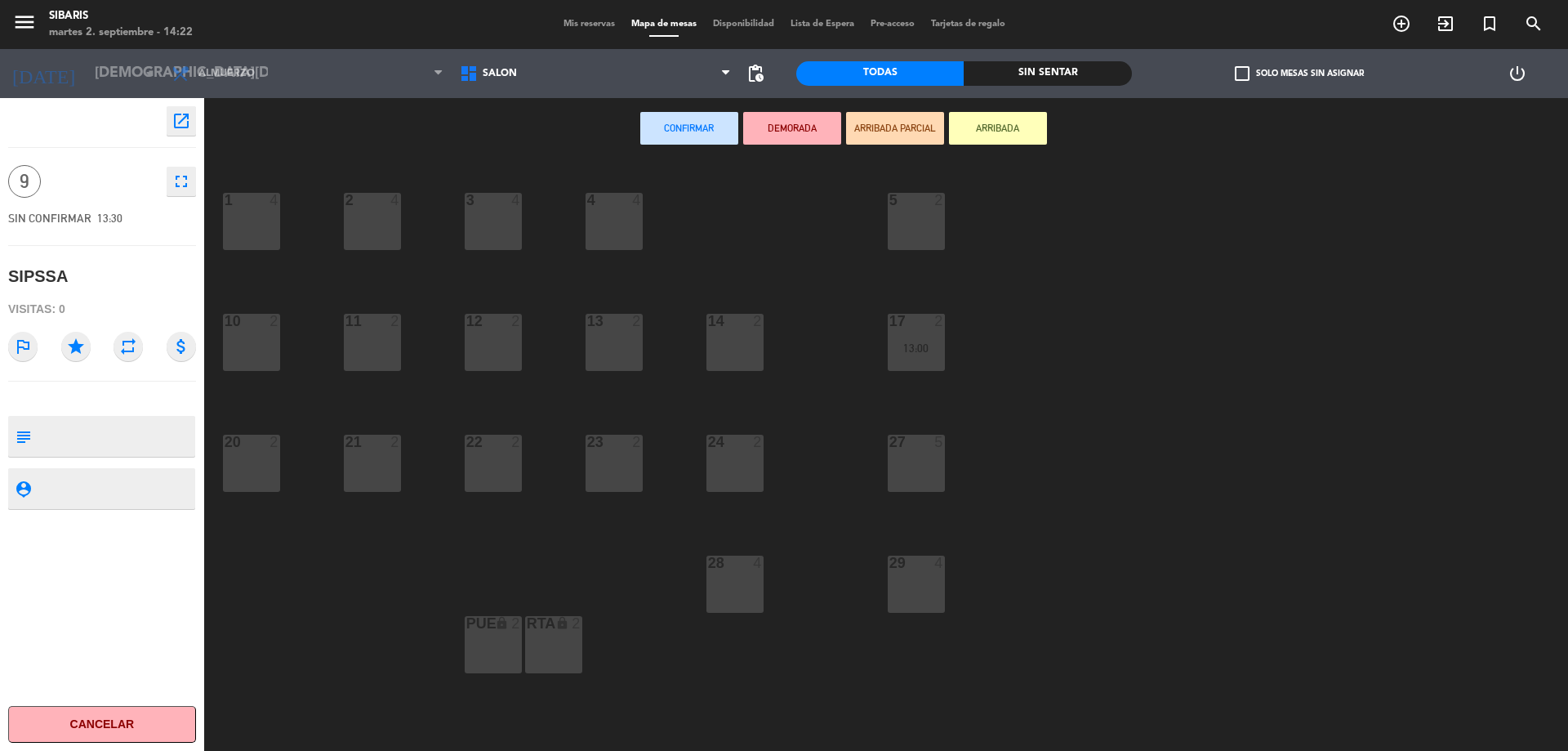
click at [239, 308] on div "1 4 2 4 3 4 4 4 5 2 10 2 11 2 14 2 12 2 13 2 17 2 13:00 20 2 21 2 24 2 22 2 23 …" at bounding box center [893, 459] width 1349 height 592
click at [253, 318] on div at bounding box center [251, 321] width 27 height 15
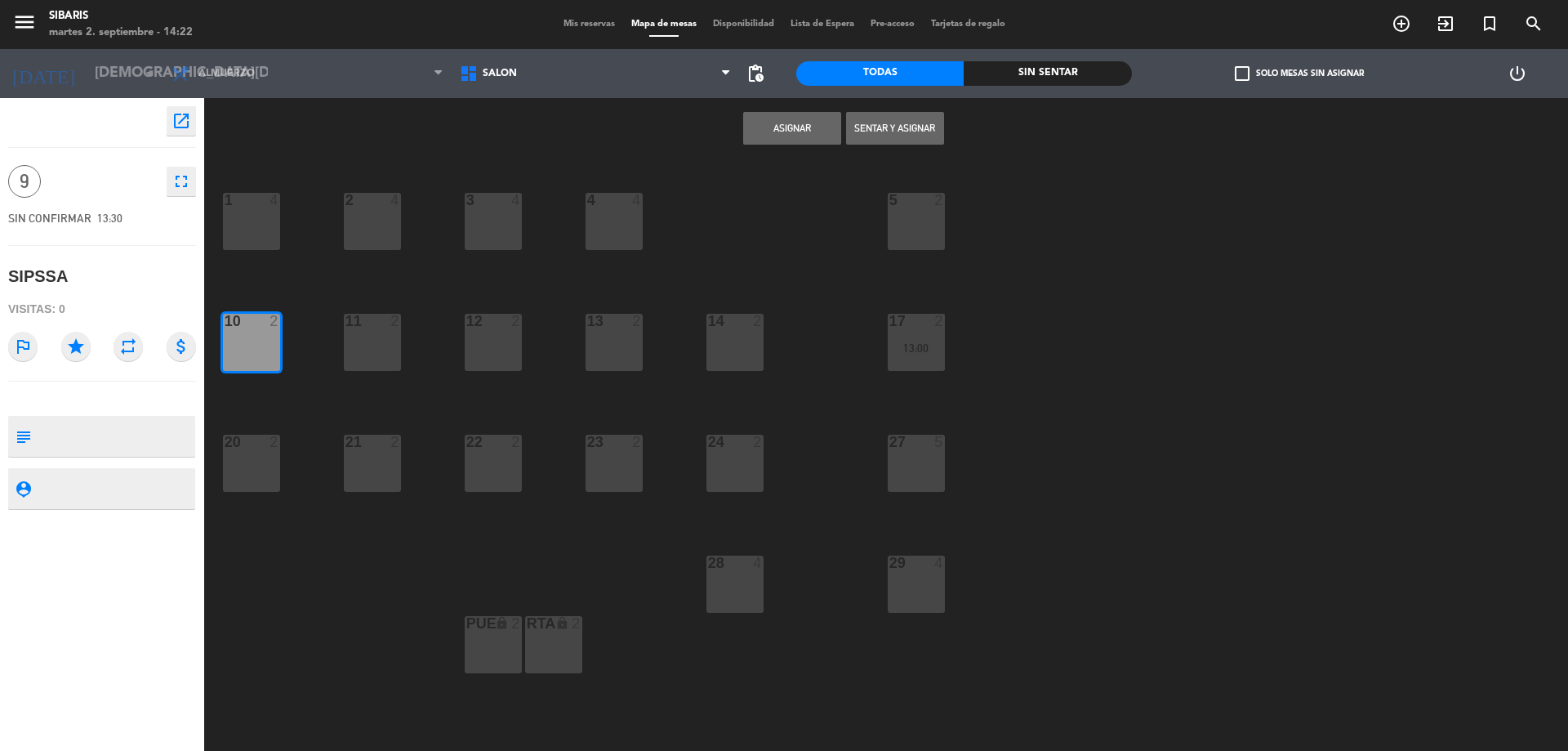
click at [375, 332] on div "11 2" at bounding box center [371, 342] width 57 height 57
click at [483, 346] on div "12 2" at bounding box center [493, 342] width 57 height 57
click at [793, 123] on button "Asignar" at bounding box center [792, 128] width 98 height 32
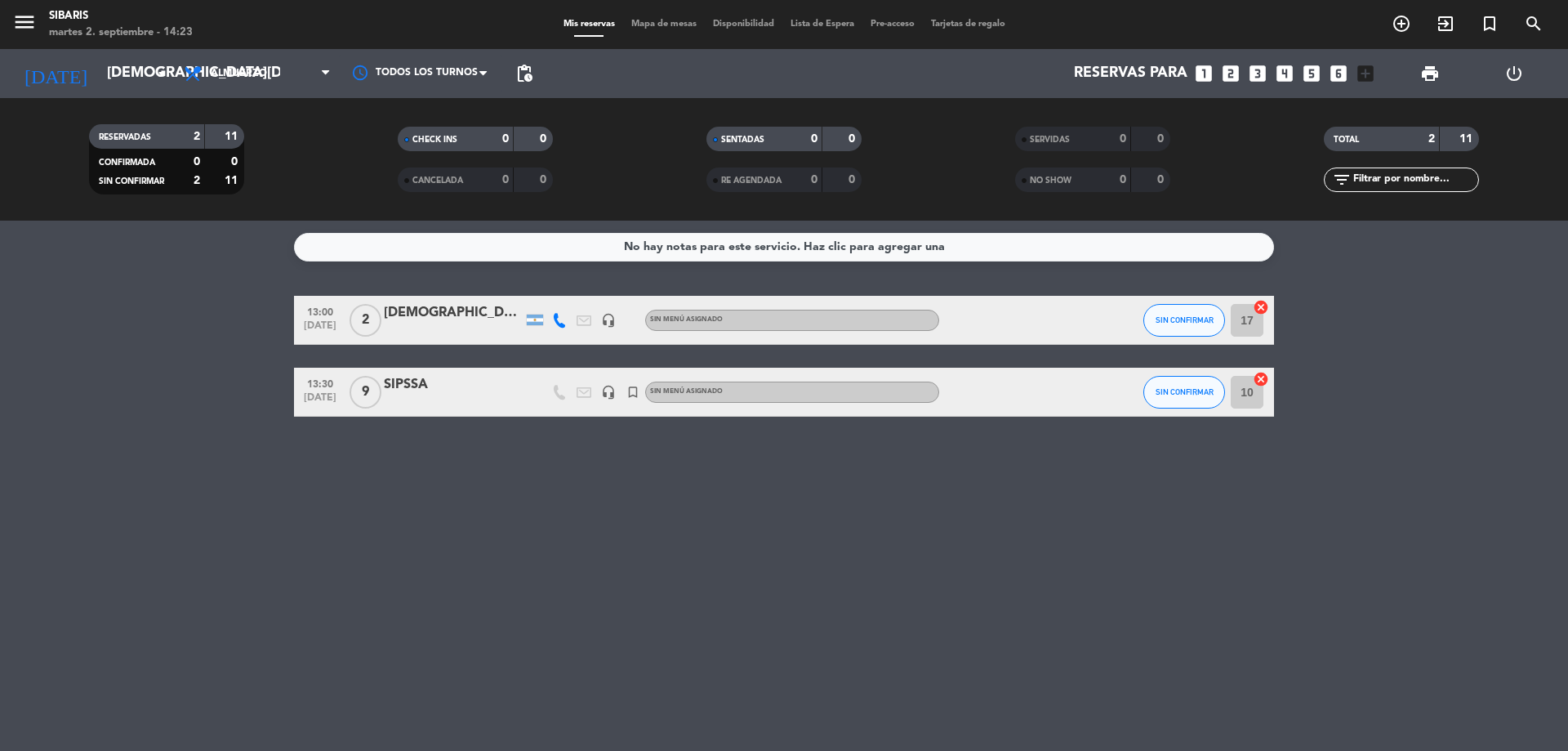
click at [420, 384] on div "SIPSSA" at bounding box center [453, 385] width 139 height 21
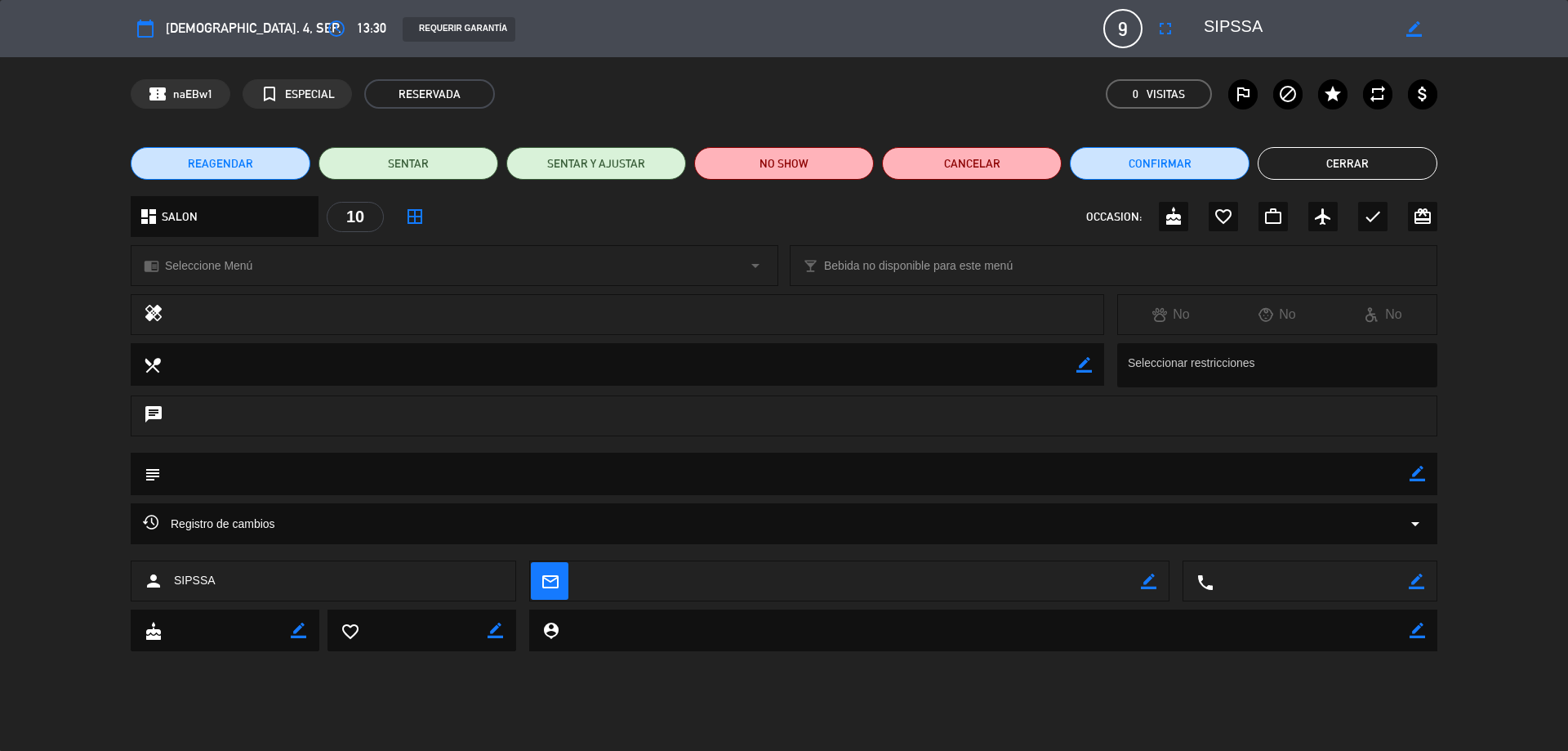
click at [372, 219] on div "10" at bounding box center [355, 217] width 57 height 31
click at [425, 206] on span "border_all" at bounding box center [415, 217] width 30 height 30
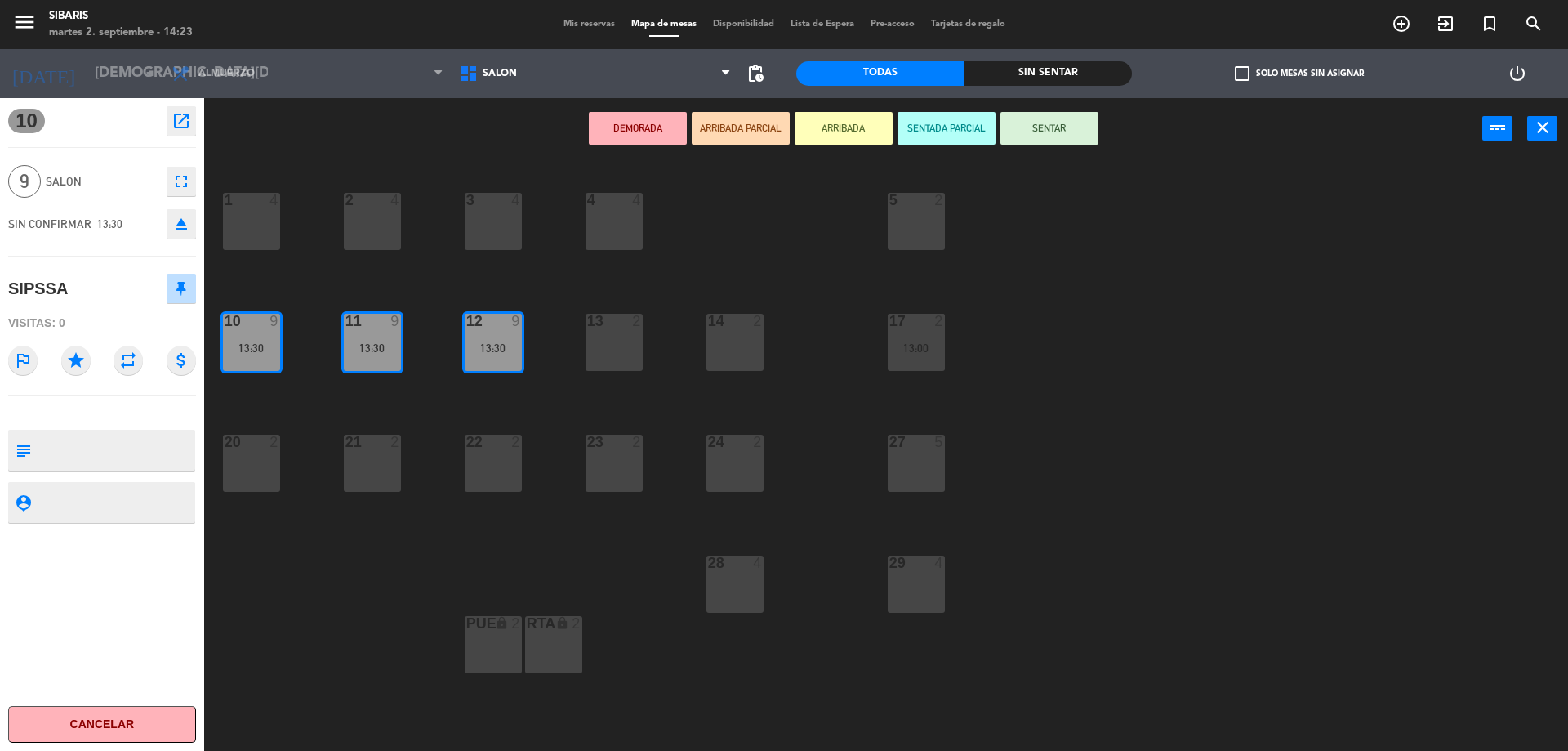
click at [619, 359] on div "13 2" at bounding box center [614, 342] width 57 height 57
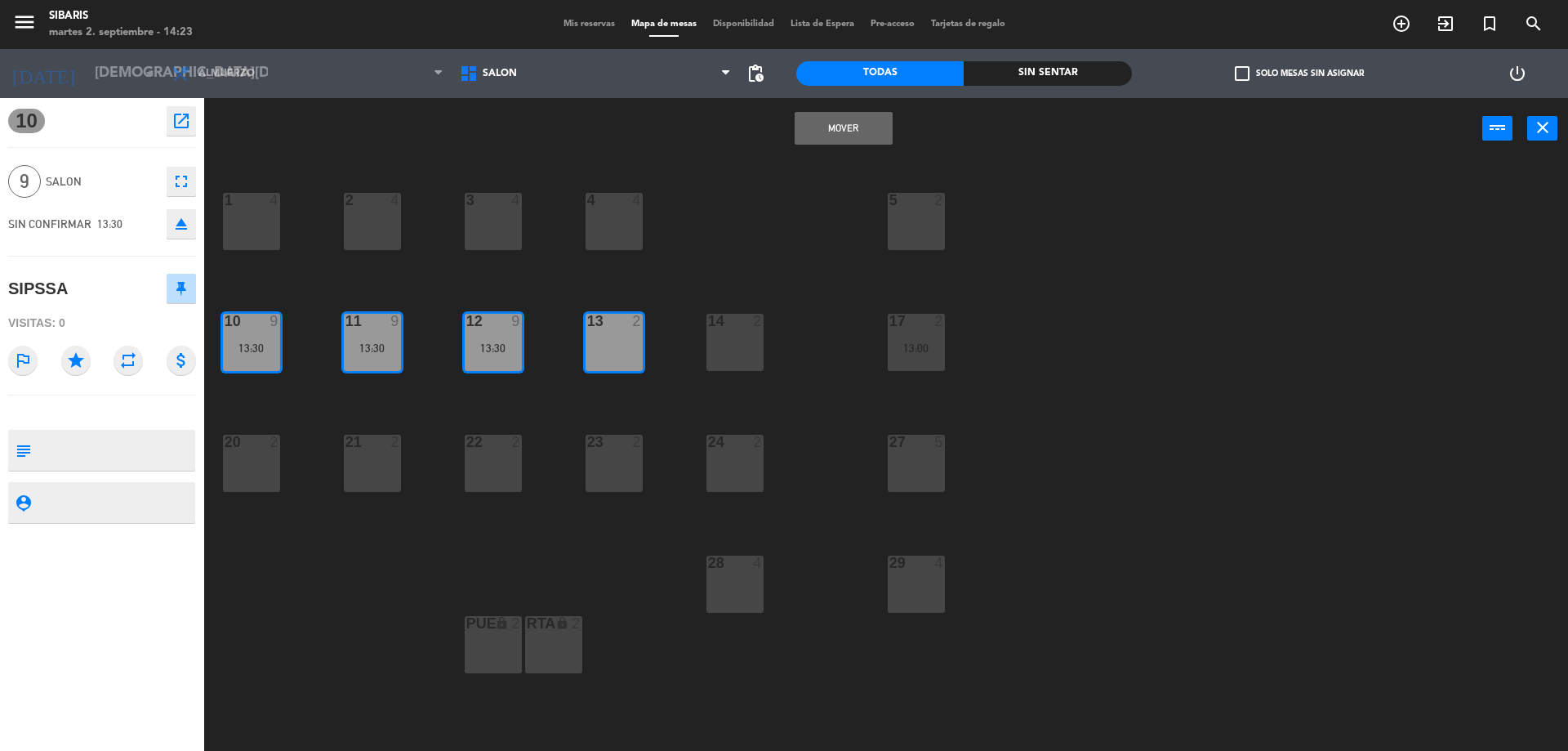
click at [496, 359] on div "12 9 13:30" at bounding box center [493, 342] width 57 height 57
click at [863, 130] on button "Mover" at bounding box center [843, 128] width 98 height 32
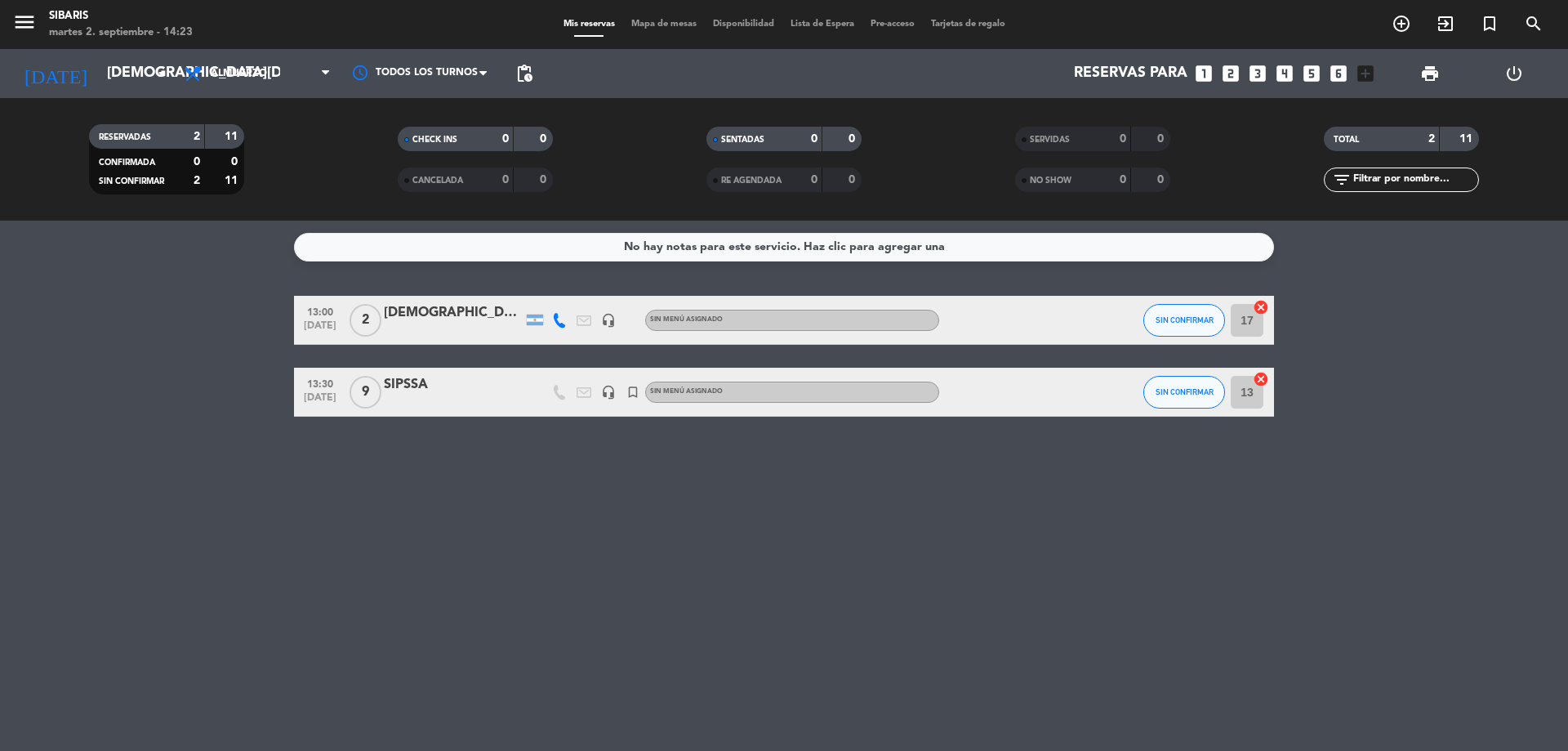
click at [1018, 406] on div at bounding box center [1013, 392] width 147 height 48
click at [411, 388] on div "SIPSSA" at bounding box center [453, 385] width 139 height 21
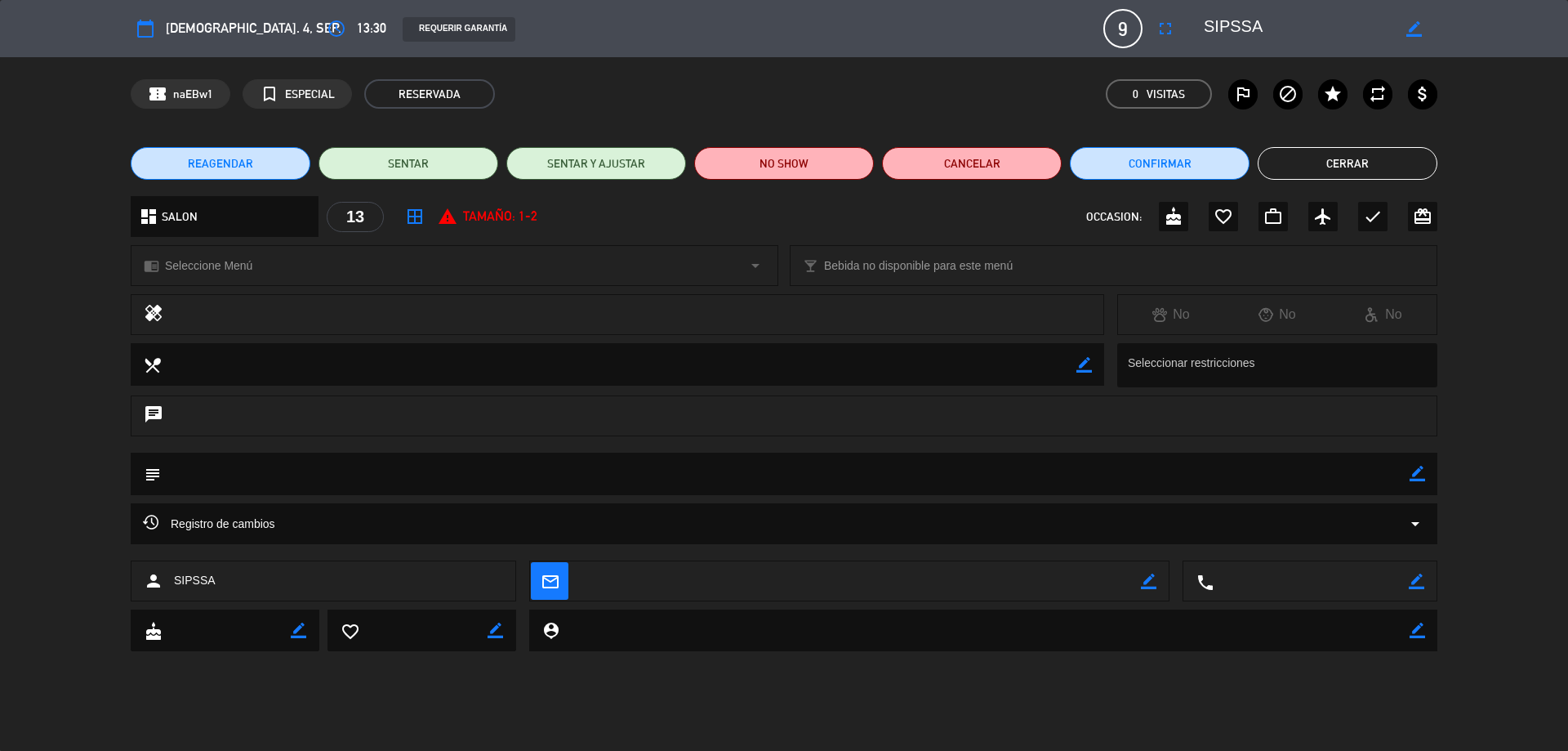
click at [260, 477] on textarea at bounding box center [785, 474] width 1249 height 42
click at [317, 463] on textarea at bounding box center [785, 474] width 1249 height 42
click at [352, 467] on textarea at bounding box center [785, 474] width 1249 height 42
click at [350, 468] on textarea at bounding box center [785, 474] width 1249 height 42
click at [1421, 486] on div "border_color" at bounding box center [1418, 474] width 16 height 43
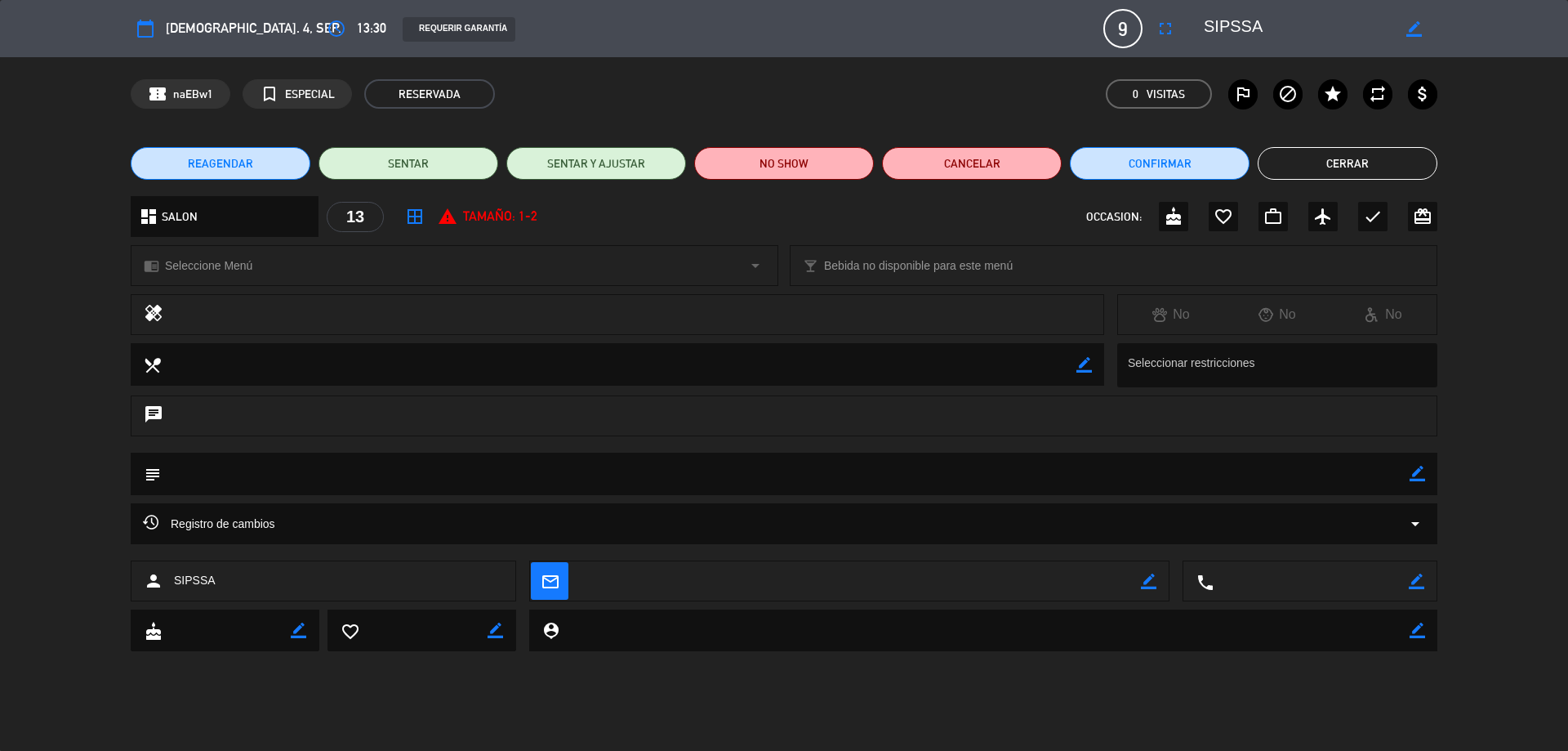
click at [1426, 484] on div "subject border_color" at bounding box center [784, 474] width 1307 height 43
click at [1423, 477] on icon "border_color" at bounding box center [1418, 474] width 16 height 16
click at [1368, 476] on textarea at bounding box center [785, 474] width 1249 height 42
paste textarea "3514224012"
type textarea "3"
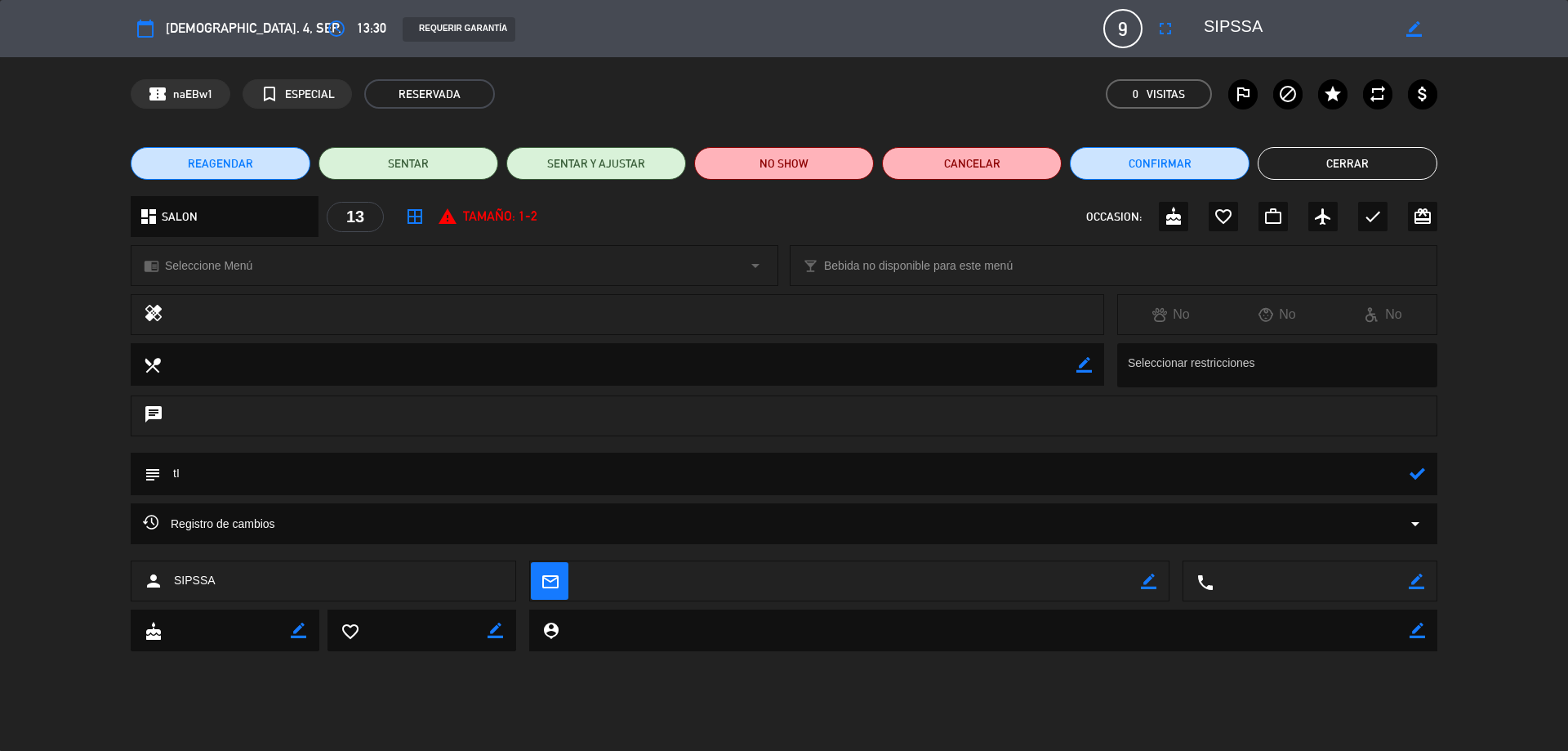
type textarea "t"
click at [521, 469] on textarea at bounding box center [785, 474] width 1249 height 42
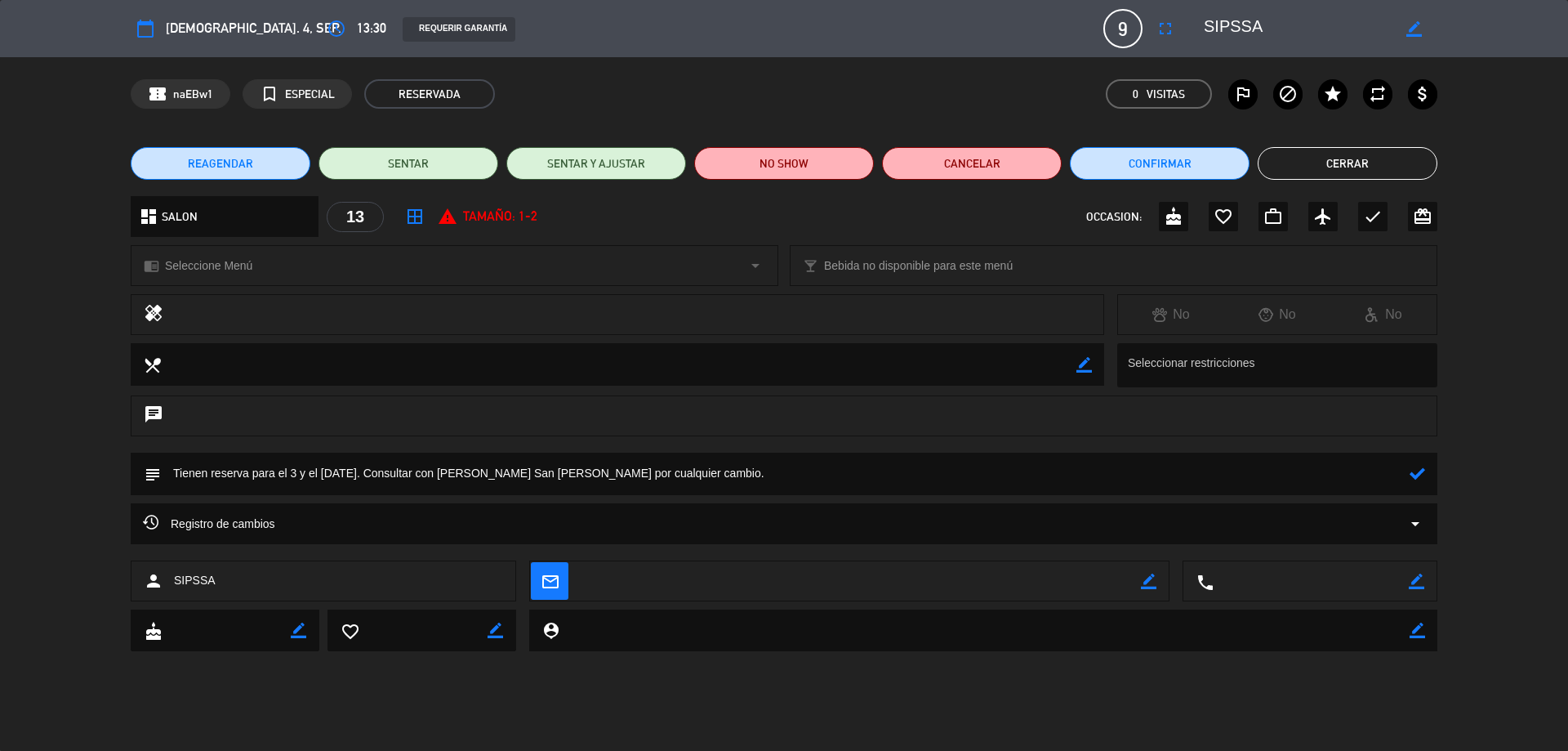
type textarea "Tienen reserva para el 3 y el [DATE]. Consultar con [PERSON_NAME] San [PERSON_N…"
click at [445, 215] on icon "report_problem" at bounding box center [448, 216] width 19 height 19
click at [1351, 170] on button "Cerrar" at bounding box center [1348, 163] width 180 height 32
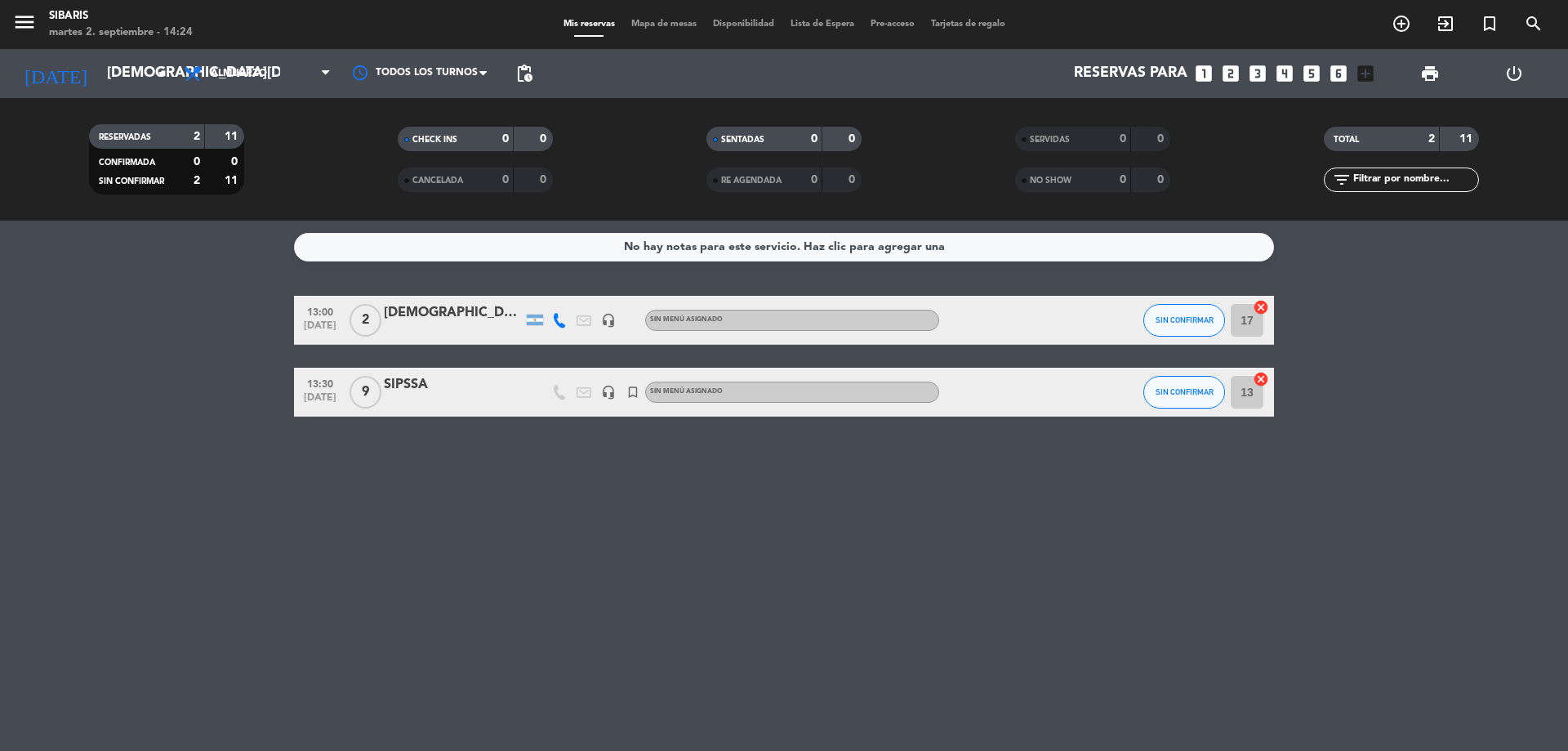
click at [420, 381] on div "SIPSSA" at bounding box center [453, 385] width 139 height 21
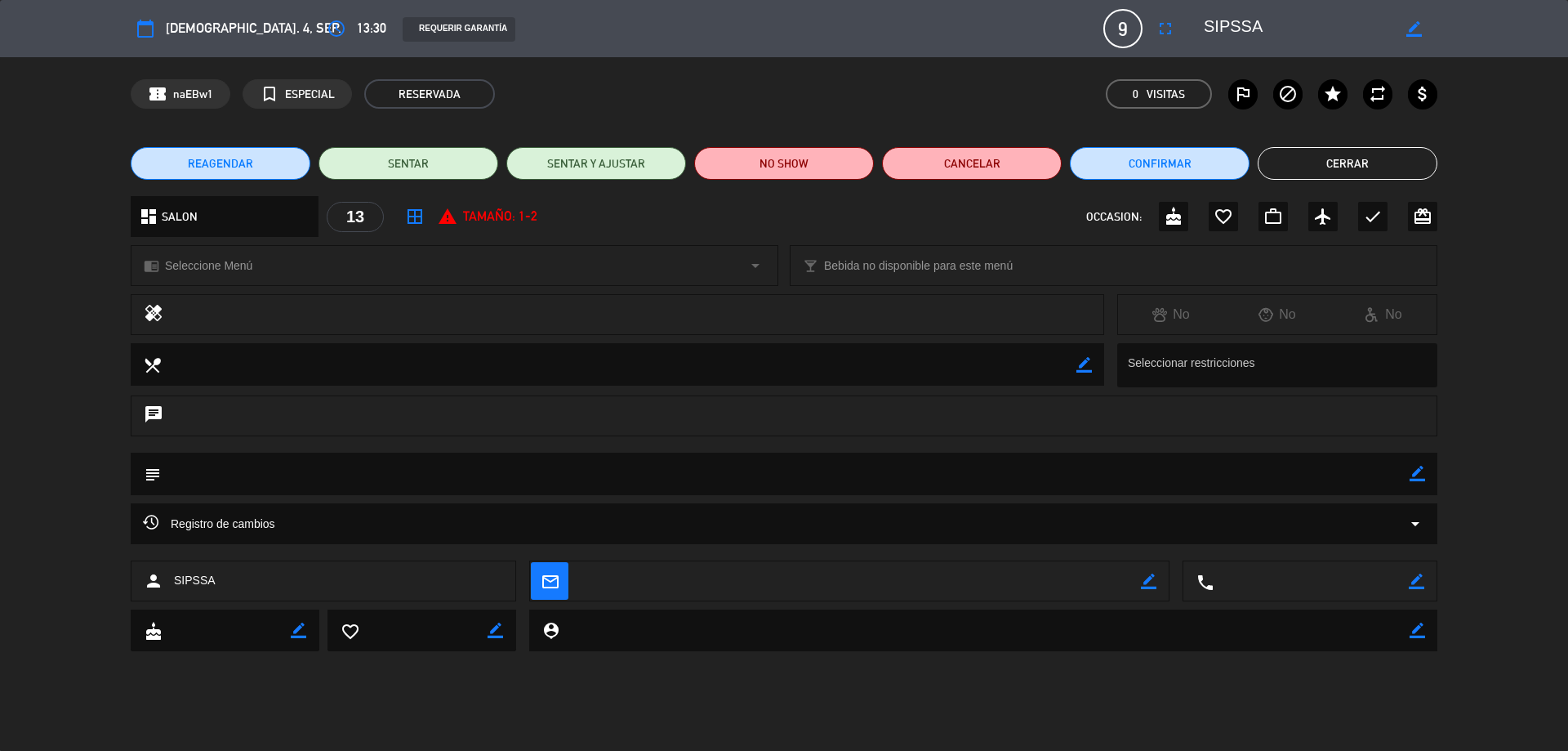
click at [589, 441] on div "chat" at bounding box center [784, 423] width 1568 height 57
click at [1415, 482] on div "border_color" at bounding box center [1418, 474] width 16 height 43
click at [1415, 479] on icon "border_color" at bounding box center [1418, 474] width 16 height 16
click at [1349, 476] on textarea at bounding box center [785, 474] width 1249 height 42
type textarea "tIENEN"
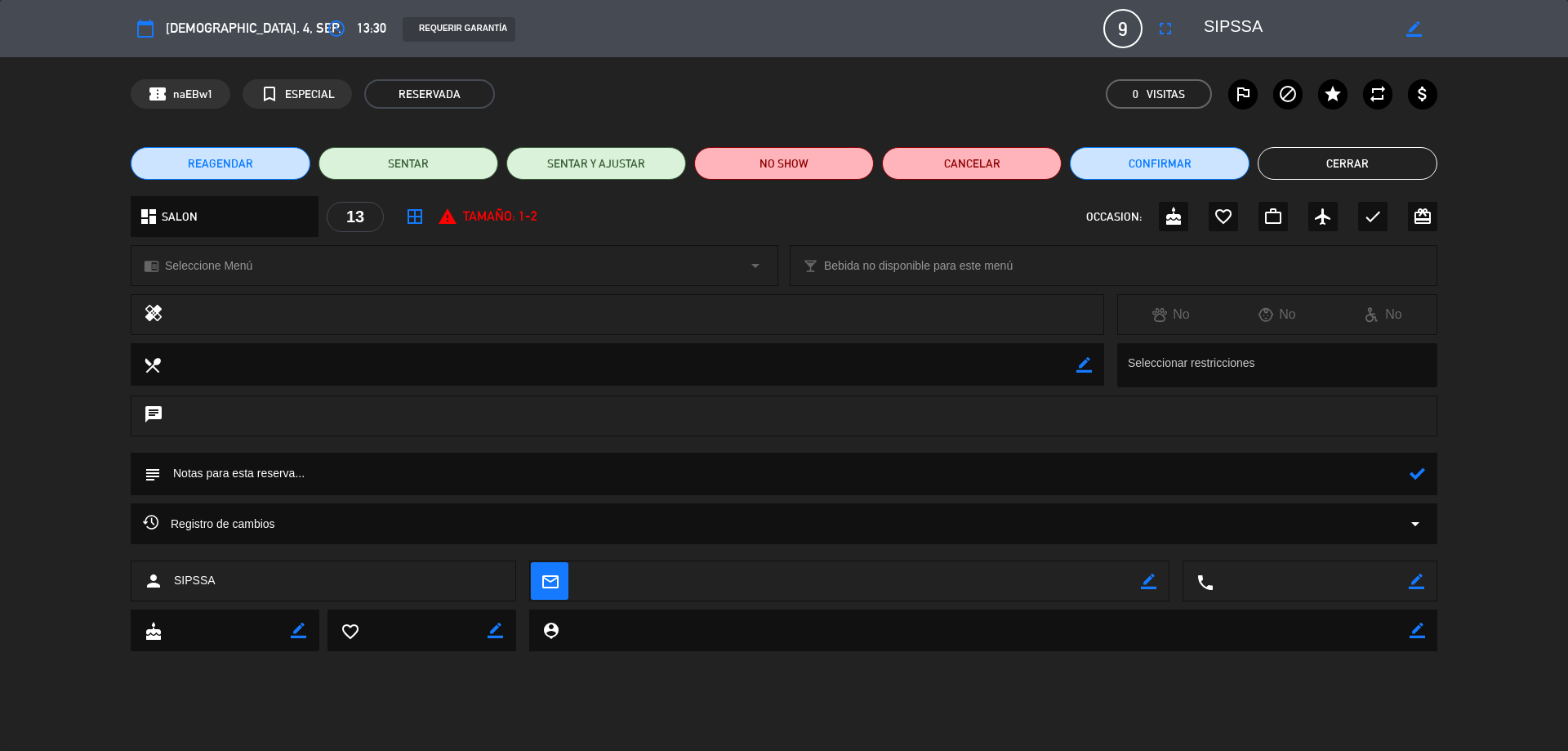
type textarea "t"
type textarea "Tienen reserva para el 3 y el [DATE]. Consultar con [PERSON_NAME] San [PERSON_N…"
click at [1425, 475] on icon at bounding box center [1418, 474] width 16 height 16
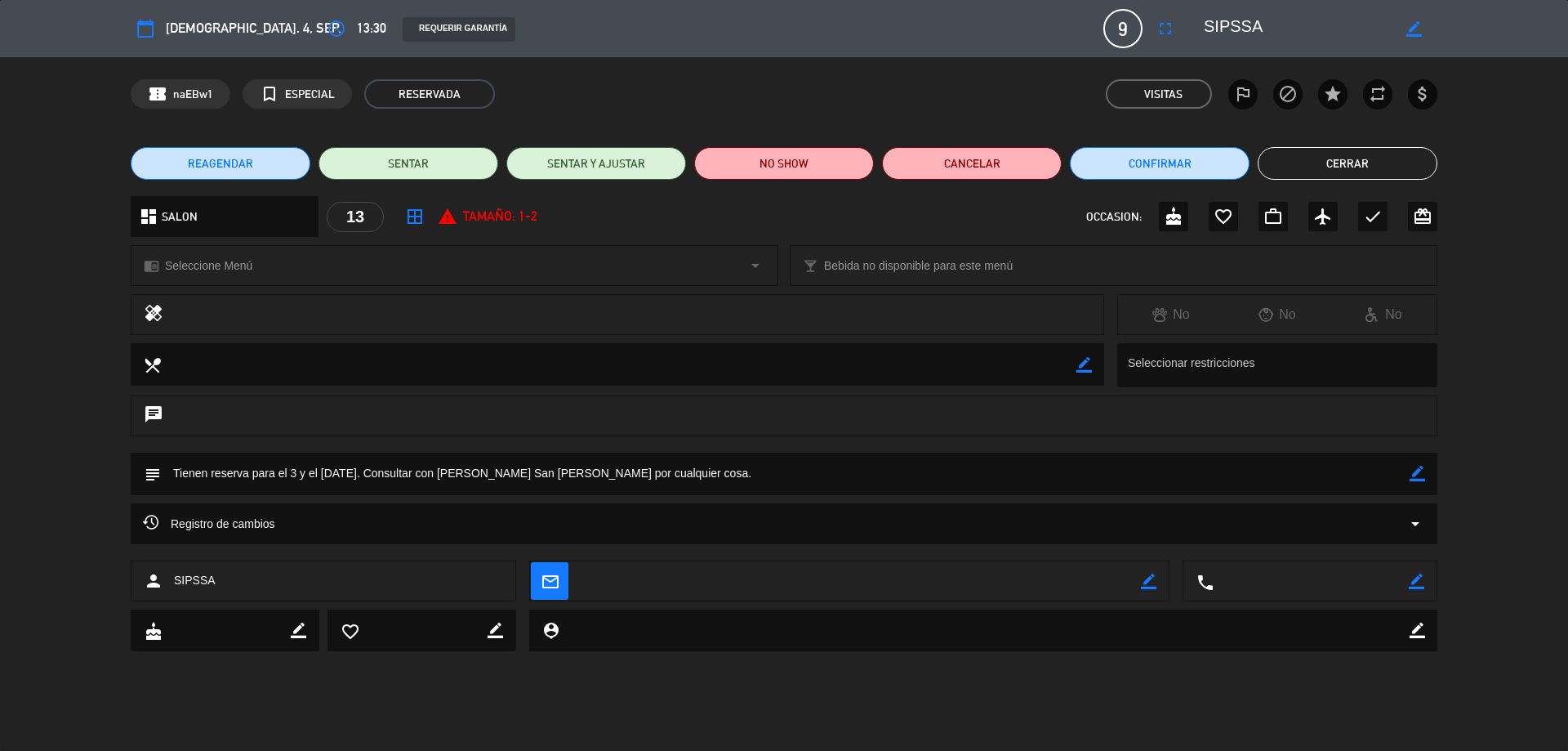
click at [1329, 163] on button "Cerrar" at bounding box center [1348, 163] width 180 height 32
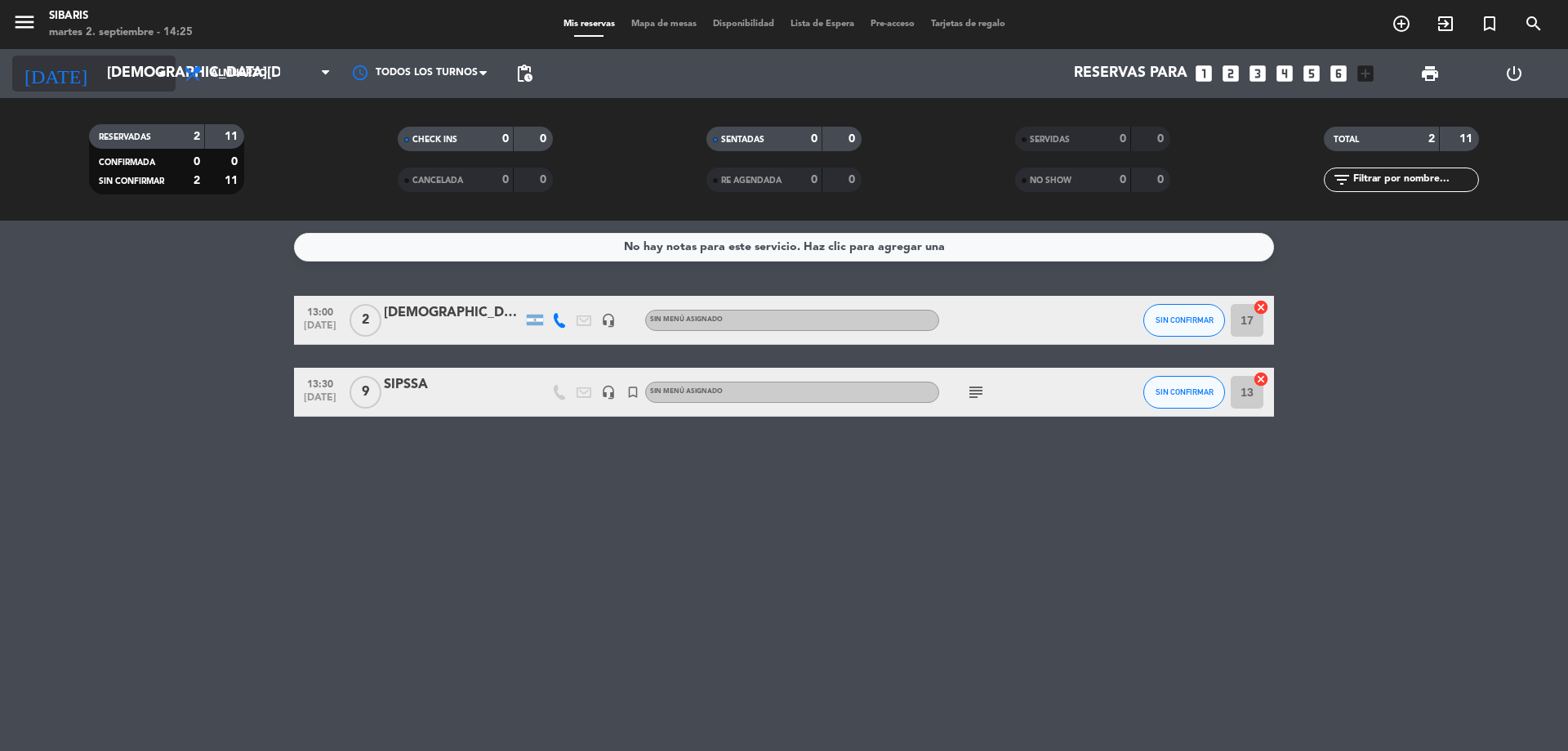
click at [143, 77] on input "[DEMOGRAPHIC_DATA][DATE]" at bounding box center [193, 73] width 190 height 32
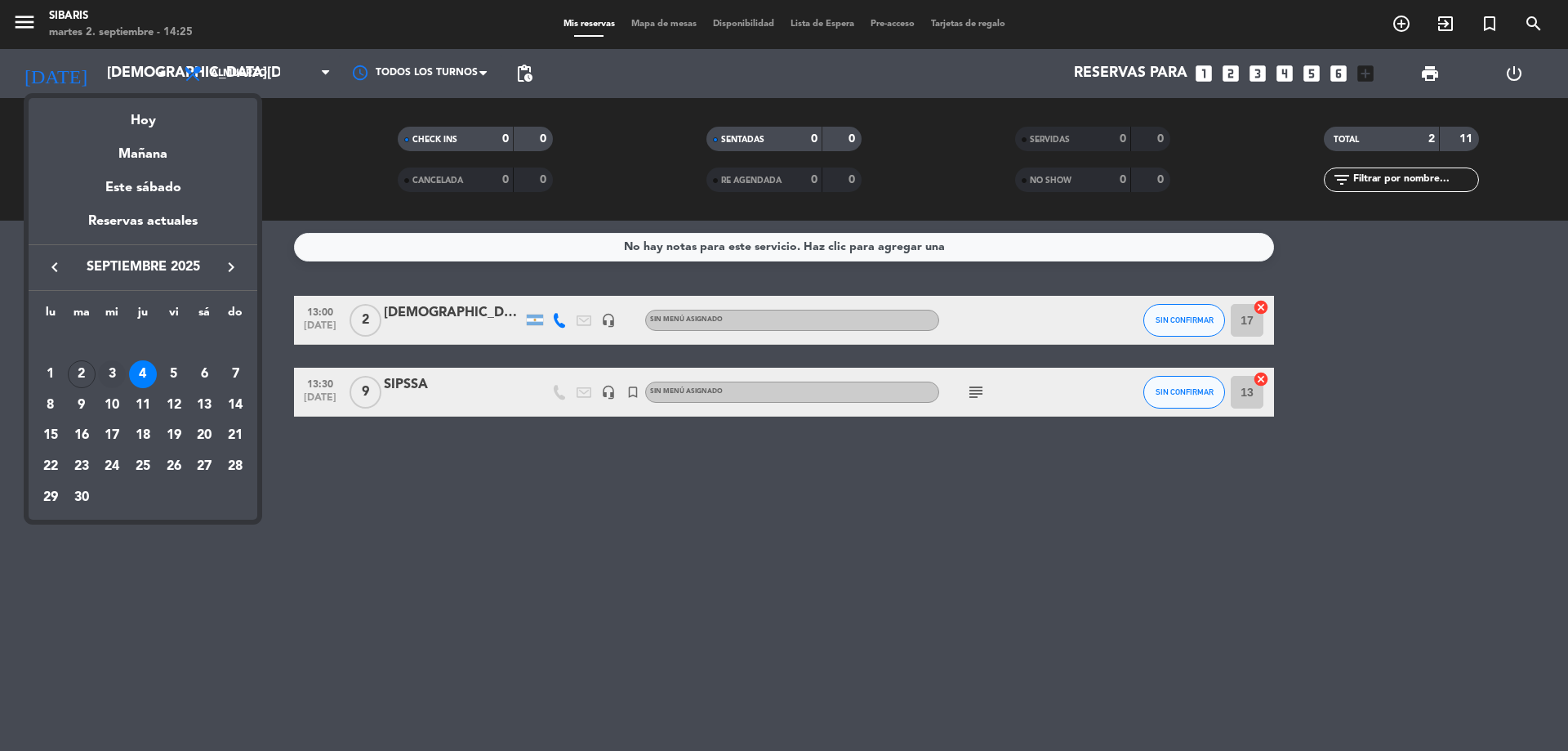
click at [108, 375] on div "3" at bounding box center [112, 374] width 28 height 28
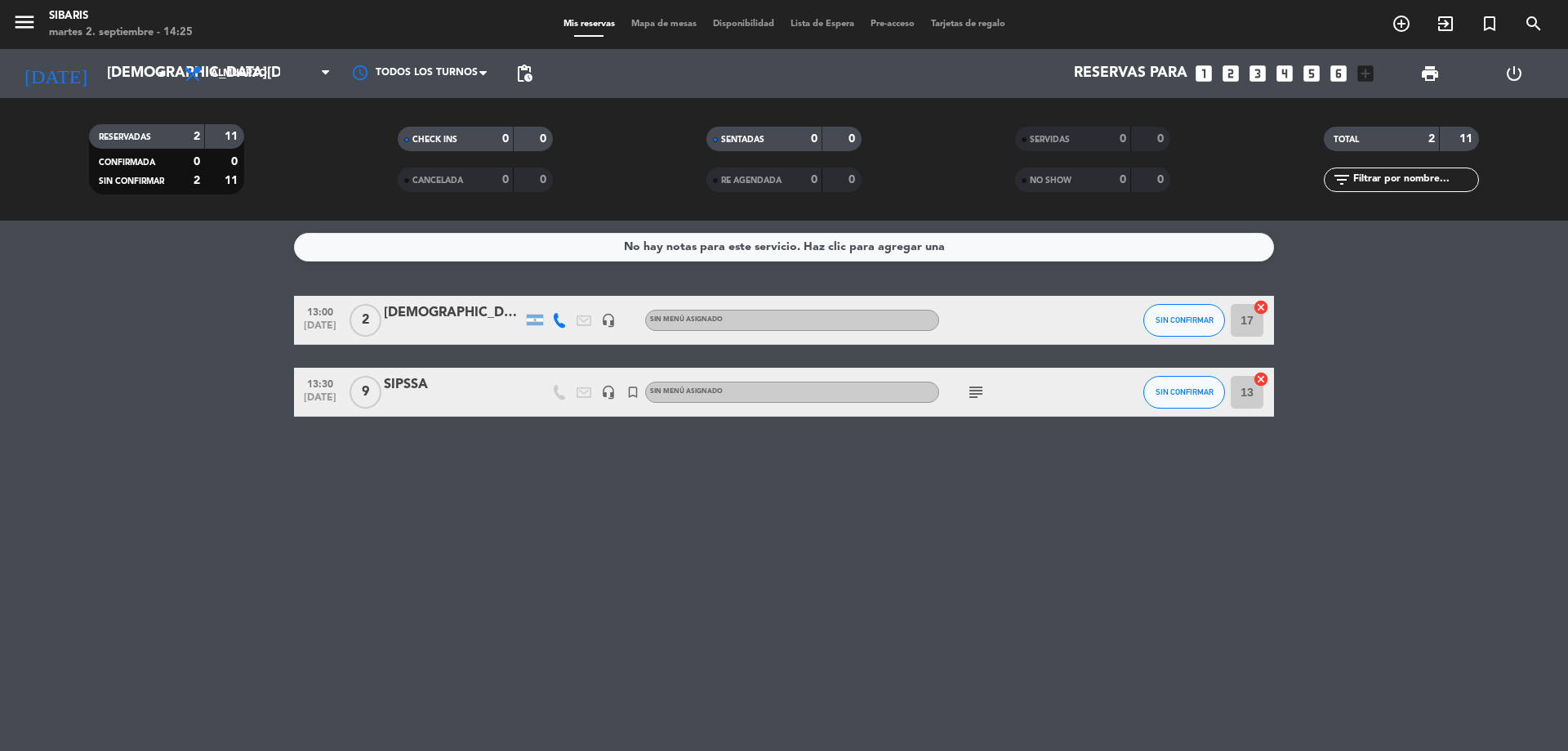
type input "[DATE]"
click at [968, 389] on icon "subject" at bounding box center [976, 392] width 19 height 19
click at [411, 382] on div "sipssa" at bounding box center [453, 385] width 139 height 21
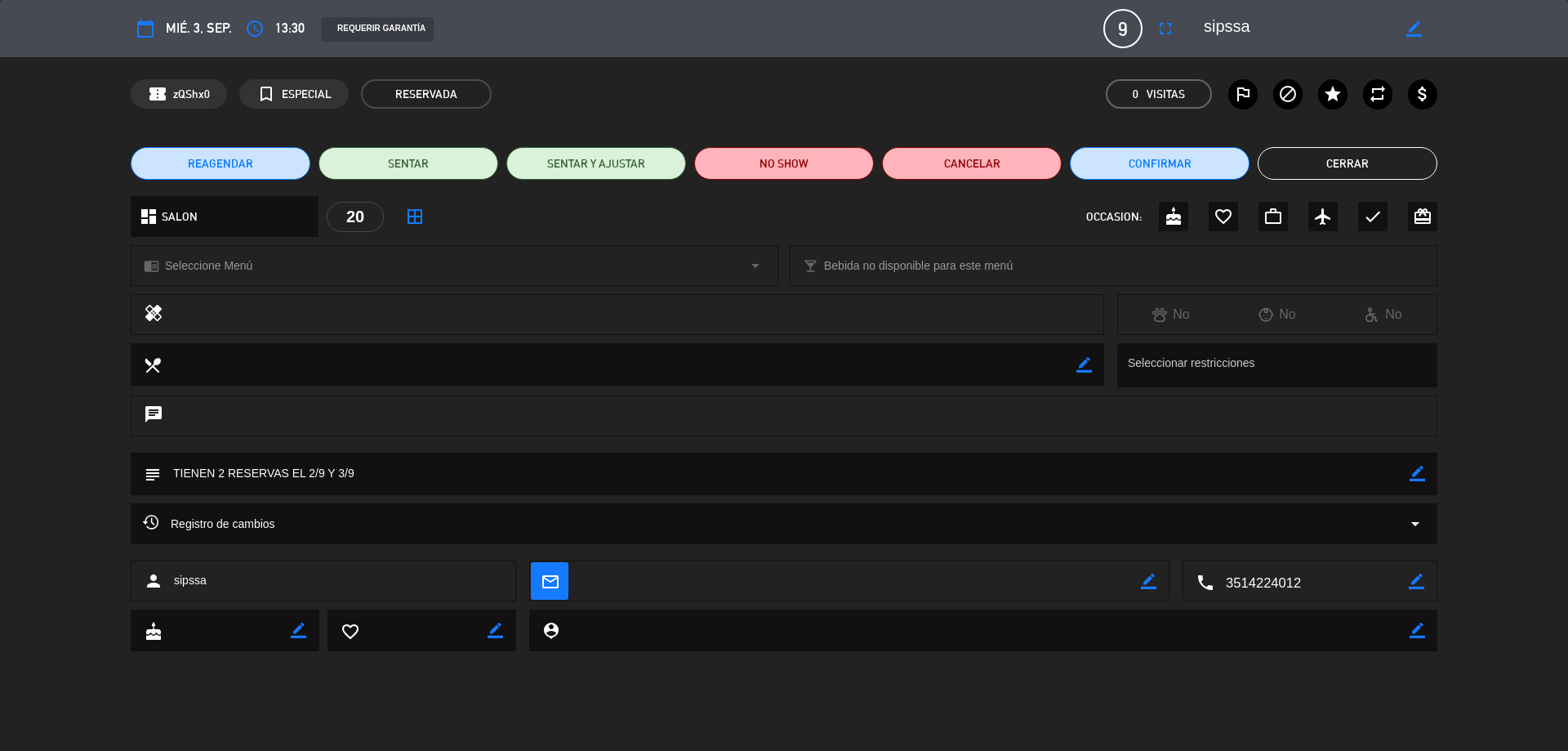
click at [343, 462] on textarea at bounding box center [785, 474] width 1249 height 42
click at [1414, 480] on icon "border_color" at bounding box center [1418, 474] width 16 height 16
click at [306, 479] on textarea at bounding box center [785, 474] width 1249 height 42
click at [1419, 466] on icon at bounding box center [1418, 474] width 16 height 16
click at [607, 467] on textarea at bounding box center [785, 474] width 1249 height 42
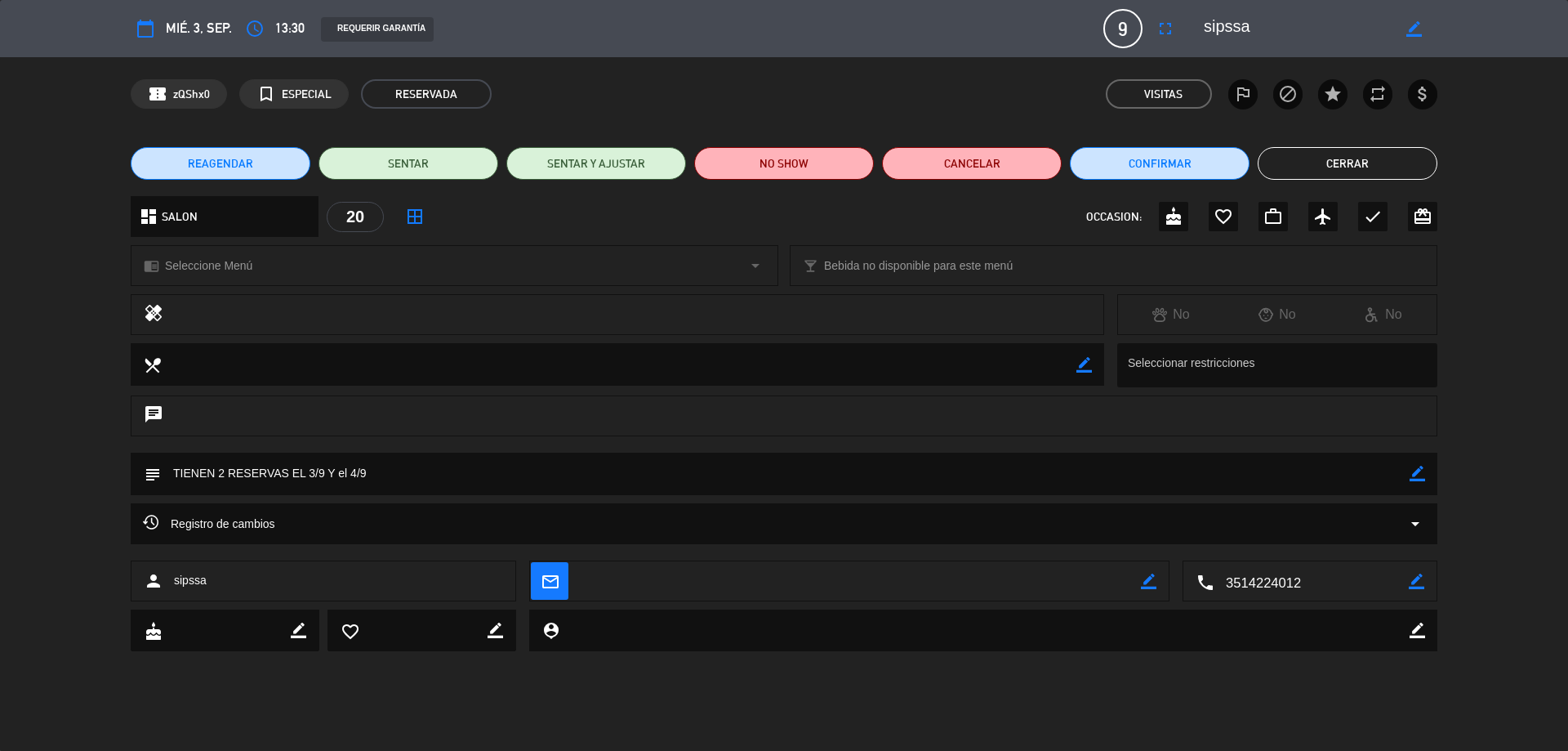
click at [602, 476] on textarea at bounding box center [785, 474] width 1249 height 42
click at [1419, 470] on icon "border_color" at bounding box center [1418, 474] width 16 height 16
click at [574, 472] on textarea at bounding box center [785, 474] width 1249 height 42
type textarea "TIENEN 2 RESERVAS EL 3/9 Y el 4/9. Consultar con [PERSON_NAME] [PERSON_NAME] cu…"
click at [1424, 470] on icon at bounding box center [1418, 474] width 16 height 16
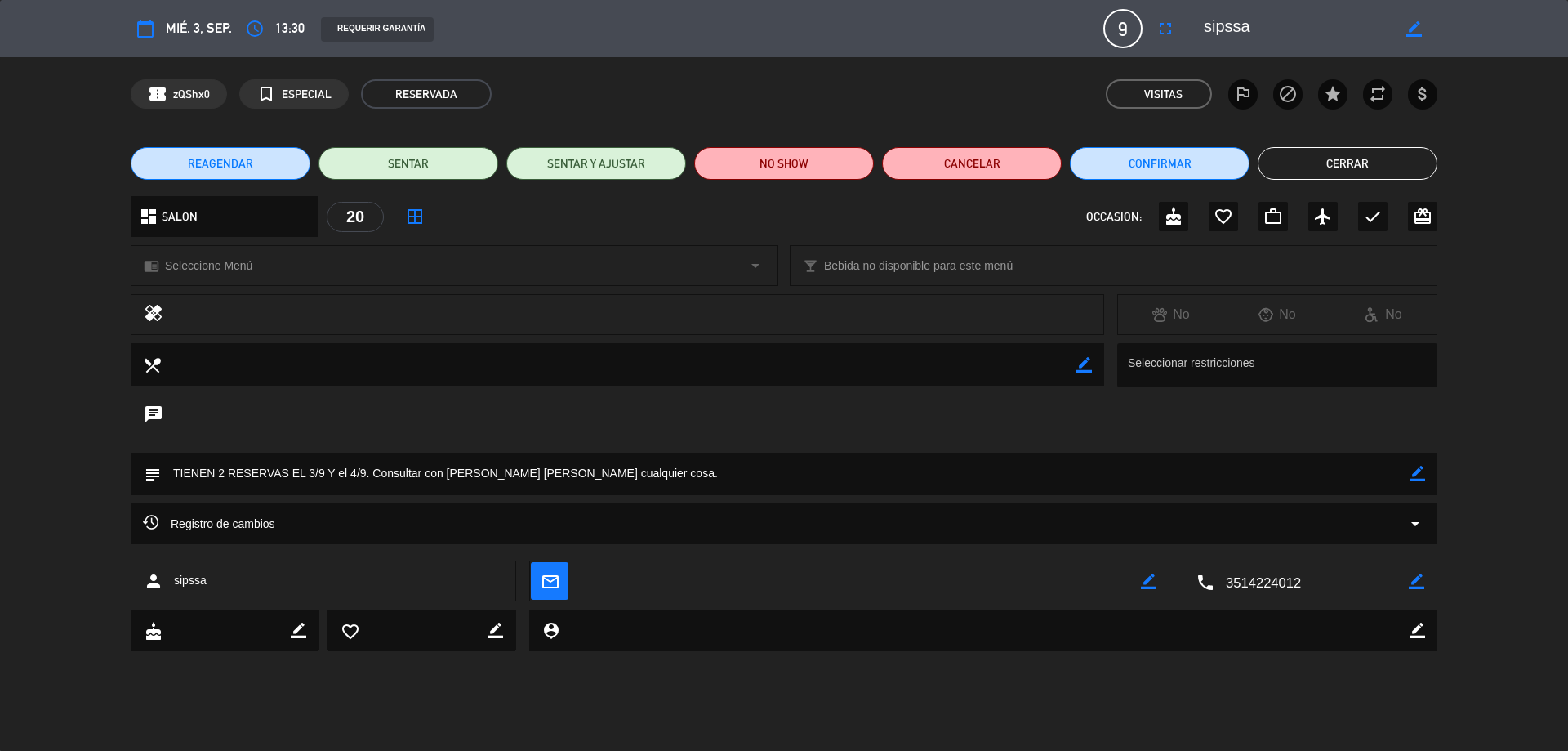
click at [1400, 166] on button "Cerrar" at bounding box center [1348, 163] width 180 height 32
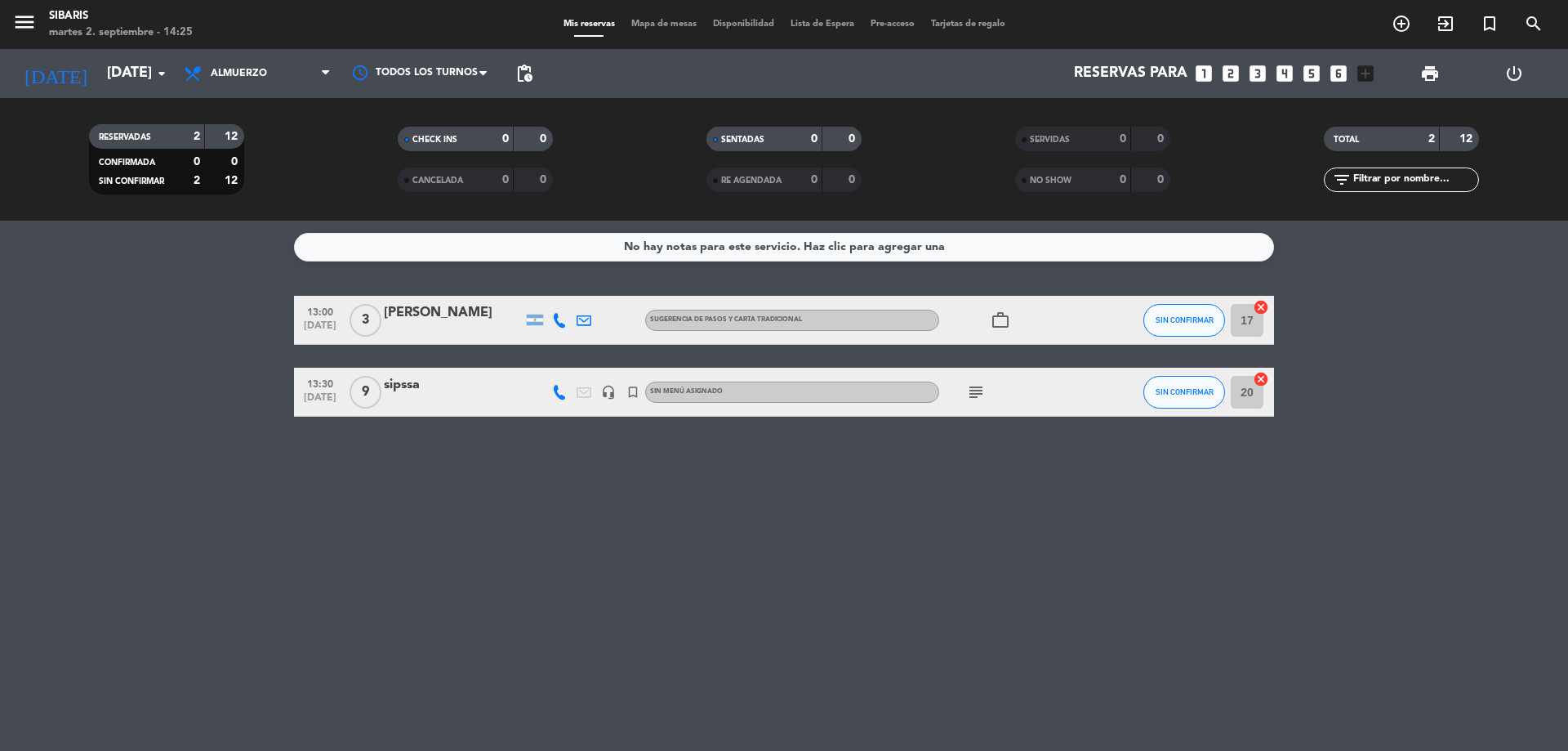
click at [1398, 436] on div "No hay notas para este servicio. Haz clic para agregar una 13:00 [DATE] 3 [PERS…" at bounding box center [784, 485] width 1568 height 531
